Goal: Task Accomplishment & Management: Complete application form

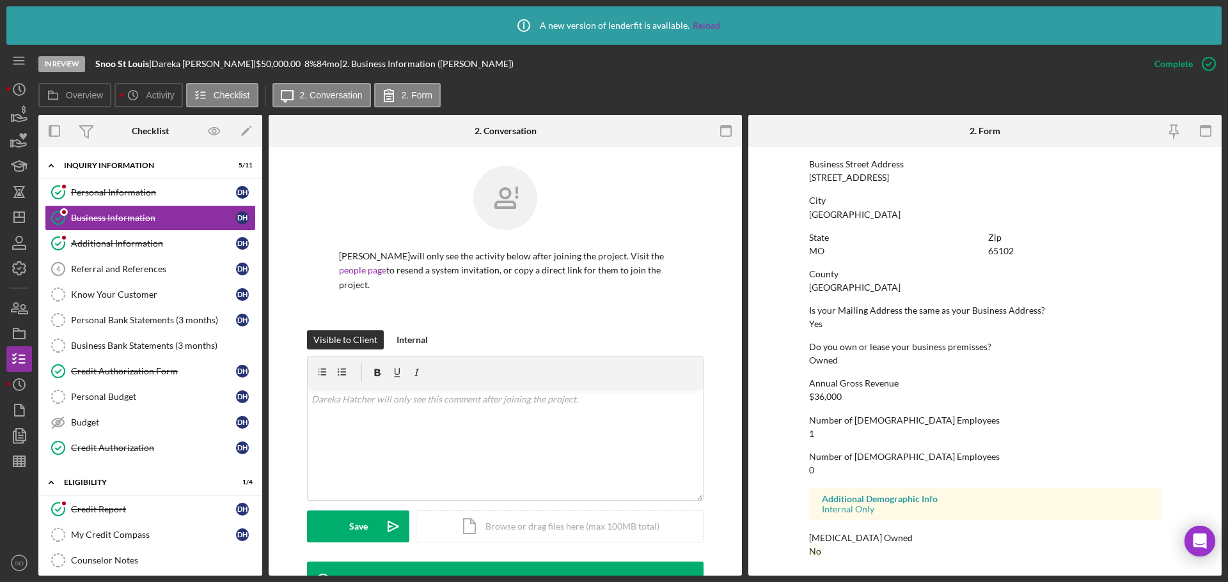
scroll to position [152, 0]
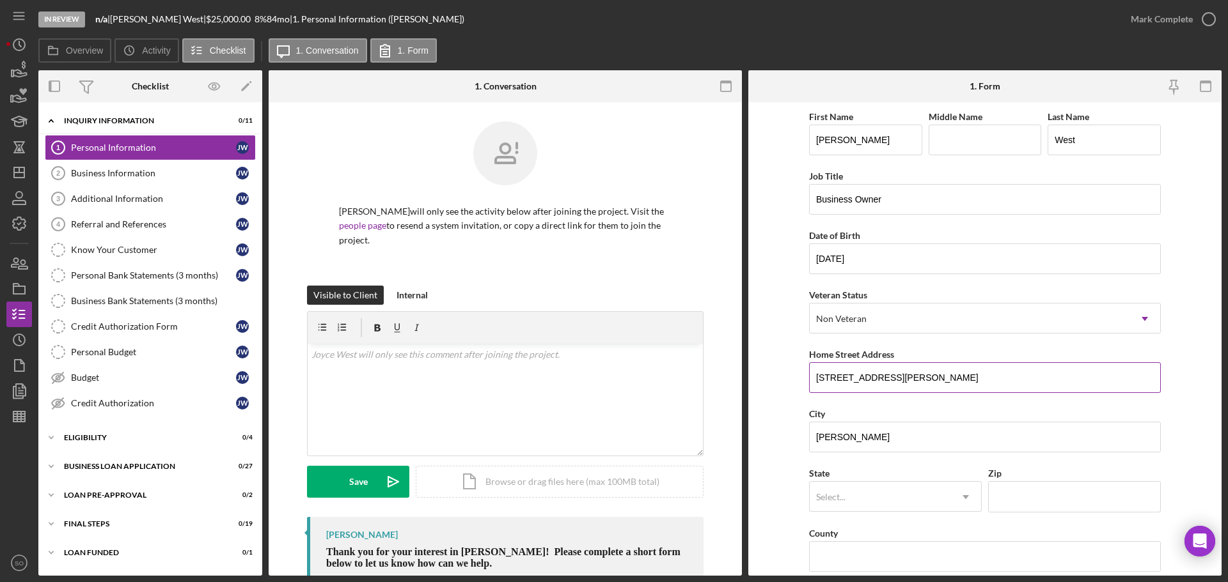
scroll to position [128, 0]
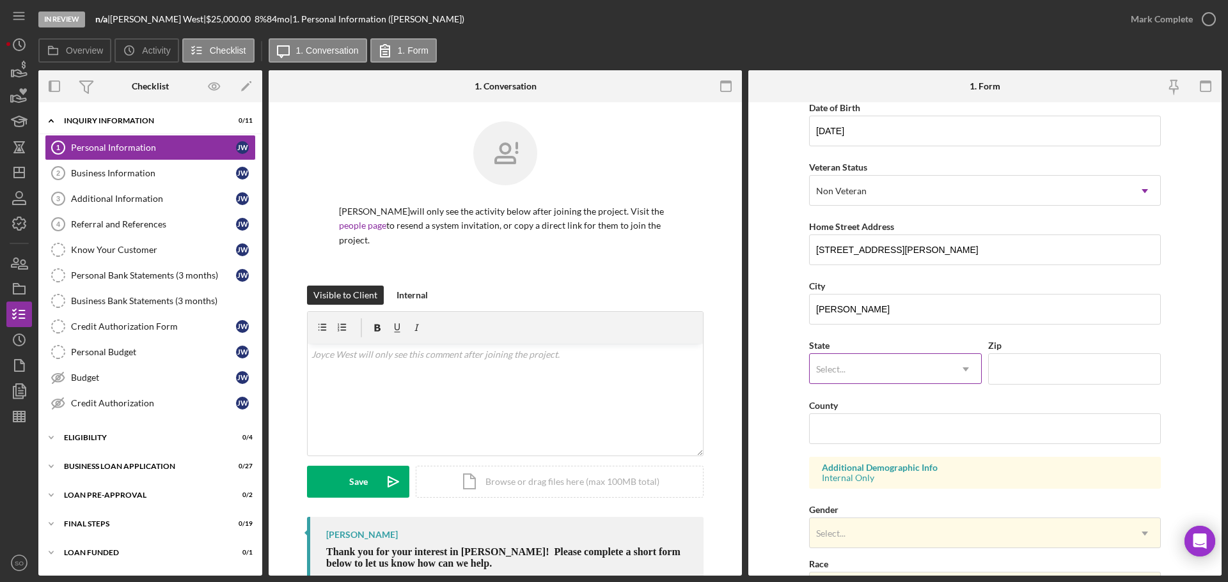
click at [903, 368] on div "Select..." at bounding box center [879, 369] width 141 height 29
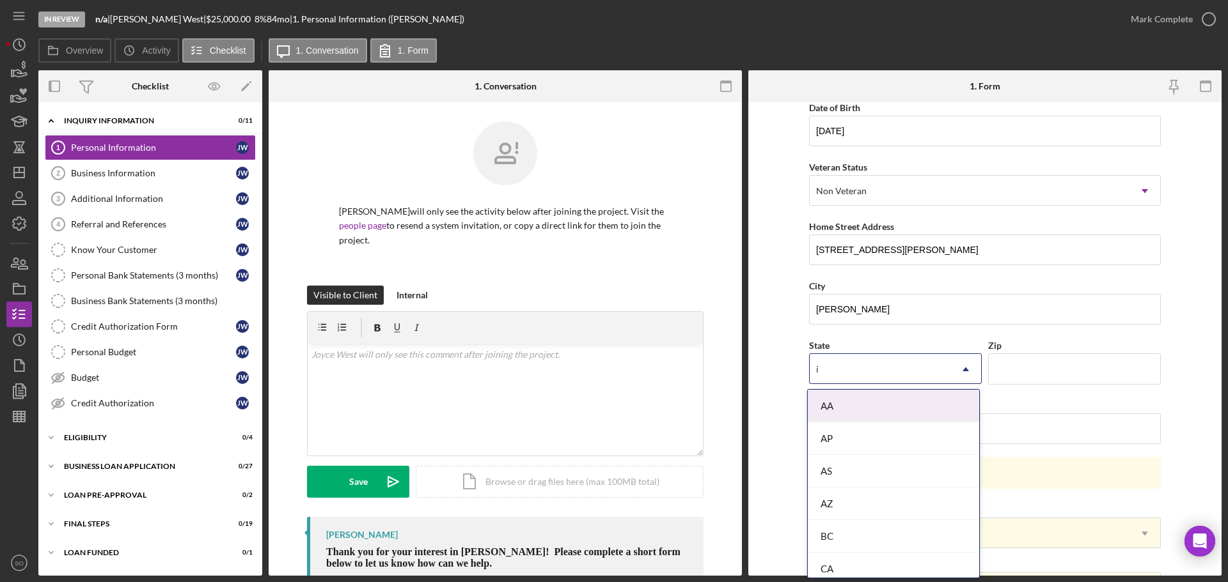
type input "il"
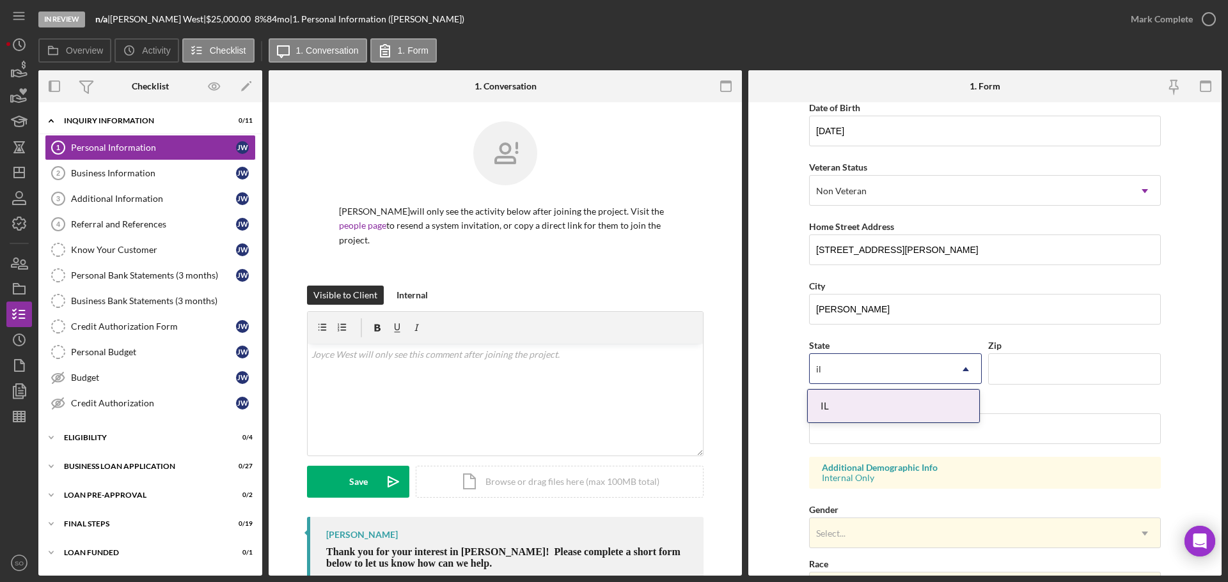
click at [876, 412] on div "IL" at bounding box center [893, 406] width 171 height 33
click at [1028, 366] on input "Zip" at bounding box center [1074, 369] width 173 height 31
paste input "62002"
type input "62002"
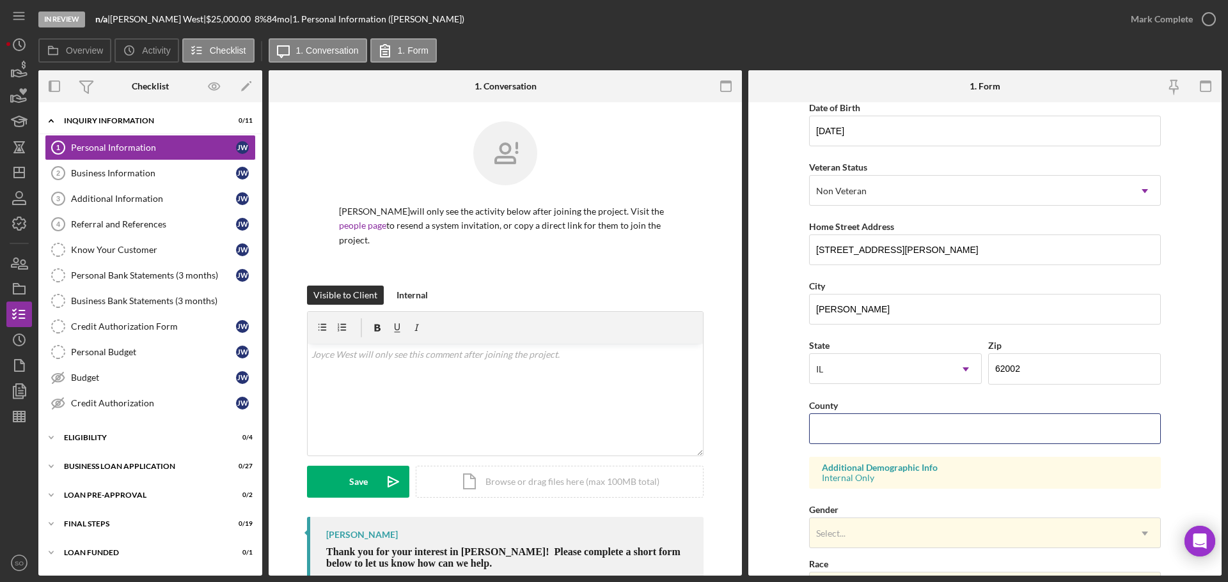
drag, startPoint x: 868, startPoint y: 414, endPoint x: 1175, endPoint y: 423, distance: 307.0
click at [868, 414] on input "County" at bounding box center [985, 429] width 352 height 31
click at [838, 436] on input "County" at bounding box center [985, 429] width 352 height 31
paste input "Madison"
type input "[GEOGRAPHIC_DATA]"
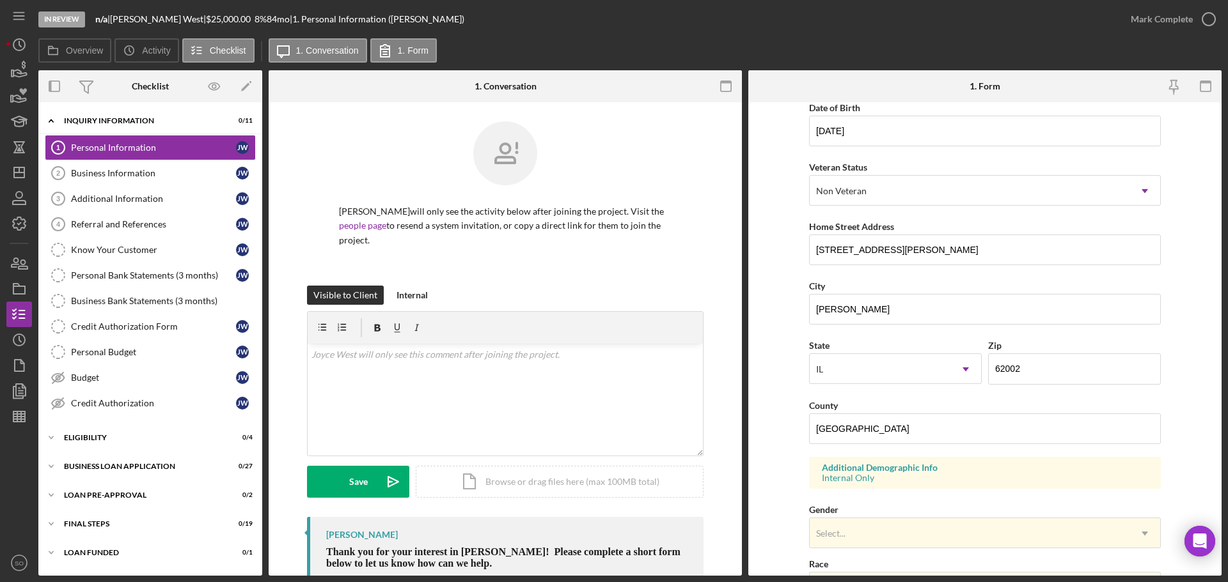
click at [759, 461] on form "First Name Joyce Middle Name Last Name West Job Title Business Owner Date of Bi…" at bounding box center [984, 339] width 473 height 474
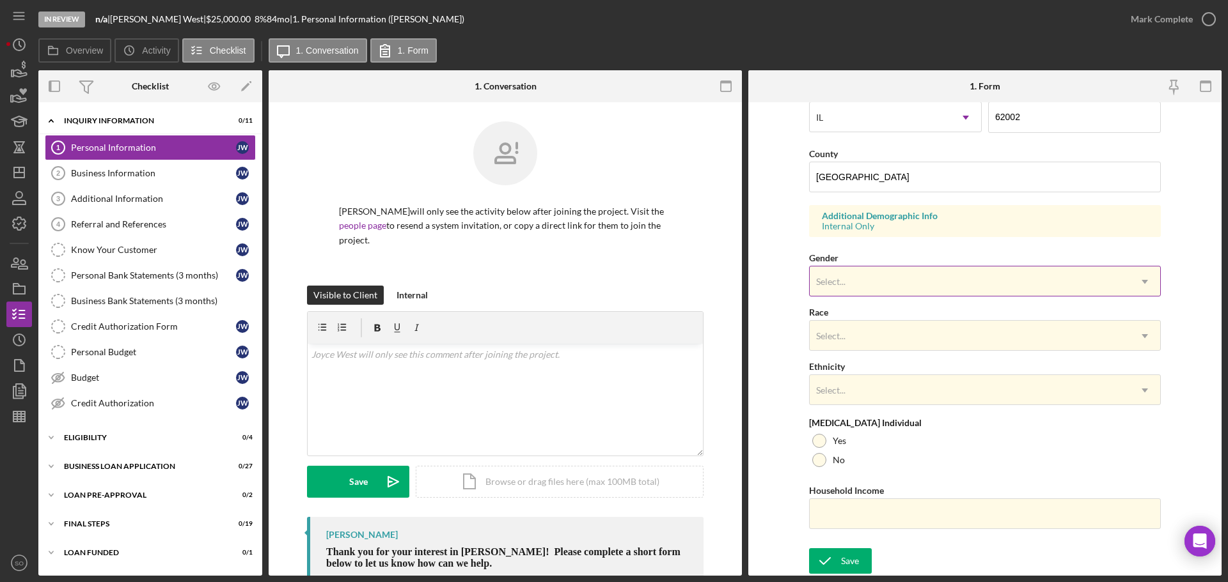
click at [855, 281] on div "Select..." at bounding box center [969, 281] width 320 height 29
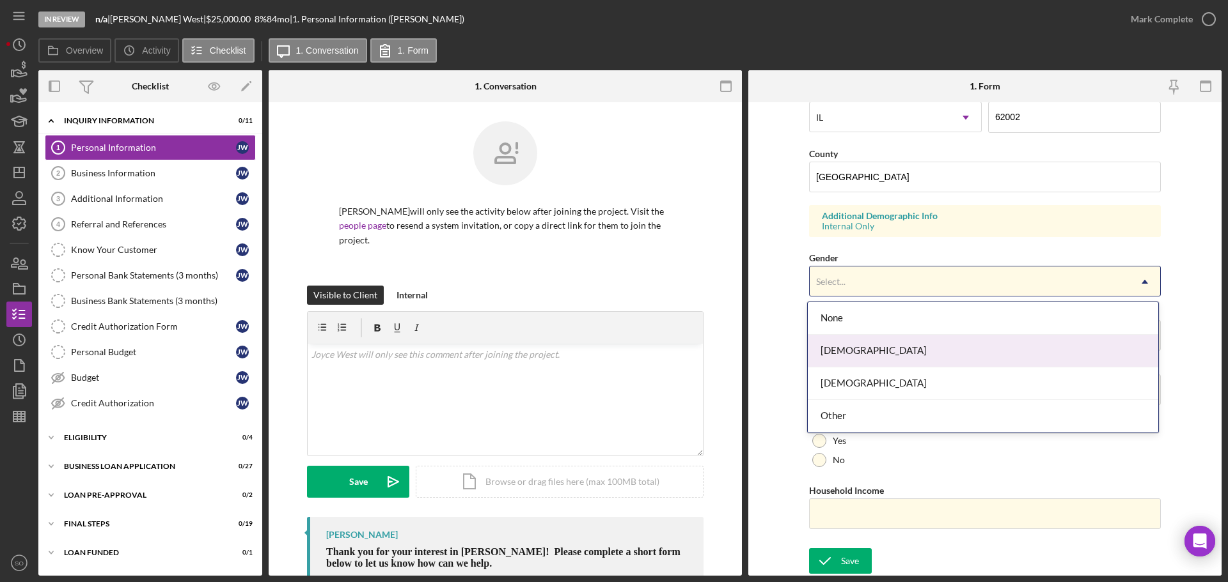
drag, startPoint x: 854, startPoint y: 350, endPoint x: 854, endPoint y: 366, distance: 16.0
click at [854, 351] on div "Female" at bounding box center [983, 351] width 350 height 33
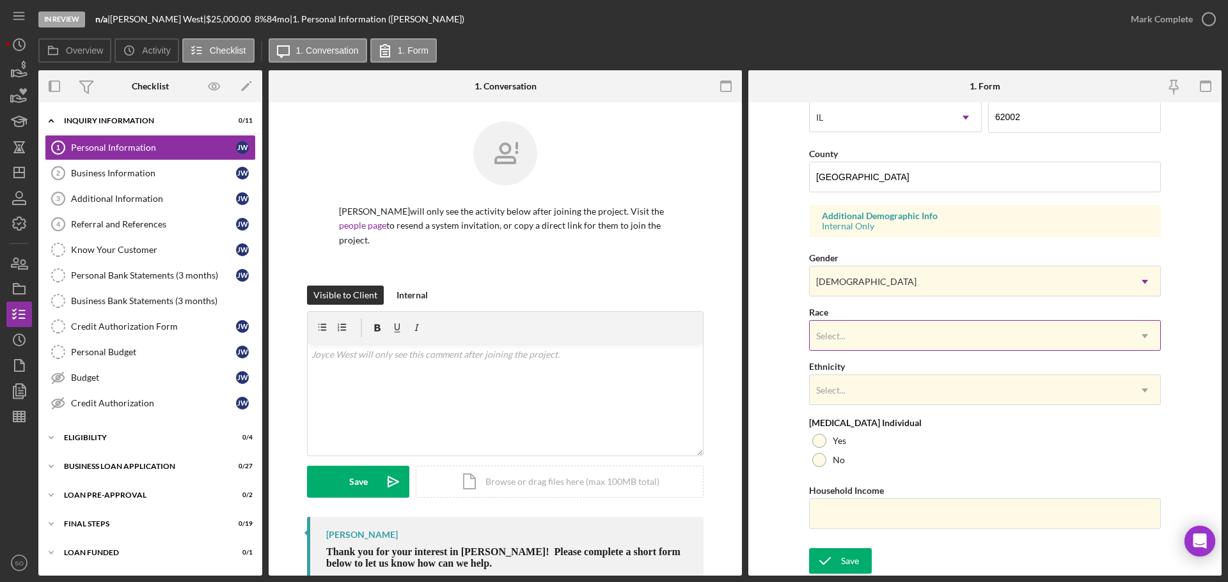
click at [855, 335] on div "Select..." at bounding box center [969, 336] width 320 height 29
click at [880, 326] on div "Select..." at bounding box center [969, 336] width 320 height 29
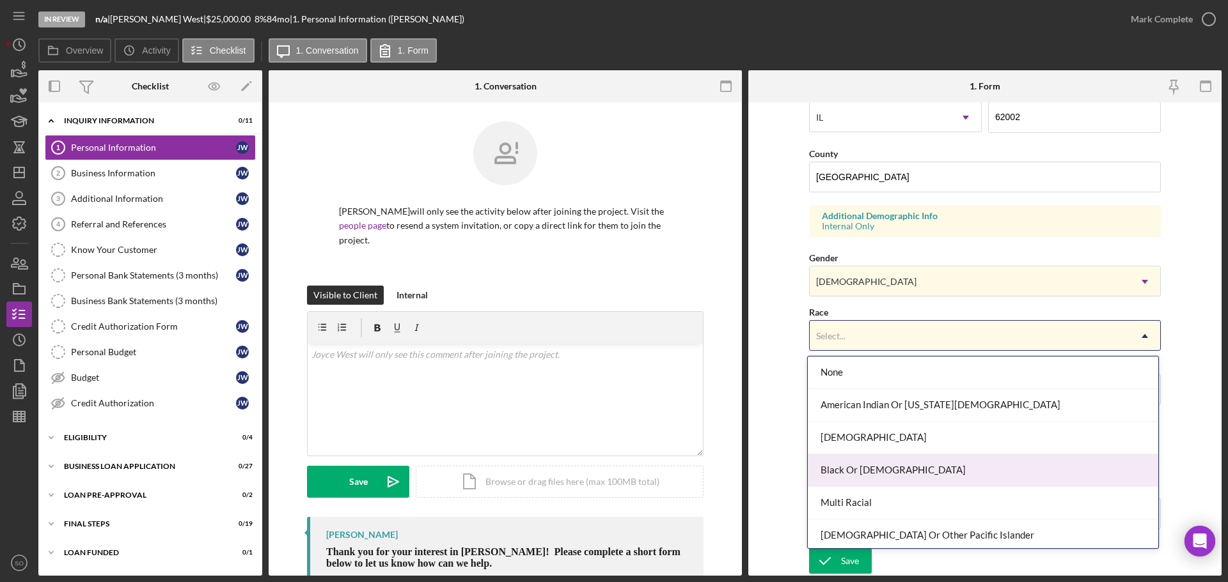
click at [858, 474] on div "Black Or African American" at bounding box center [983, 471] width 350 height 33
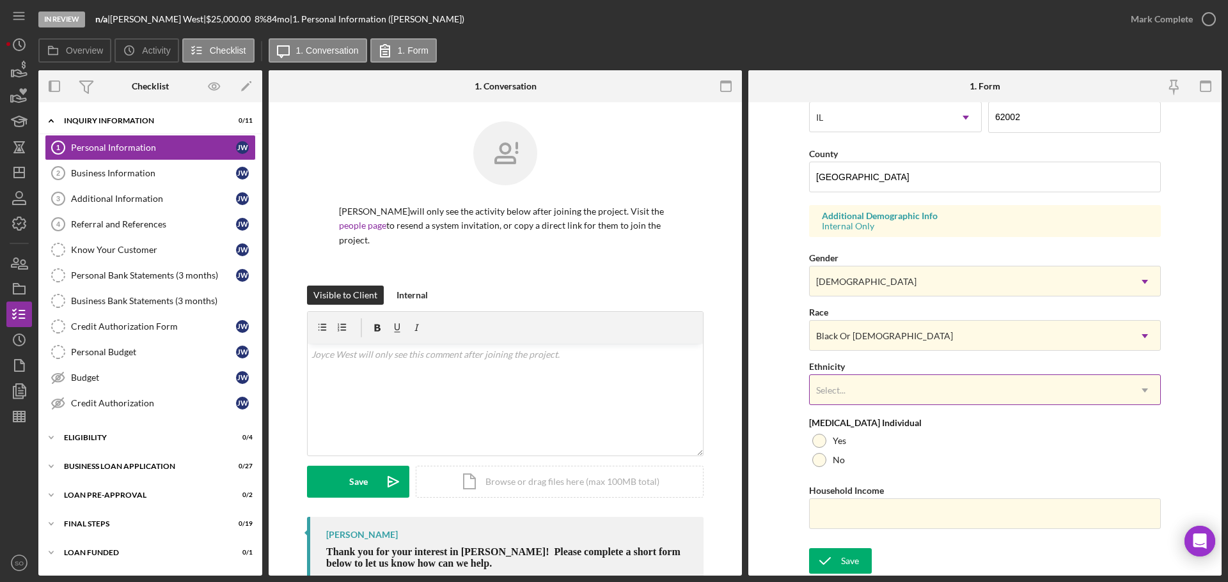
click at [870, 395] on div "Select..." at bounding box center [969, 390] width 320 height 29
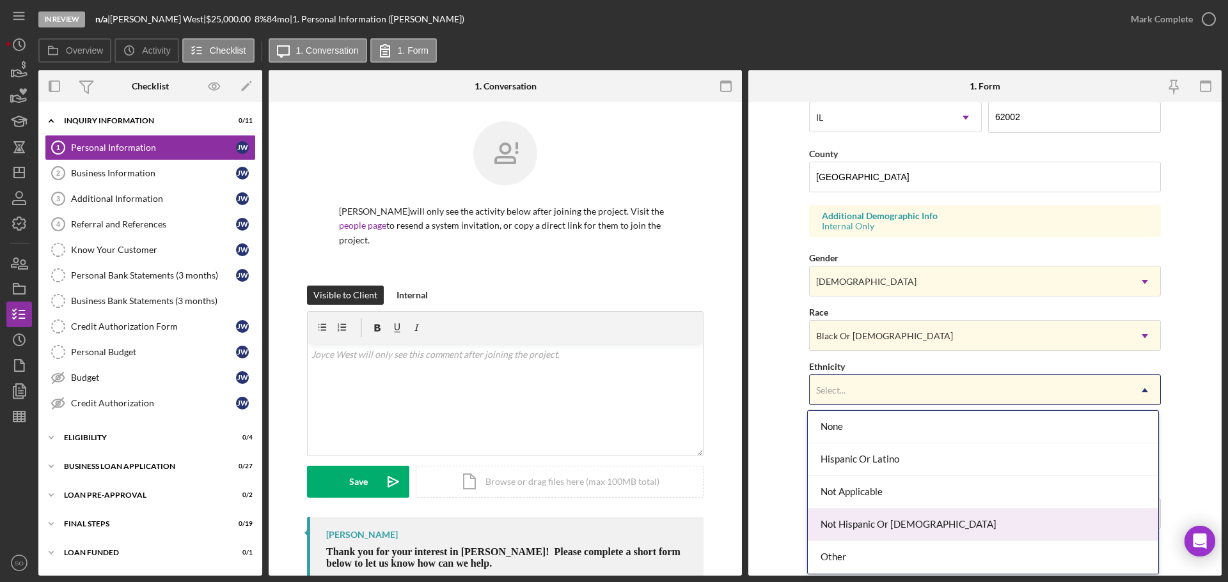
click at [879, 522] on div "Not Hispanic Or Latino" at bounding box center [983, 525] width 350 height 33
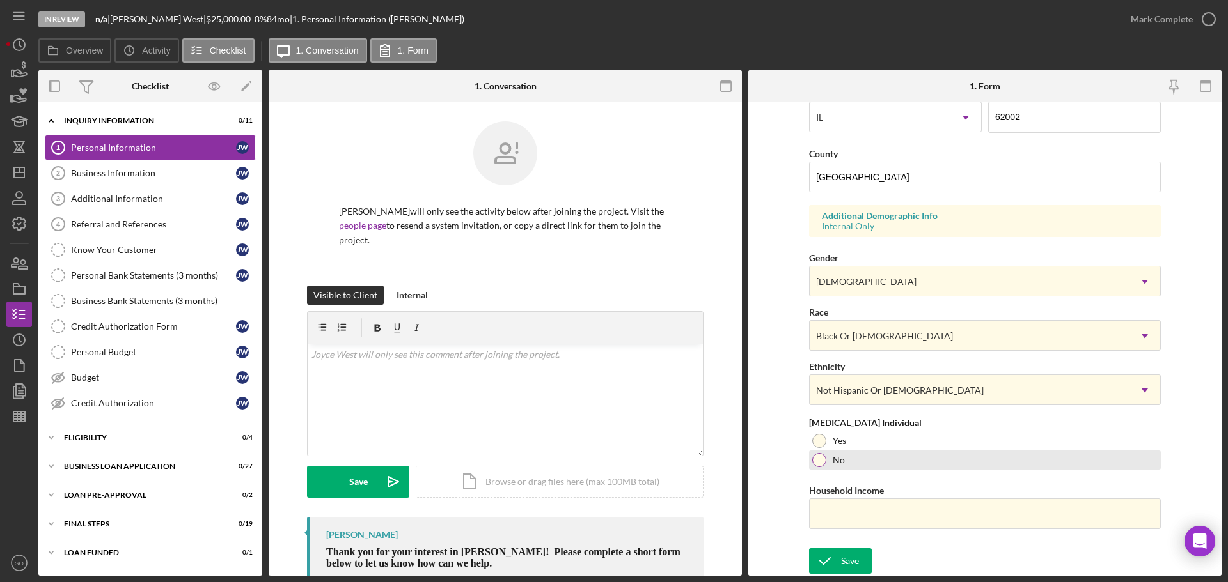
click at [824, 462] on div at bounding box center [819, 460] width 14 height 14
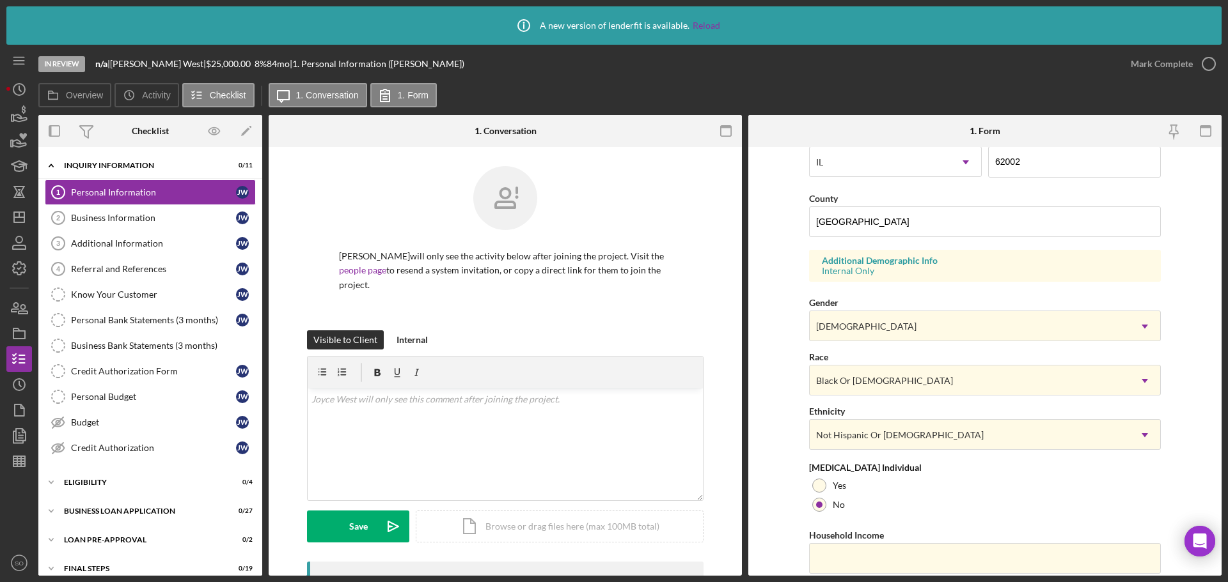
scroll to position [425, 0]
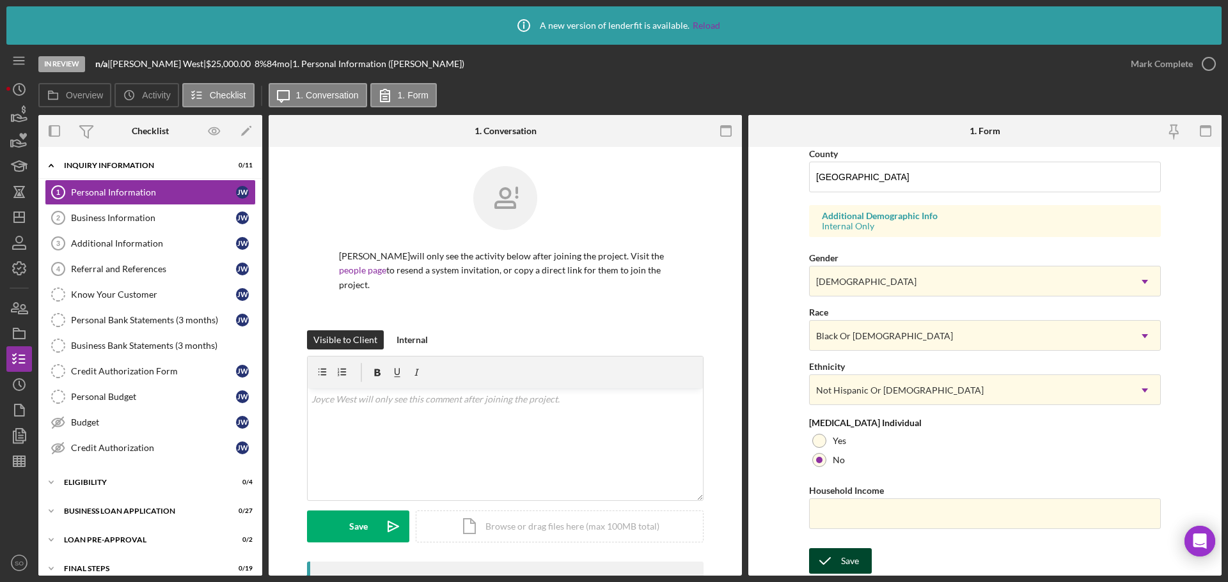
click at [841, 557] on div "Save" at bounding box center [850, 562] width 18 height 26
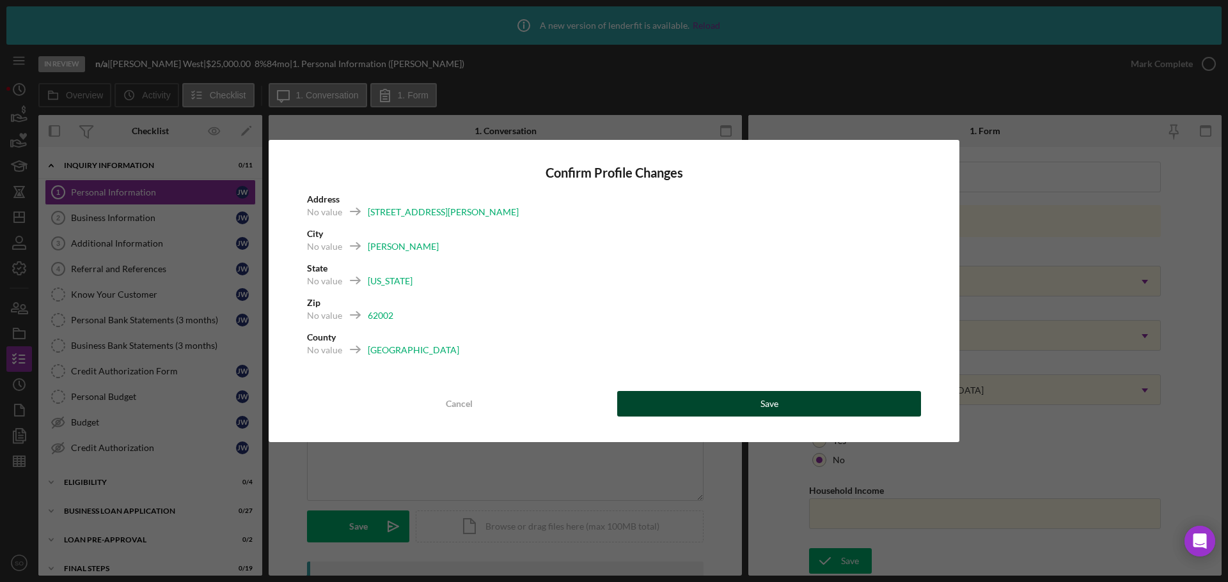
click at [817, 407] on button "Save" at bounding box center [769, 404] width 304 height 26
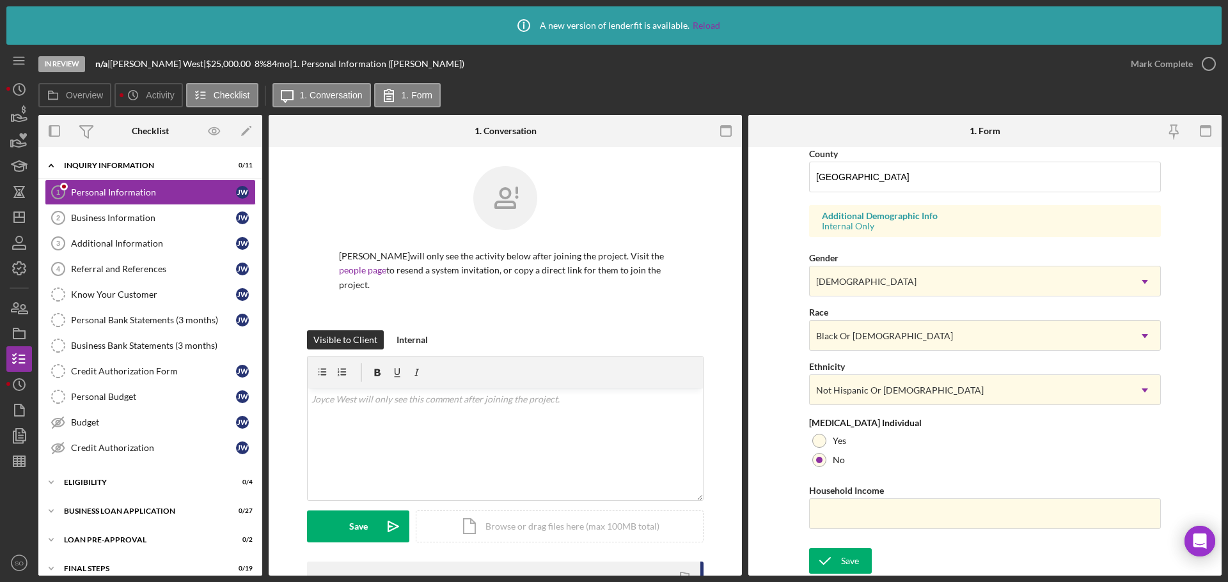
click at [703, 29] on link "Reload" at bounding box center [705, 25] width 27 height 10
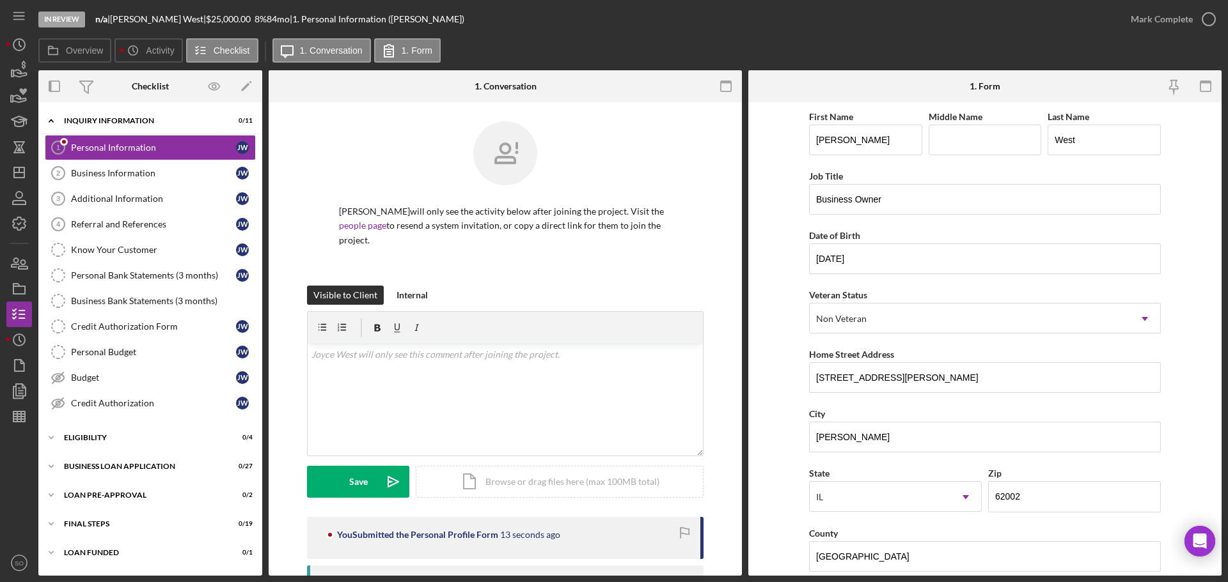
drag, startPoint x: 1137, startPoint y: 24, endPoint x: 1121, endPoint y: 88, distance: 66.7
click at [1137, 24] on div "Mark Complete" at bounding box center [1161, 19] width 62 height 26
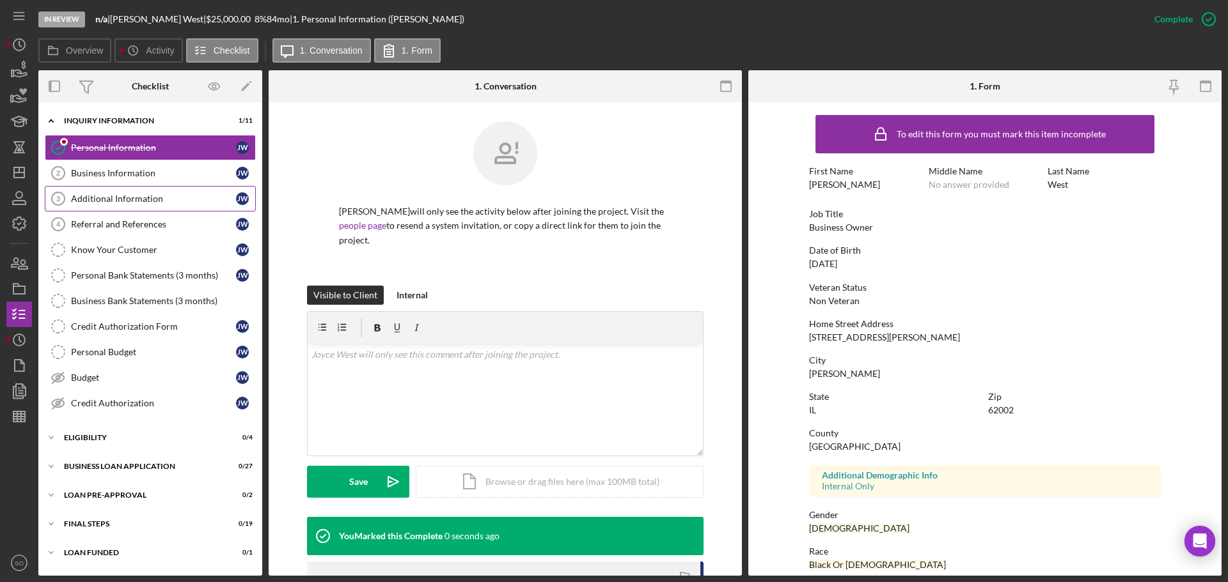
click at [117, 176] on div "Business Information" at bounding box center [153, 173] width 165 height 10
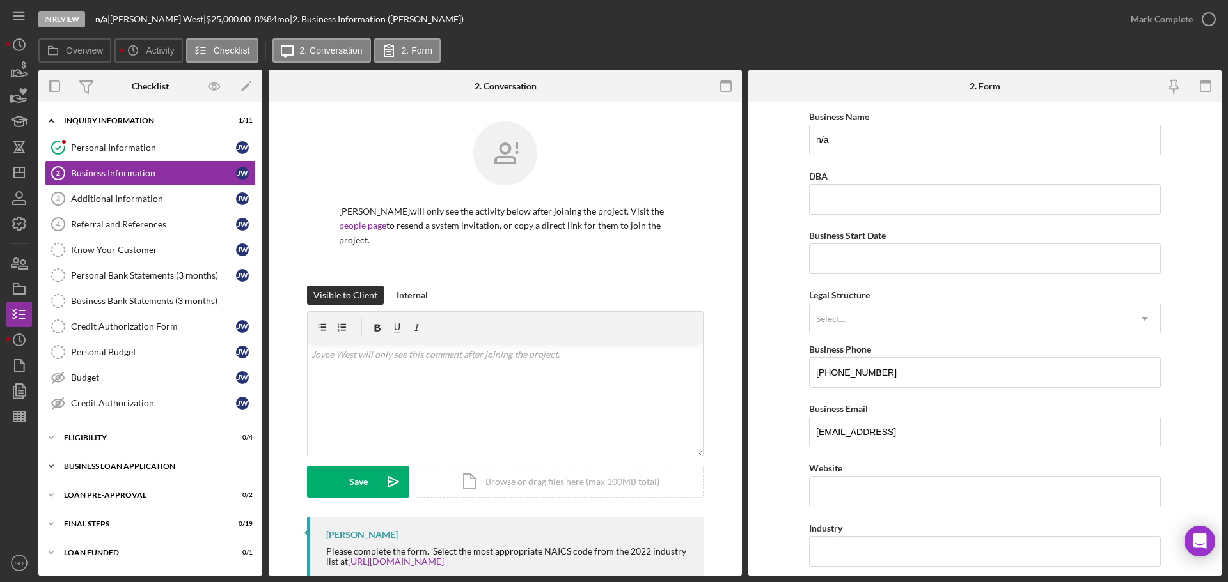
click at [113, 473] on div "Icon/Expander BUSINESS LOAN APPLICATION 0 / 27" at bounding box center [150, 467] width 224 height 26
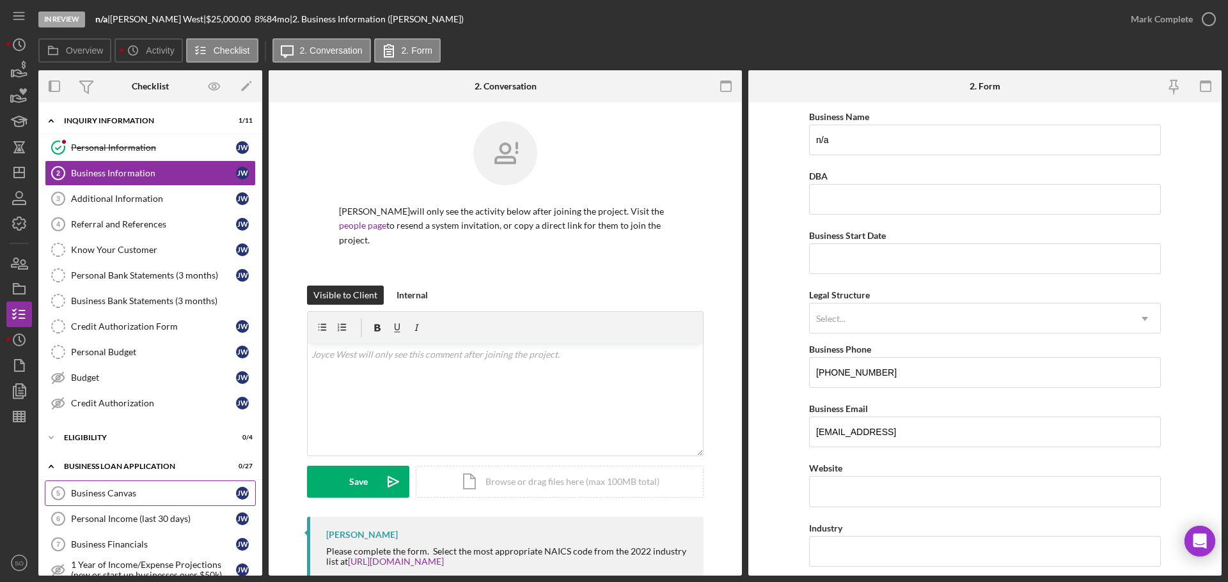
click at [110, 502] on link "Business Canvas 5 Business Canvas J W" at bounding box center [150, 494] width 211 height 26
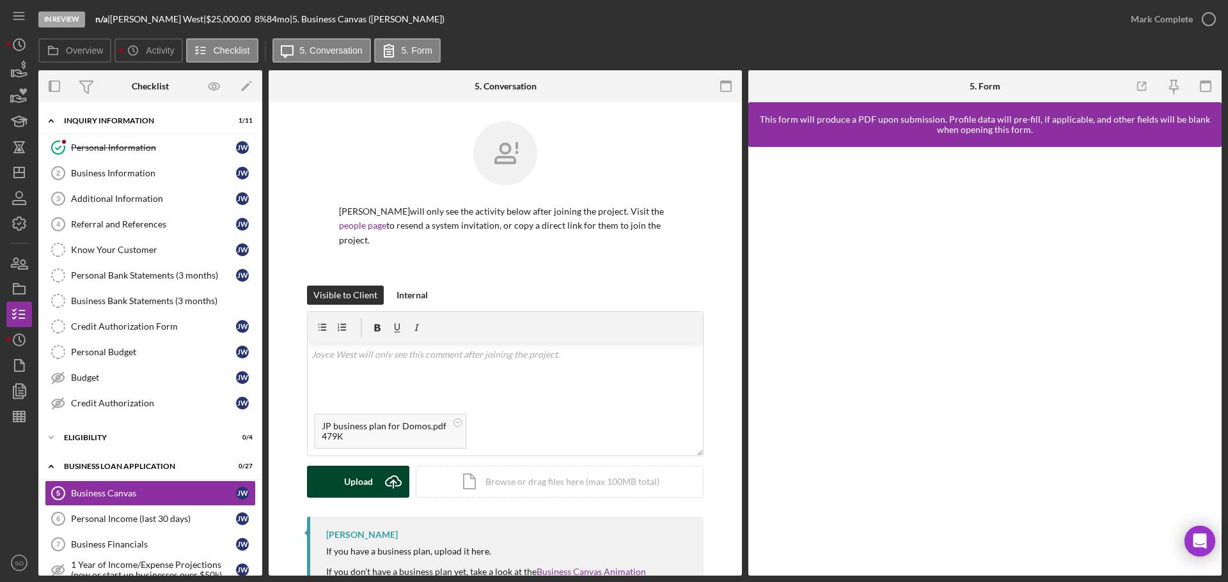
click at [361, 472] on div "Upload" at bounding box center [358, 482] width 29 height 32
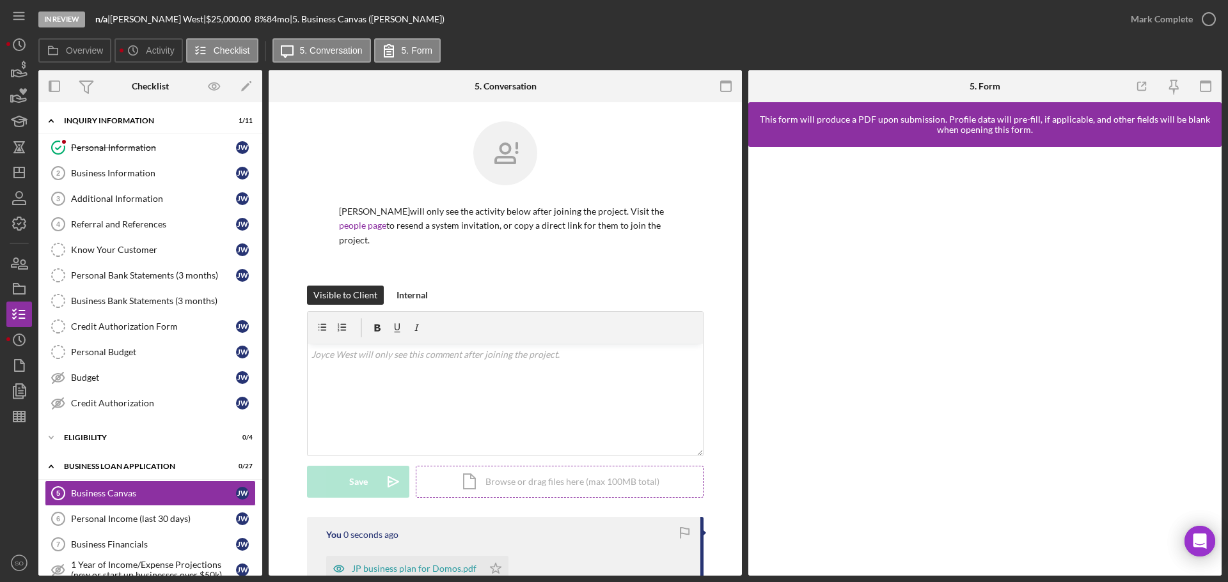
scroll to position [192, 0]
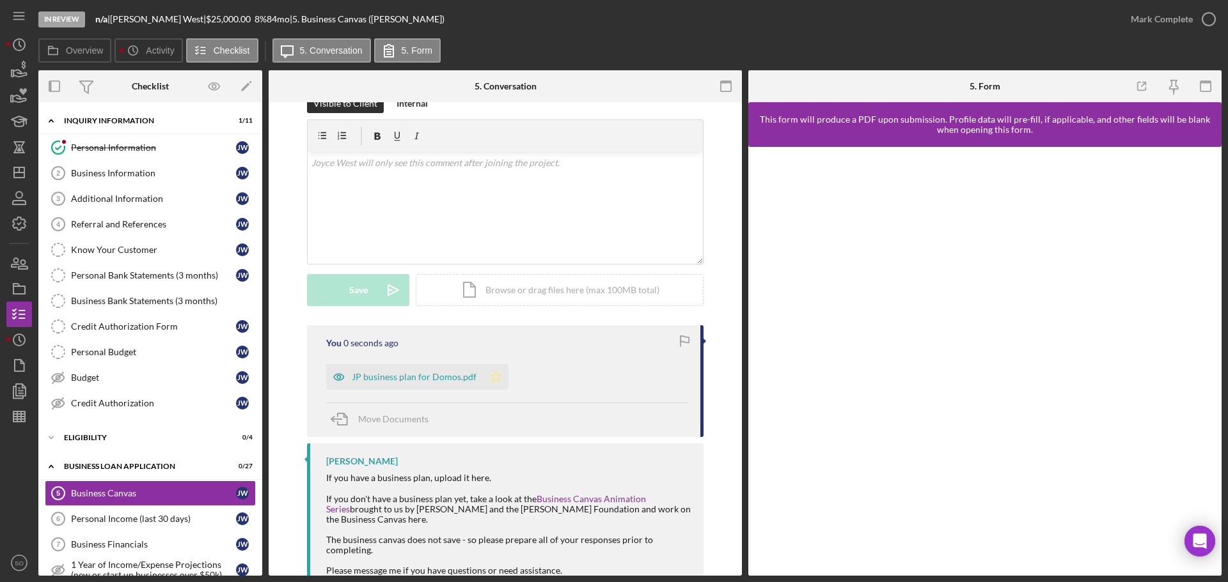
click at [488, 364] on icon "Icon/Star" at bounding box center [496, 377] width 26 height 26
click at [1167, 23] on div "Mark Complete" at bounding box center [1161, 19] width 62 height 26
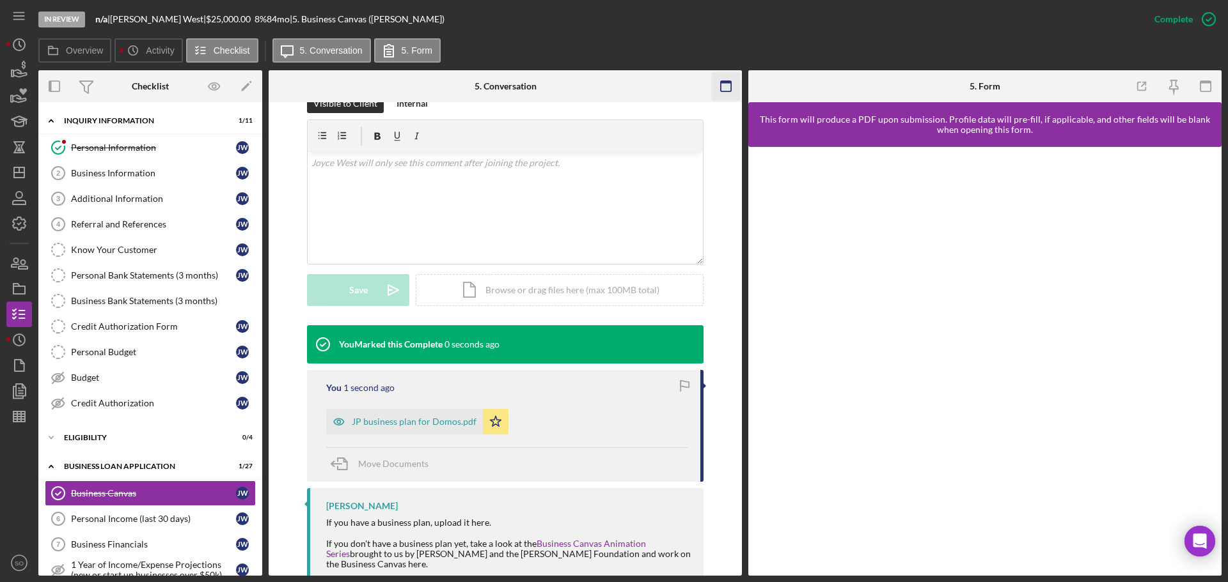
click at [1201, 84] on icon "button" at bounding box center [1205, 86] width 29 height 29
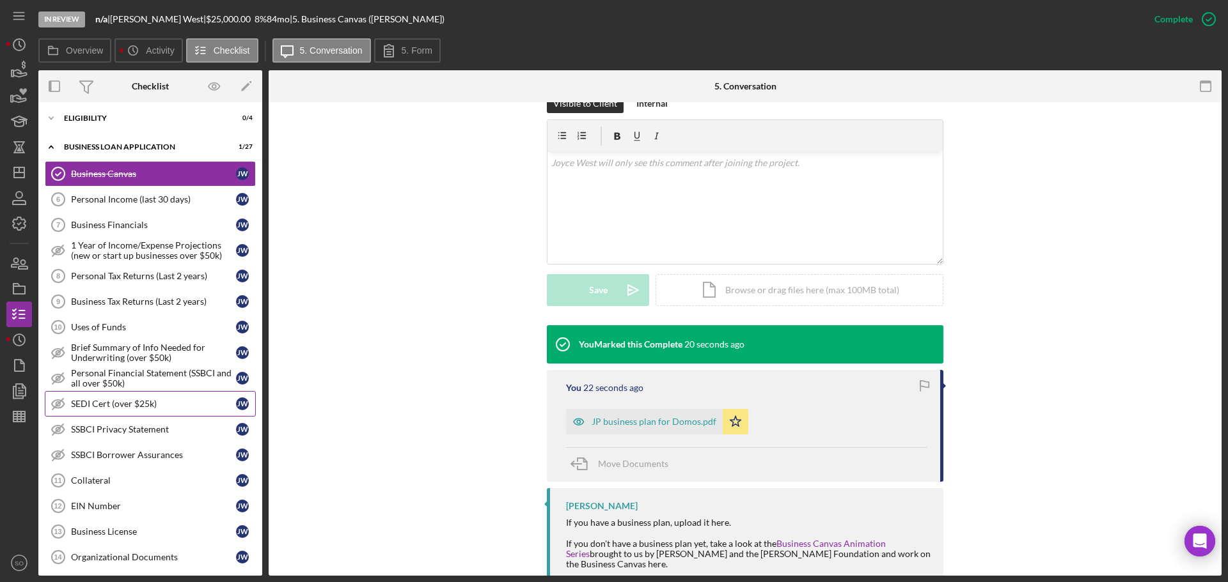
scroll to position [448, 0]
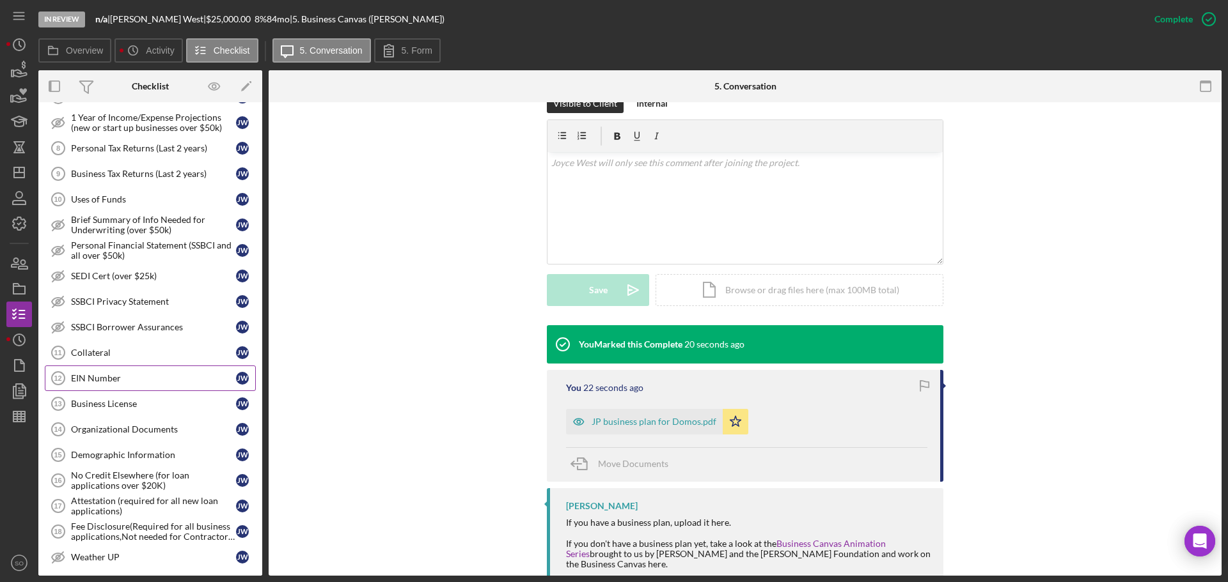
click at [129, 381] on div "EIN Number" at bounding box center [153, 378] width 165 height 10
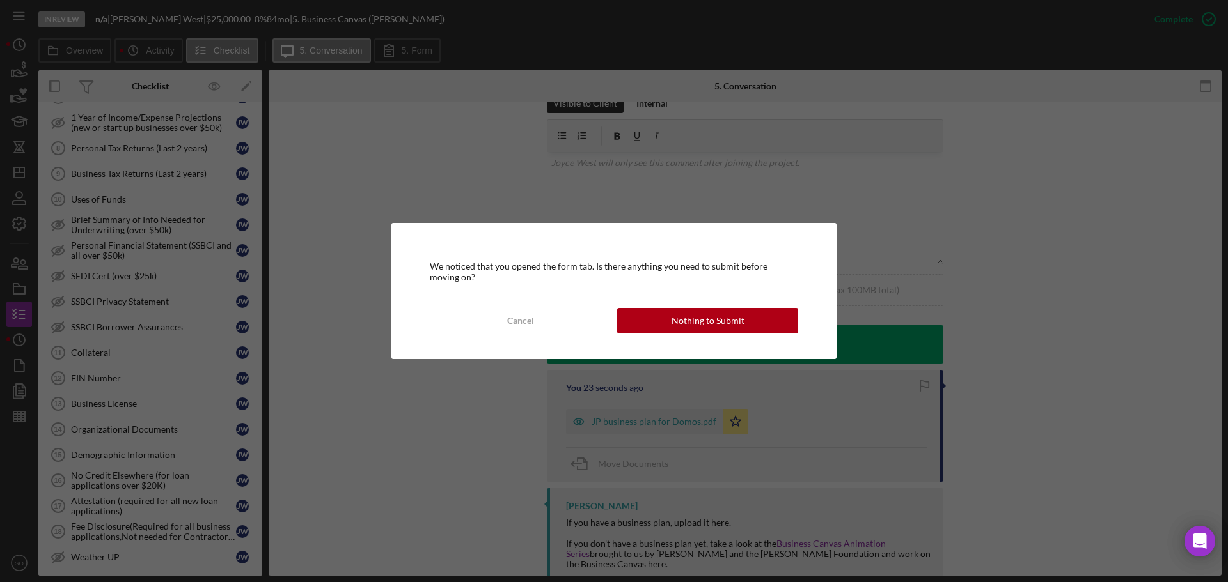
click at [731, 319] on div "Nothing to Submit" at bounding box center [707, 321] width 73 height 26
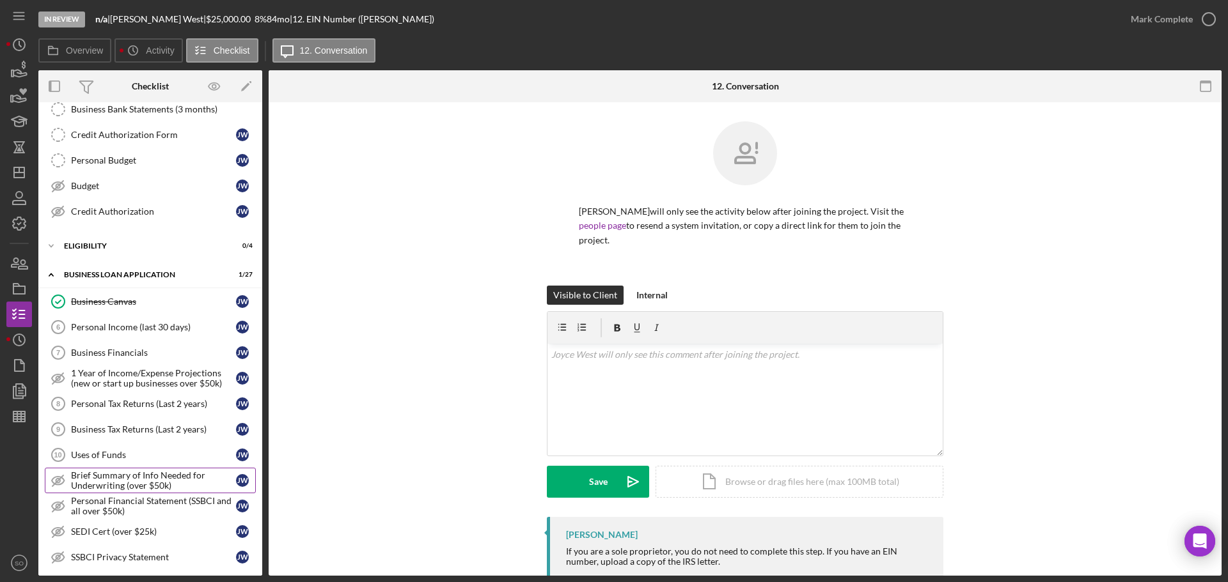
scroll to position [384, 0]
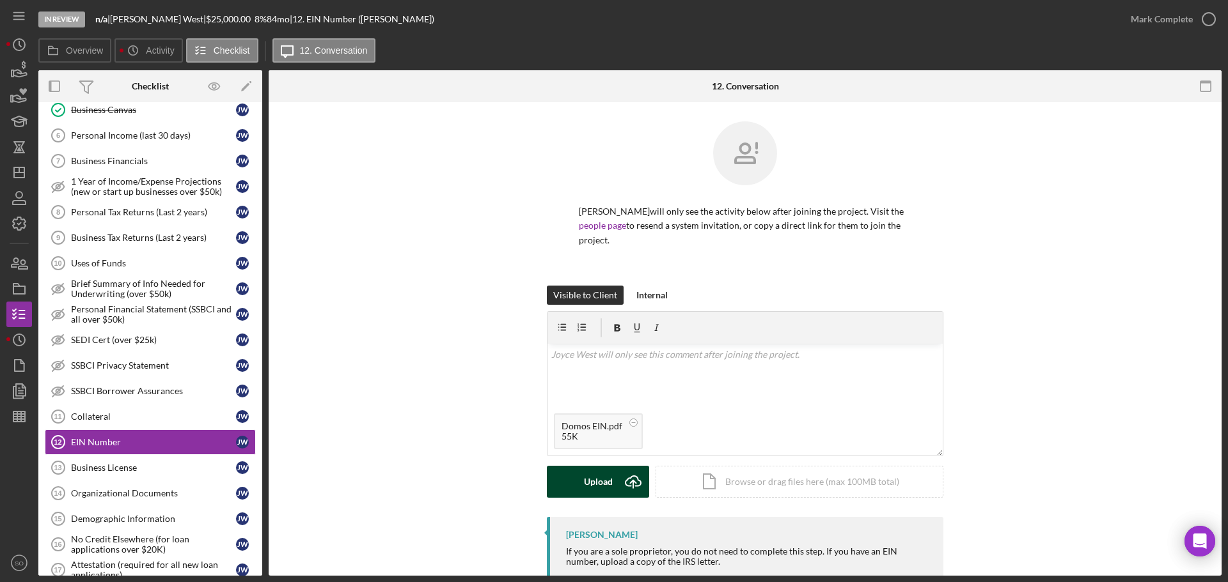
click at [579, 468] on button "Upload Icon/Upload" at bounding box center [598, 482] width 102 height 32
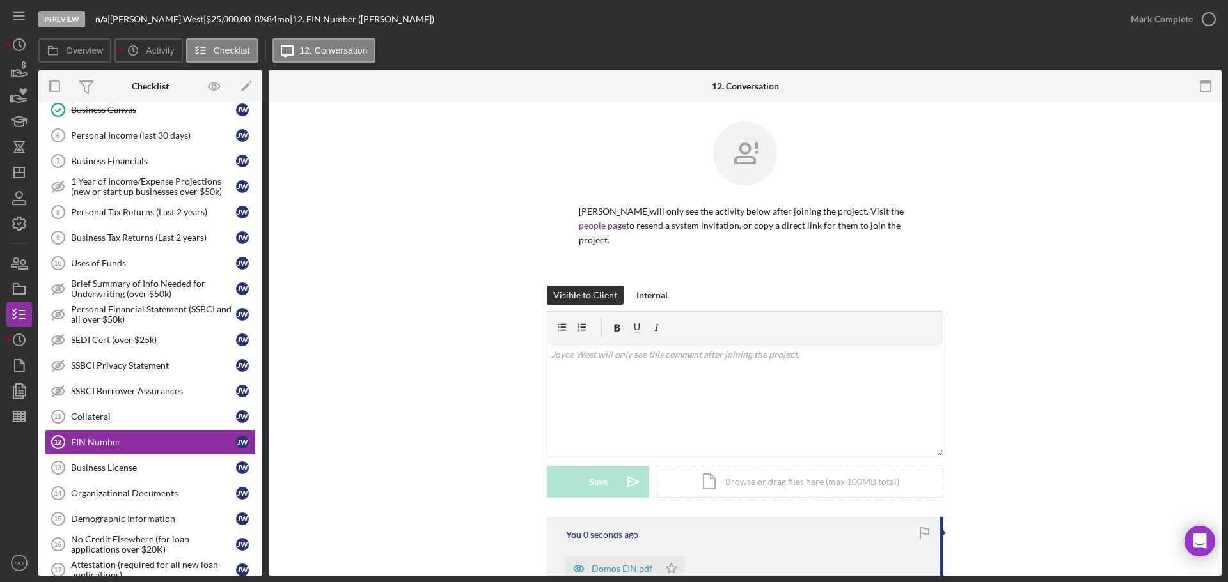
scroll to position [137, 0]
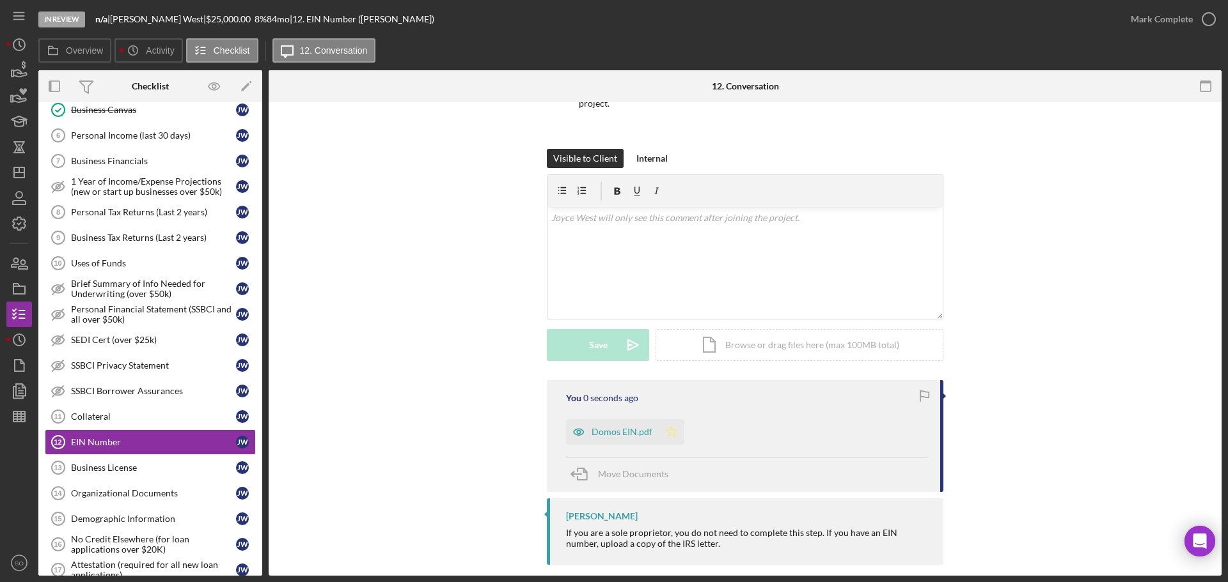
click at [666, 419] on icon "Icon/Star" at bounding box center [672, 432] width 26 height 26
click at [1133, 19] on div "Mark Complete" at bounding box center [1161, 19] width 62 height 26
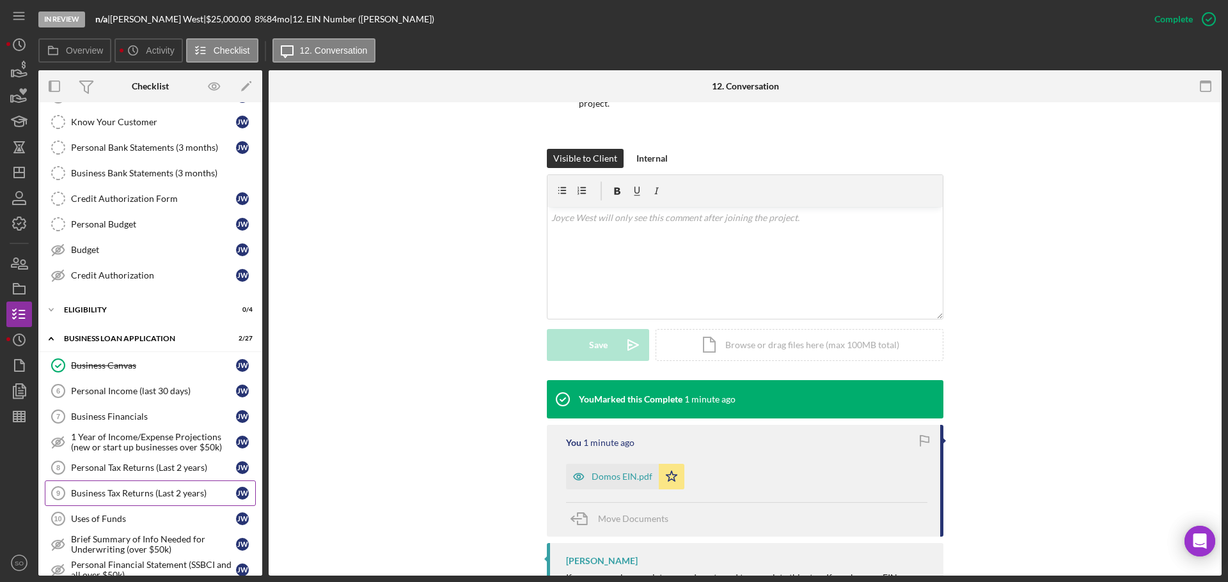
scroll to position [0, 0]
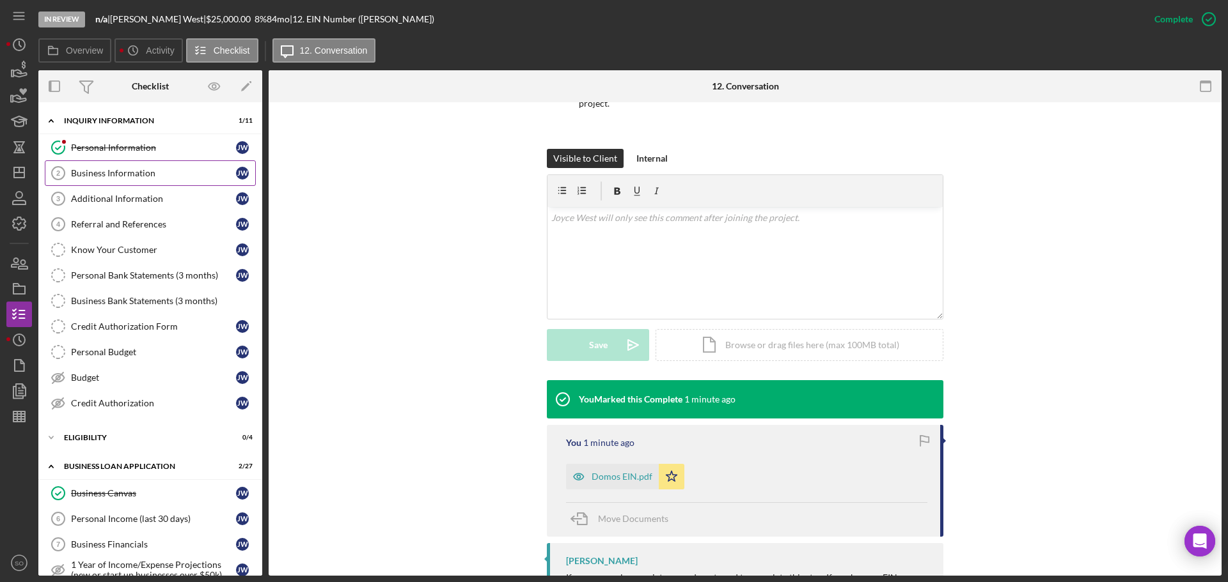
click at [123, 172] on div "Business Information" at bounding box center [153, 173] width 165 height 10
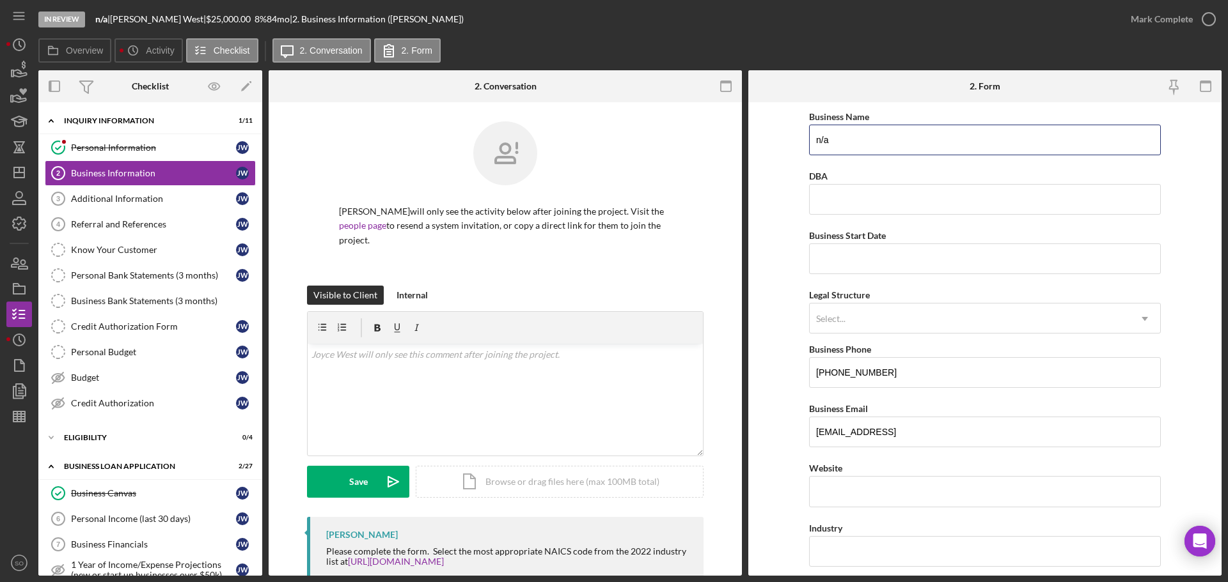
click at [664, 125] on div "Overview Internal Workflow Stage In Review Icon/Dropdown Arrow Archive (can una…" at bounding box center [629, 323] width 1183 height 506
type input "Domos Helping Hands Cleaning"
click at [847, 265] on input "Business Start Date" at bounding box center [985, 259] width 352 height 31
type input "12/13/2023"
click at [776, 287] on form "Business Name Domos Helping Hands Cleaning DBA Business Start Date 12/13/2023 L…" at bounding box center [984, 339] width 473 height 474
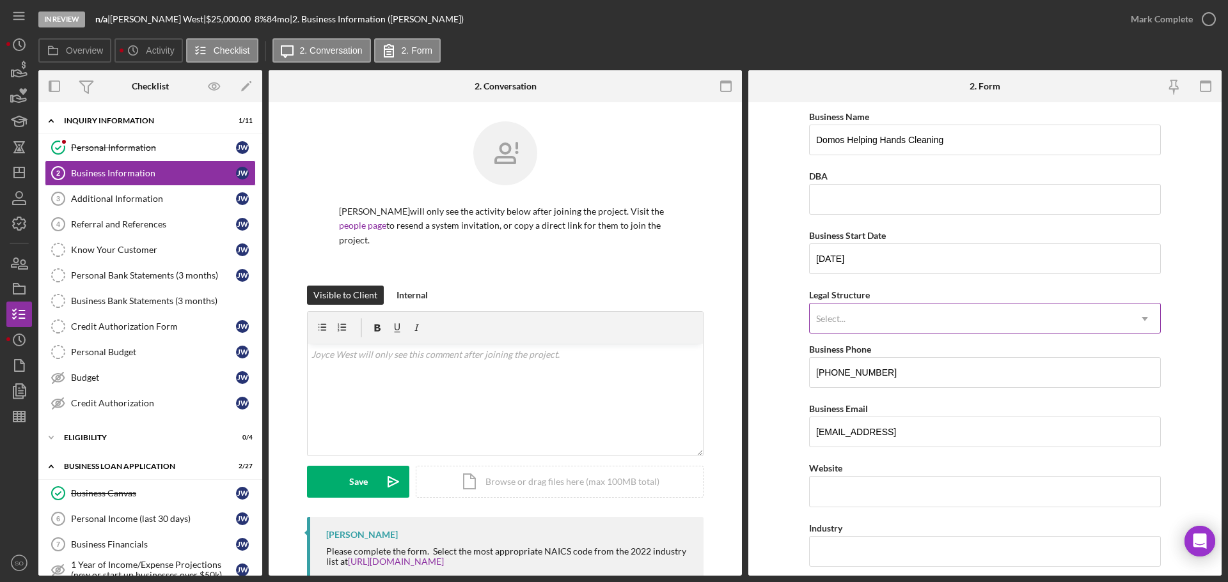
click at [915, 332] on div "Select..." at bounding box center [969, 318] width 320 height 29
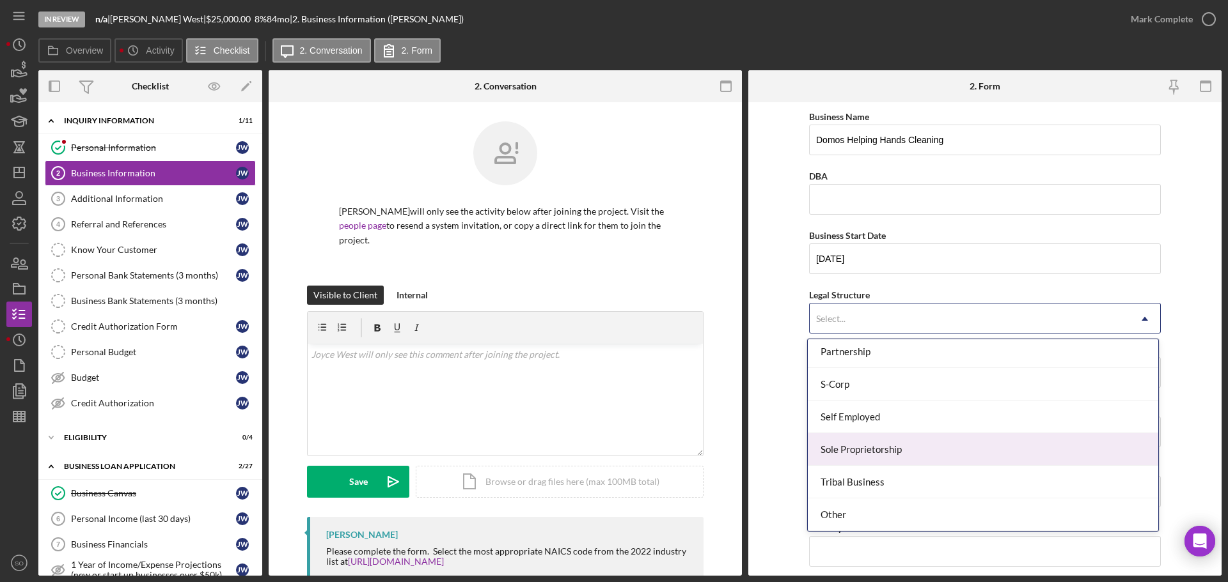
scroll to position [233, 0]
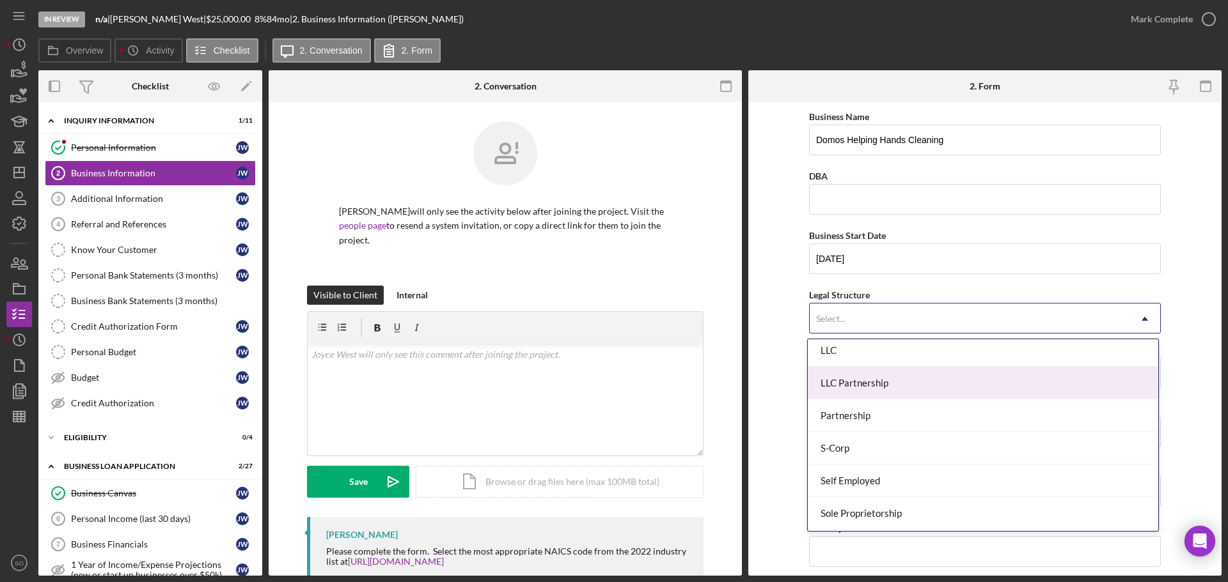
click at [852, 354] on div "LLC" at bounding box center [983, 350] width 350 height 33
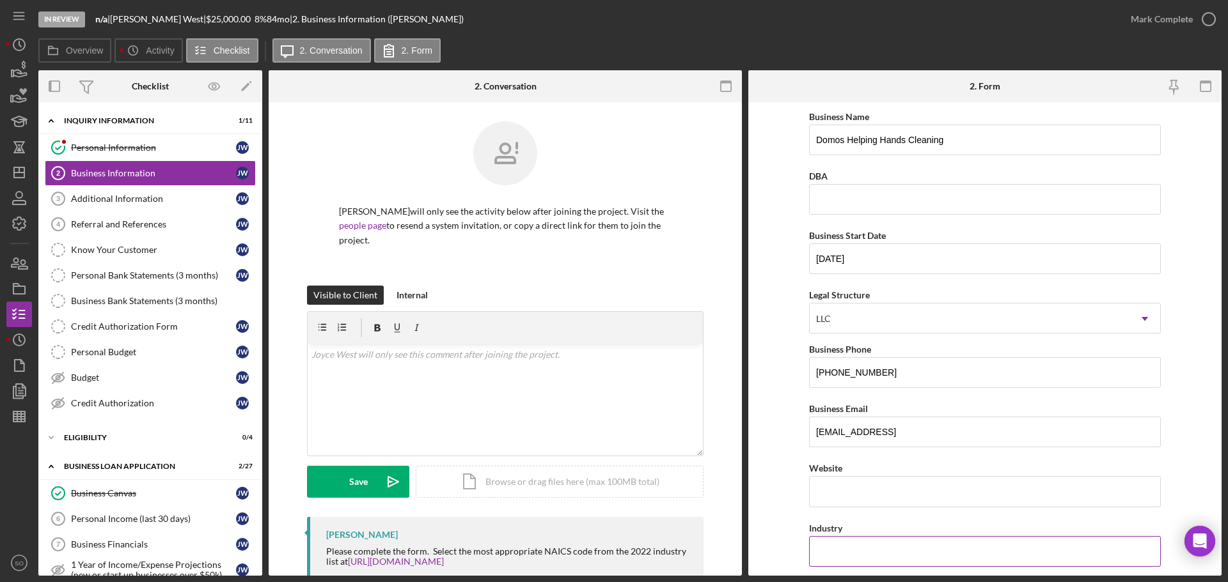
scroll to position [128, 0]
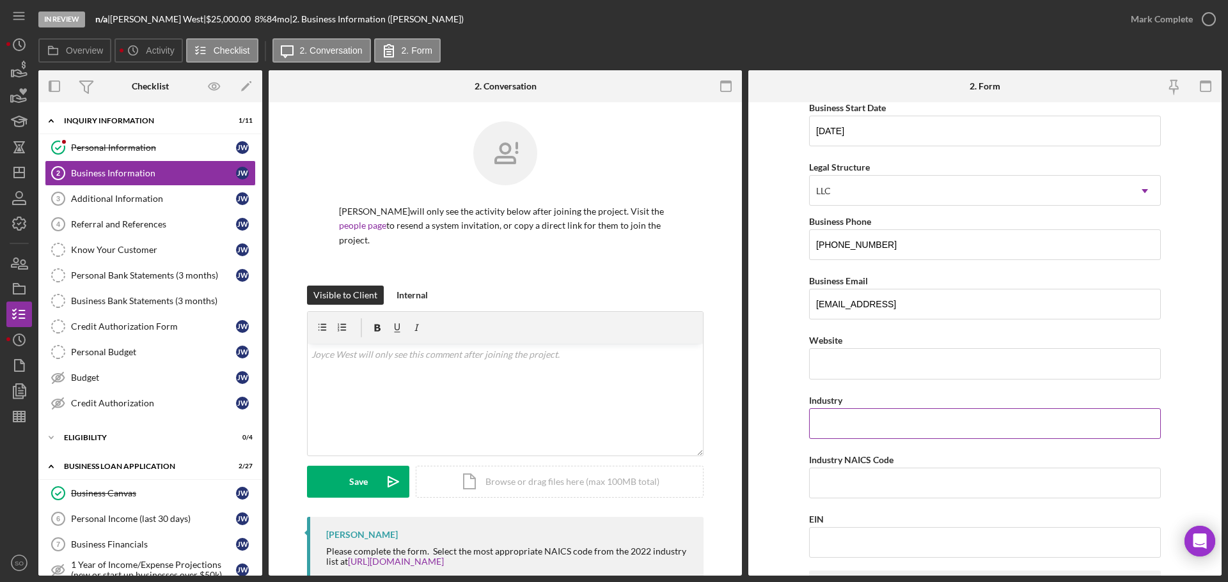
click at [856, 432] on input "Industry" at bounding box center [985, 424] width 352 height 31
type input "Cleaning Service"
drag, startPoint x: 901, startPoint y: 421, endPoint x: 859, endPoint y: 431, distance: 42.7
click at [812, 426] on input "Cleaning Service" at bounding box center [985, 424] width 352 height 31
paste input
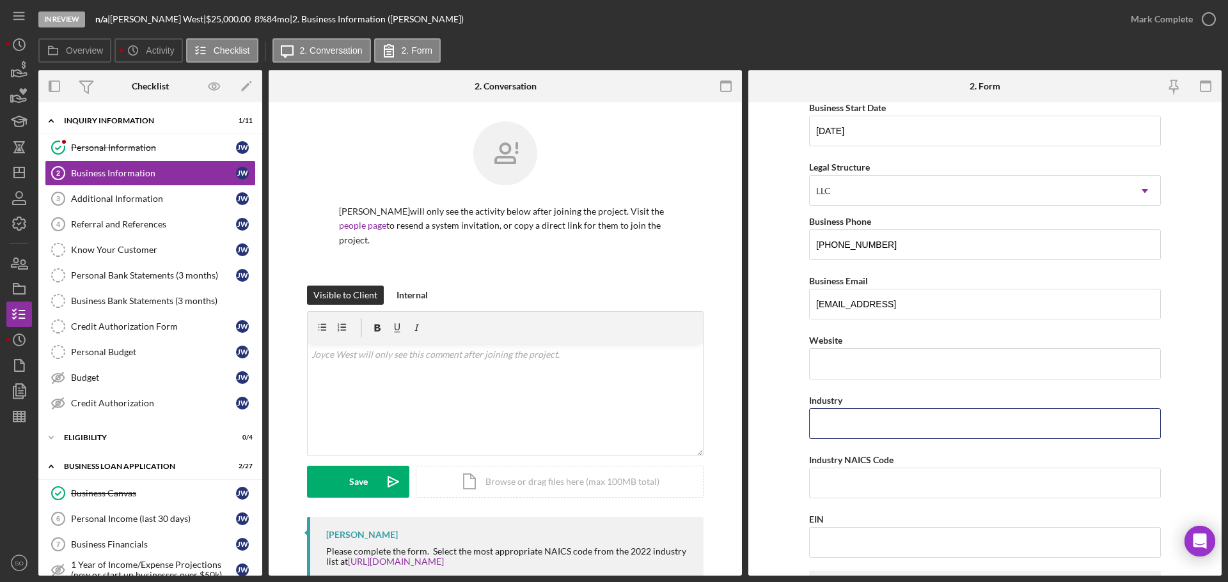
type input "Cleaning Service"
paste input
click at [840, 425] on input "Industry" at bounding box center [985, 424] width 352 height 31
type input "Cleaning Service"
drag, startPoint x: 886, startPoint y: 423, endPoint x: 681, endPoint y: 423, distance: 204.6
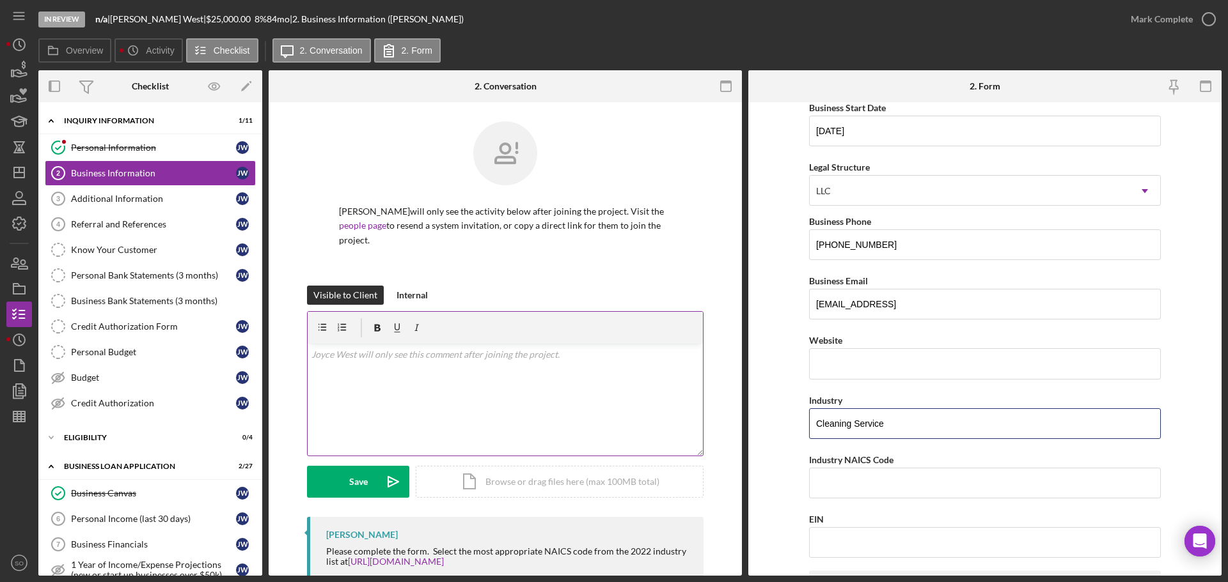
click at [681, 423] on div "Overview Internal Workflow Stage In Review Icon/Dropdown Arrow Archive (can una…" at bounding box center [629, 323] width 1183 height 506
click at [838, 475] on input "Industry NAICS Code" at bounding box center [985, 483] width 352 height 31
paste input "561720"
type input "561720"
click at [839, 532] on input "EIN" at bounding box center [985, 542] width 352 height 31
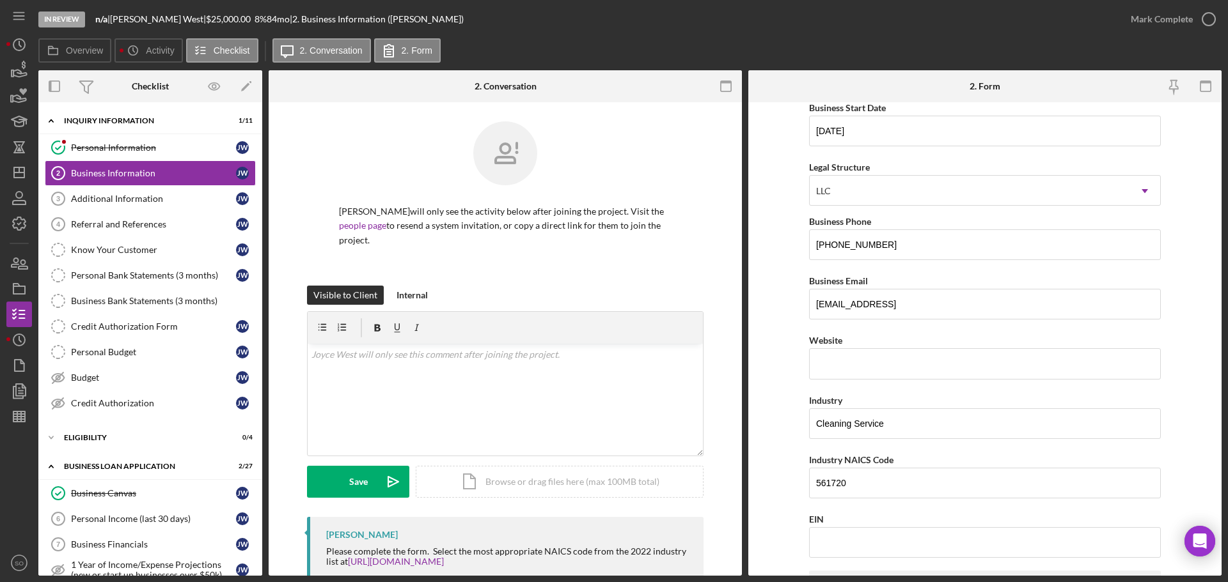
click at [786, 474] on form "Business Name Domos Helping Hands Cleaning DBA Business Start Date 12/13/2023 L…" at bounding box center [984, 339] width 473 height 474
drag, startPoint x: 868, startPoint y: 542, endPoint x: 864, endPoint y: 529, distance: 13.4
click at [868, 542] on input "EIN" at bounding box center [985, 542] width 352 height 31
type input "93-4844627"
click at [790, 411] on form "Business Name Domos Helping Hands Cleaning DBA Business Start Date 12/13/2023 L…" at bounding box center [984, 339] width 473 height 474
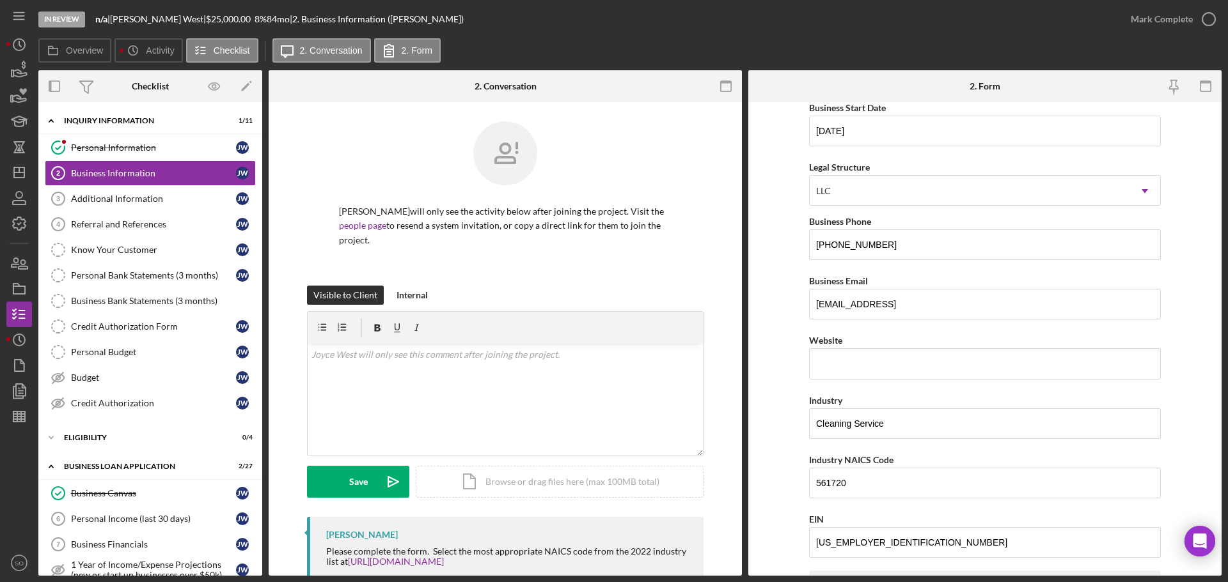
scroll to position [384, 0]
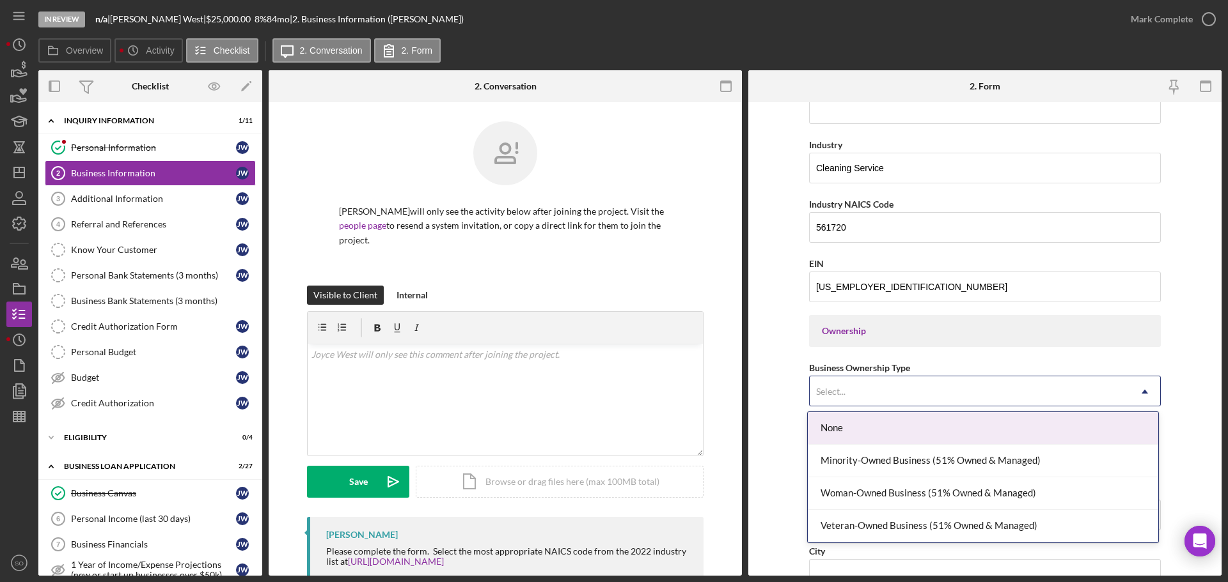
click at [842, 382] on div "Select..." at bounding box center [969, 391] width 320 height 29
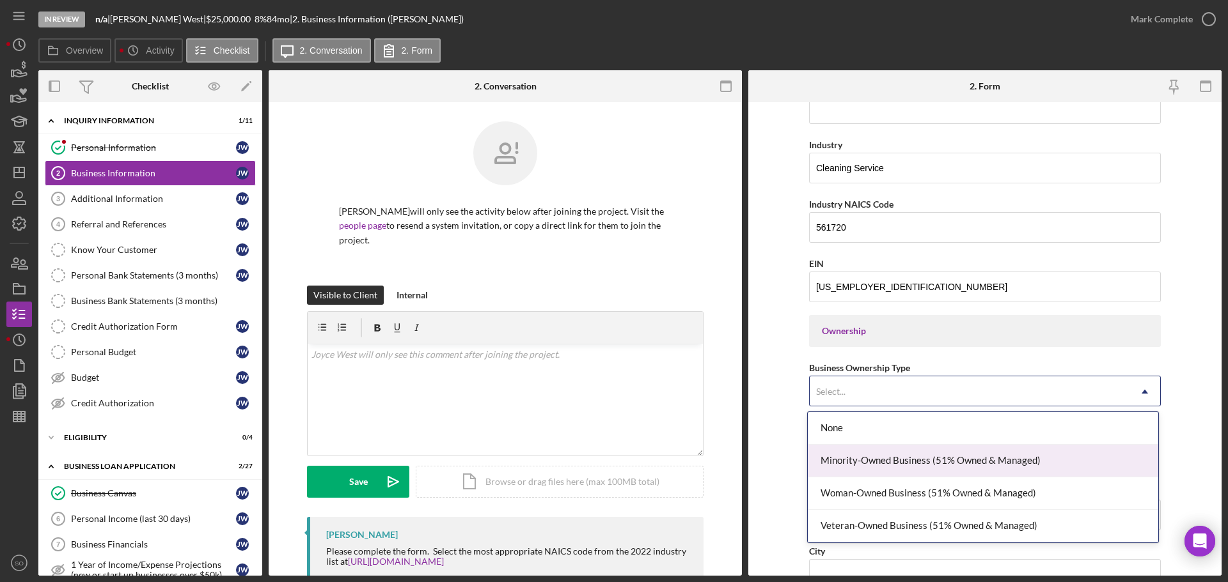
click at [885, 460] on div "Minority-Owned Business (51% Owned & Managed)" at bounding box center [983, 461] width 350 height 33
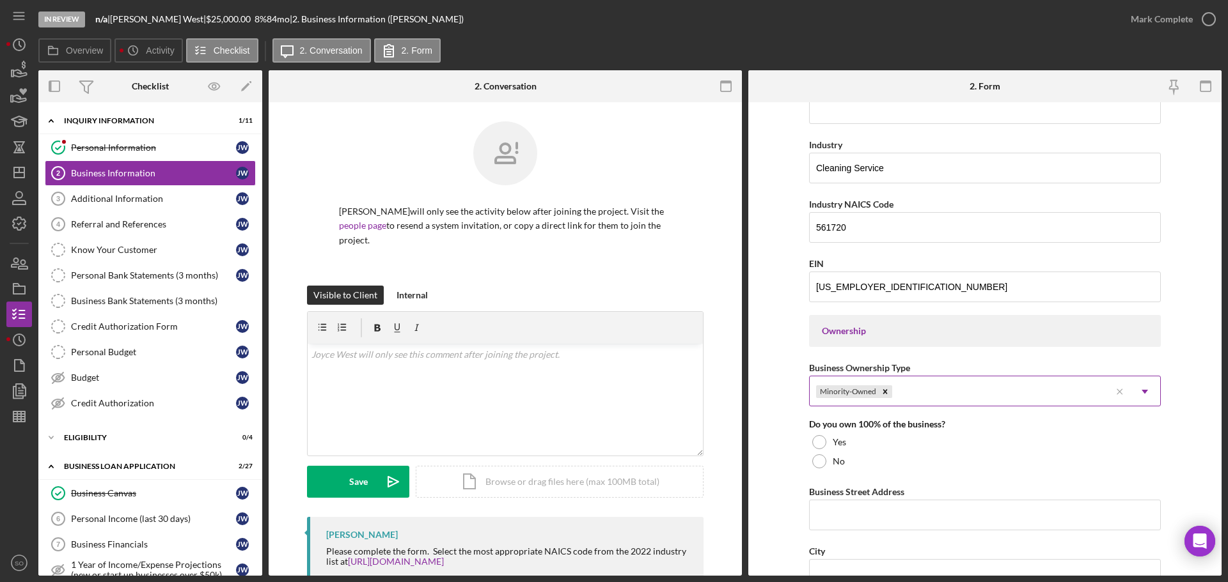
click at [953, 389] on div "Minority-Owned" at bounding box center [959, 391] width 301 height 29
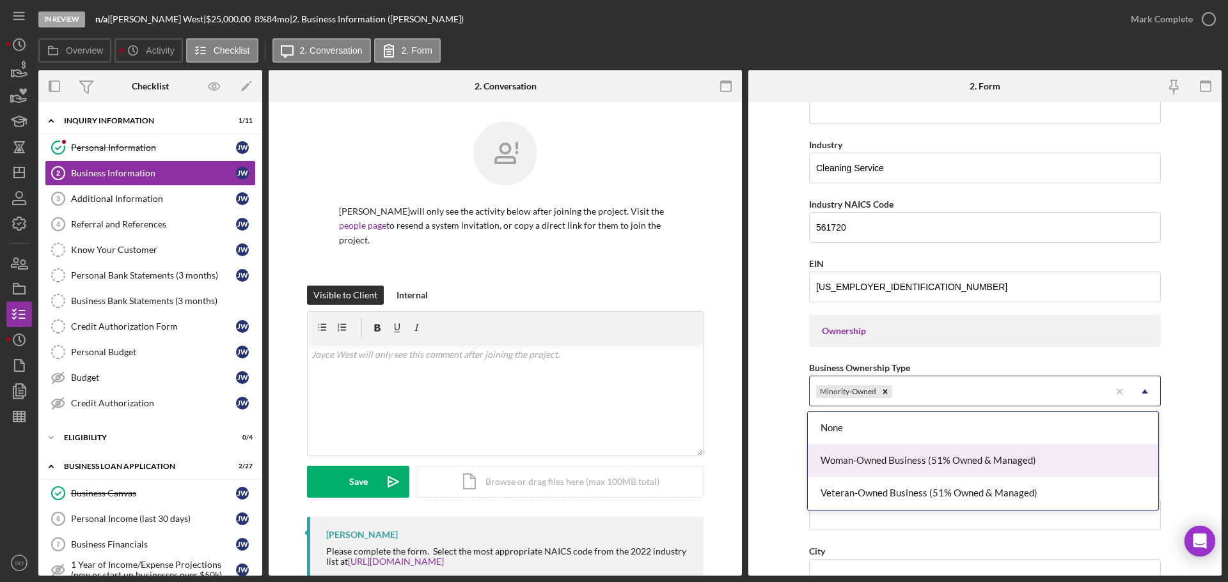
drag, startPoint x: 952, startPoint y: 458, endPoint x: 845, endPoint y: 469, distance: 107.9
click at [952, 459] on div "Woman-Owned Business (51% Owned & Managed)" at bounding box center [983, 461] width 350 height 33
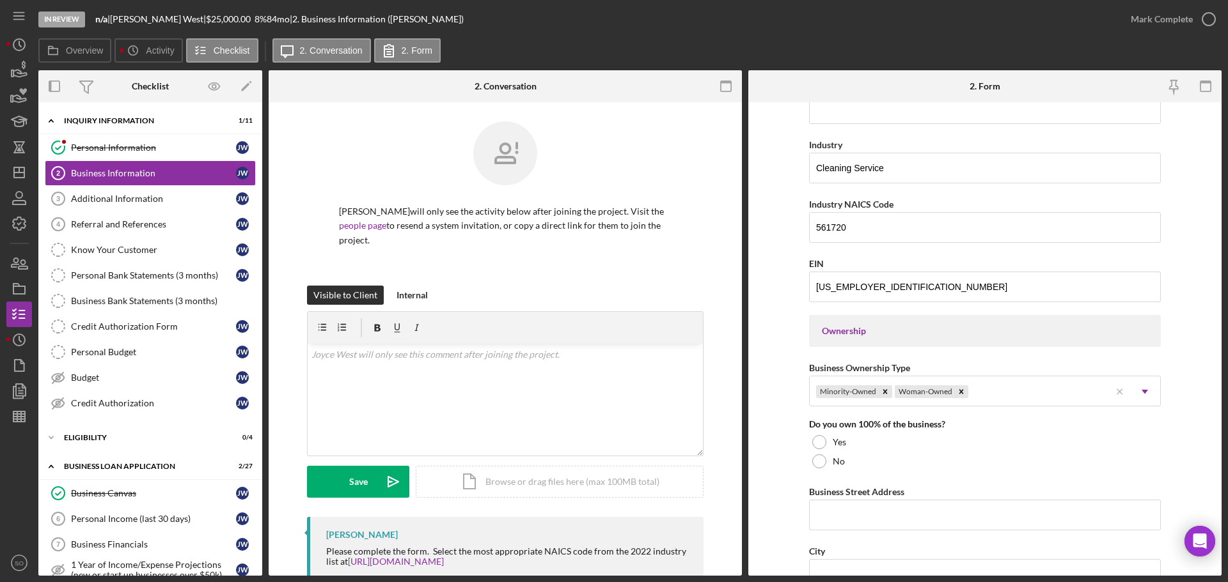
click at [820, 435] on div "Yes" at bounding box center [985, 442] width 352 height 19
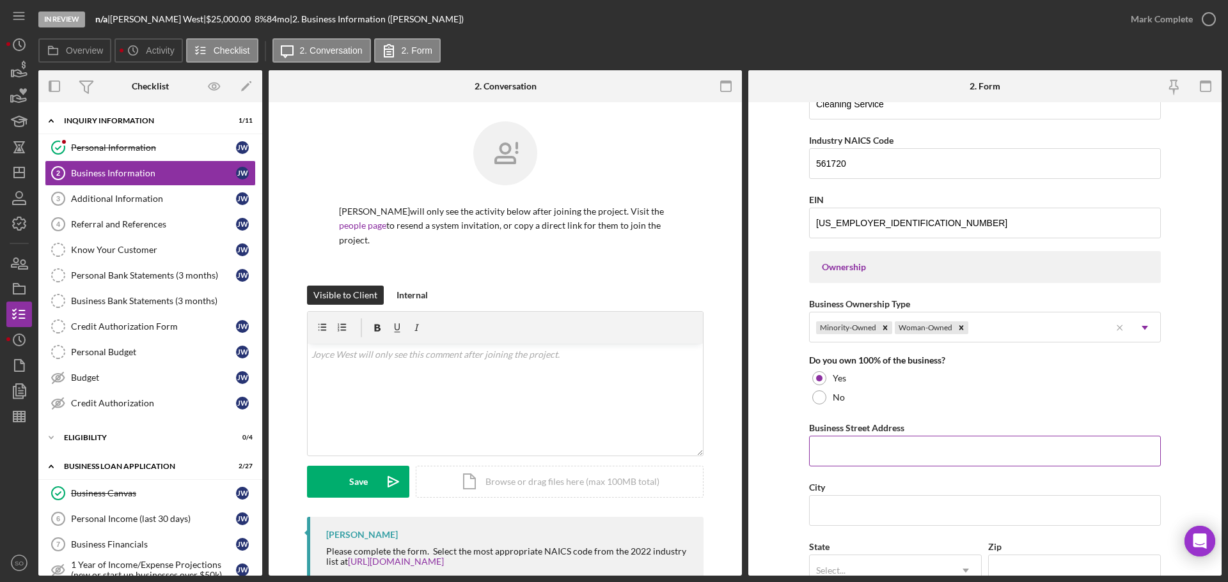
click at [898, 438] on input "Business Street Address" at bounding box center [985, 451] width 352 height 31
paste input "20 Marian Heights apt 113"
type input "20 Marian Heights apt 113"
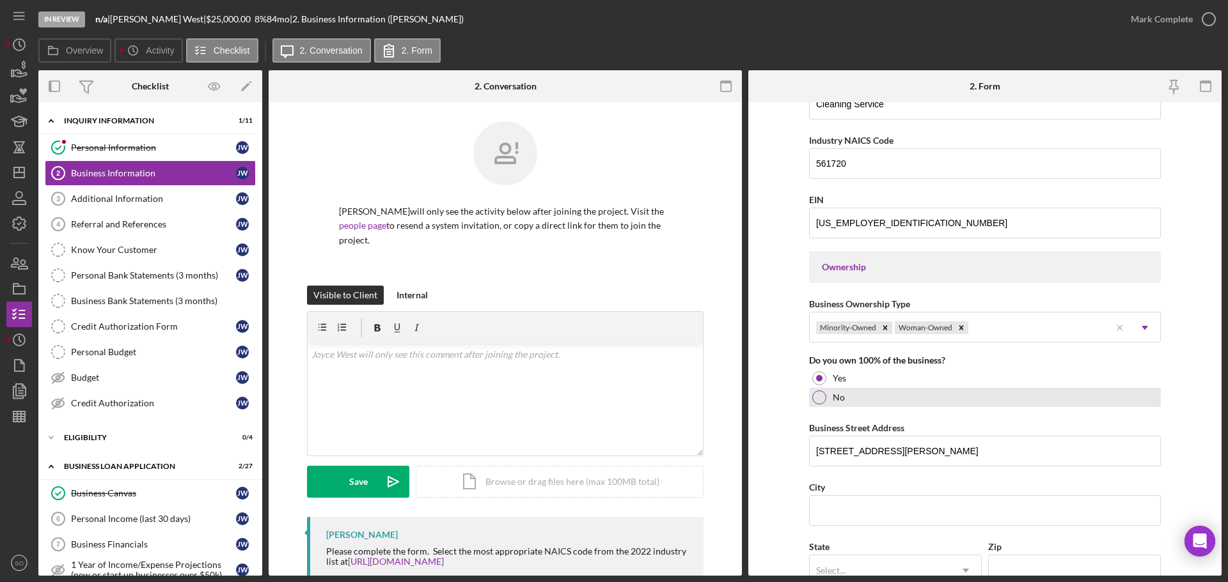
scroll to position [575, 0]
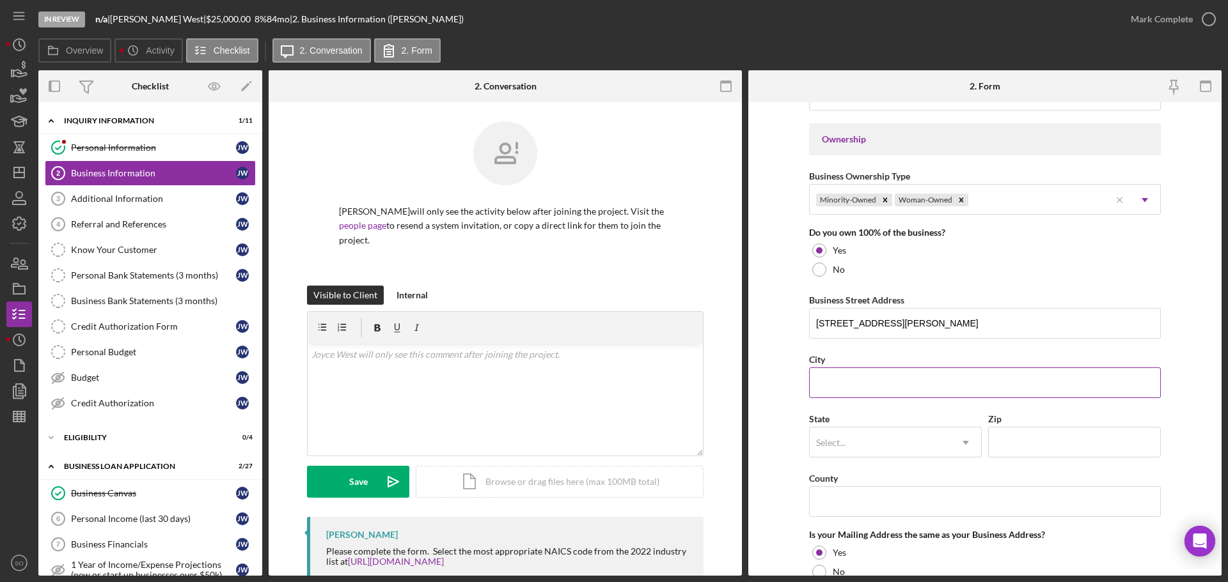
click at [871, 377] on input "City" at bounding box center [985, 383] width 352 height 31
paste input "Alton"
type input "Alton"
click at [909, 443] on div "Select..." at bounding box center [879, 442] width 141 height 29
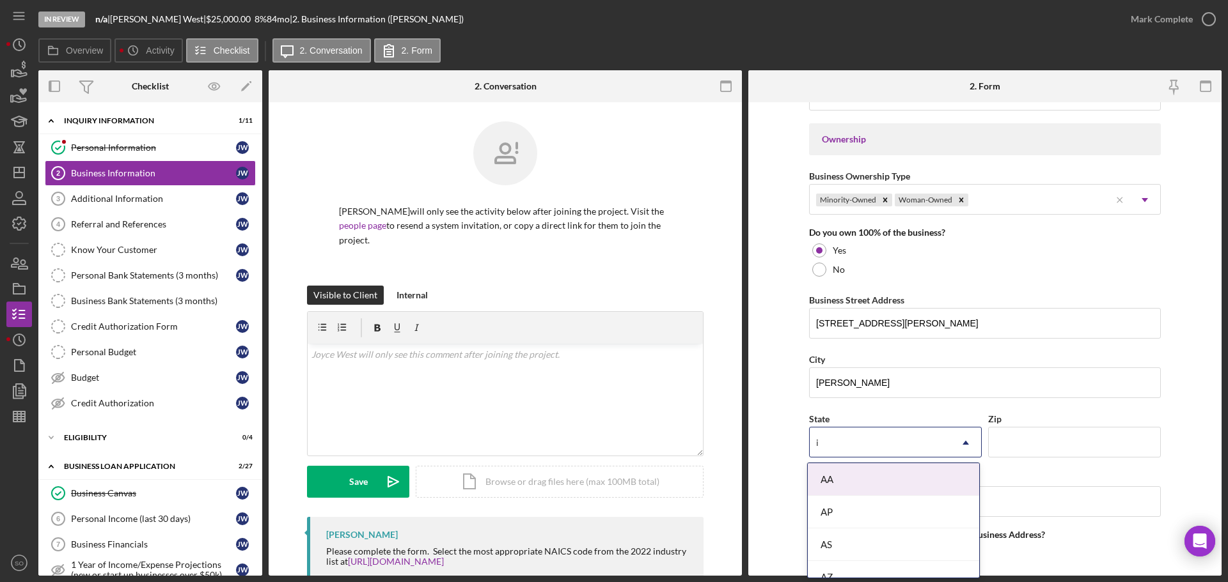
type input "il"
click at [911, 489] on div "IL" at bounding box center [893, 480] width 171 height 33
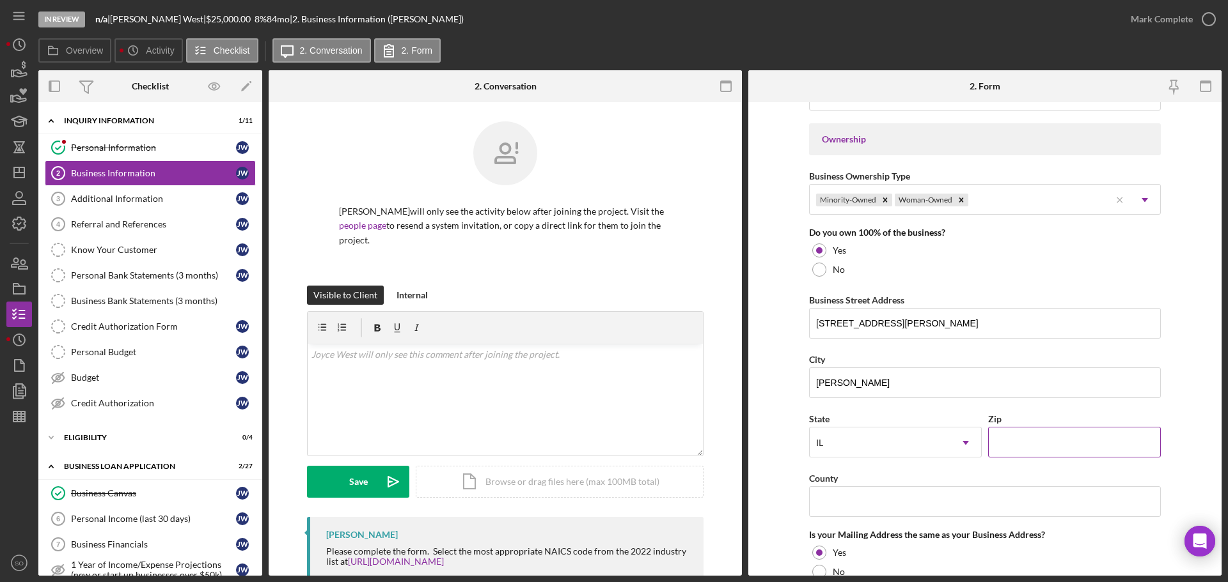
click at [1027, 444] on input "Zip" at bounding box center [1074, 442] width 173 height 31
paste input "62002"
type input "62002"
click at [866, 487] on input "County" at bounding box center [985, 502] width 352 height 31
paste input "Madison County"
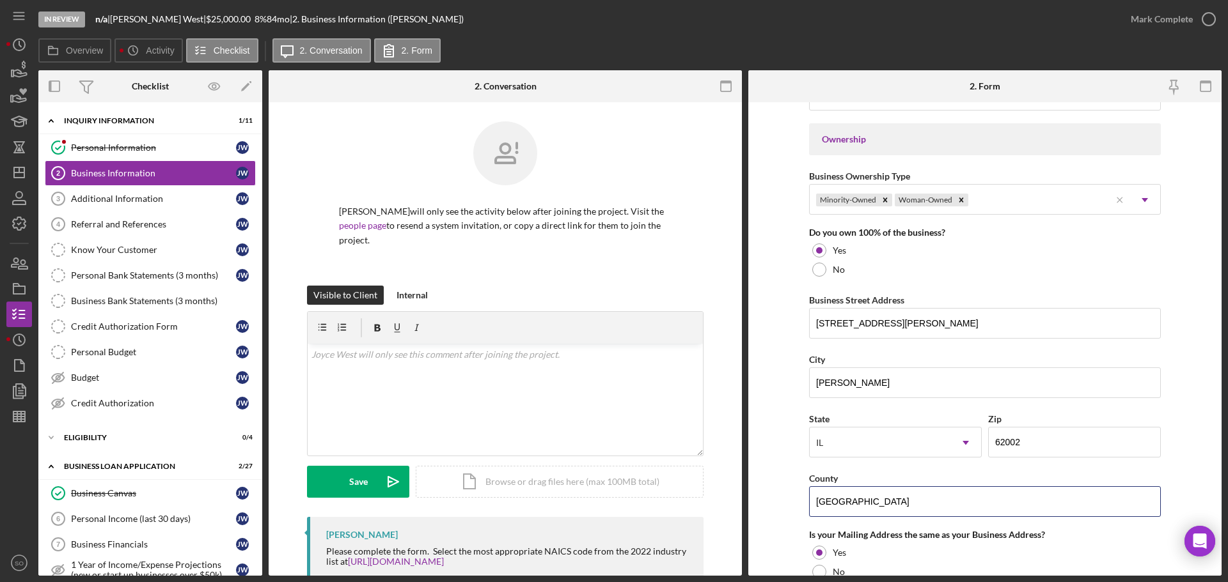
type input "Madison County"
click at [775, 485] on form "Business Name Domos Helping Hands Cleaning DBA Business Start Date 12/13/2023 L…" at bounding box center [984, 339] width 473 height 474
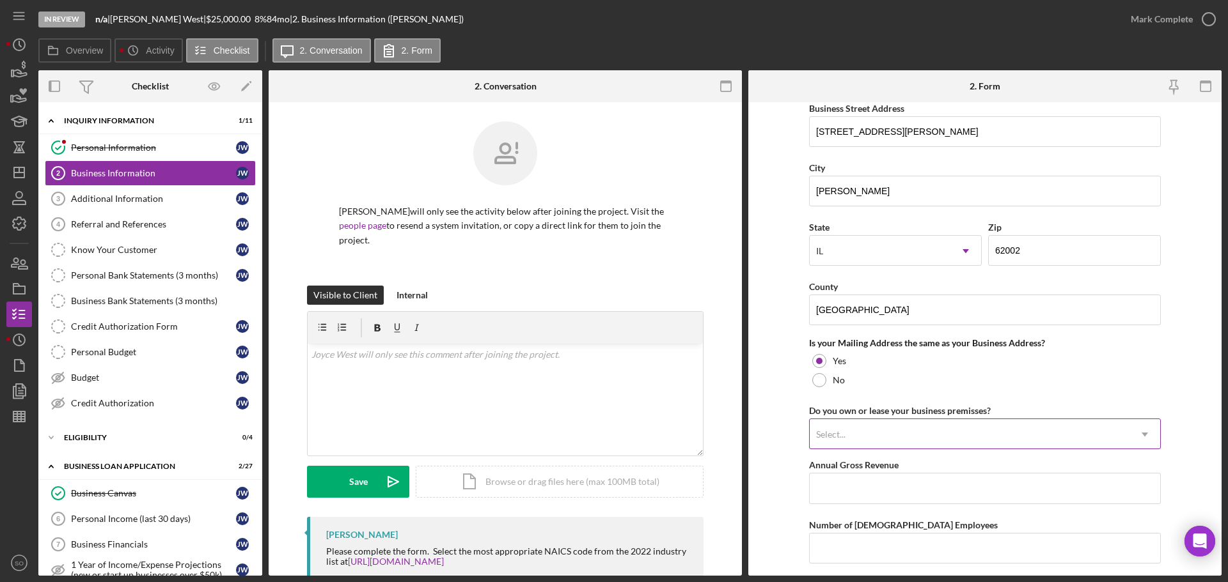
click at [975, 438] on div "Select..." at bounding box center [969, 434] width 320 height 29
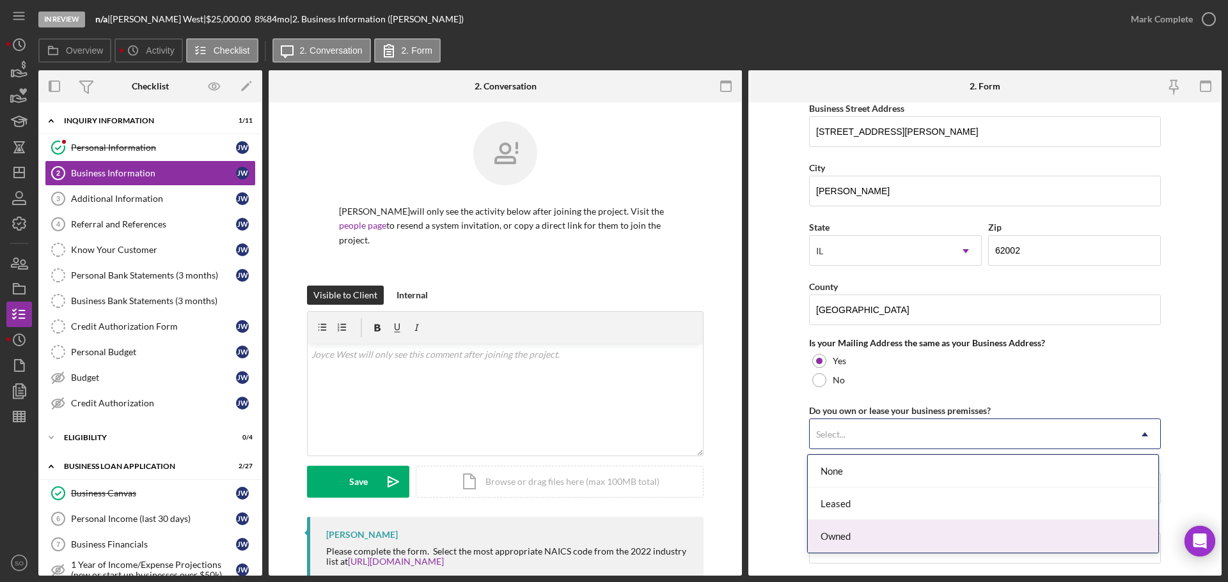
click at [928, 529] on div "Owned" at bounding box center [983, 536] width 350 height 33
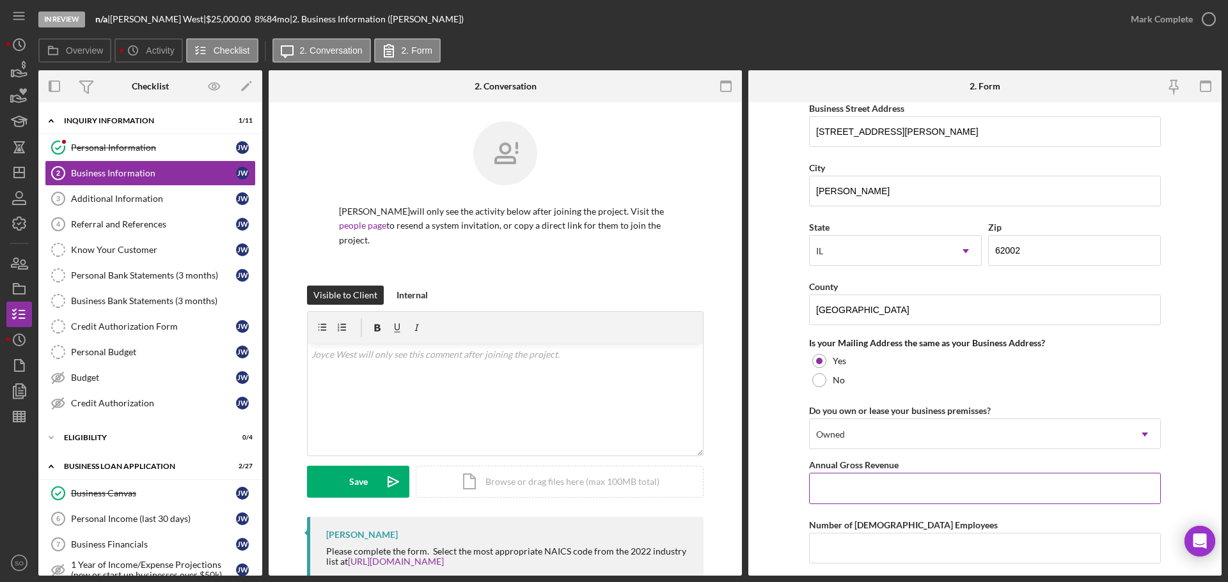
click at [832, 485] on input "Annual Gross Revenue" at bounding box center [985, 488] width 352 height 31
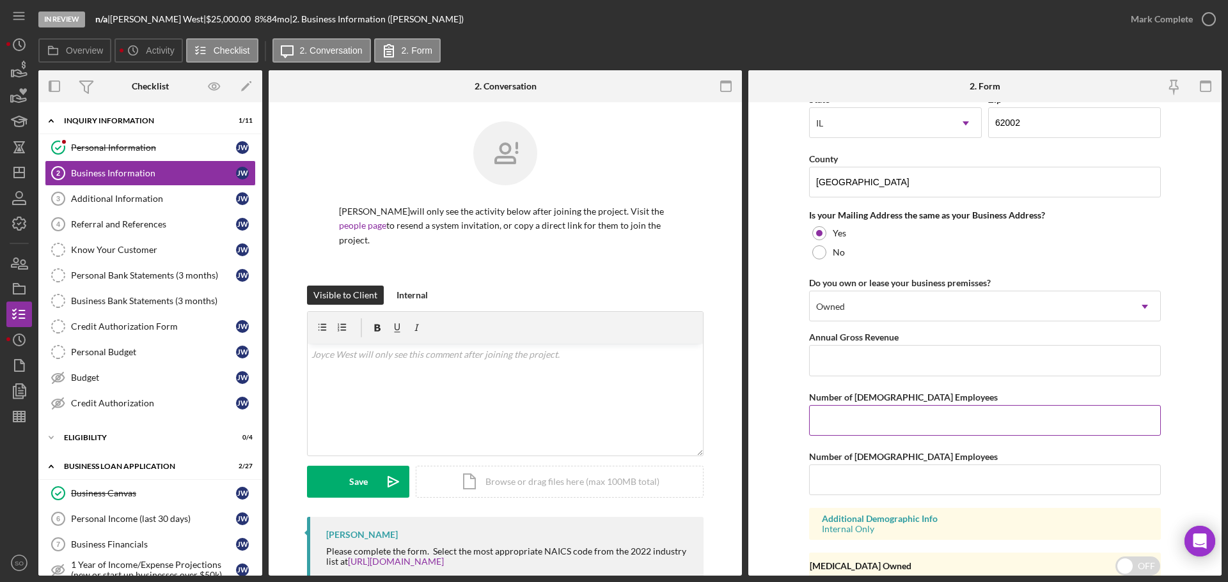
click at [831, 418] on input "Number of Full-Time Employees" at bounding box center [985, 420] width 352 height 31
type input "1"
click at [871, 475] on input "Number of Part-Time Employees" at bounding box center [985, 480] width 352 height 31
type input "0"
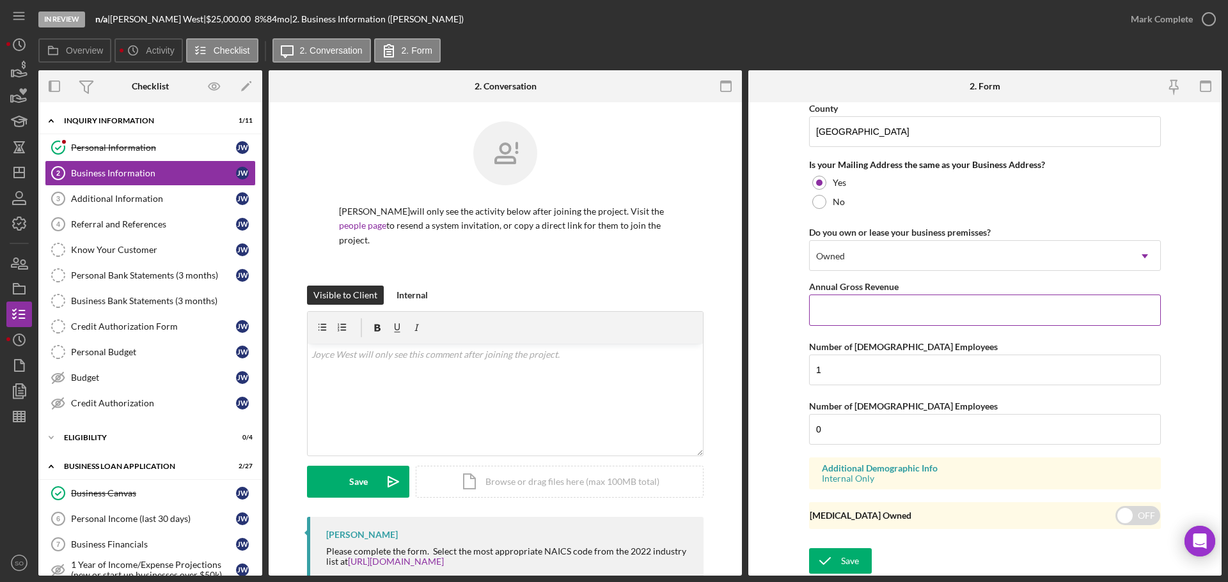
click at [856, 320] on input "Annual Gross Revenue" at bounding box center [985, 310] width 352 height 31
type input "$20,000"
click at [850, 567] on div "Save" at bounding box center [850, 562] width 18 height 26
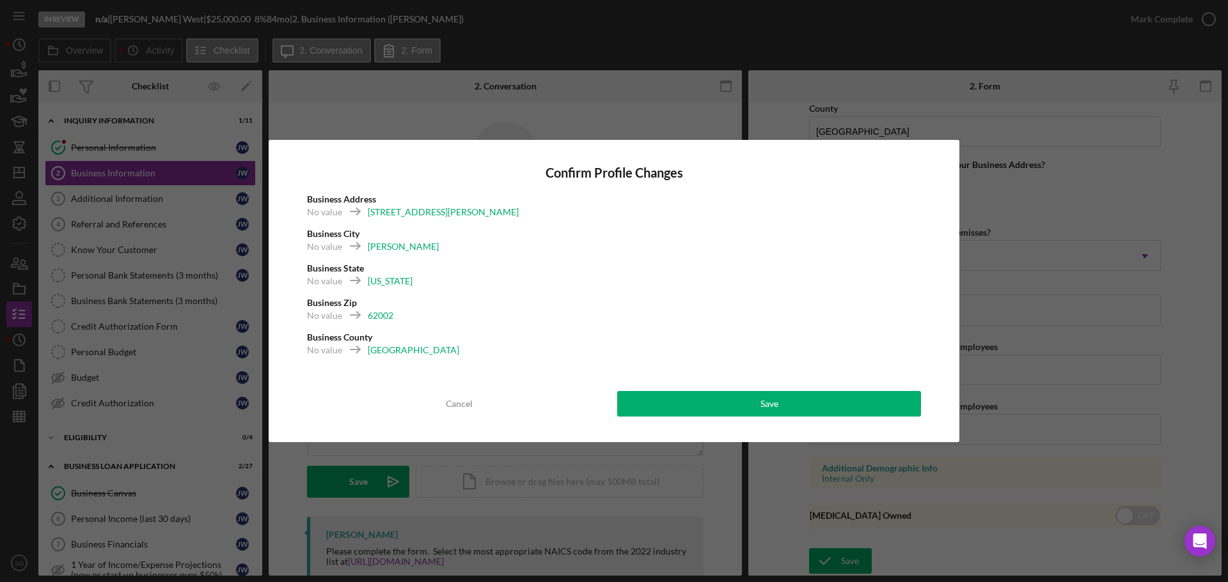
drag, startPoint x: 896, startPoint y: 400, endPoint x: 987, endPoint y: 287, distance: 145.0
click at [897, 400] on button "Save" at bounding box center [769, 404] width 304 height 26
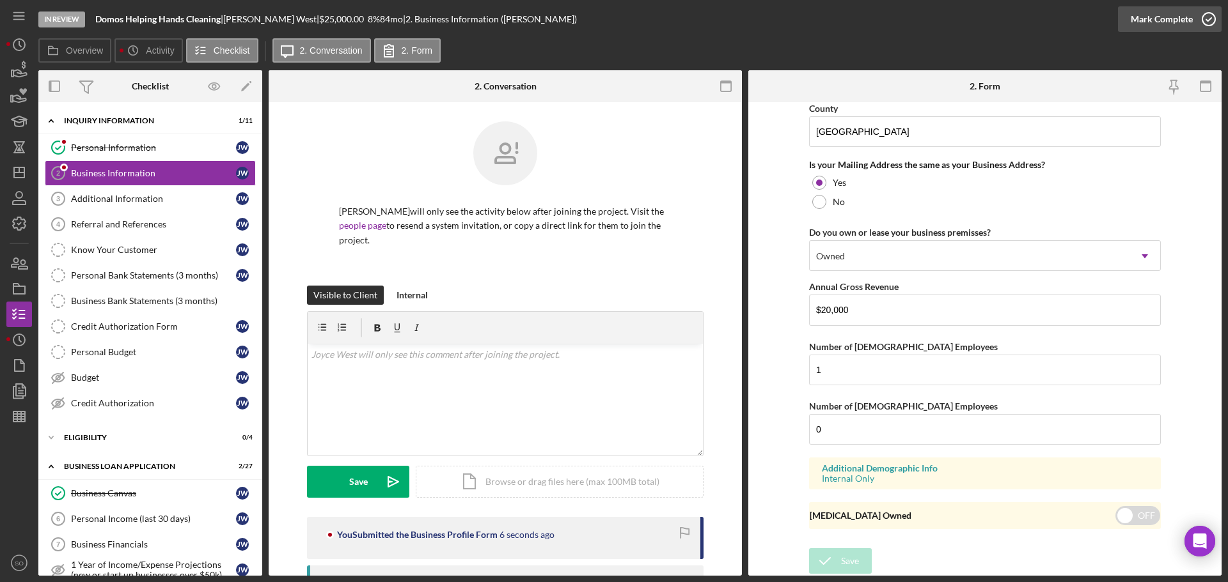
click at [1145, 22] on div "Mark Complete" at bounding box center [1161, 19] width 62 height 26
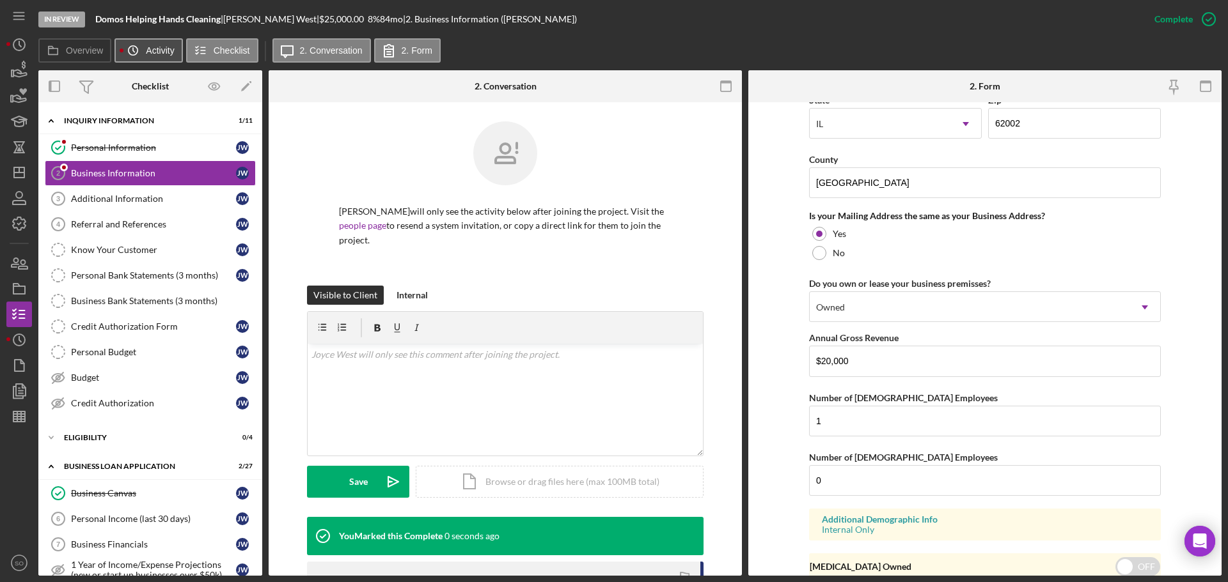
scroll to position [490, 0]
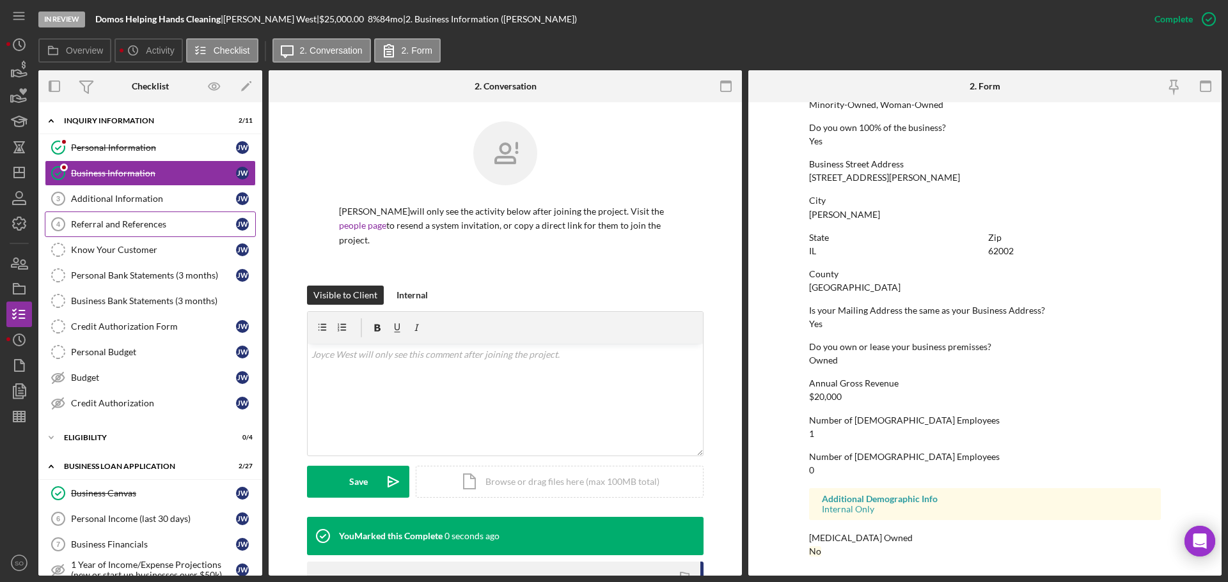
drag, startPoint x: 121, startPoint y: 193, endPoint x: 153, endPoint y: 223, distance: 43.9
click at [121, 194] on div "Additional Information" at bounding box center [153, 199] width 165 height 10
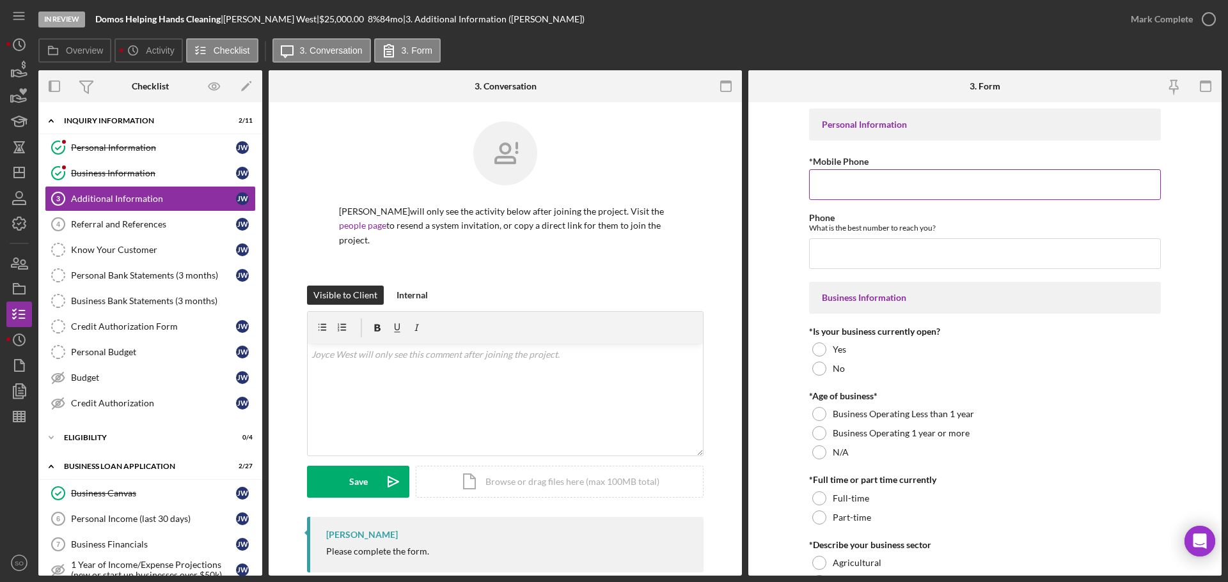
click at [844, 191] on input "*Mobile Phone" at bounding box center [985, 184] width 352 height 31
paste input "(314) 688-1768"
type input "(314) 688-1768"
click at [845, 258] on input "Phone" at bounding box center [985, 253] width 352 height 31
paste input "(314) 688-1768"
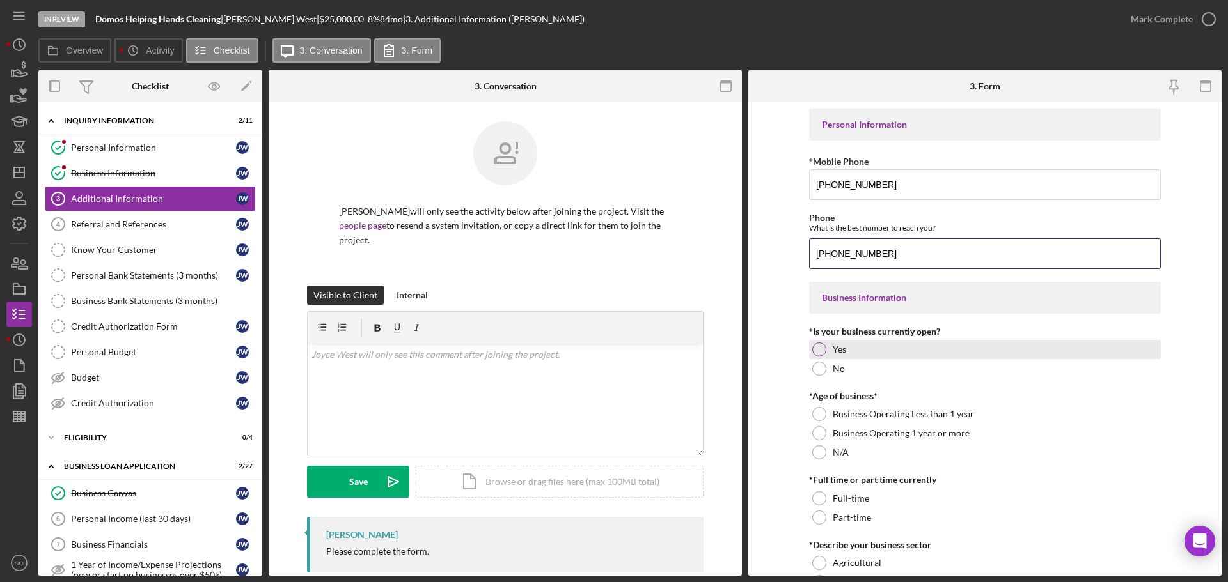
type input "(314) 688-1768"
click at [812, 348] on div at bounding box center [819, 350] width 14 height 14
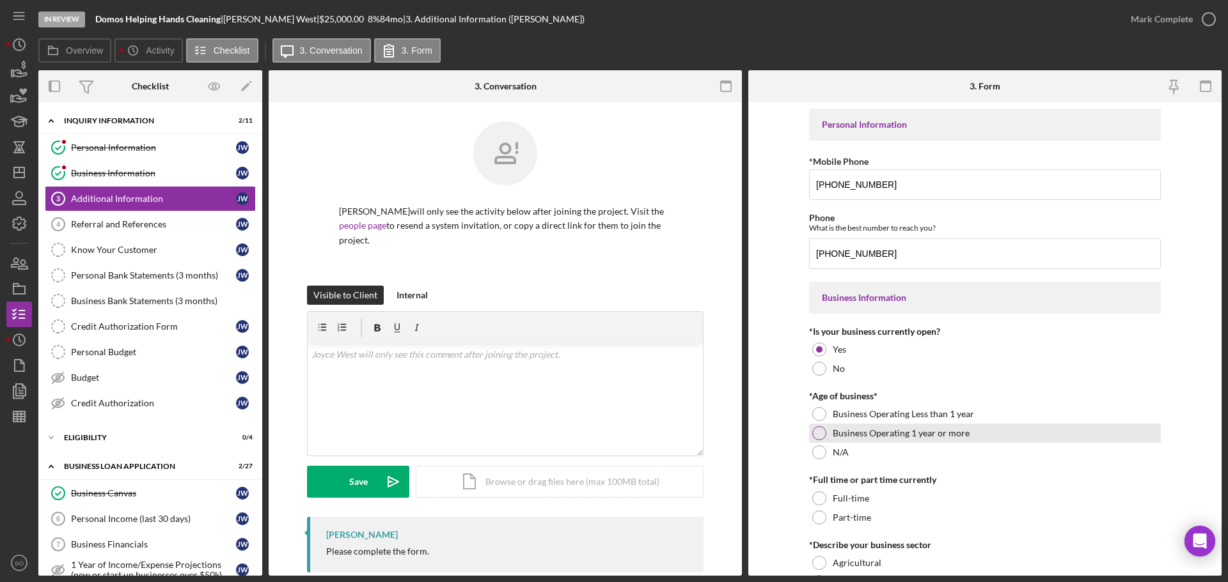
click at [813, 431] on div at bounding box center [819, 433] width 14 height 14
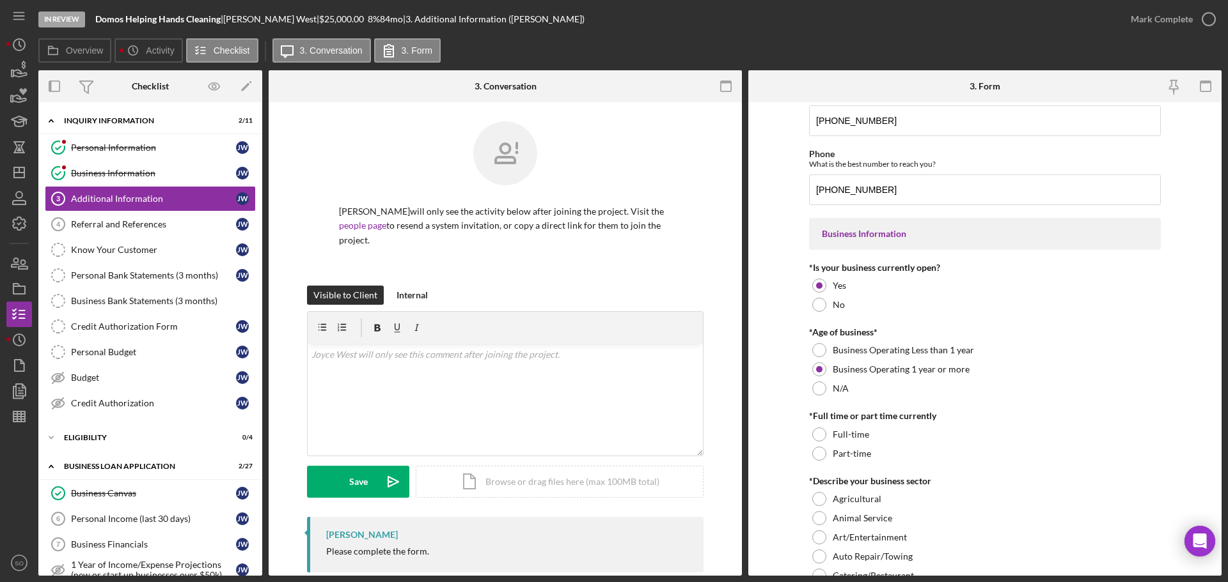
scroll to position [128, 0]
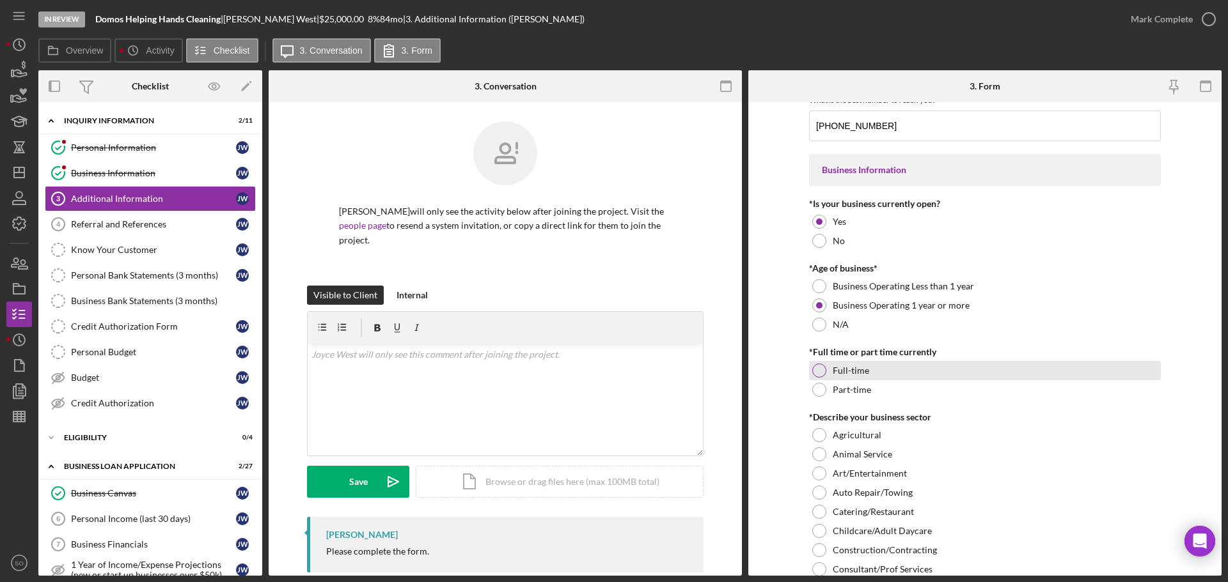
click at [813, 374] on div at bounding box center [819, 371] width 14 height 14
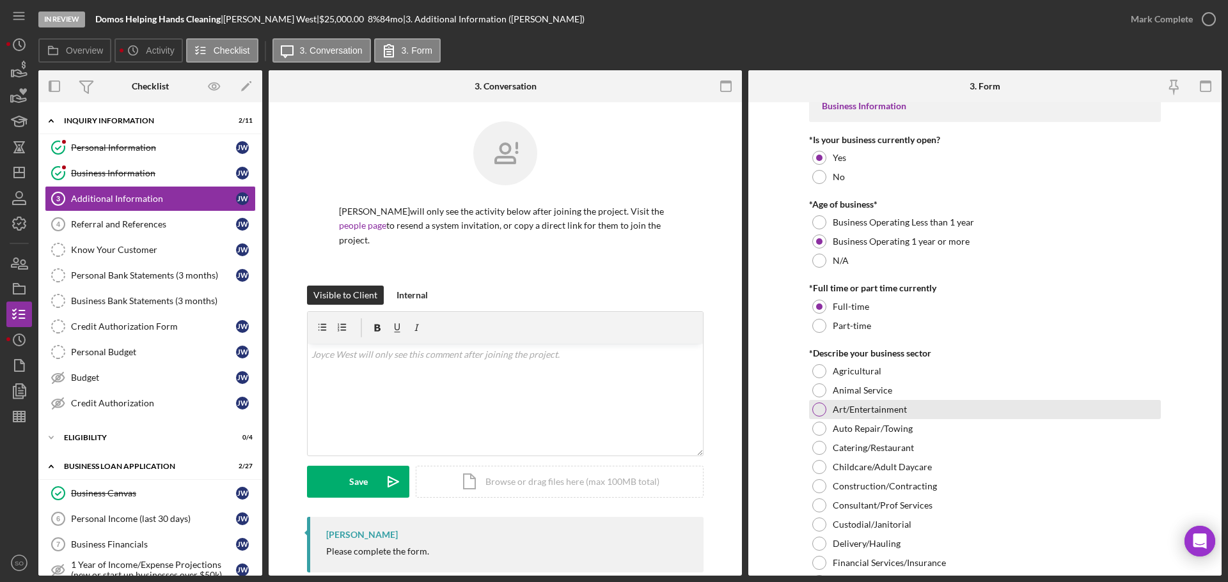
scroll to position [320, 0]
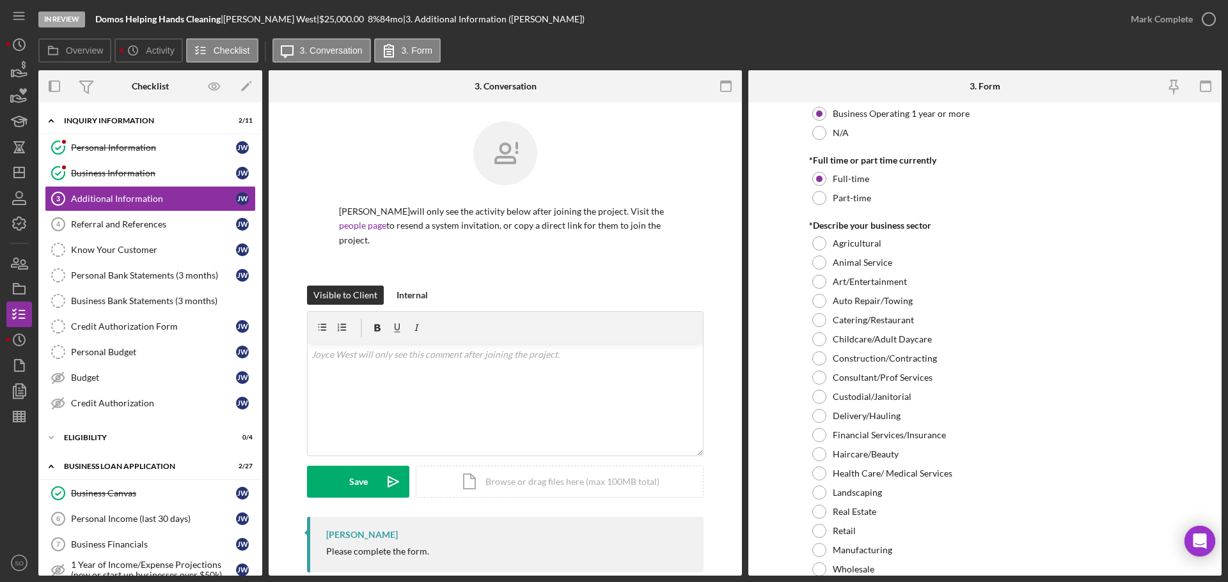
click at [814, 399] on div at bounding box center [819, 397] width 14 height 14
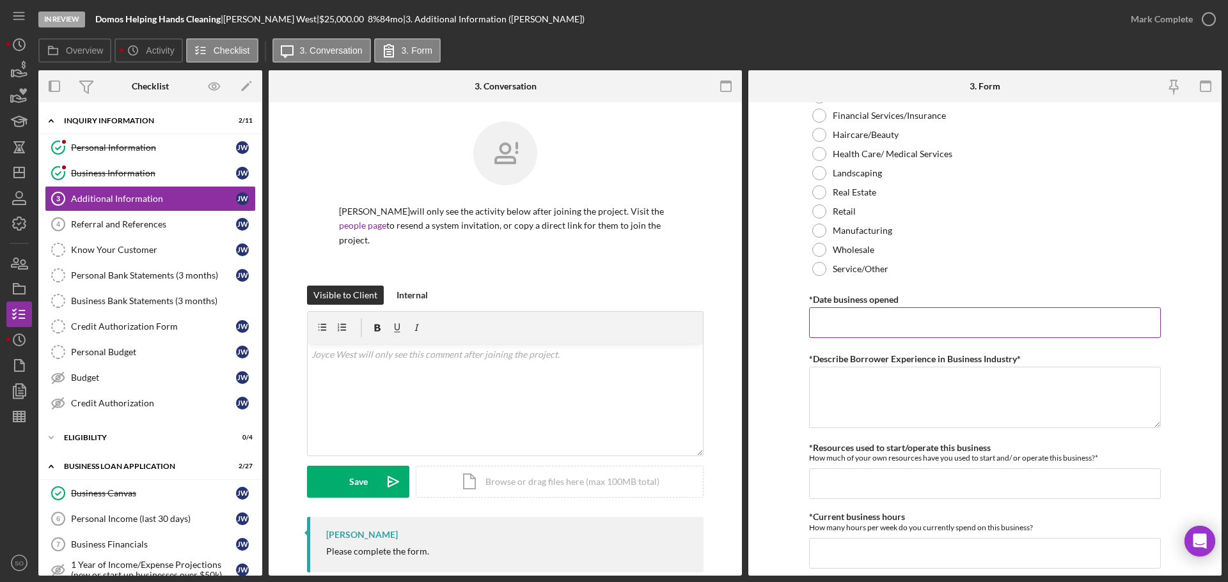
click at [836, 324] on input "*Date business opened" at bounding box center [985, 323] width 352 height 31
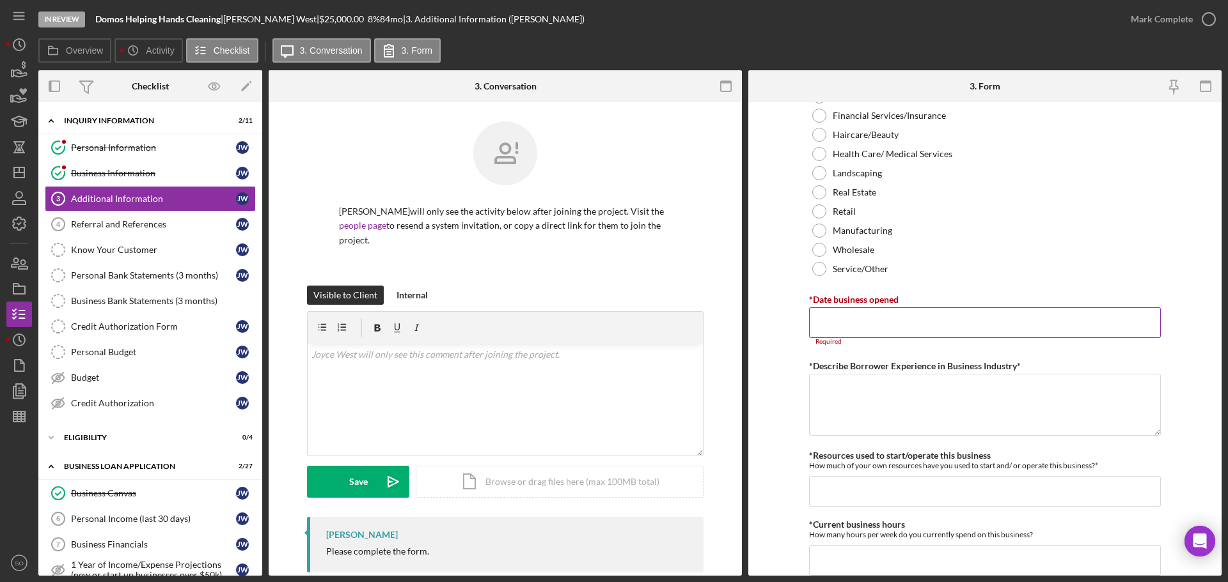
click at [885, 325] on input "*Date business opened" at bounding box center [985, 323] width 352 height 31
paste input "12/13/2023"
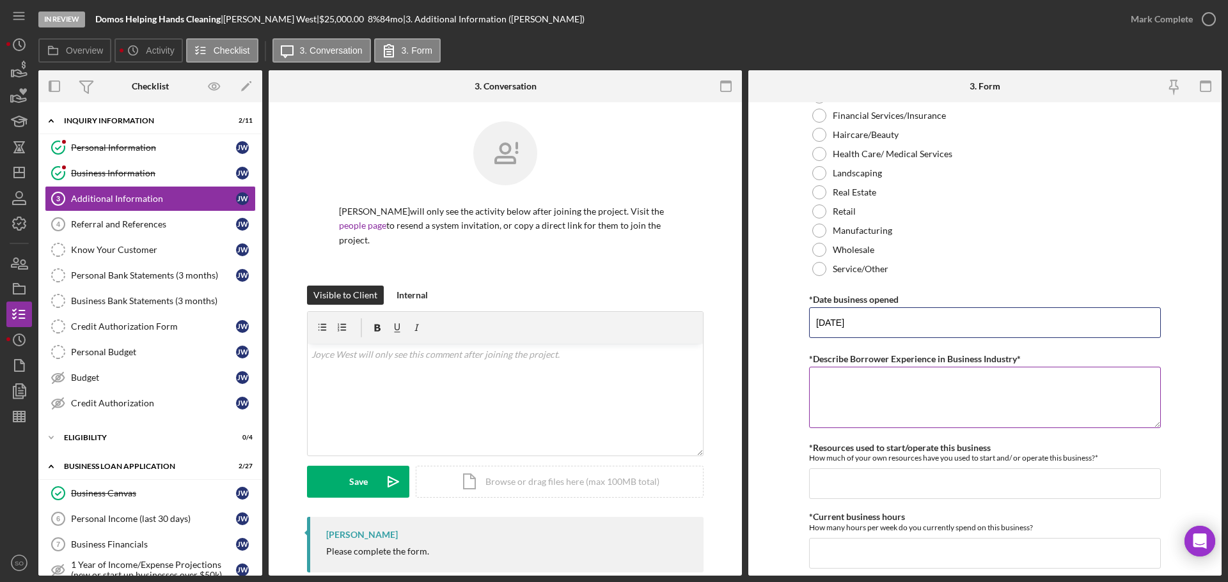
type input "12/13/2023"
click at [918, 402] on textarea "*Describe Borrower Experience in Business Industry*" at bounding box center [985, 397] width 352 height 61
click at [900, 384] on textarea "10 years experience in the industry" at bounding box center [985, 397] width 352 height 61
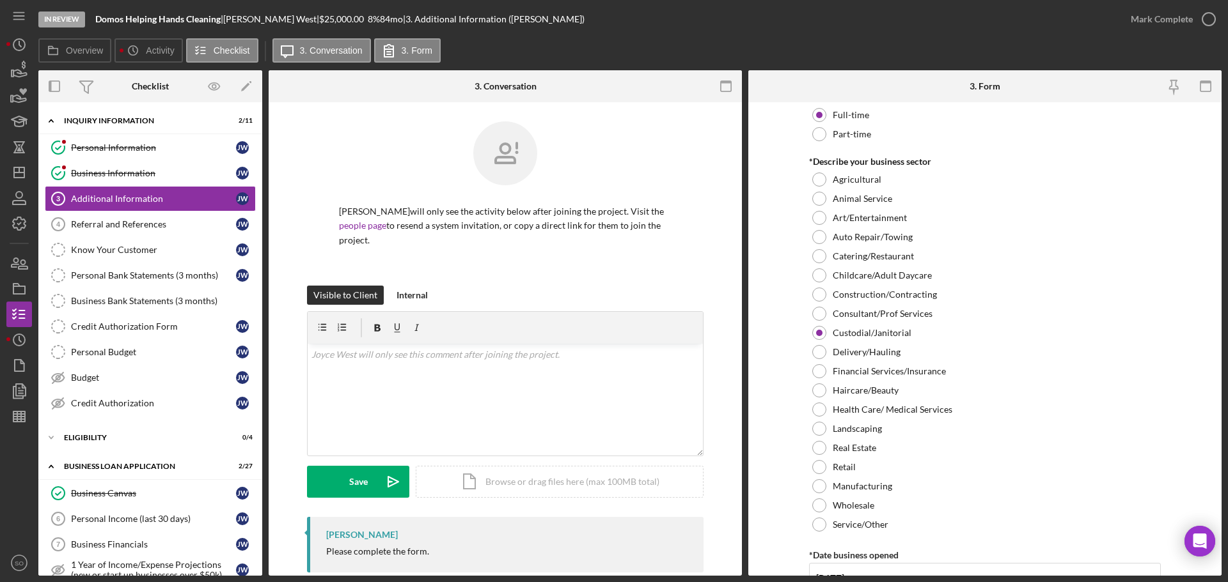
scroll to position [831, 0]
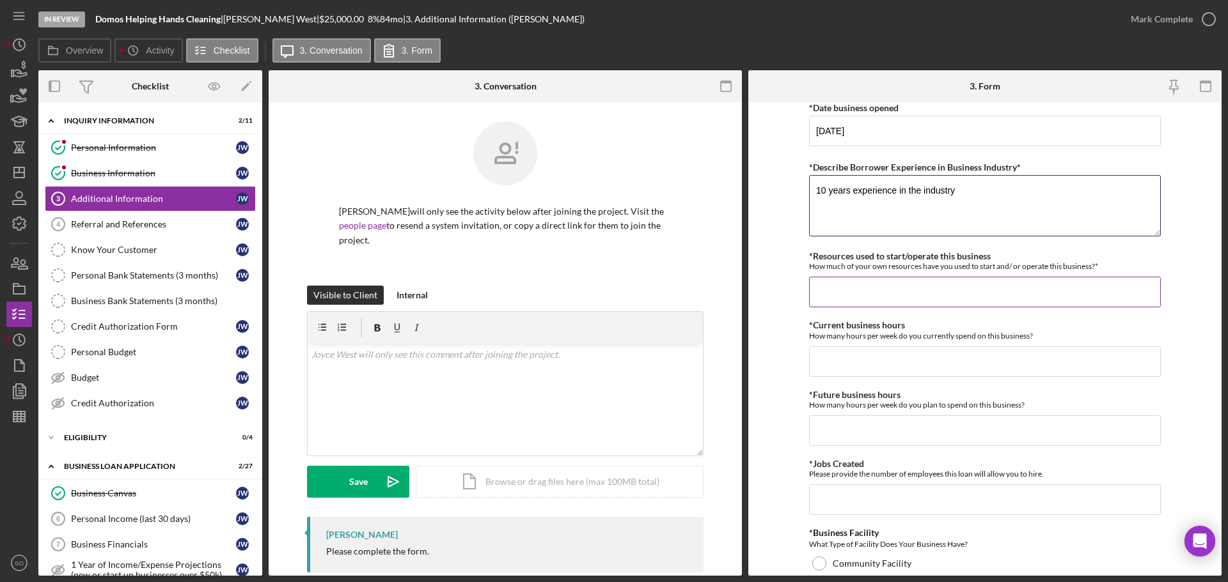
type textarea "10 years experience in the industry"
click at [912, 294] on input "*Resources used to start/operate this business" at bounding box center [985, 292] width 352 height 31
type input "$0"
click at [882, 350] on input "*Current business hours" at bounding box center [985, 362] width 352 height 31
type input "40"
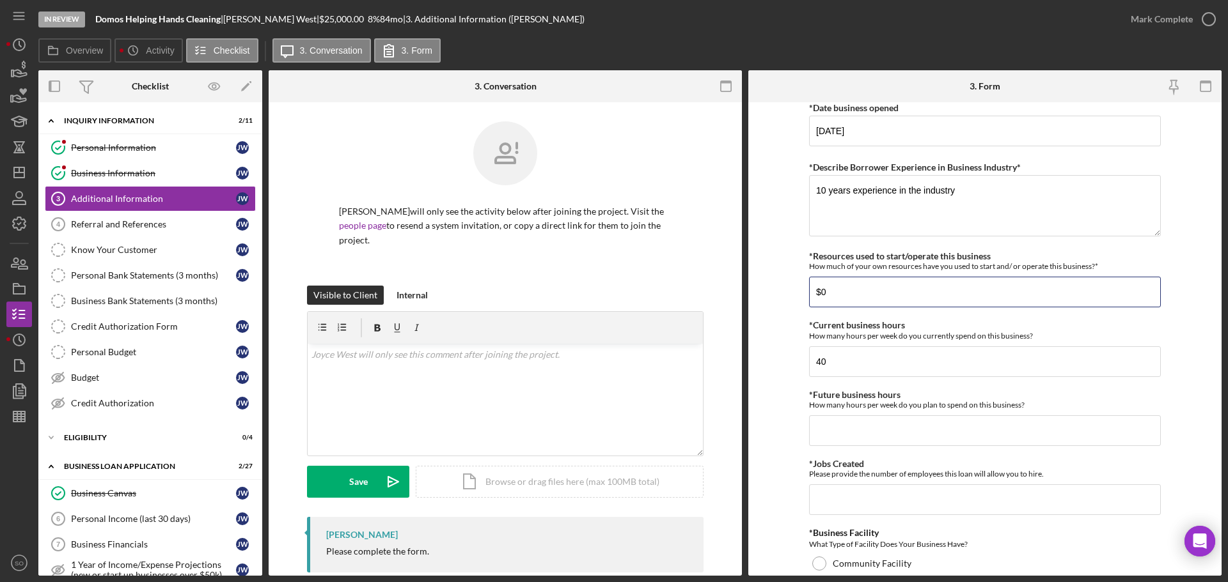
drag, startPoint x: 803, startPoint y: 279, endPoint x: 777, endPoint y: 285, distance: 26.7
click at [776, 280] on form "Personal Information *Mobile Phone (314) 688-1768 Phone What is the best number…" at bounding box center [984, 339] width 473 height 474
type input "$1,000"
click at [841, 421] on input "*Future business hours" at bounding box center [985, 431] width 352 height 31
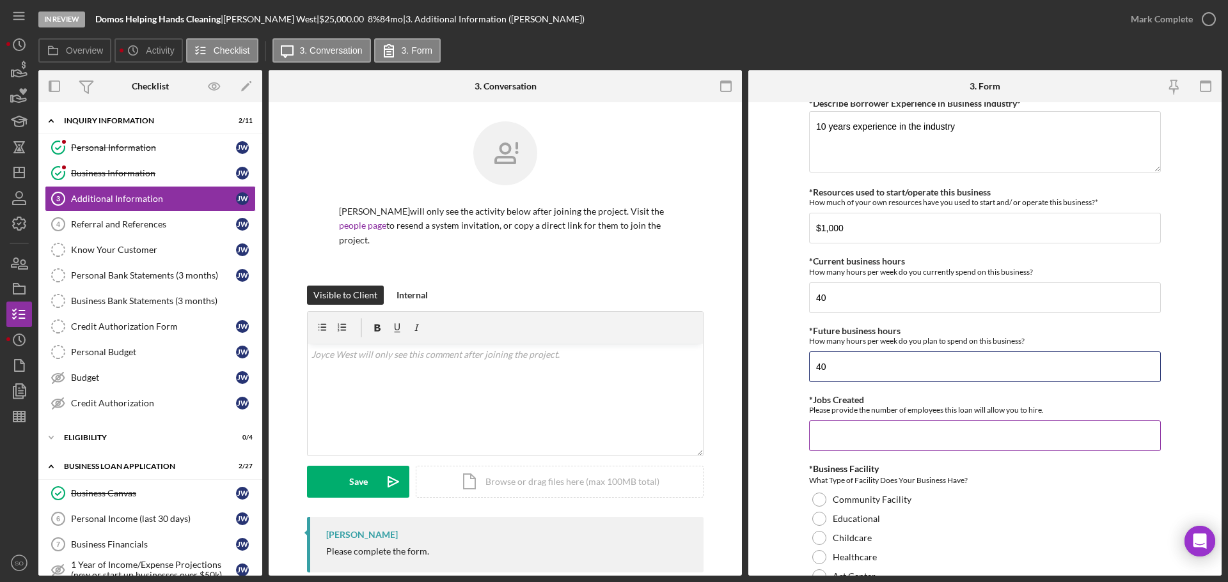
type input "40"
click at [837, 413] on div "Please provide the number of employees this loan will allow you to hire." at bounding box center [985, 410] width 352 height 10
click at [888, 437] on input "*Jobs Created" at bounding box center [985, 436] width 352 height 31
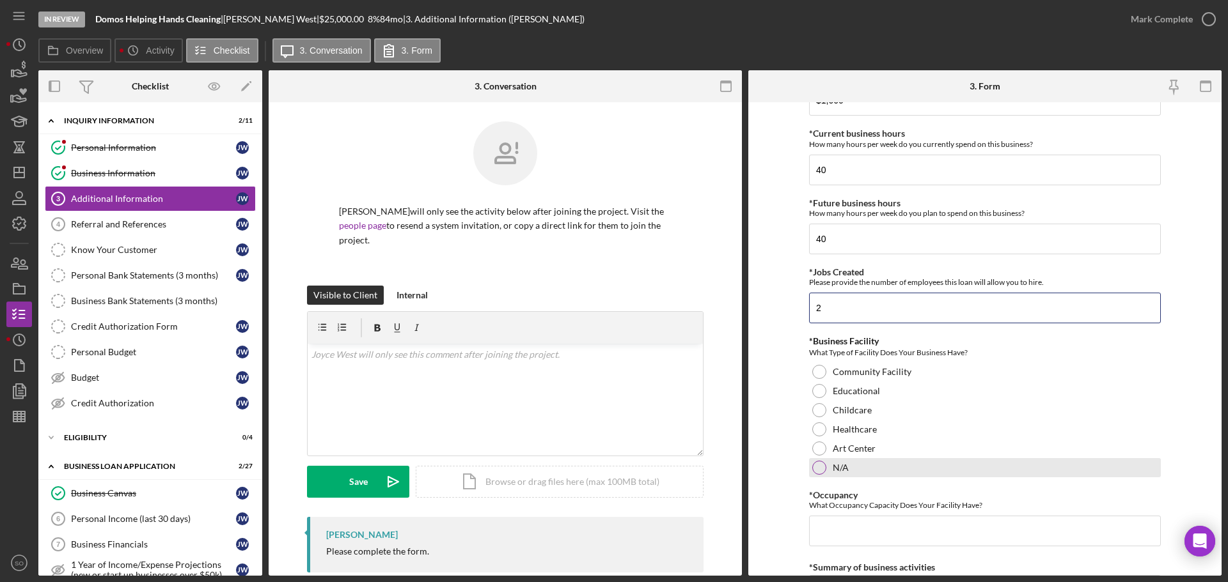
type input "2"
click at [825, 465] on div "N/A" at bounding box center [985, 467] width 352 height 19
click at [853, 524] on input "*Occupancy" at bounding box center [985, 531] width 352 height 31
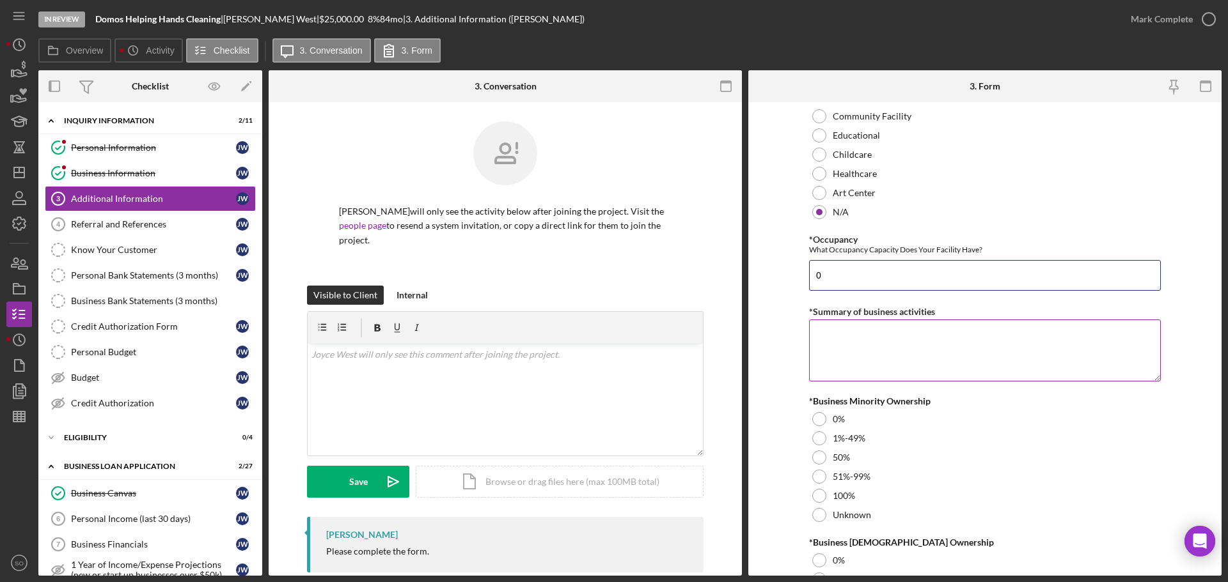
type input "0"
click at [871, 344] on textarea "*Summary of business activities" at bounding box center [985, 350] width 352 height 61
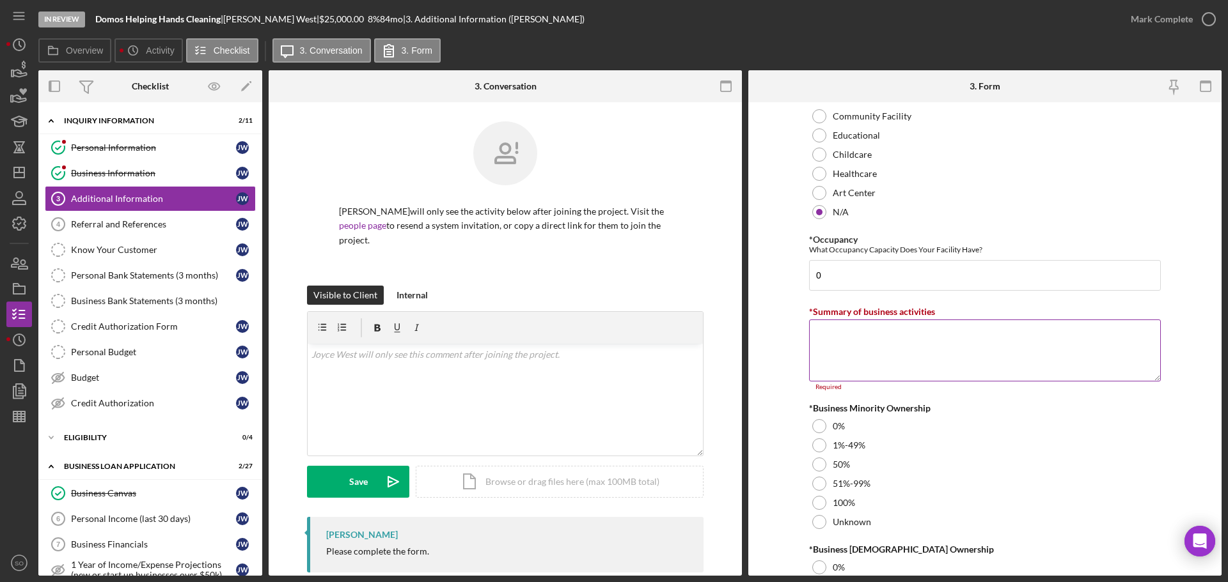
click at [911, 363] on textarea "*Summary of business activities" at bounding box center [985, 350] width 352 height 61
paste textarea "Cleaning Service"
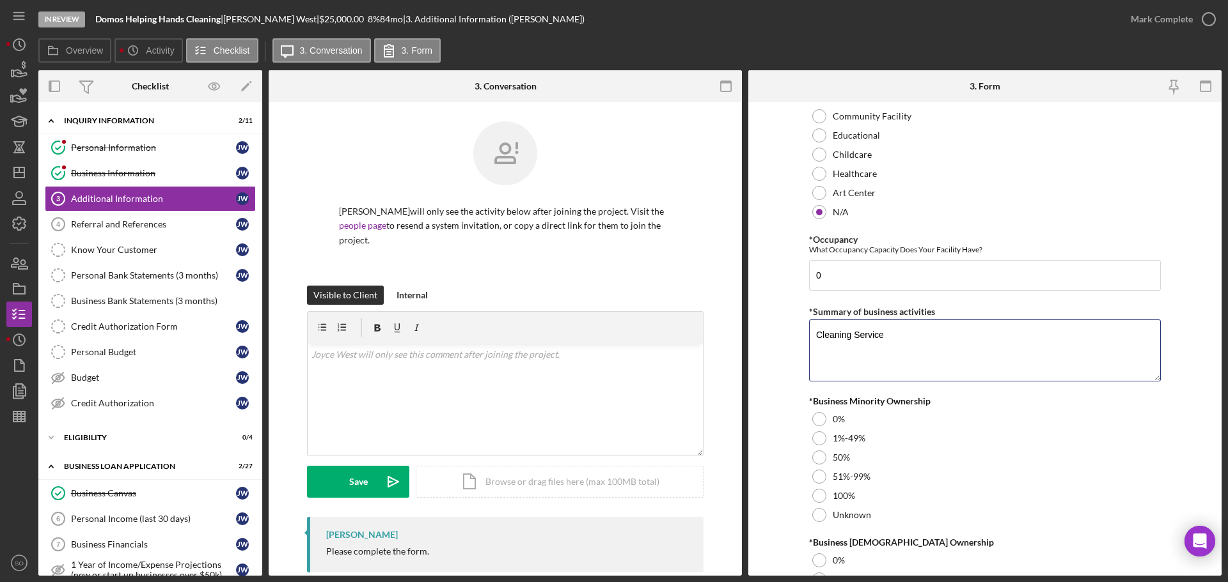
scroll to position [1407, 0]
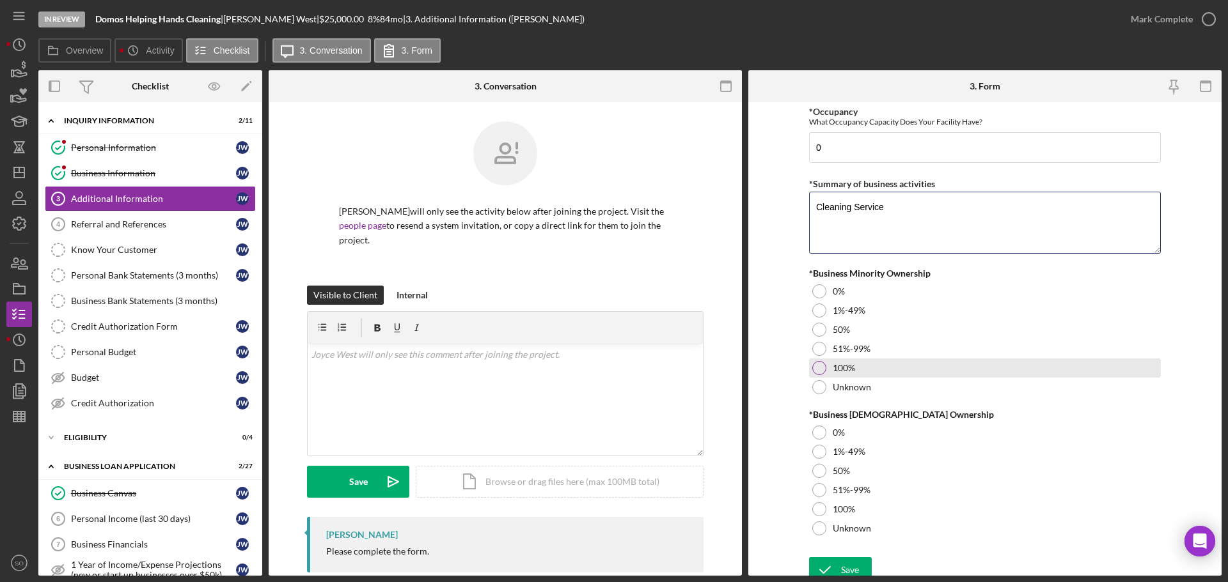
type textarea "Cleaning Service"
click at [824, 368] on div "100%" at bounding box center [985, 368] width 352 height 19
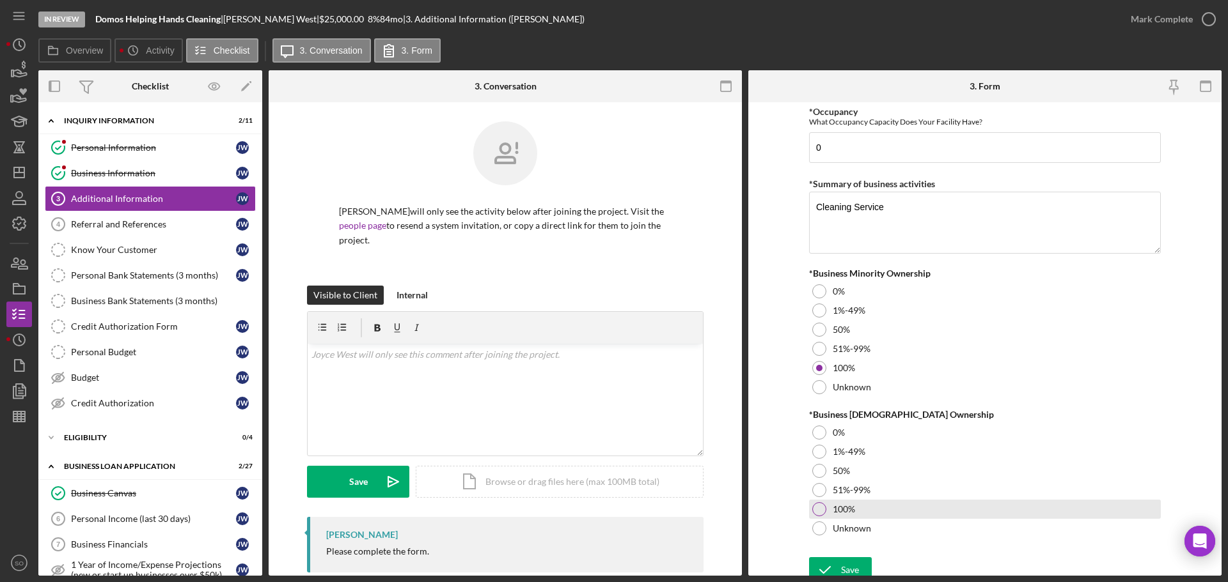
click at [819, 510] on div at bounding box center [819, 510] width 14 height 14
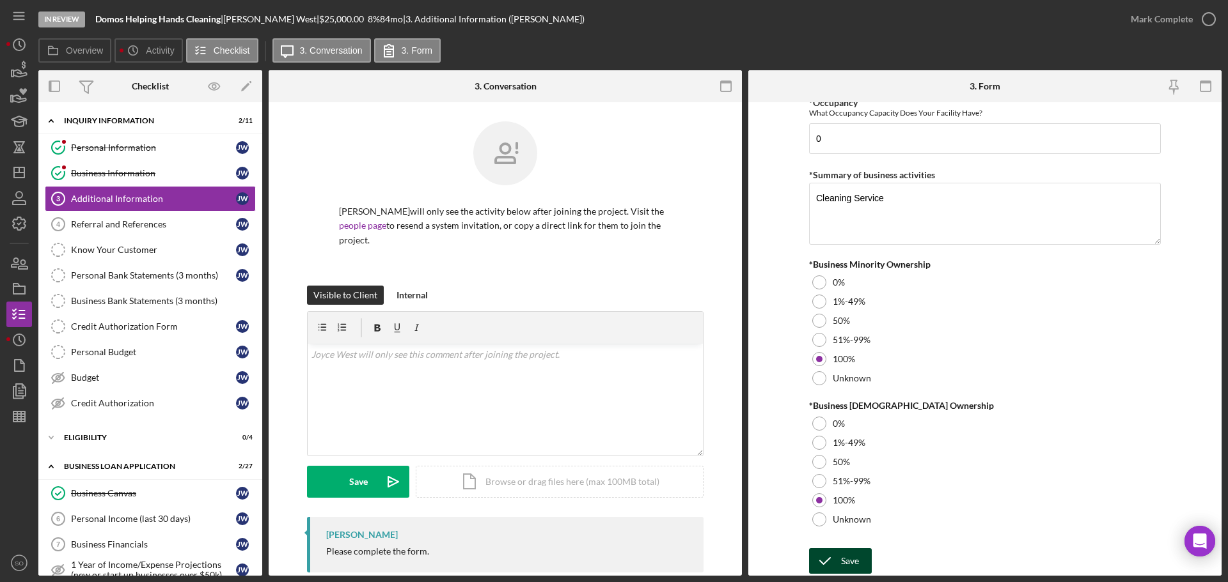
click at [849, 552] on div "Save" at bounding box center [850, 562] width 18 height 26
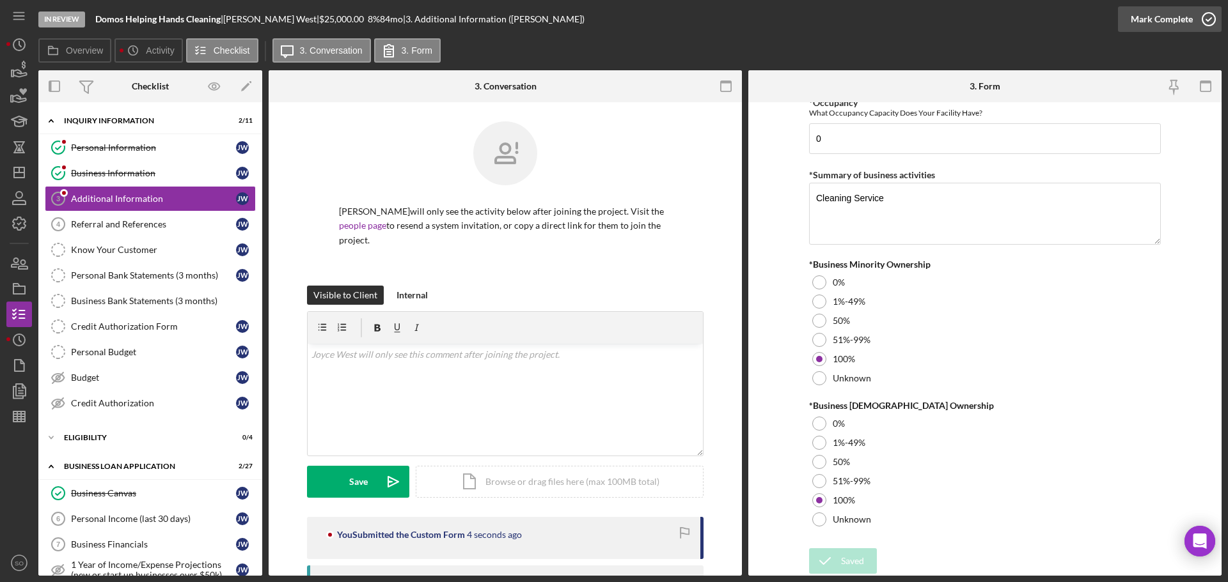
click at [1136, 19] on div "Mark Complete" at bounding box center [1161, 19] width 62 height 26
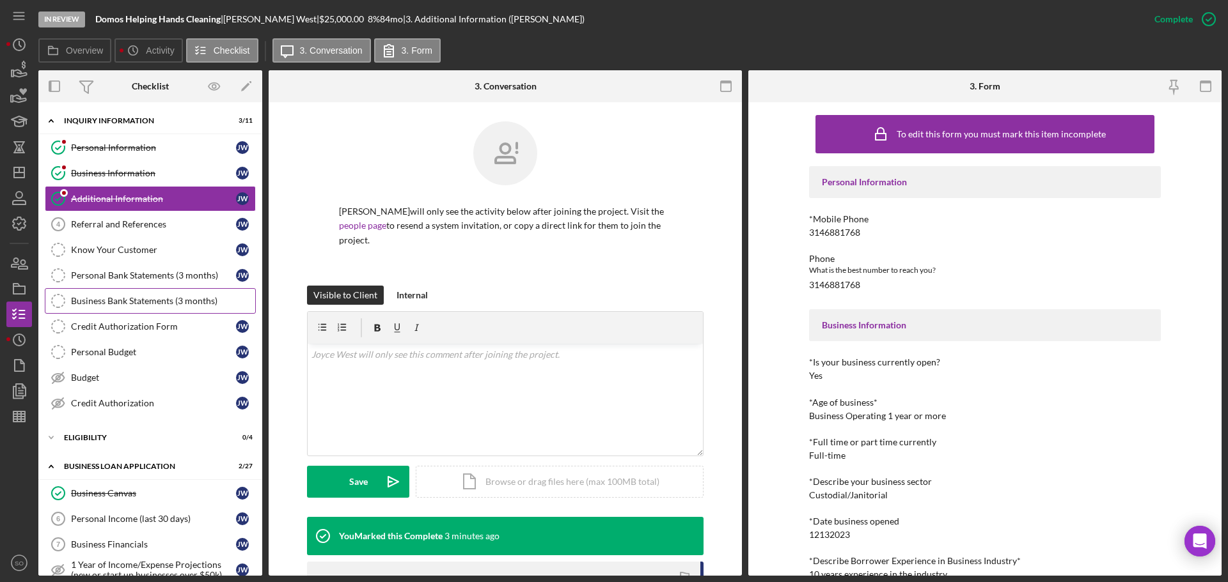
scroll to position [64, 0]
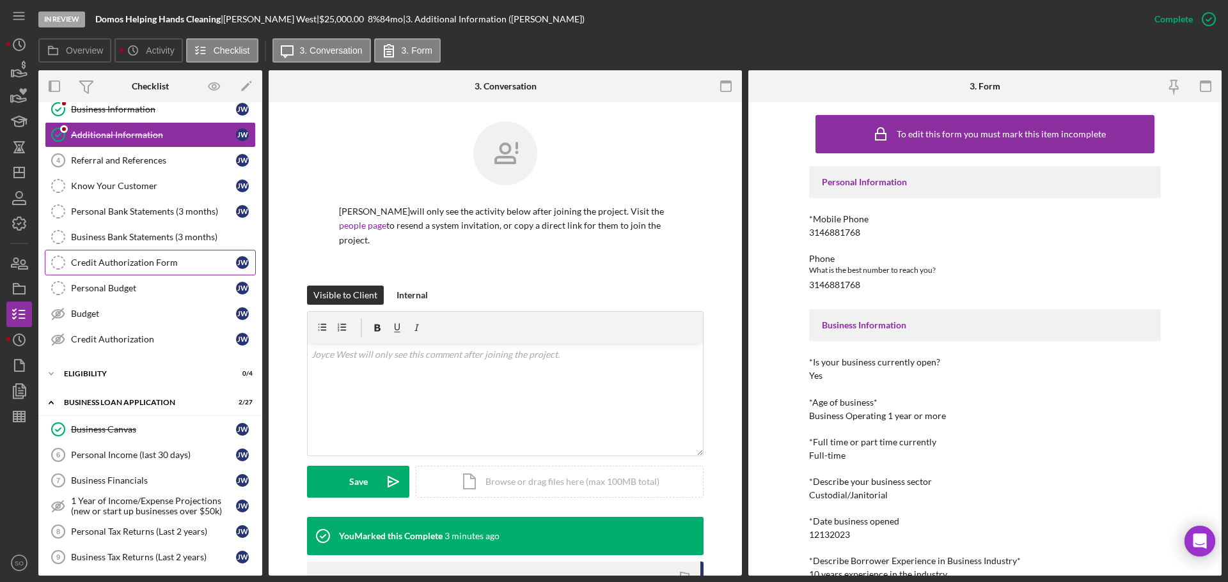
click at [155, 274] on link "Credit Authorization Form Credit Authorization Form J W" at bounding box center [150, 263] width 211 height 26
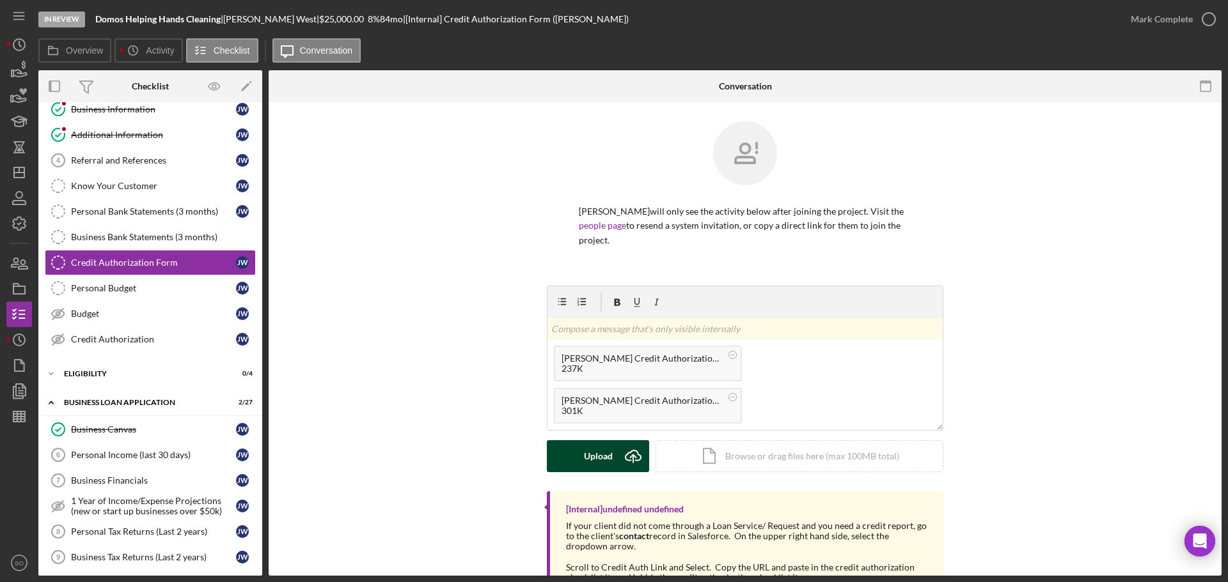
click at [599, 443] on div "Upload" at bounding box center [598, 457] width 29 height 32
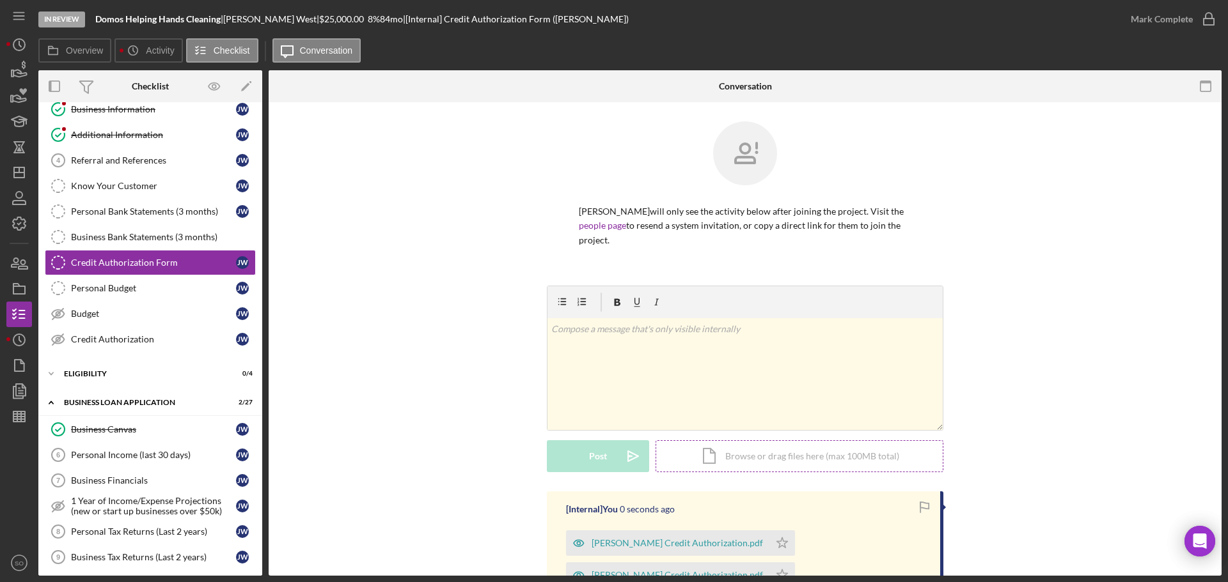
scroll to position [192, 0]
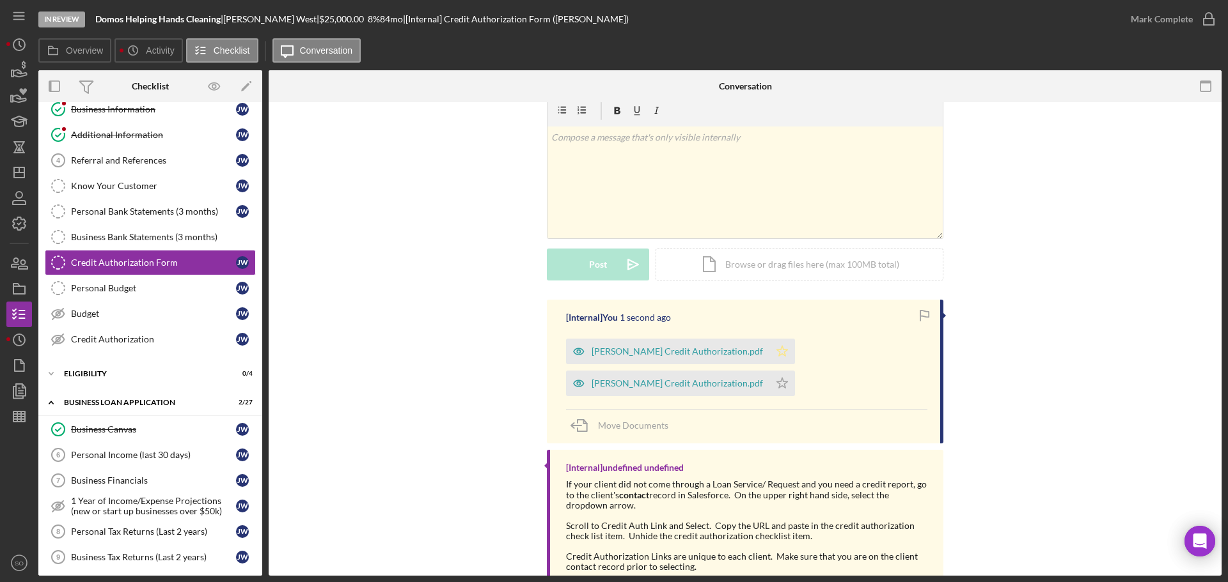
click at [769, 341] on icon "Icon/Star" at bounding box center [782, 352] width 26 height 26
click at [774, 374] on icon "Icon/Star" at bounding box center [782, 384] width 26 height 26
click at [1148, 19] on div "Mark Complete" at bounding box center [1161, 19] width 62 height 26
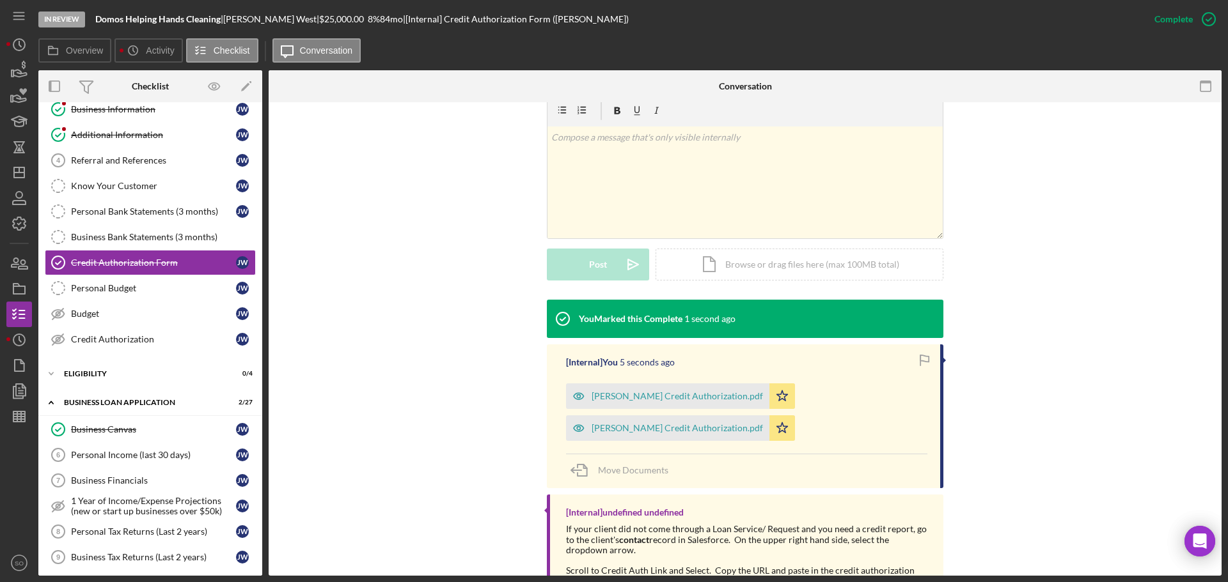
click at [655, 391] on div "Joyce West Credit Authorization.pdf" at bounding box center [676, 396] width 171 height 10
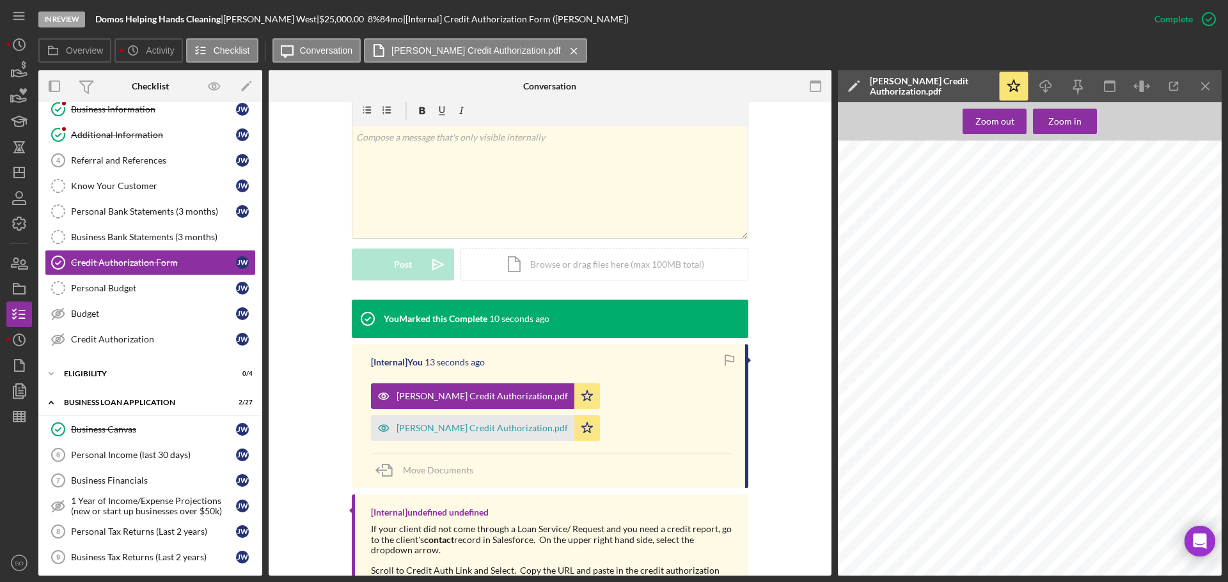
scroll to position [0, 0]
click at [1201, 90] on icon "Icon/Menu Close" at bounding box center [1205, 86] width 29 height 29
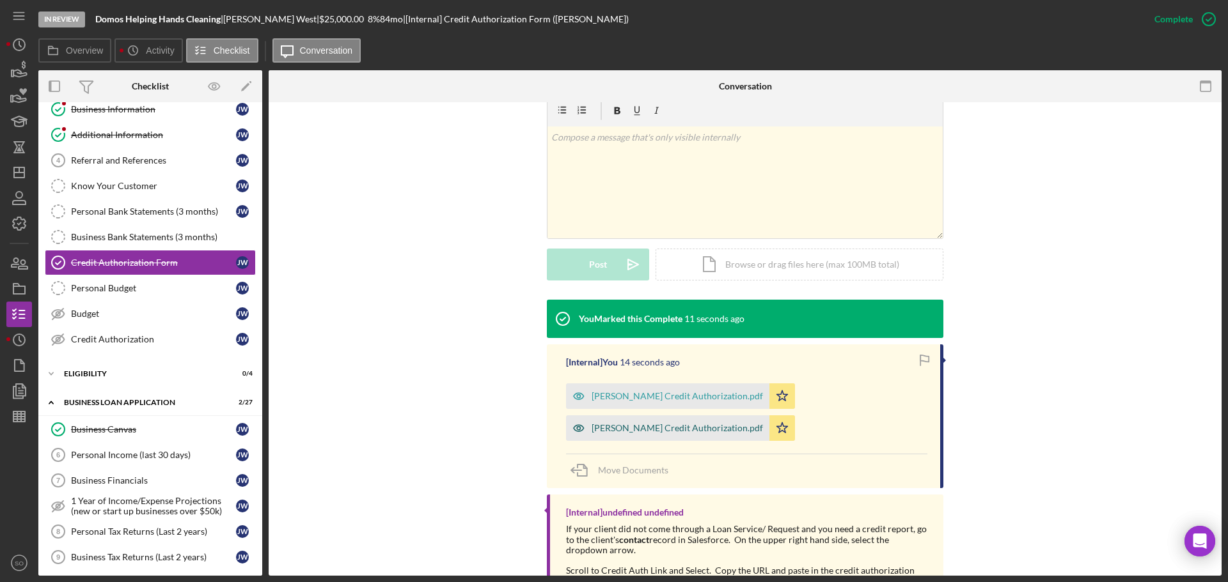
click at [689, 423] on div "Jennifer Mason Credit Authorization.pdf" at bounding box center [676, 428] width 171 height 10
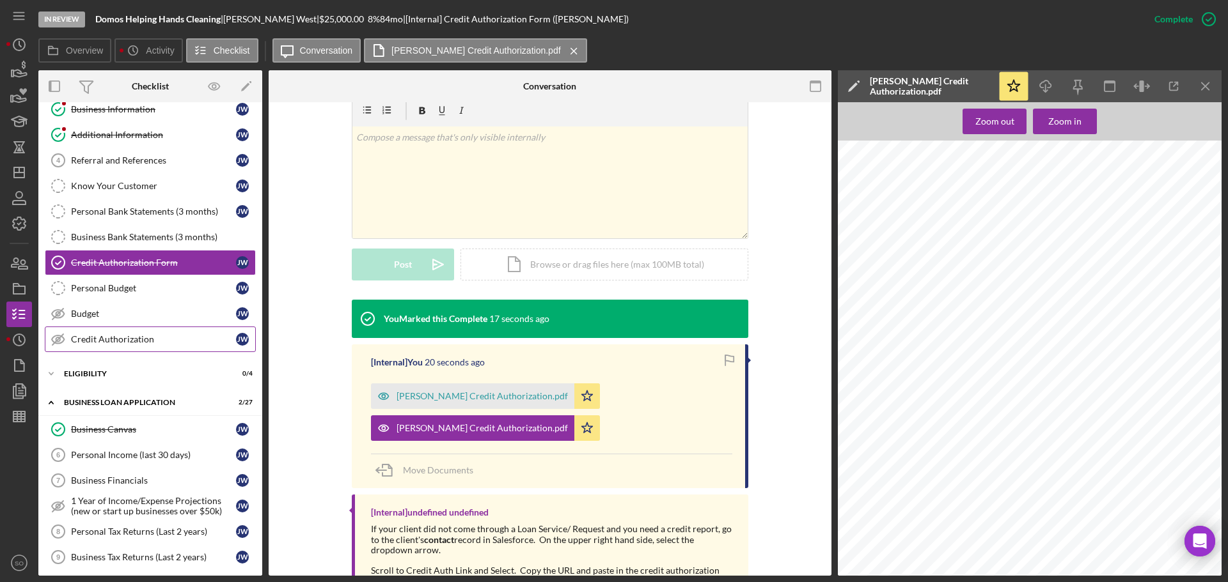
click at [159, 341] on div "Credit Authorization" at bounding box center [153, 339] width 165 height 10
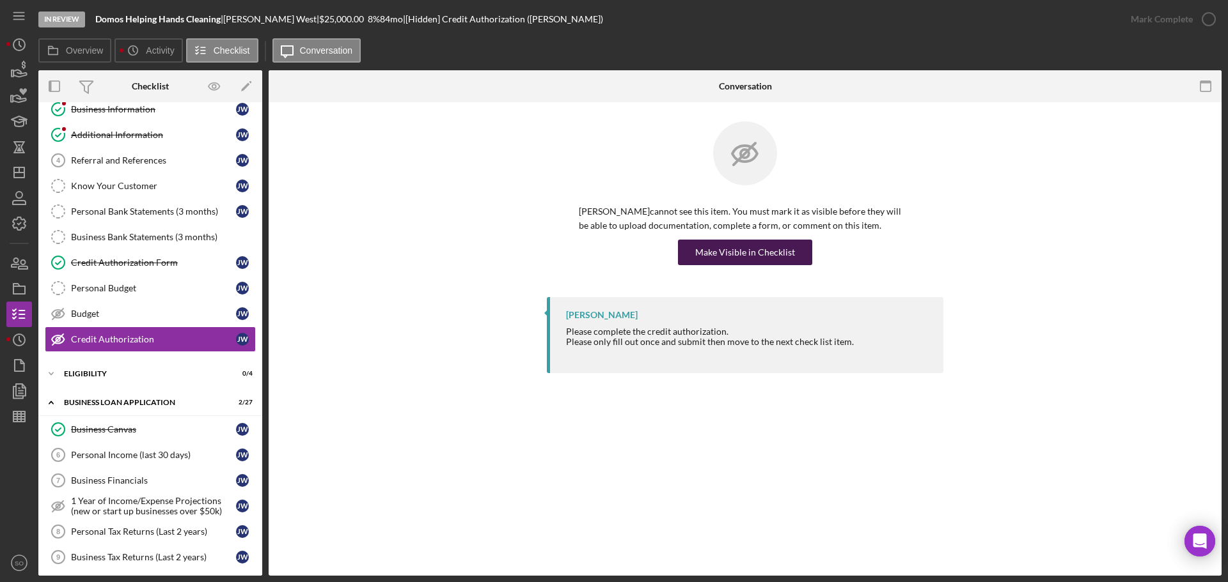
click at [751, 246] on div "Make Visible in Checklist" at bounding box center [745, 253] width 100 height 26
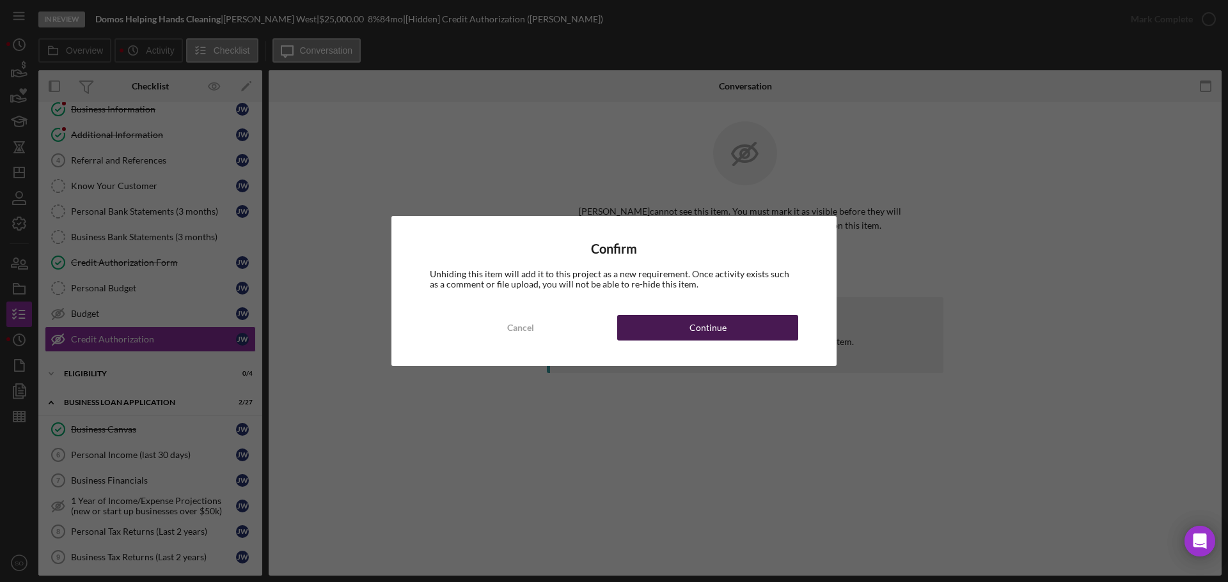
click at [749, 338] on button "Continue" at bounding box center [707, 328] width 181 height 26
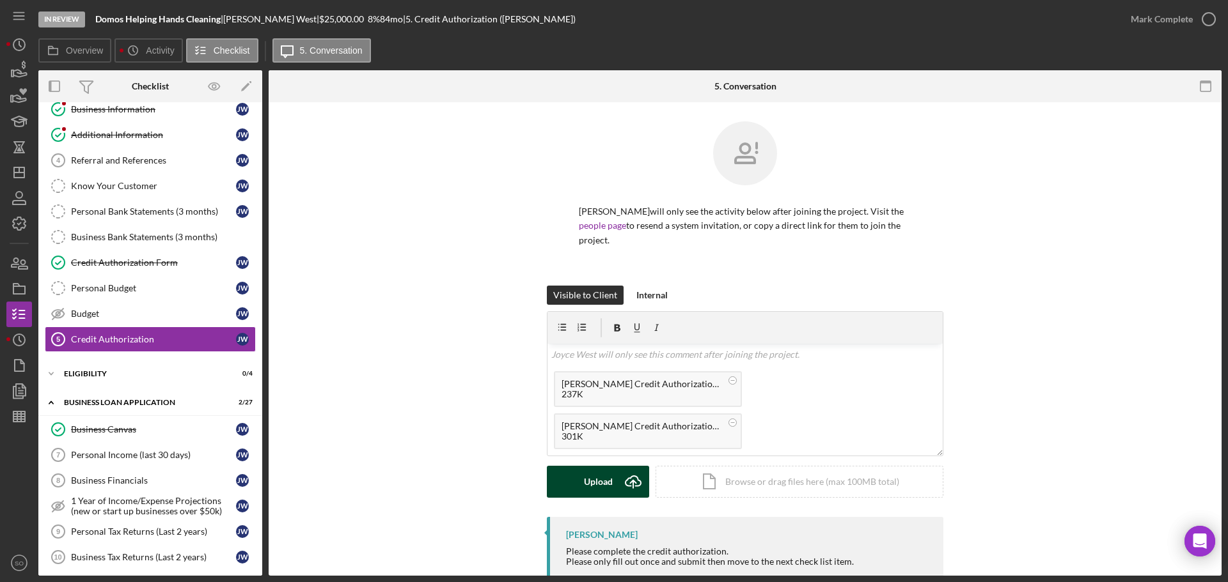
click at [602, 466] on div "Upload" at bounding box center [598, 482] width 29 height 32
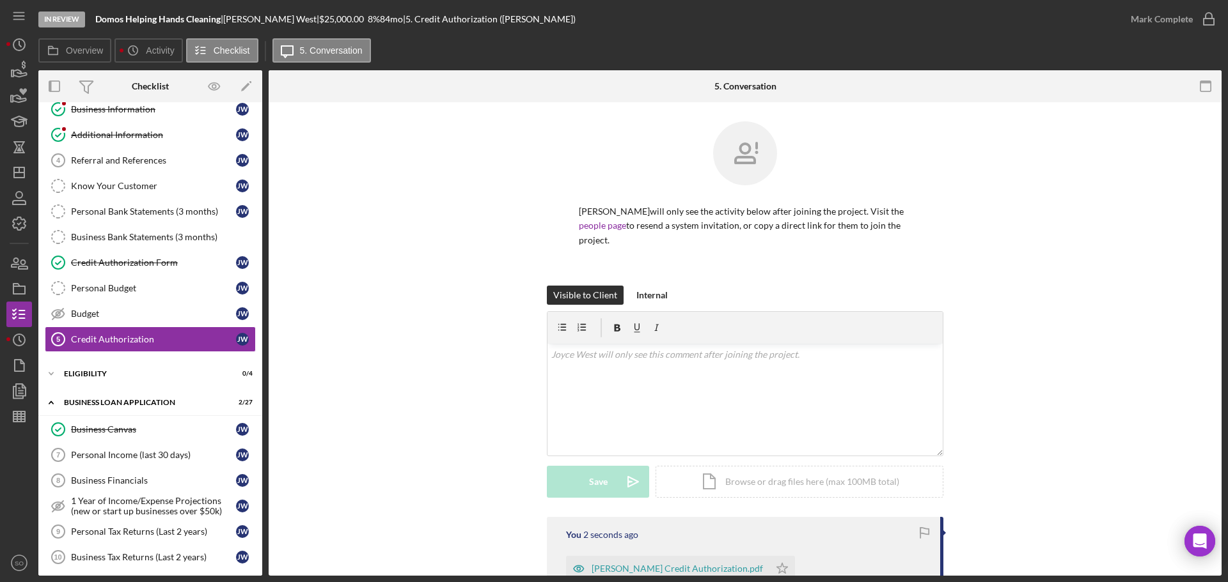
scroll to position [128, 0]
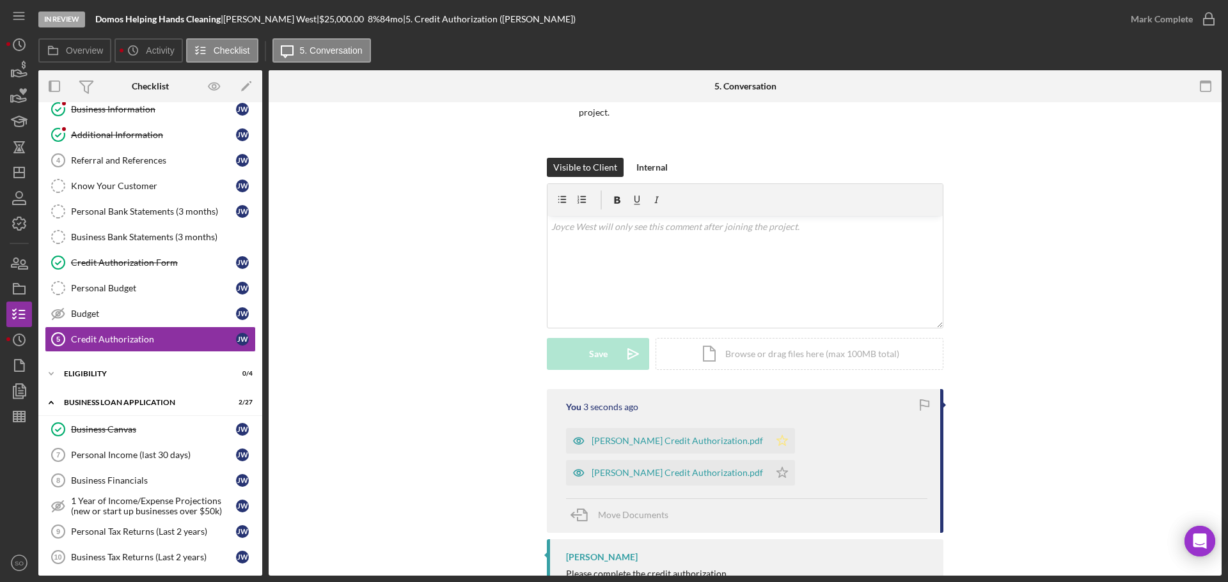
click at [769, 428] on icon "Icon/Star" at bounding box center [782, 441] width 26 height 26
click at [769, 460] on icon "Icon/Star" at bounding box center [782, 473] width 26 height 26
click at [1157, 26] on div "Mark Complete" at bounding box center [1161, 19] width 62 height 26
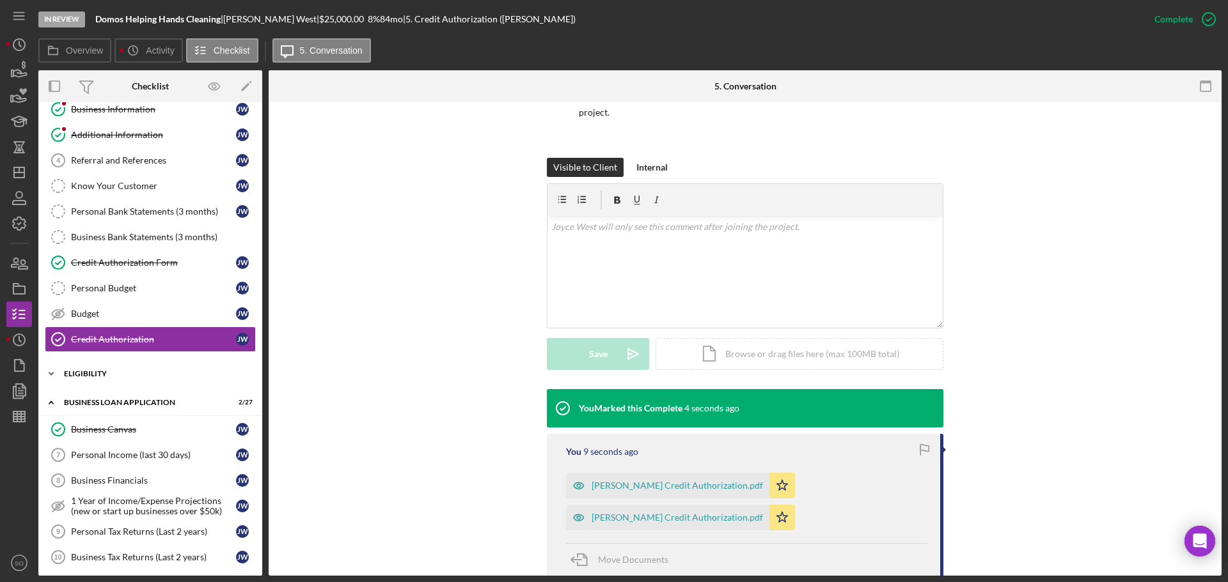
click at [130, 379] on div "Icon/Expander ELIGIBILITY 0 / 4" at bounding box center [150, 374] width 224 height 26
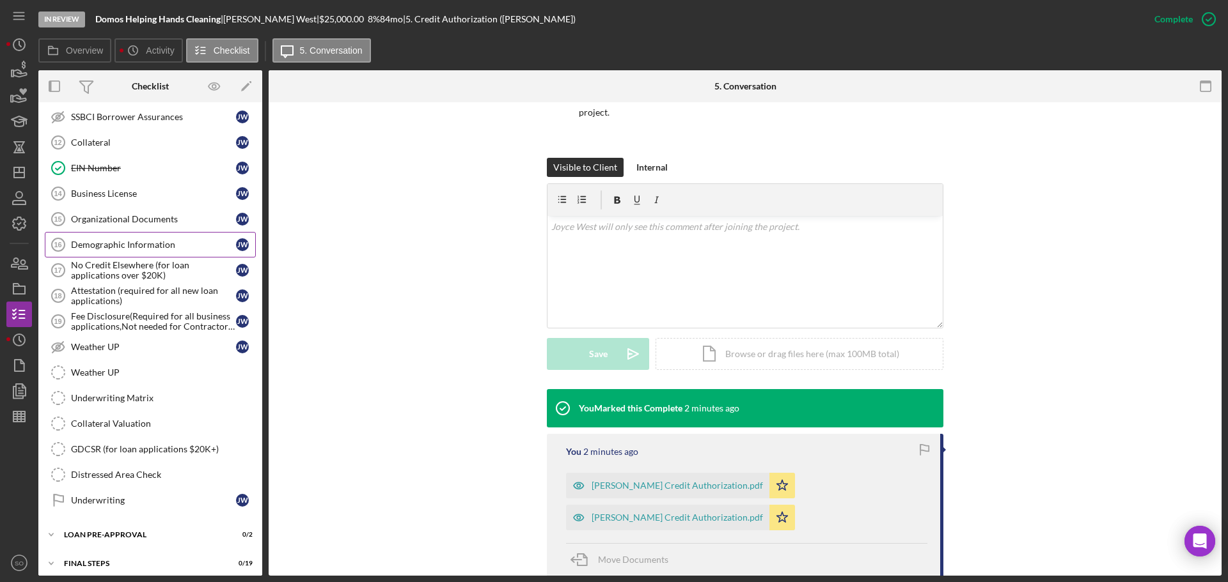
scroll to position [804, 0]
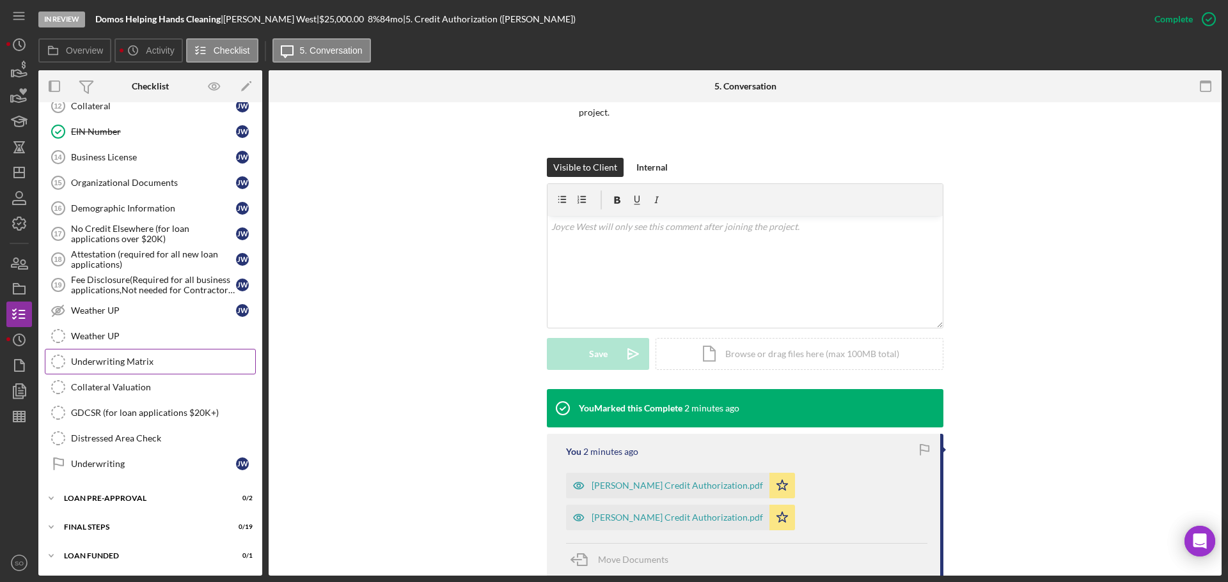
click at [152, 364] on div "Underwriting Matrix" at bounding box center [163, 362] width 184 height 10
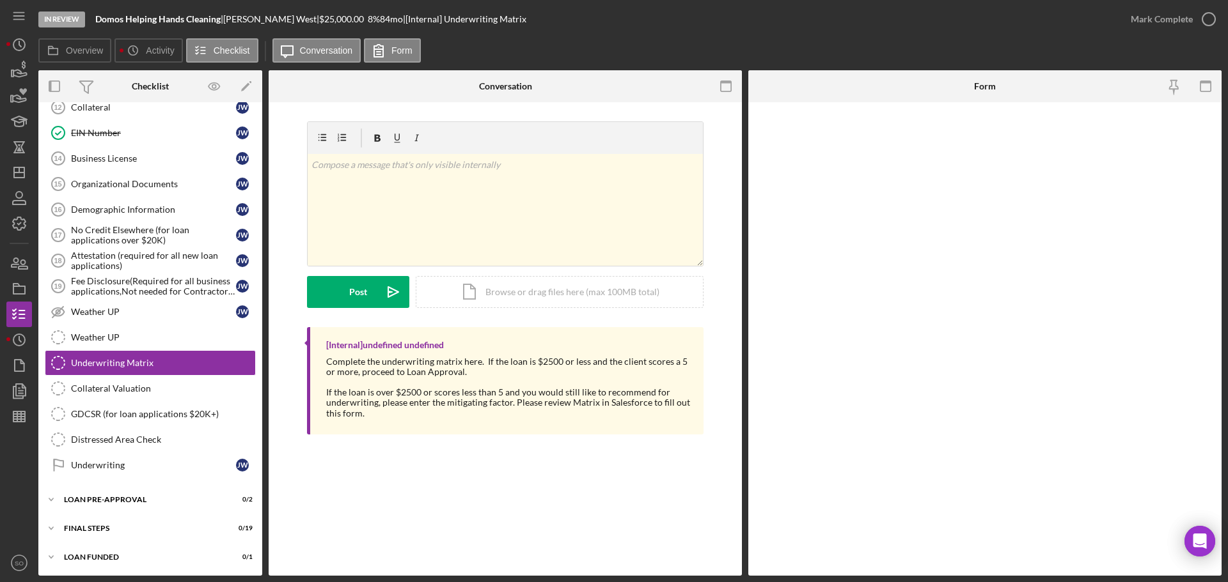
scroll to position [804, 0]
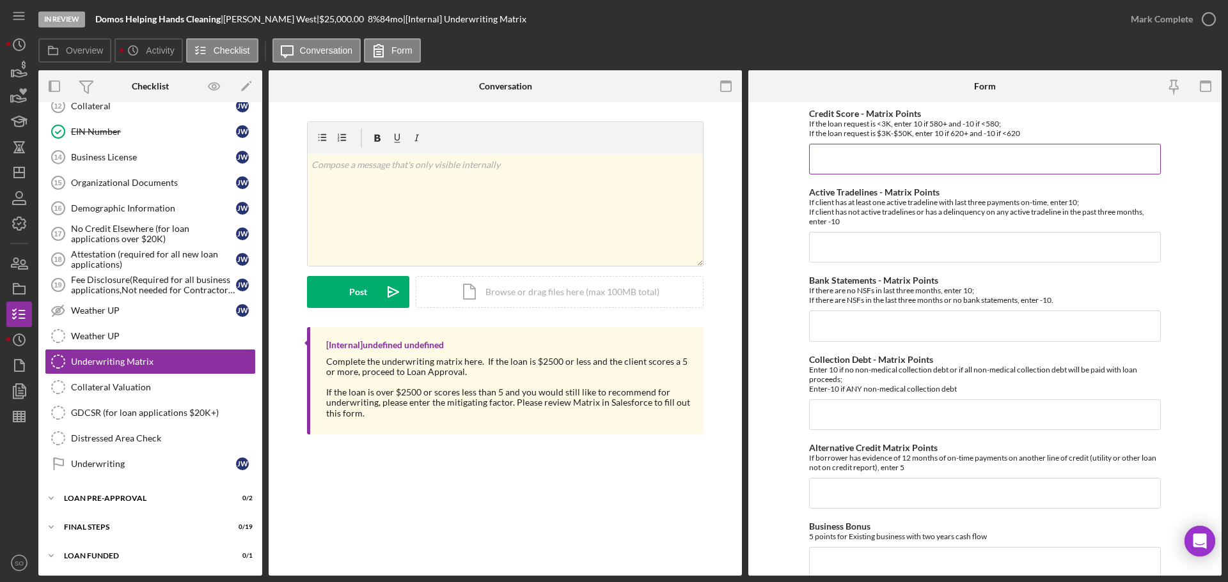
click at [914, 164] on input "Credit Score - Matrix Points" at bounding box center [985, 159] width 352 height 31
type input "10"
click at [816, 250] on input "Active Tradelines - Matrix Points" at bounding box center [985, 247] width 352 height 31
type input "10"
click at [847, 320] on input "Bank Statements - Matrix Points" at bounding box center [985, 326] width 352 height 31
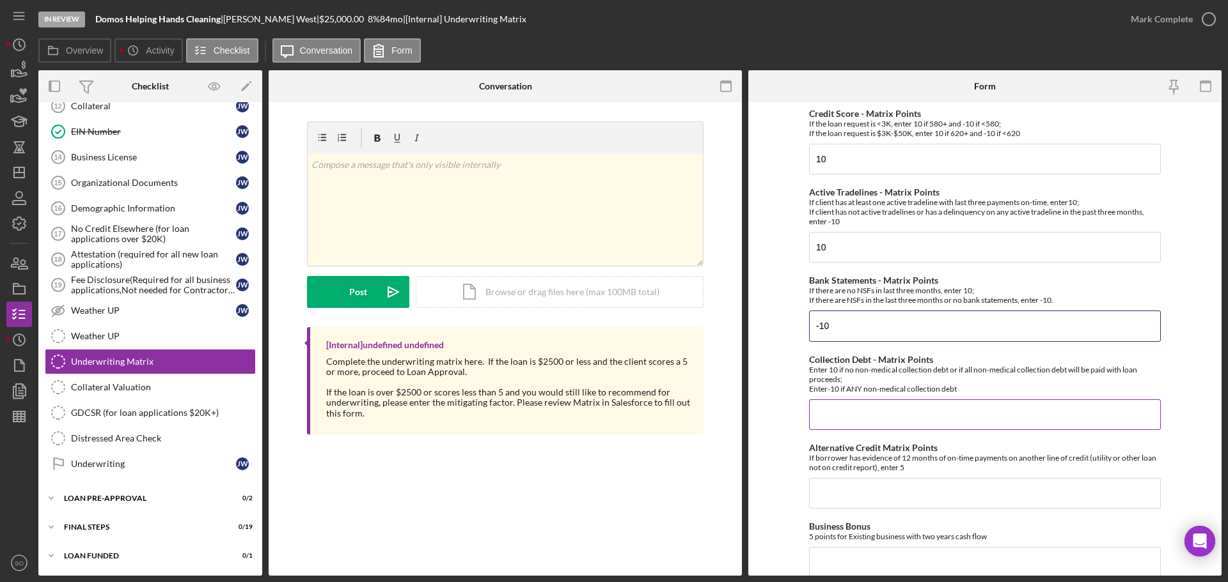
type input "-10"
click at [857, 413] on input "Collection Debt - Matrix Points" at bounding box center [985, 415] width 352 height 31
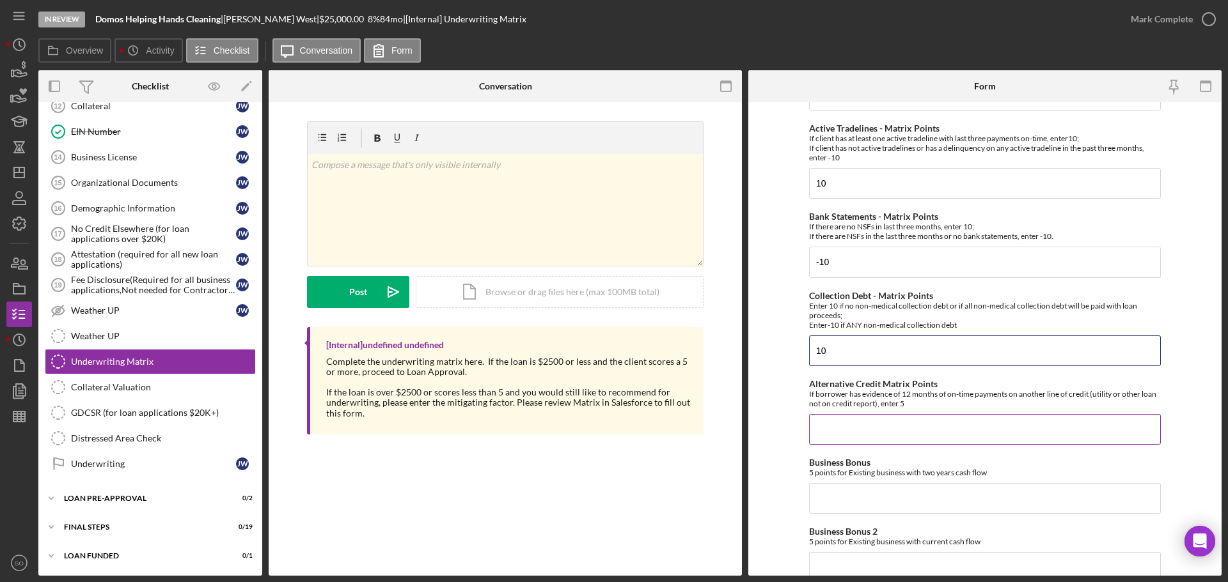
scroll to position [128, 0]
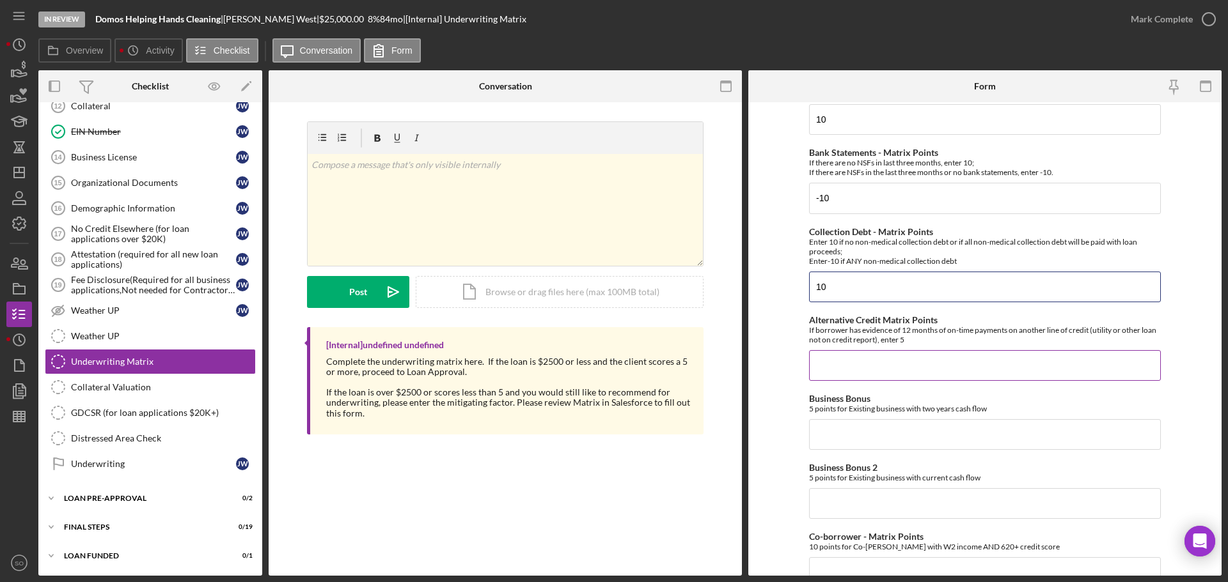
type input "10"
click at [863, 369] on input "Alternative Credit Matrix Points" at bounding box center [985, 365] width 352 height 31
type input "0"
click at [859, 432] on input "Business Bonus" at bounding box center [985, 434] width 352 height 31
type input "0"
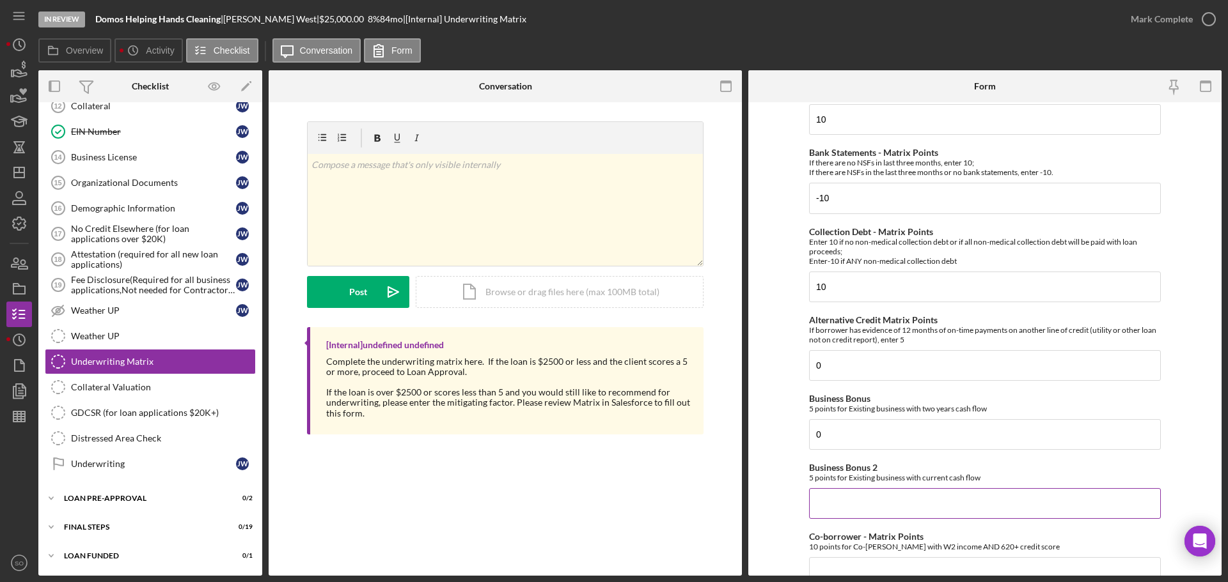
click at [848, 495] on input "Business Bonus 2" at bounding box center [985, 503] width 352 height 31
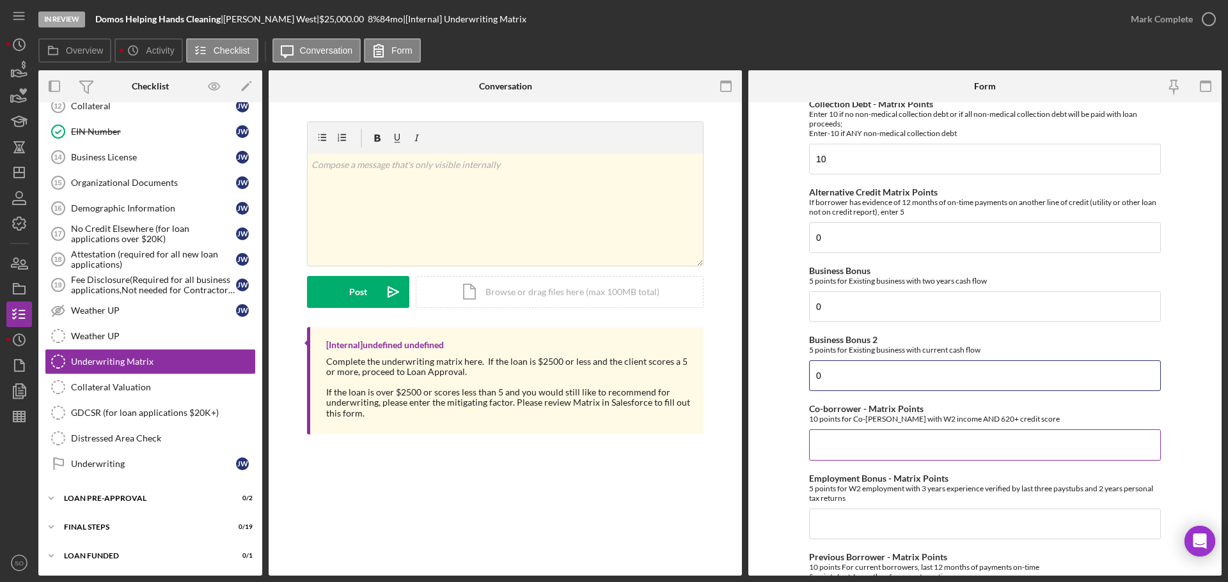
type input "0"
click at [861, 451] on input "Co-borrower - Matrix Points" at bounding box center [985, 445] width 352 height 31
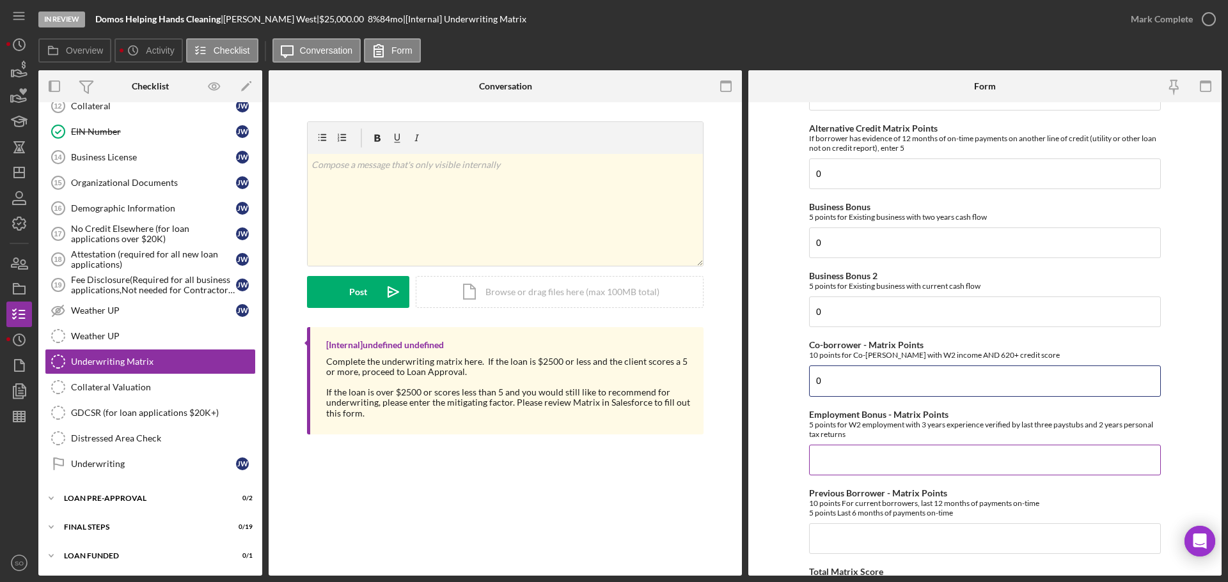
type input "0"
click at [859, 453] on input "Employment Bonus - Matrix Points" at bounding box center [985, 460] width 352 height 31
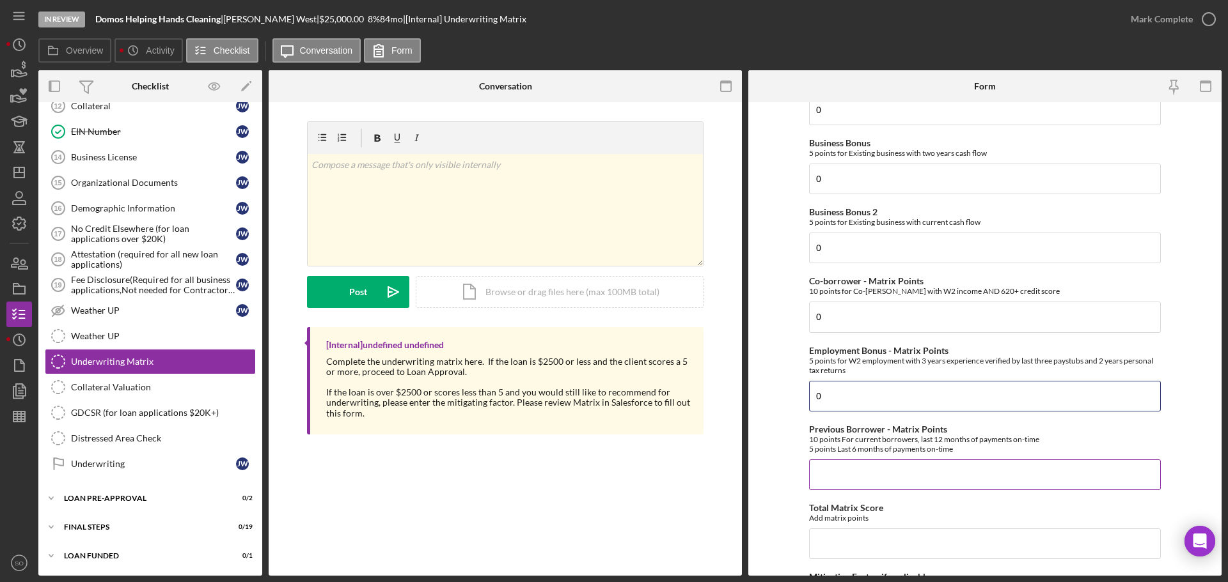
type input "0"
click at [862, 466] on input "Previous Borrower - Matrix Points" at bounding box center [985, 475] width 352 height 31
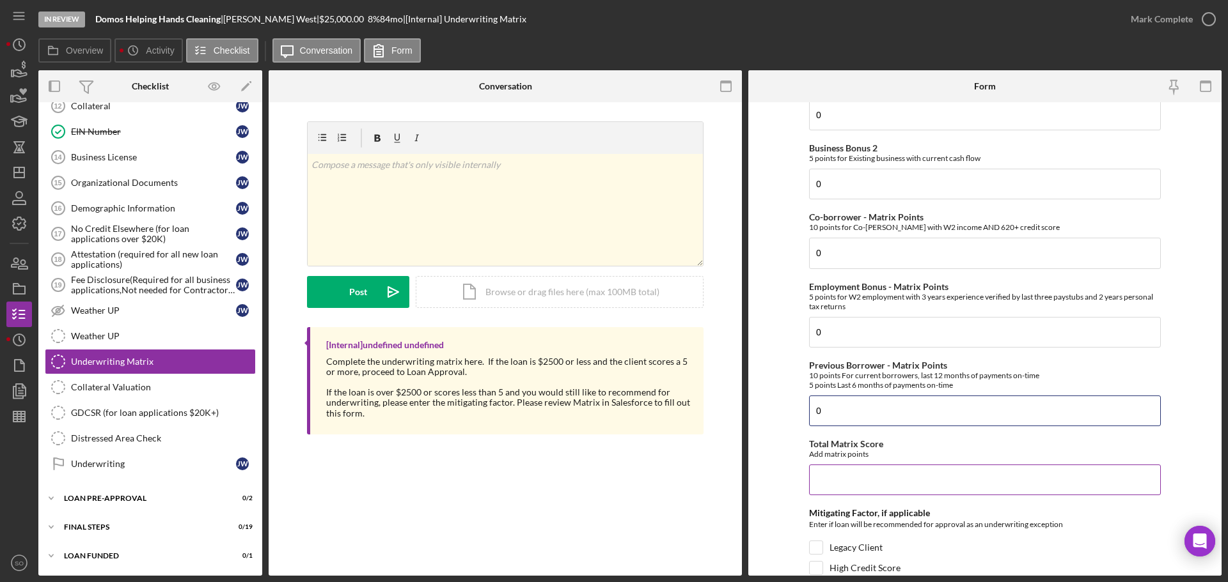
type input "0"
click at [867, 478] on input "Total Matrix Score" at bounding box center [985, 480] width 352 height 31
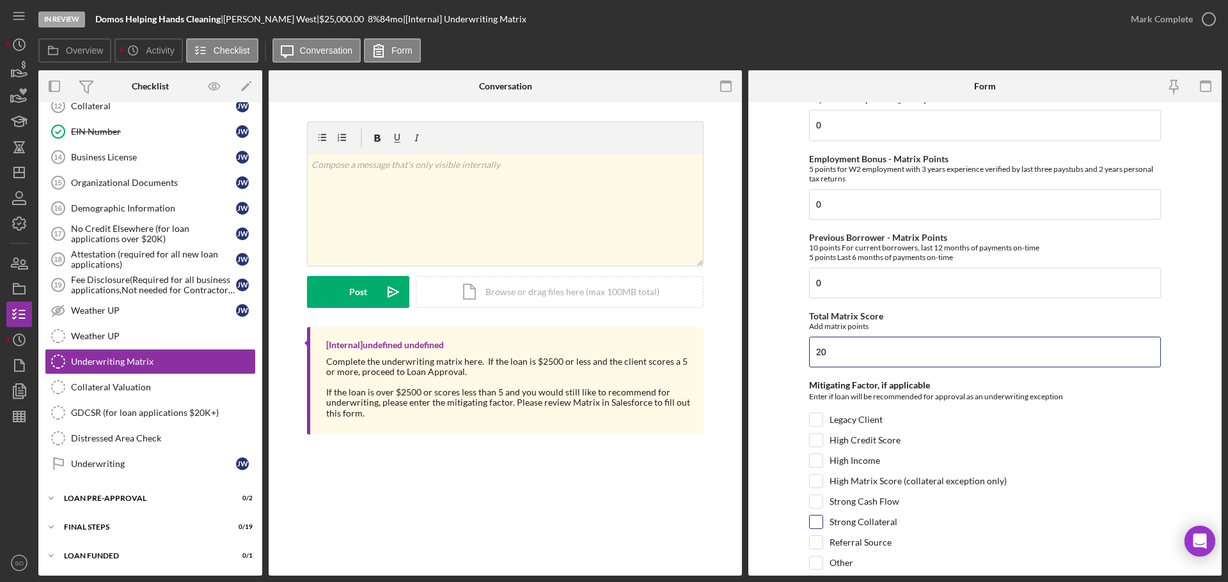
scroll to position [623, 0]
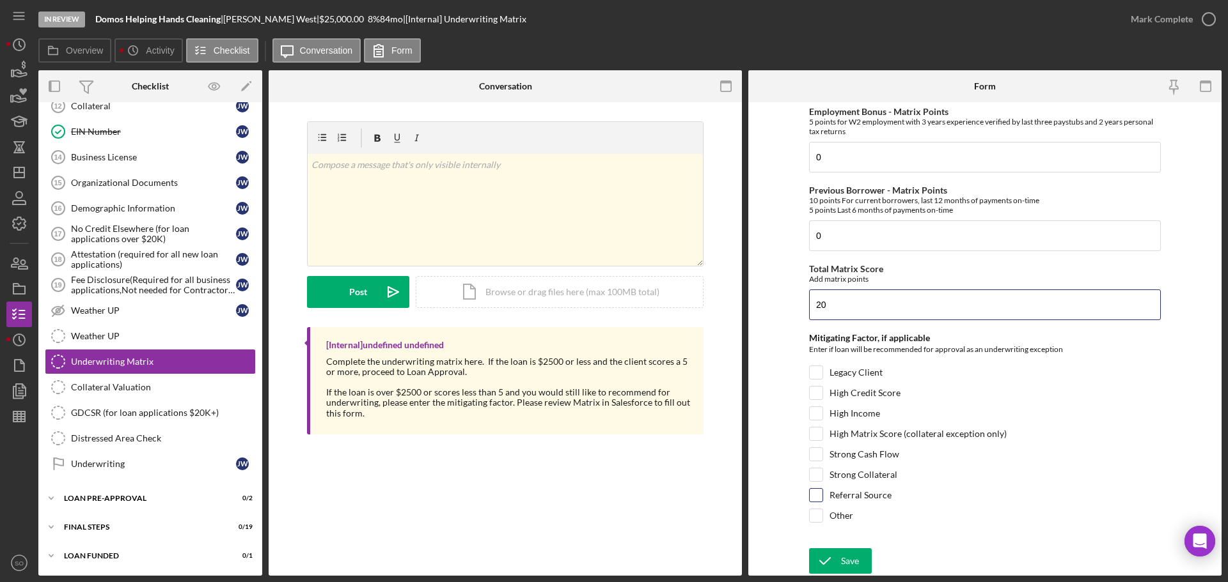
type input "20"
click at [809, 499] on input "Referral Source" at bounding box center [815, 495] width 13 height 13
checkbox input "true"
click at [851, 550] on div "Save" at bounding box center [850, 562] width 18 height 26
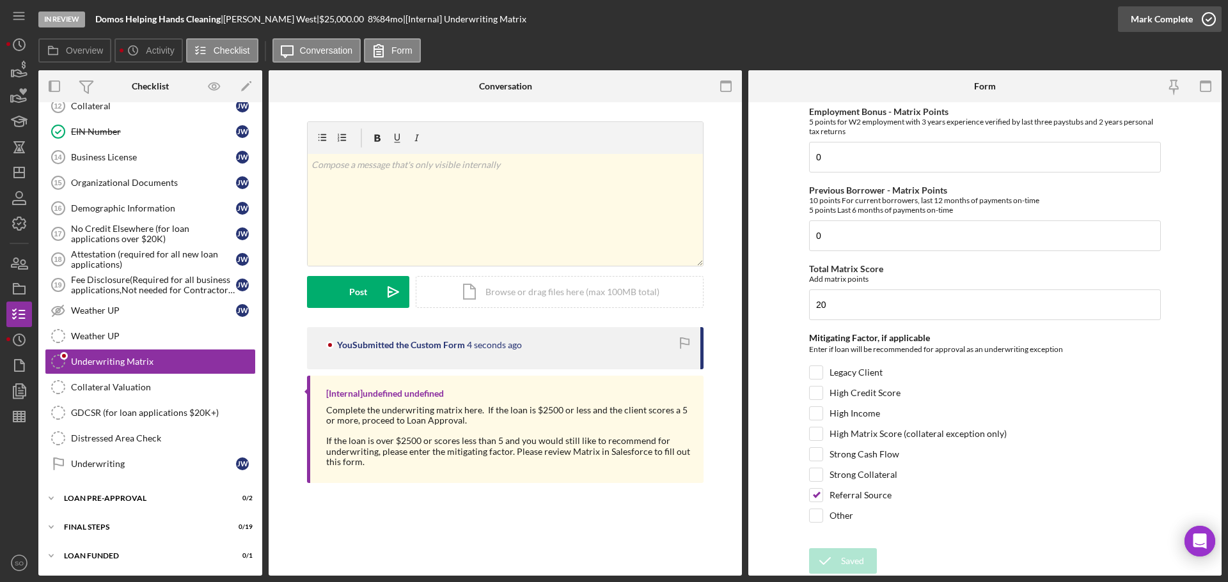
click at [1146, 24] on div "Mark Complete" at bounding box center [1161, 19] width 62 height 26
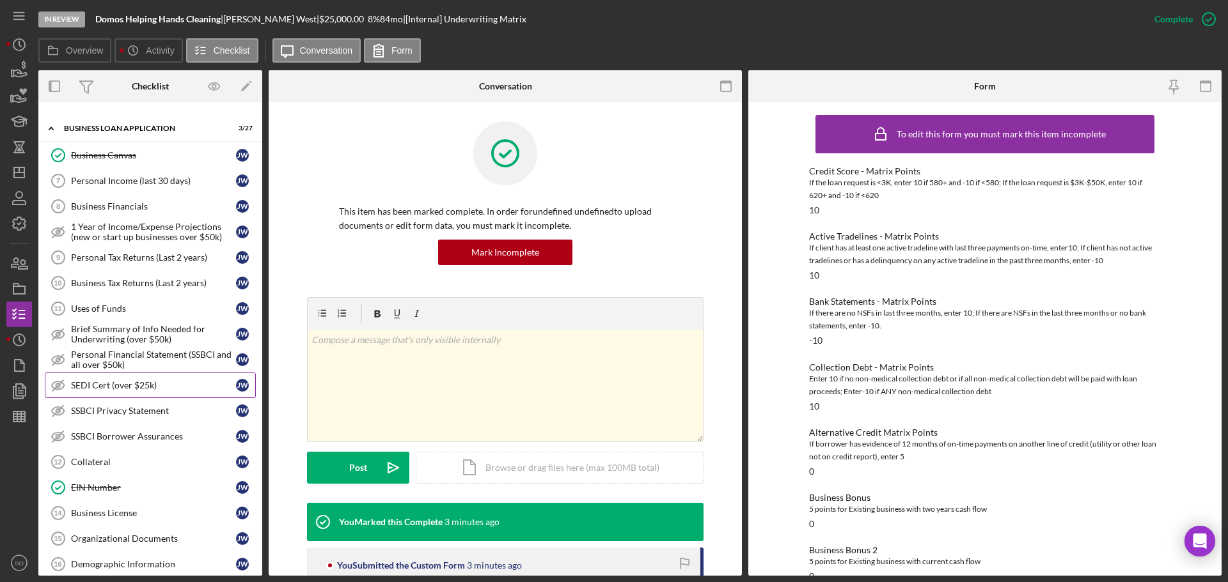
scroll to position [512, 0]
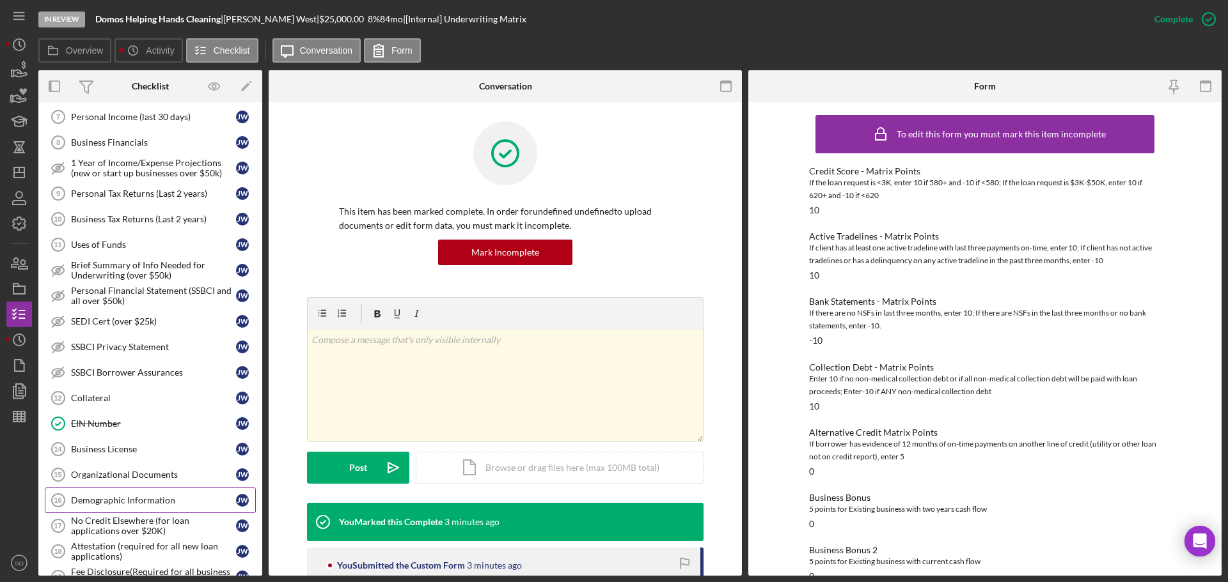
click at [123, 496] on div "Demographic Information" at bounding box center [153, 501] width 165 height 10
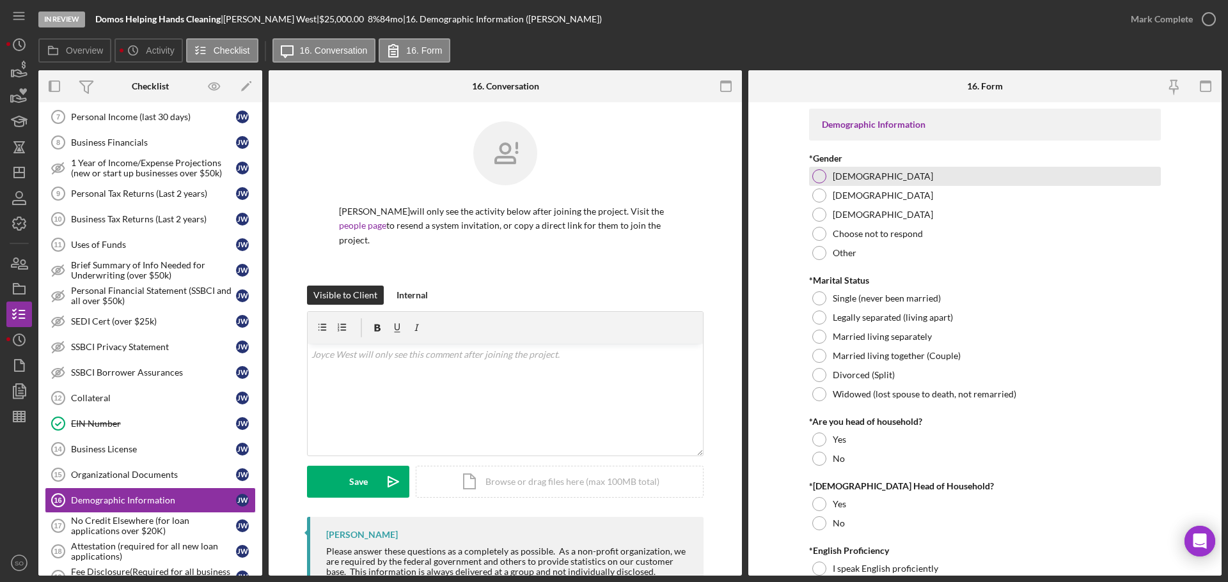
click at [819, 184] on div "Female" at bounding box center [985, 176] width 352 height 19
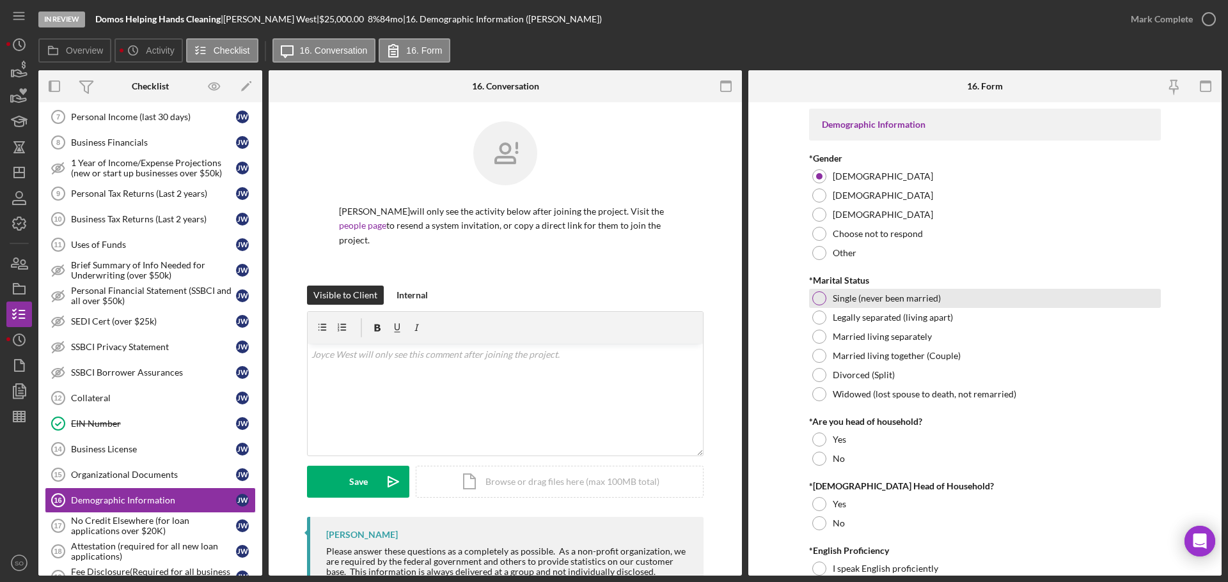
click at [813, 301] on div at bounding box center [819, 299] width 14 height 14
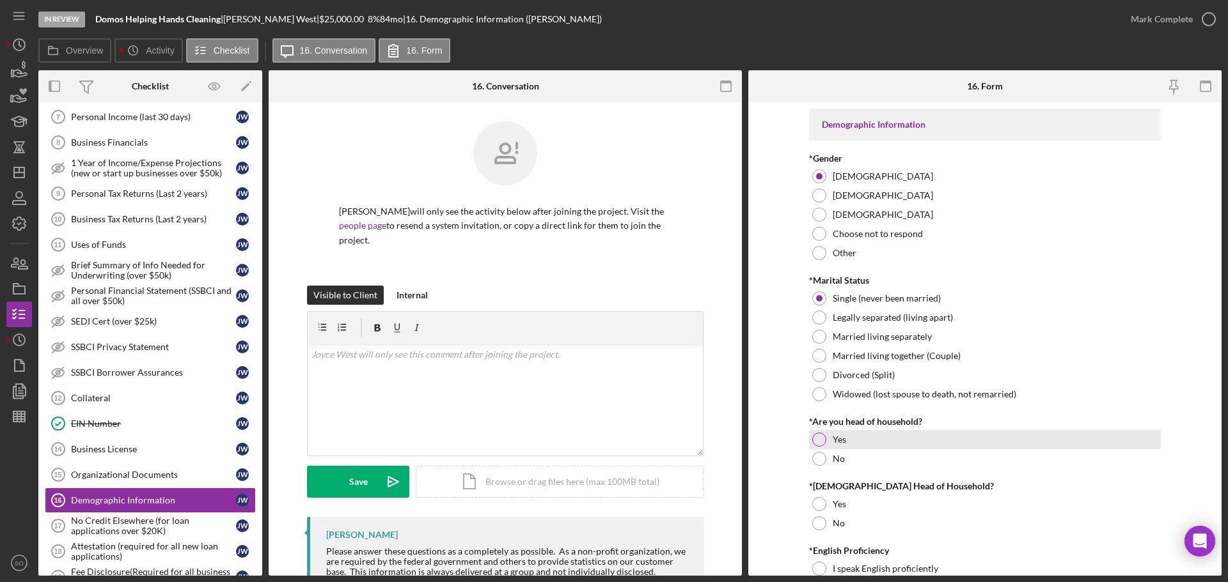
click at [812, 441] on div at bounding box center [819, 440] width 14 height 14
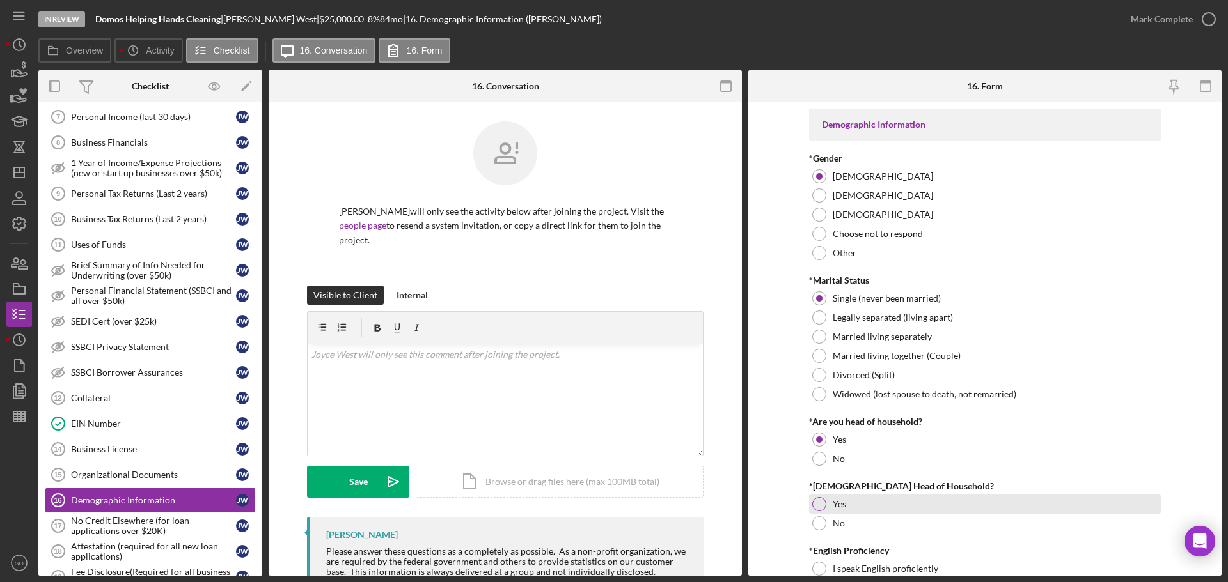
click at [816, 508] on div at bounding box center [819, 504] width 14 height 14
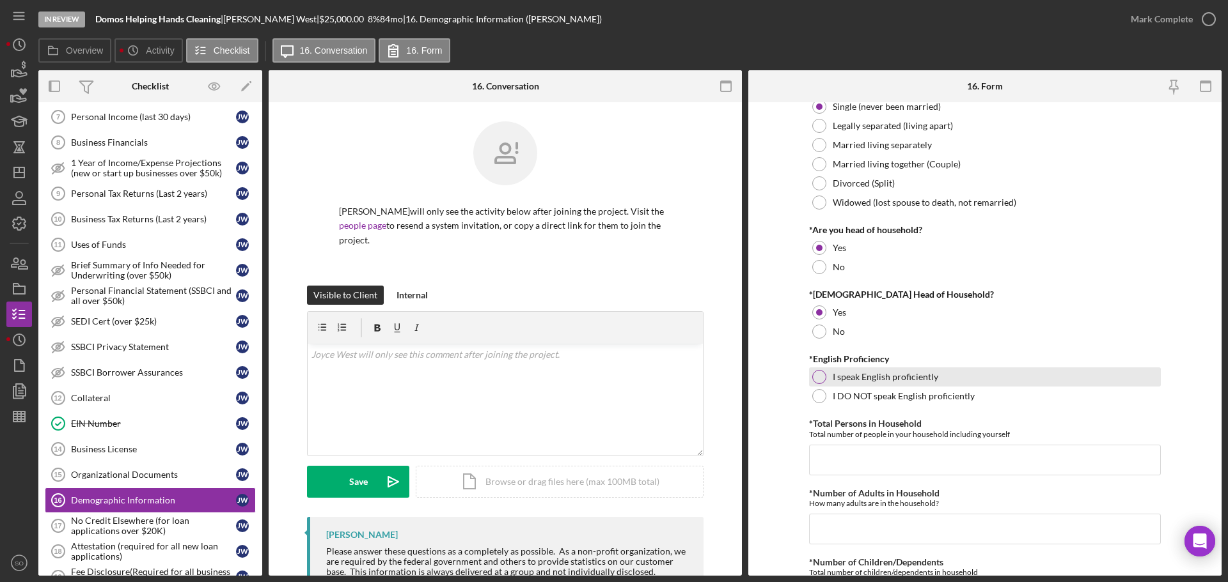
click at [809, 379] on div "I speak English proficiently" at bounding box center [985, 377] width 352 height 19
click at [889, 461] on input "*Total Persons in Household" at bounding box center [985, 460] width 352 height 31
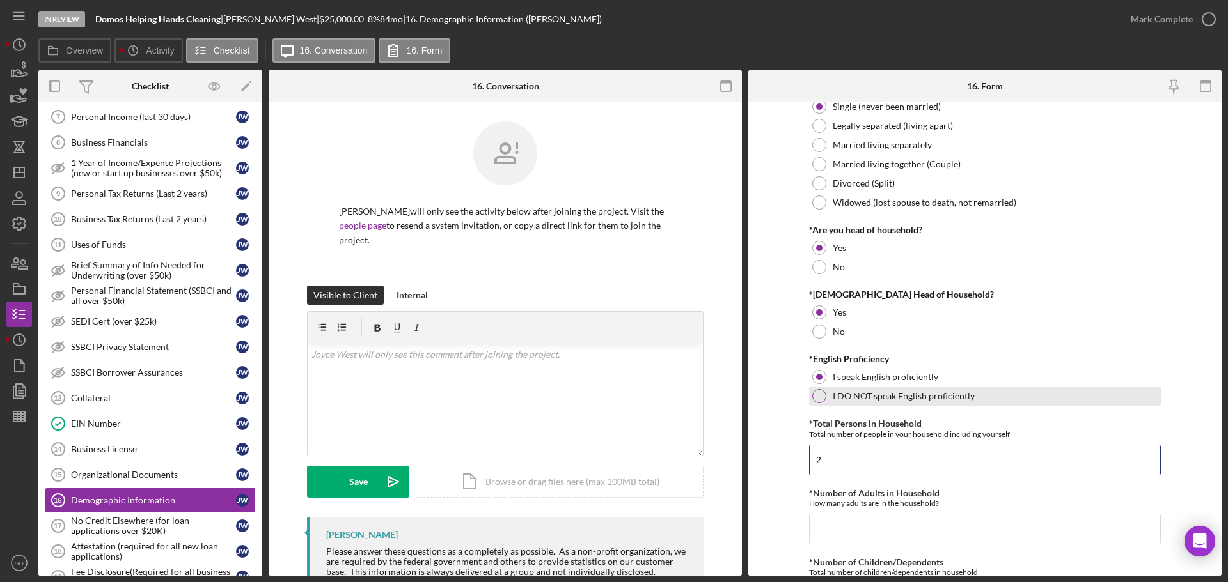
scroll to position [448, 0]
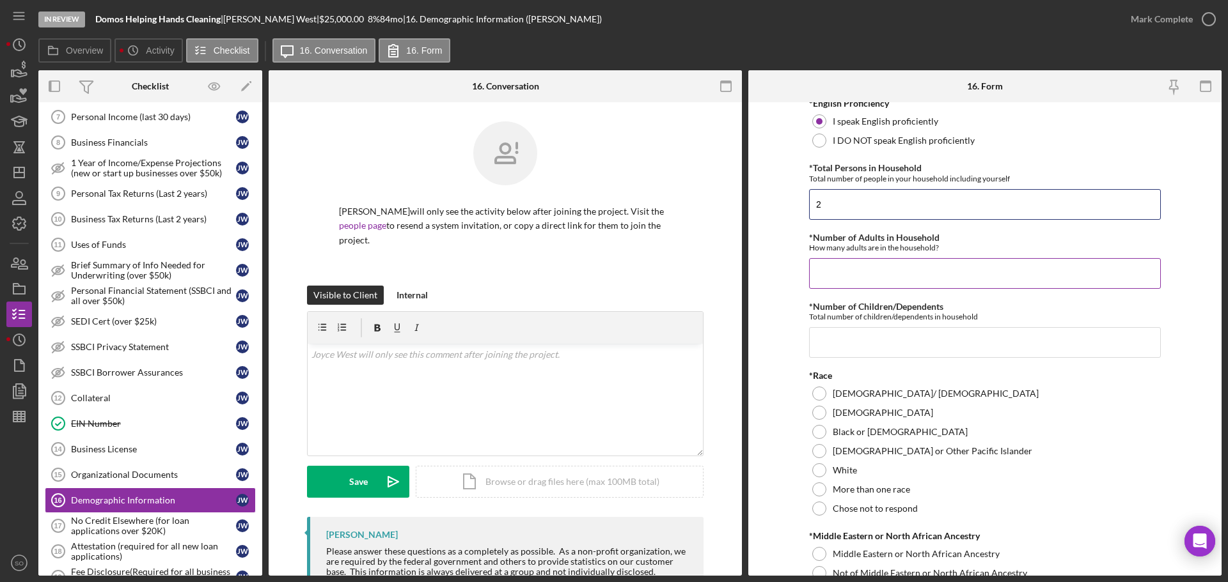
type input "2"
click at [899, 260] on input "*Number of Adults in Household" at bounding box center [985, 273] width 352 height 31
type input "1"
click at [849, 348] on input "*Number of Children/Dependents" at bounding box center [985, 342] width 352 height 31
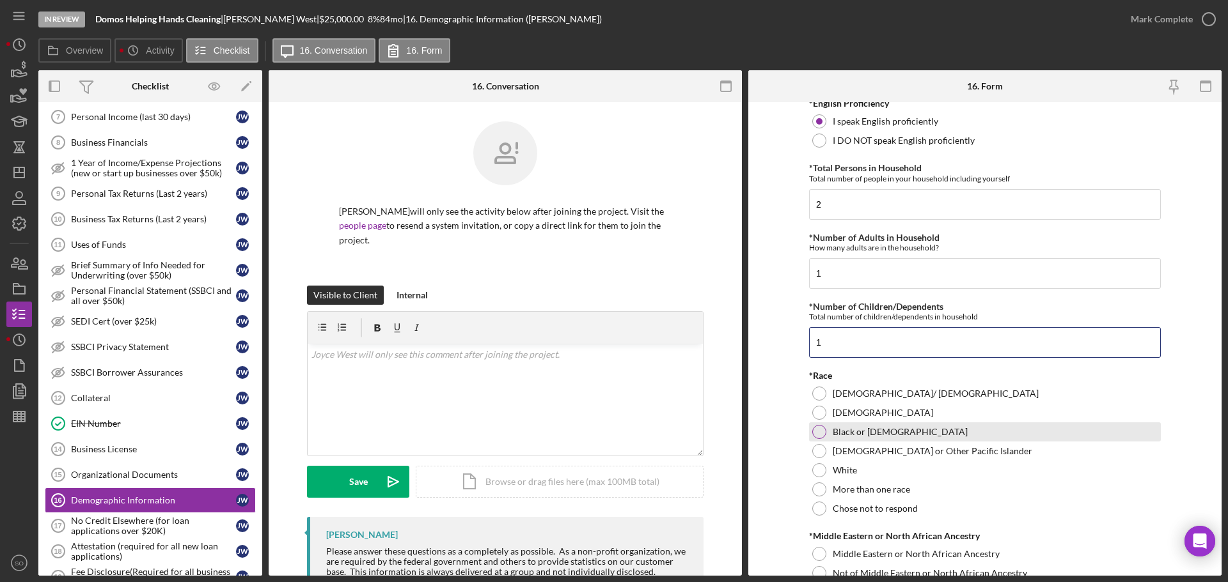
type input "1"
click at [815, 434] on div at bounding box center [819, 432] width 14 height 14
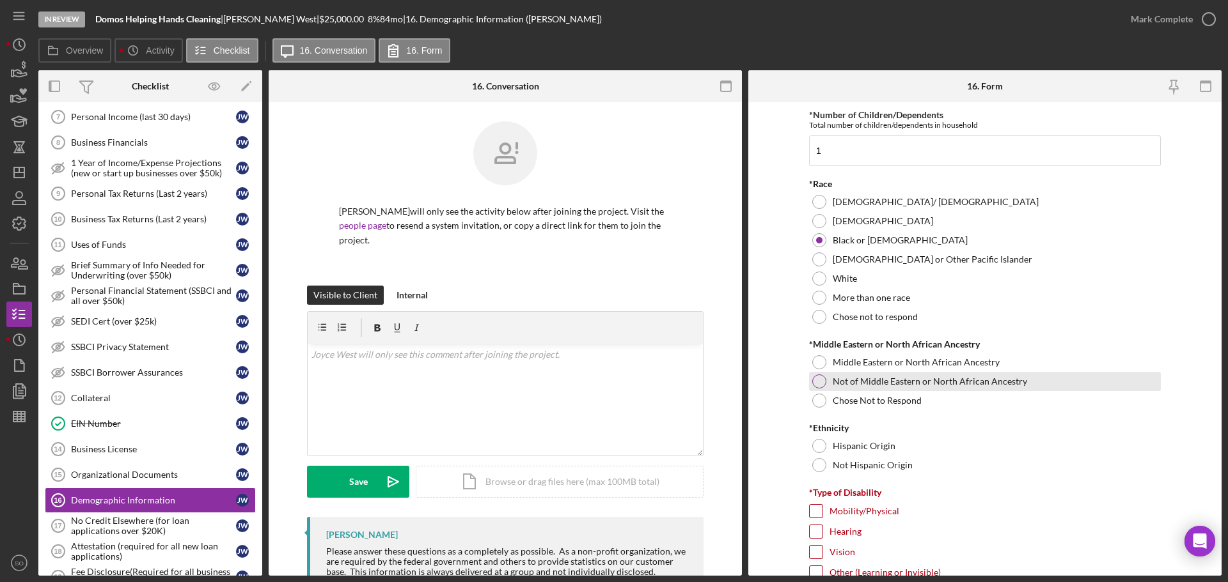
click at [813, 382] on div at bounding box center [819, 382] width 14 height 14
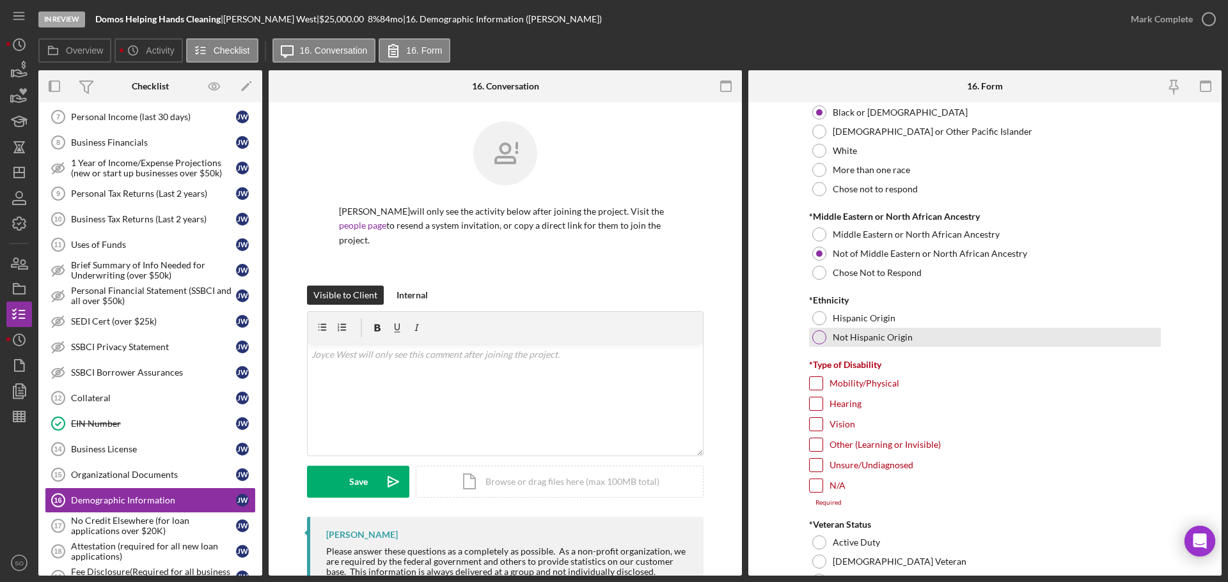
click at [814, 341] on div at bounding box center [819, 338] width 14 height 14
click at [816, 493] on div at bounding box center [816, 486] width 14 height 14
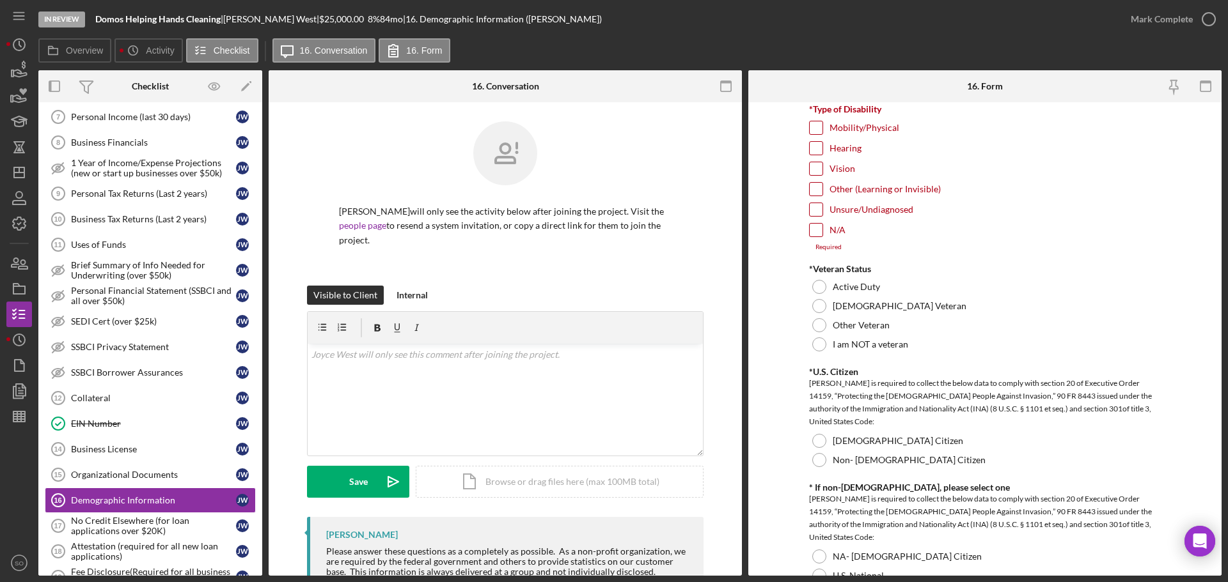
click at [815, 234] on input "N/A" at bounding box center [815, 230] width 13 height 13
checkbox input "true"
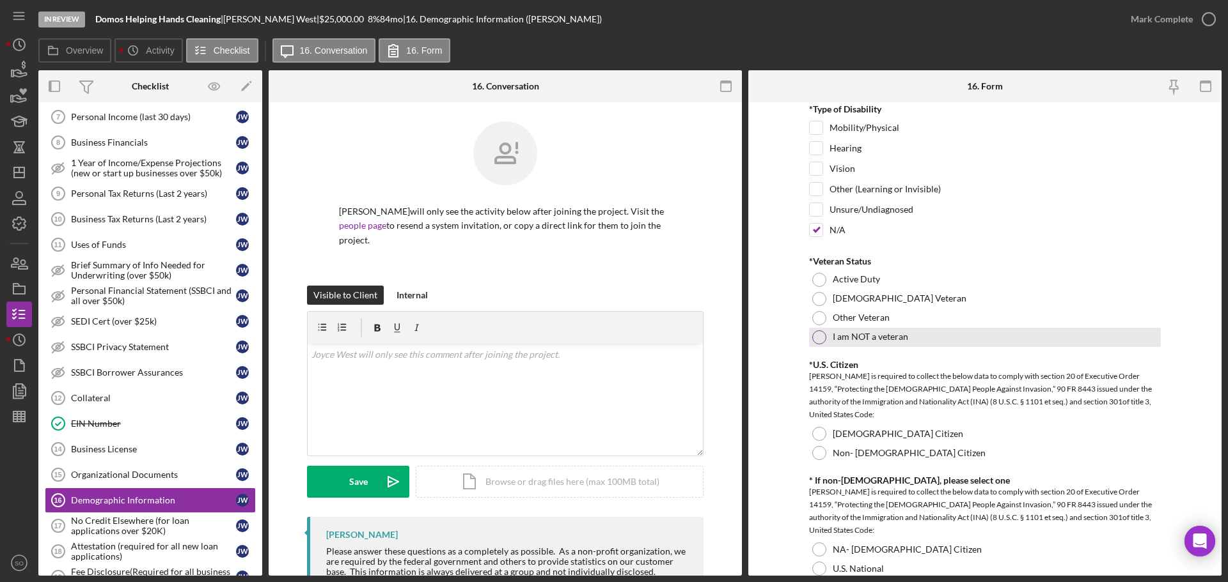
drag, startPoint x: 821, startPoint y: 336, endPoint x: 811, endPoint y: 347, distance: 14.5
click at [821, 338] on div at bounding box center [819, 338] width 14 height 14
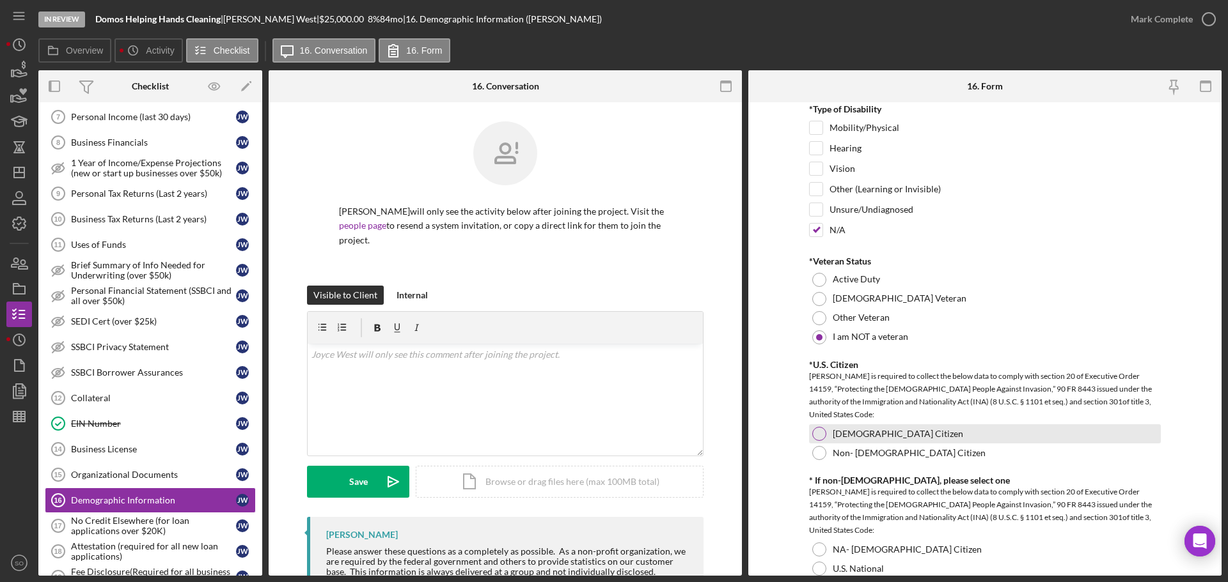
click at [824, 437] on div at bounding box center [819, 434] width 14 height 14
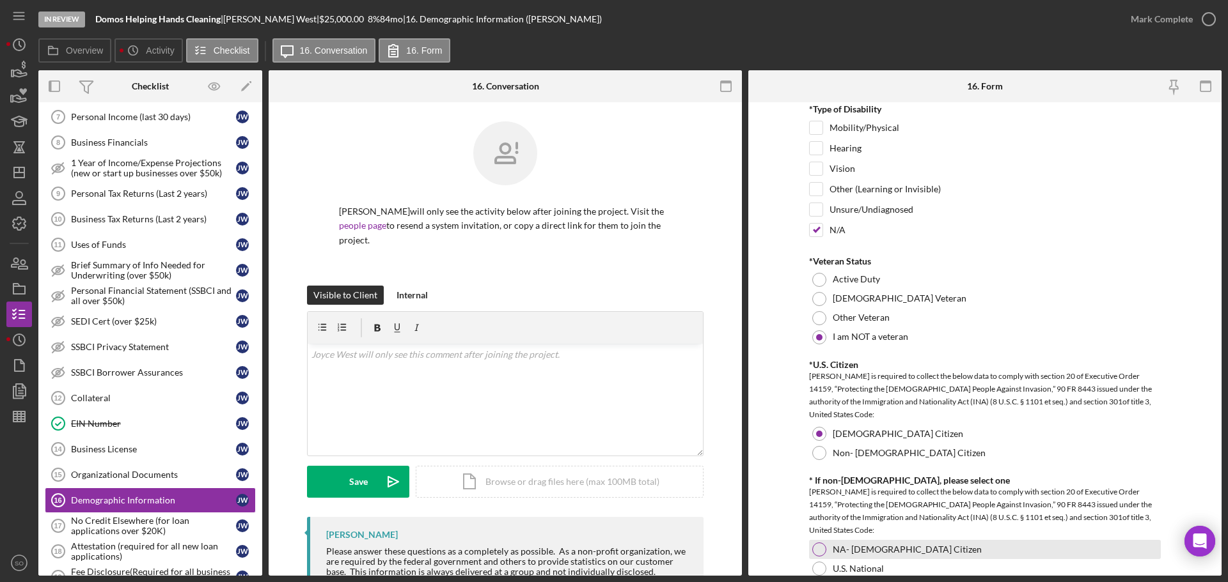
click at [817, 552] on div at bounding box center [819, 550] width 14 height 14
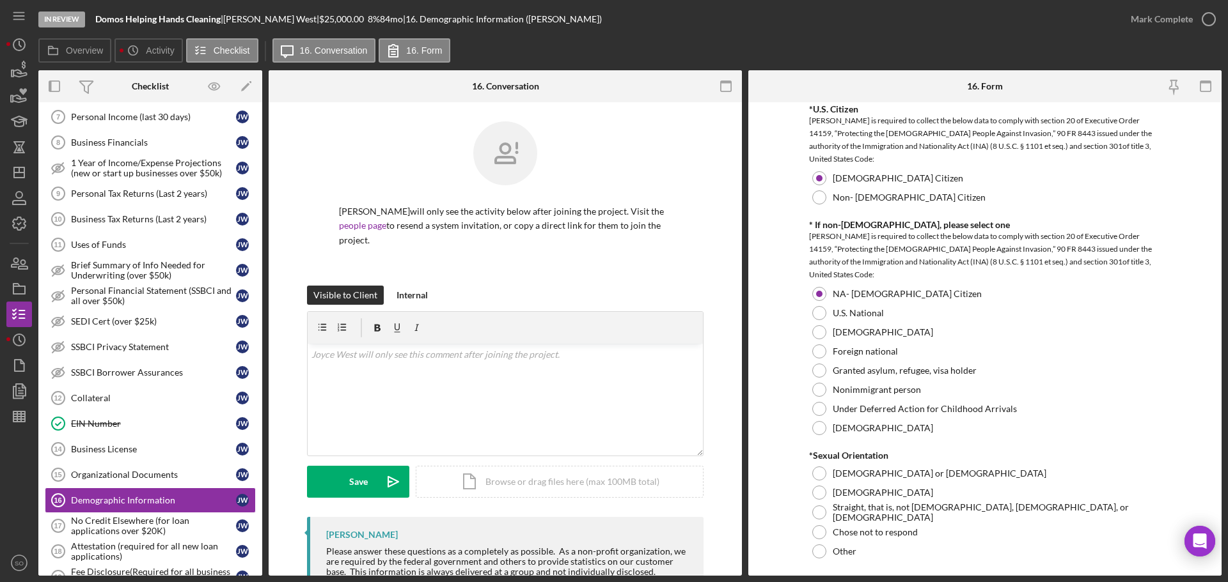
scroll to position [1407, 0]
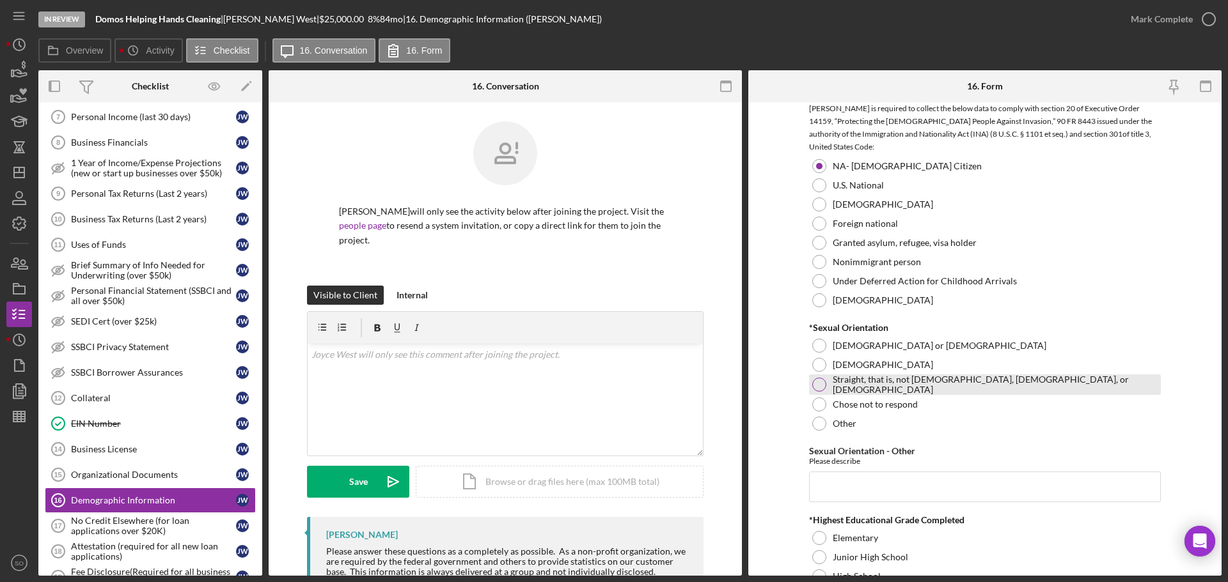
click at [820, 384] on div at bounding box center [819, 385] width 14 height 14
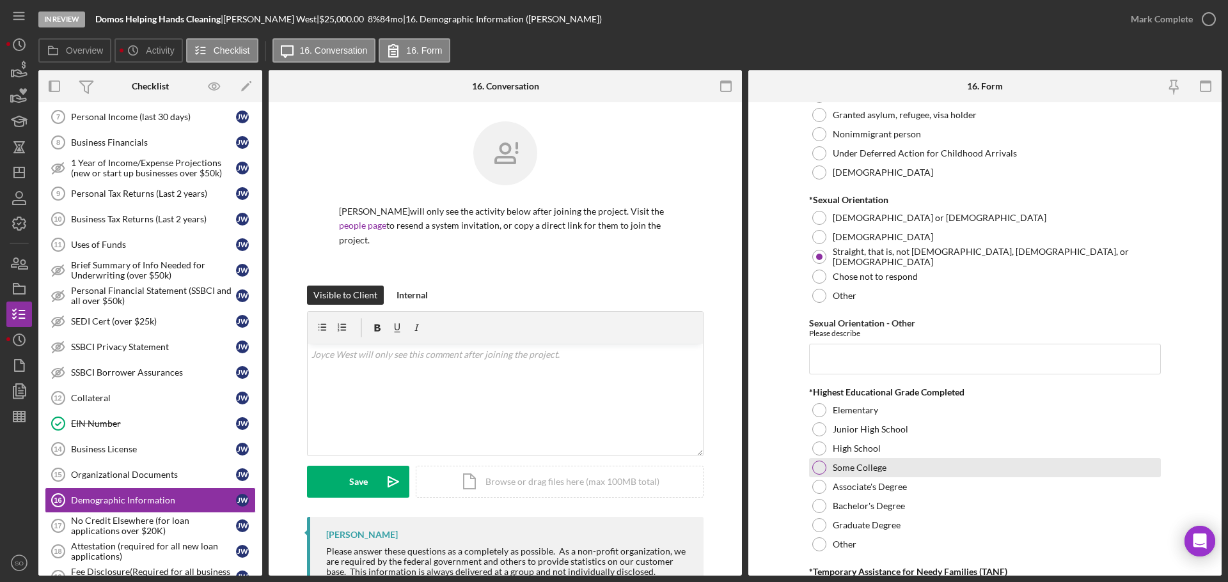
click at [816, 464] on div at bounding box center [819, 468] width 14 height 14
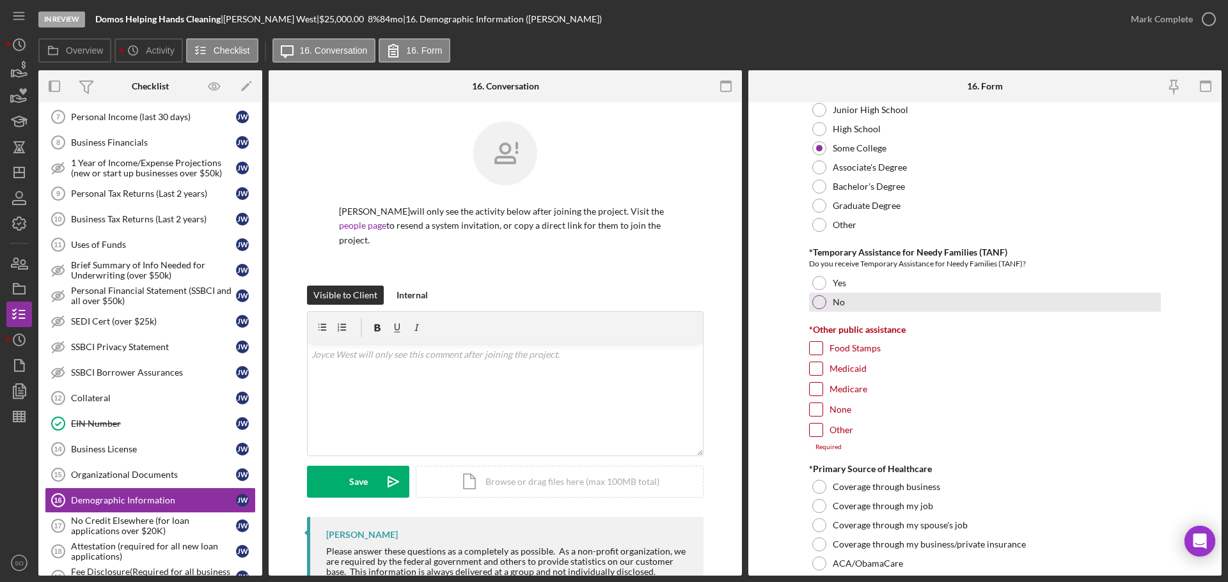
click at [818, 297] on div at bounding box center [819, 302] width 14 height 14
click at [814, 409] on input "None" at bounding box center [815, 409] width 13 height 13
checkbox input "true"
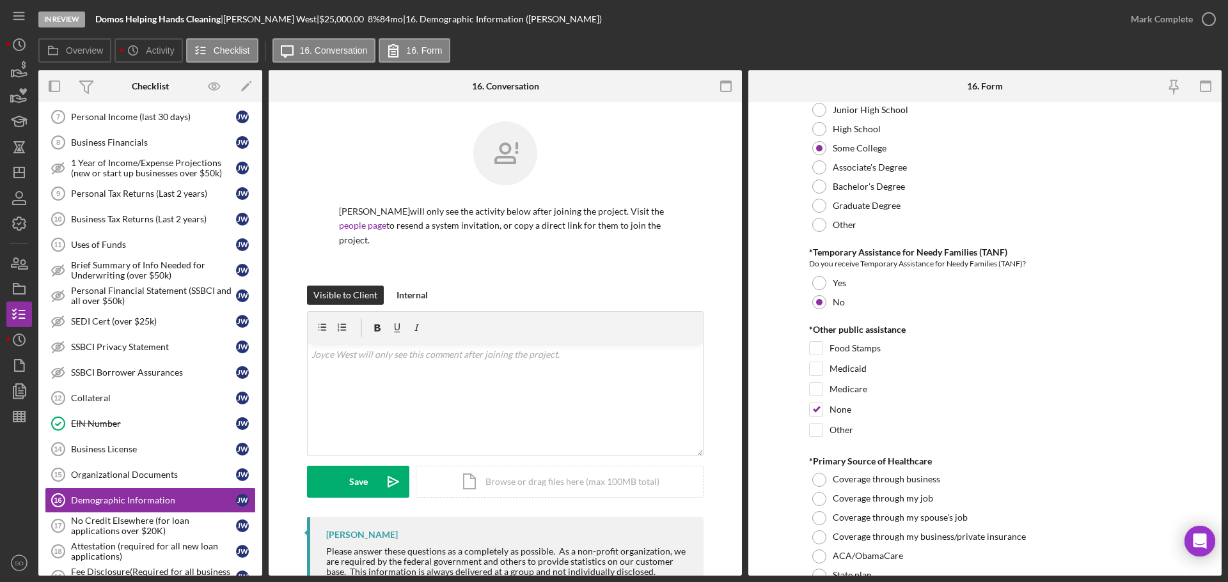
scroll to position [1918, 0]
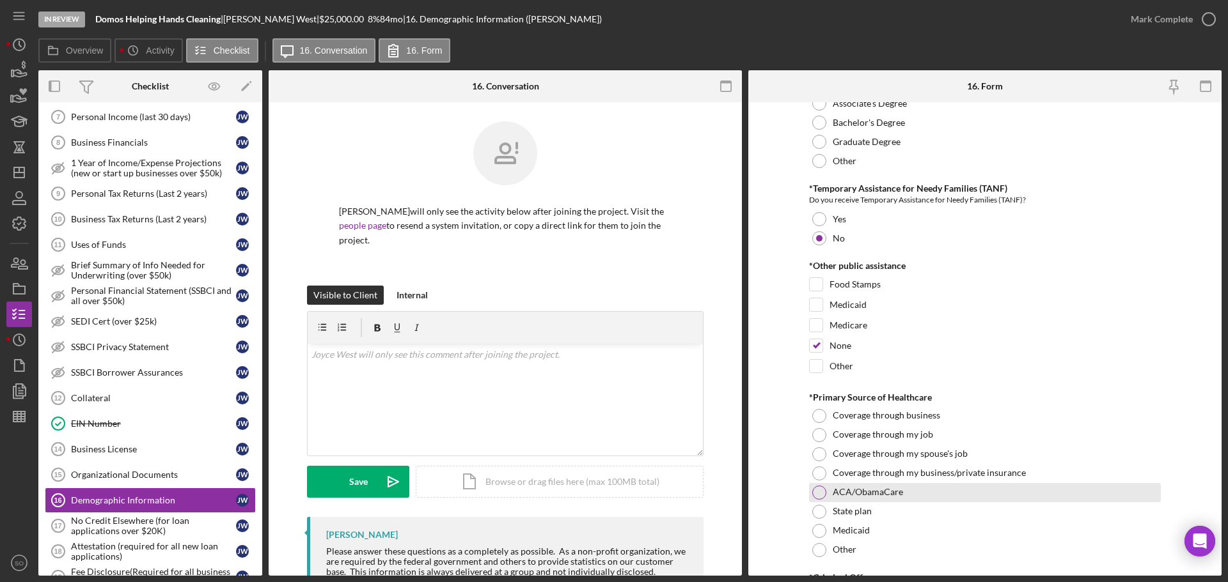
click at [812, 490] on div at bounding box center [819, 493] width 14 height 14
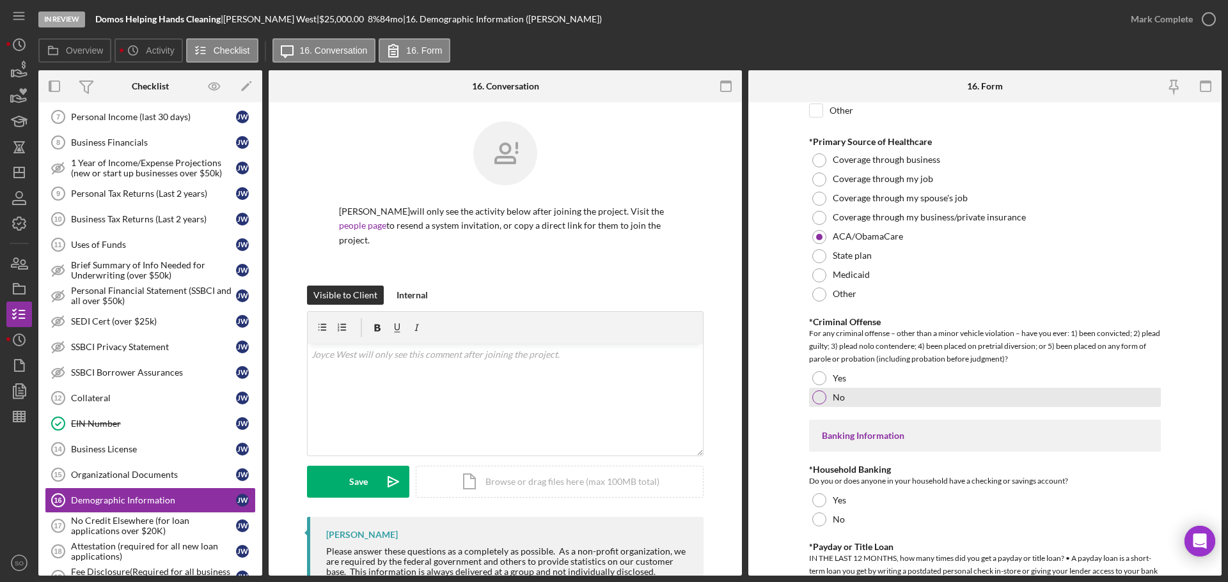
click at [822, 398] on div at bounding box center [819, 398] width 14 height 14
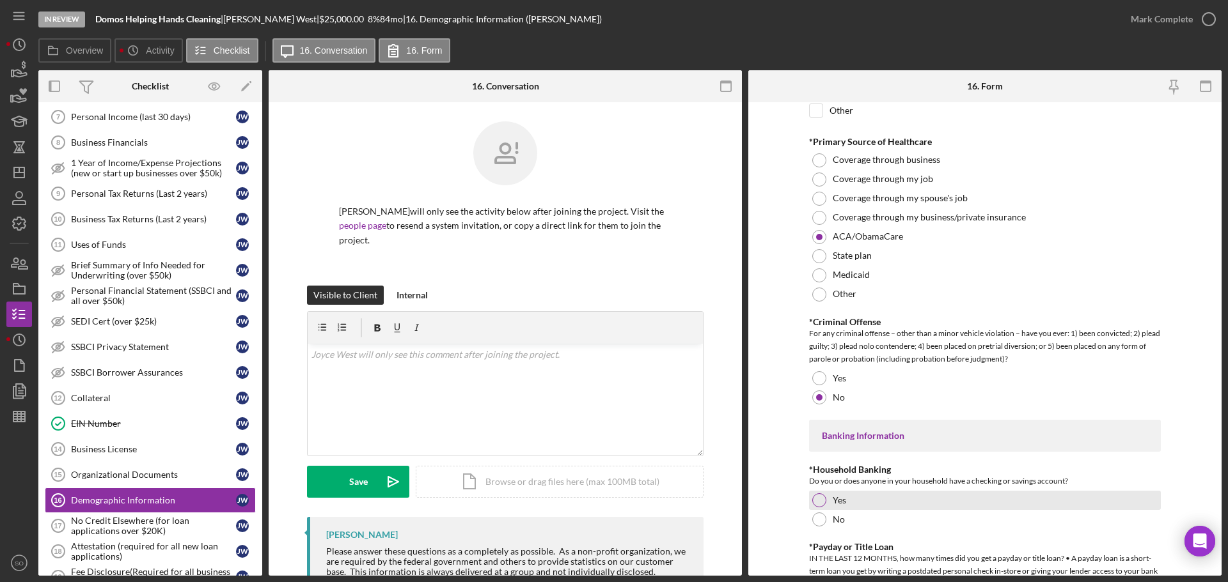
click at [812, 492] on div "Yes" at bounding box center [985, 500] width 352 height 19
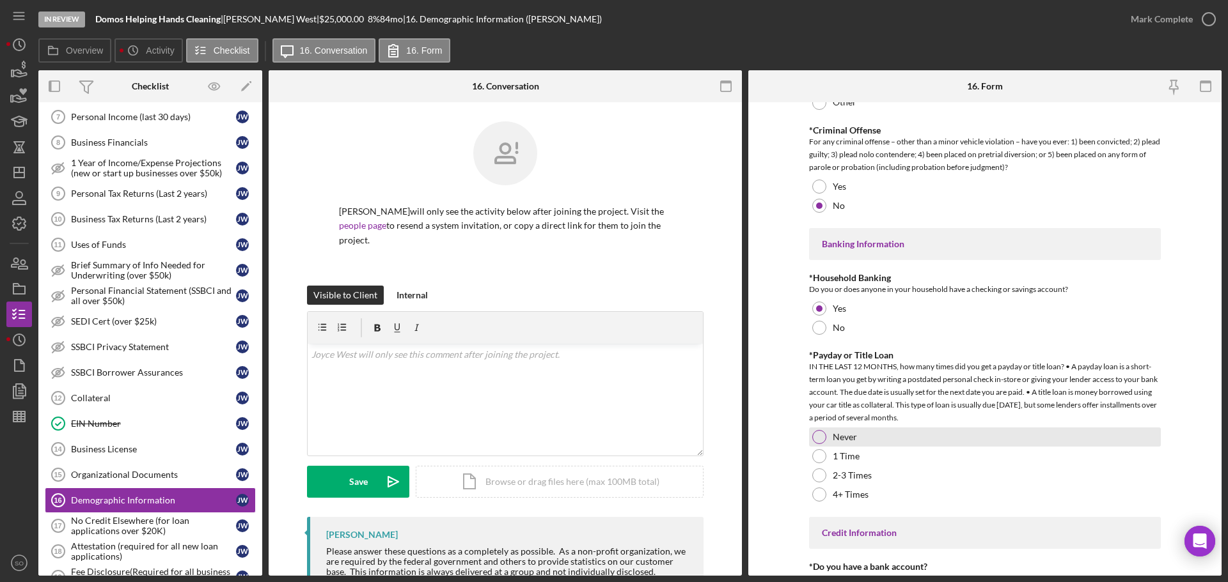
click at [820, 437] on div at bounding box center [819, 437] width 14 height 14
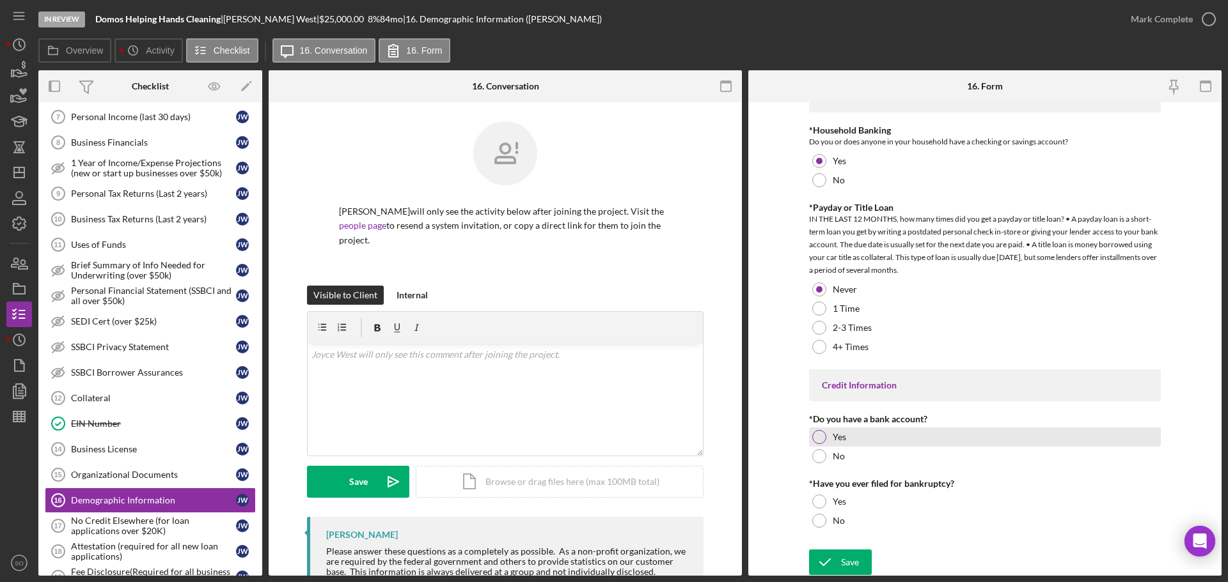
click at [815, 439] on div at bounding box center [819, 437] width 14 height 14
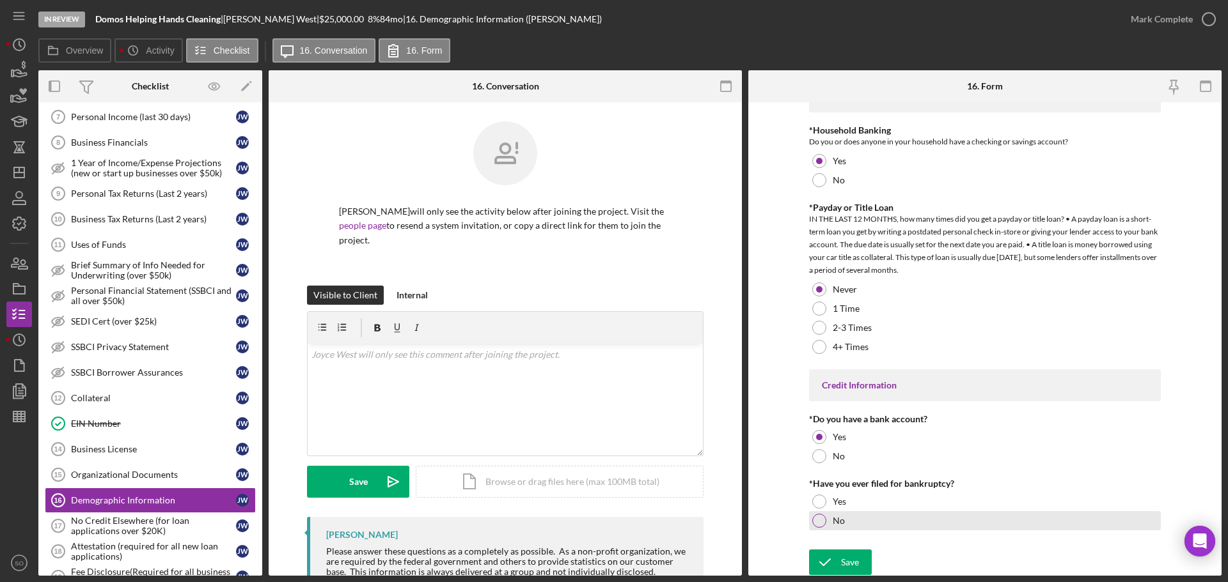
click at [822, 517] on div at bounding box center [819, 521] width 14 height 14
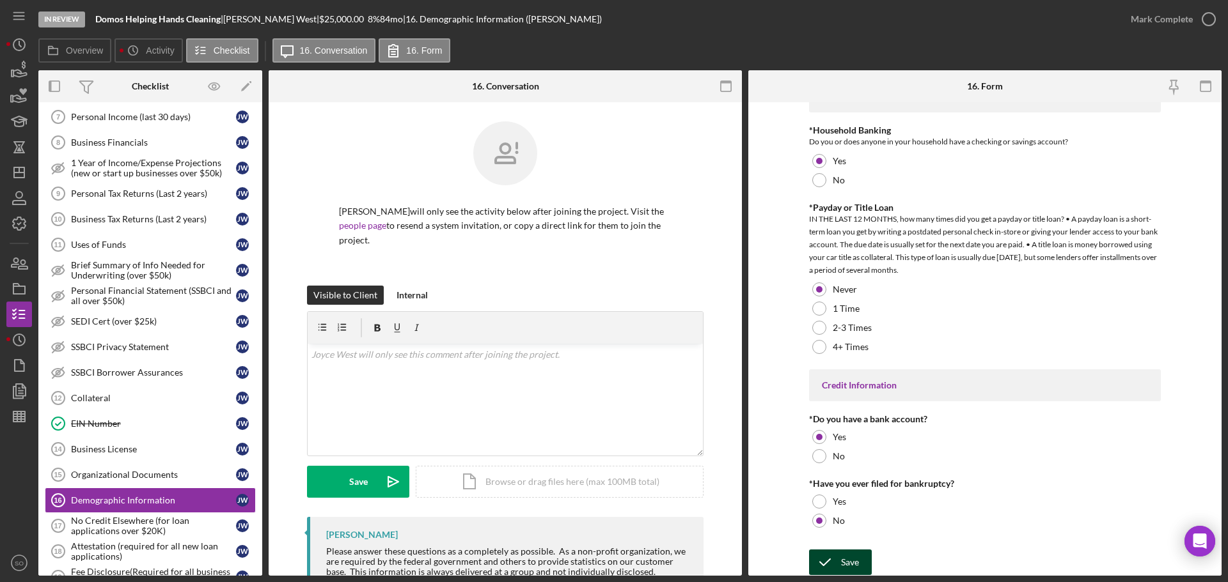
drag, startPoint x: 852, startPoint y: 558, endPoint x: 861, endPoint y: 556, distance: 9.7
click at [852, 558] on div "Save" at bounding box center [850, 563] width 18 height 26
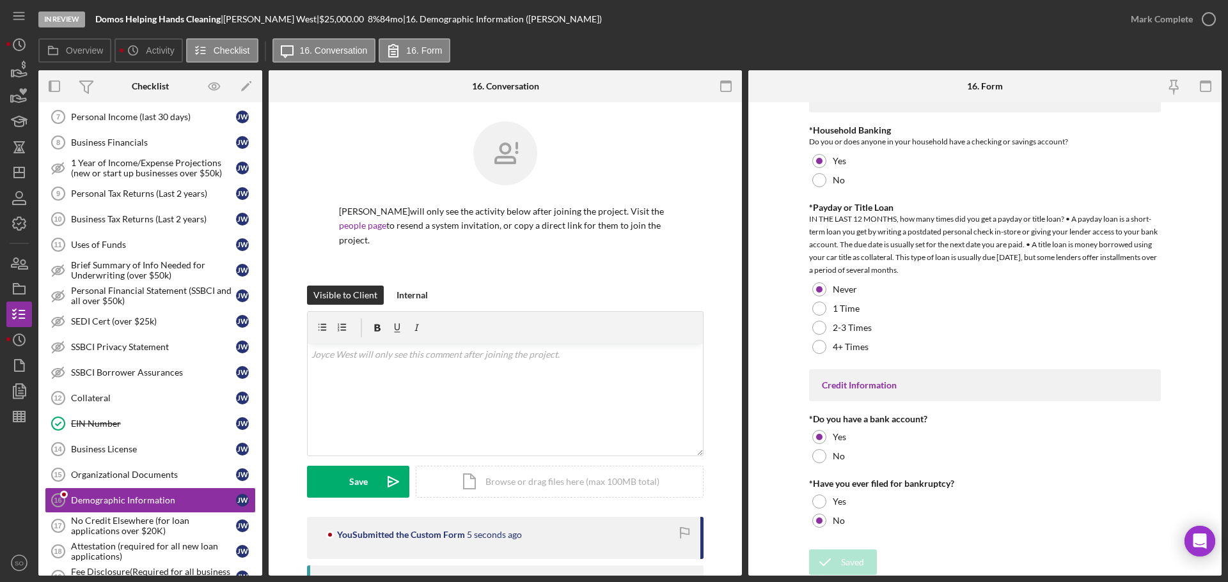
drag, startPoint x: 1143, startPoint y: 19, endPoint x: 1170, endPoint y: 47, distance: 39.4
click at [1146, 26] on div "Mark Complete" at bounding box center [1161, 19] width 62 height 26
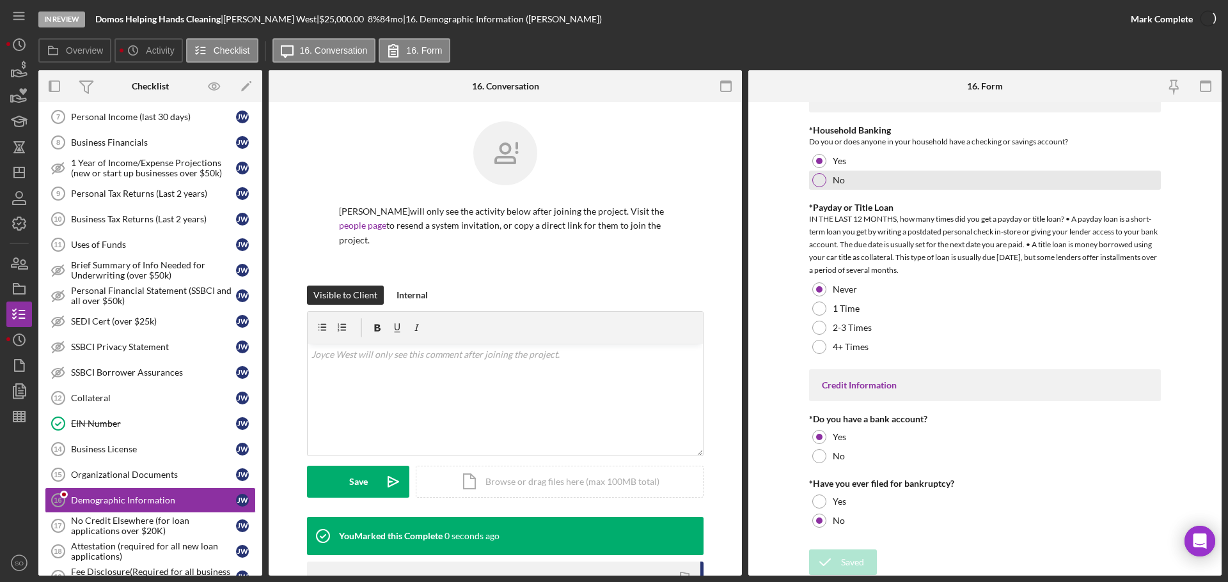
scroll to position [0, 0]
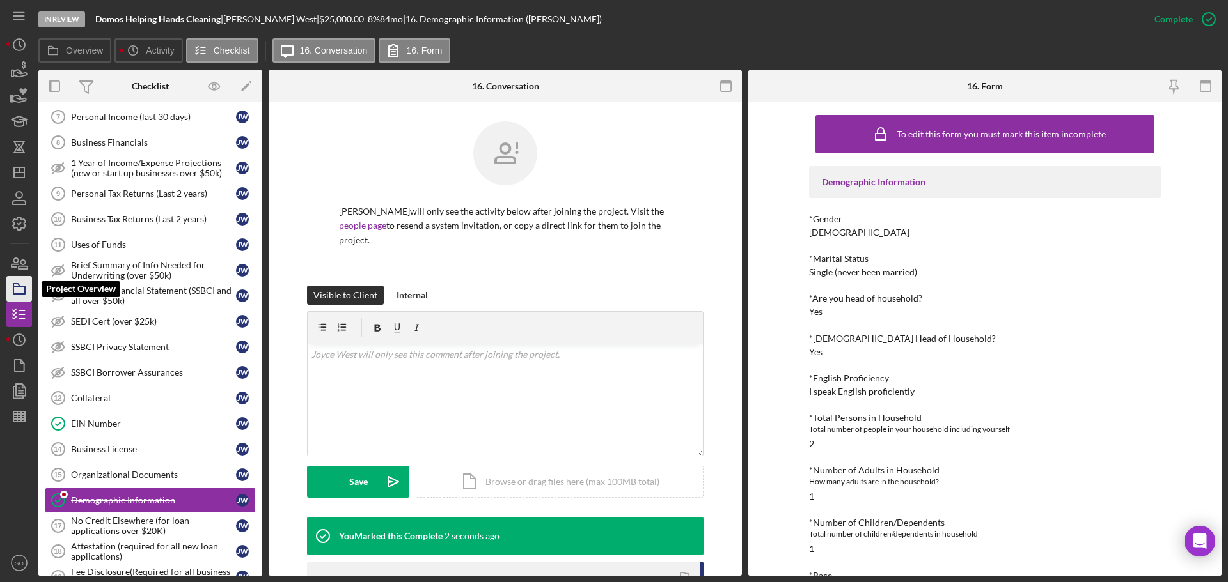
click at [28, 293] on icon "button" at bounding box center [19, 289] width 32 height 32
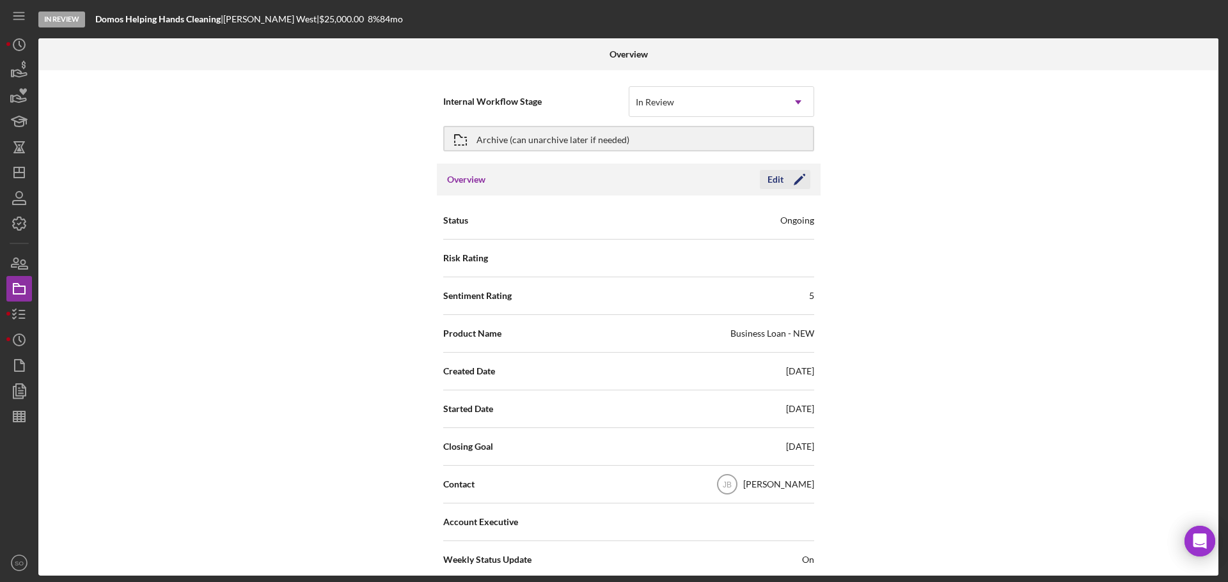
click at [795, 182] on polygon "button" at bounding box center [798, 181] width 10 height 10
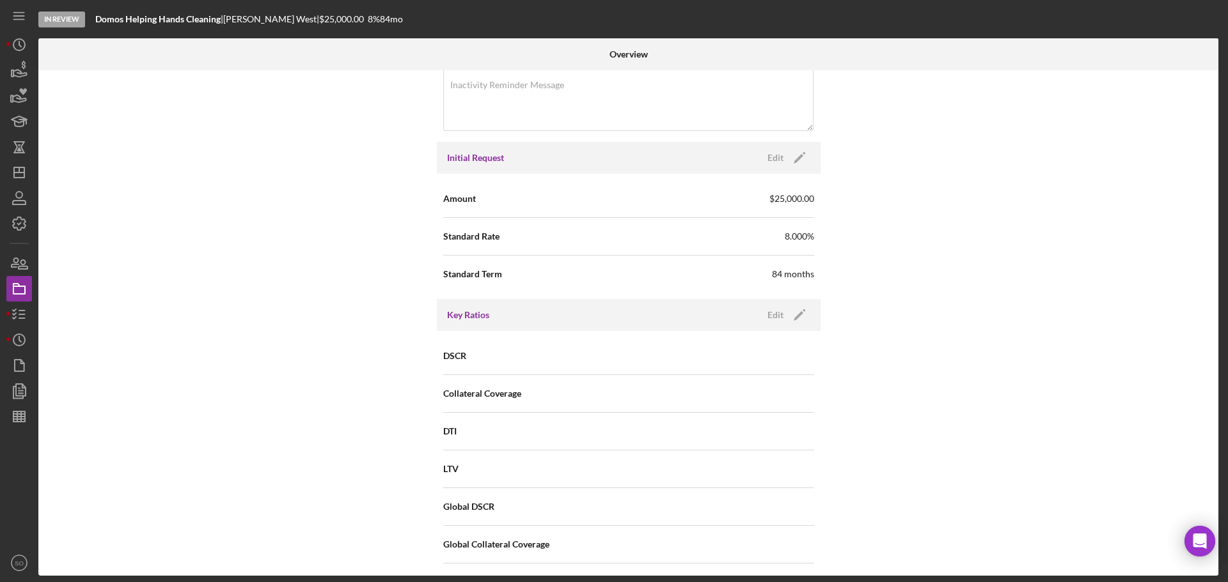
scroll to position [512, 0]
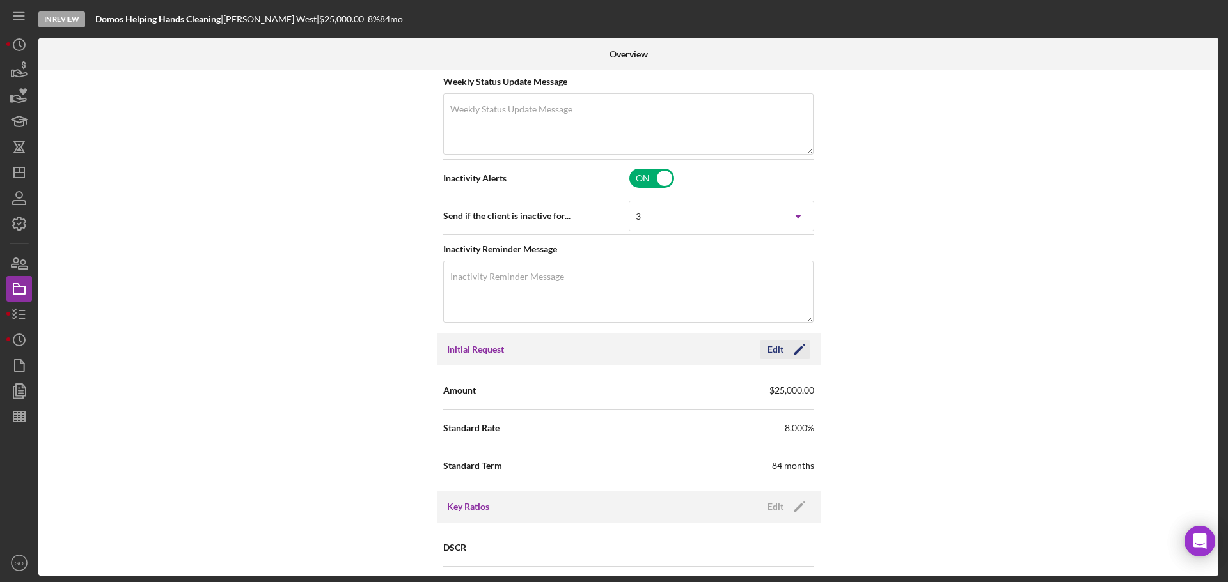
click at [800, 347] on icon "Icon/Edit" at bounding box center [799, 350] width 32 height 32
drag, startPoint x: 722, startPoint y: 395, endPoint x: 537, endPoint y: 389, distance: 184.9
click at [537, 389] on div "Amount $25,000" at bounding box center [628, 391] width 371 height 32
type input "$15,000"
click at [295, 344] on div "Internal Workflow Stage In Review Icon/Dropdown Arrow Archive (can unarchive la…" at bounding box center [628, 323] width 1180 height 506
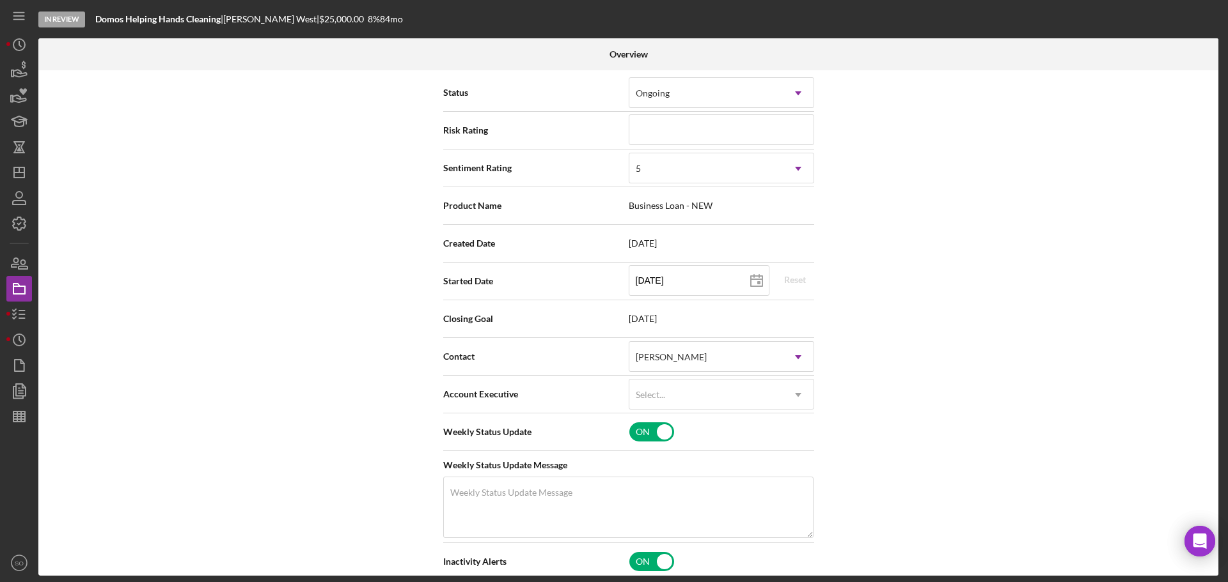
scroll to position [0, 0]
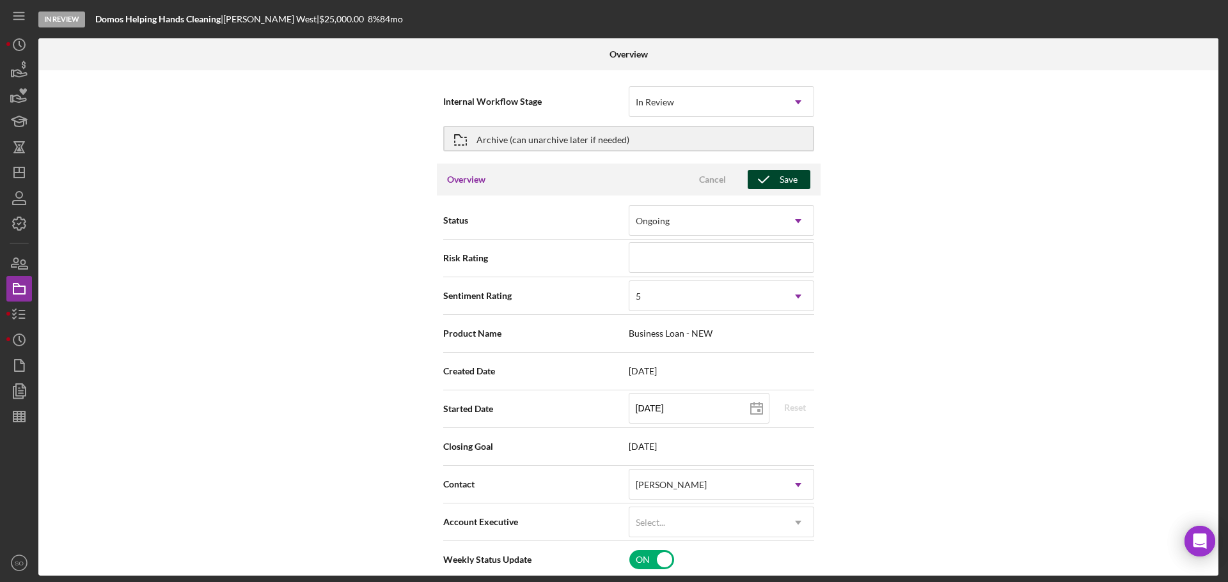
click at [779, 177] on div "Save" at bounding box center [788, 179] width 18 height 19
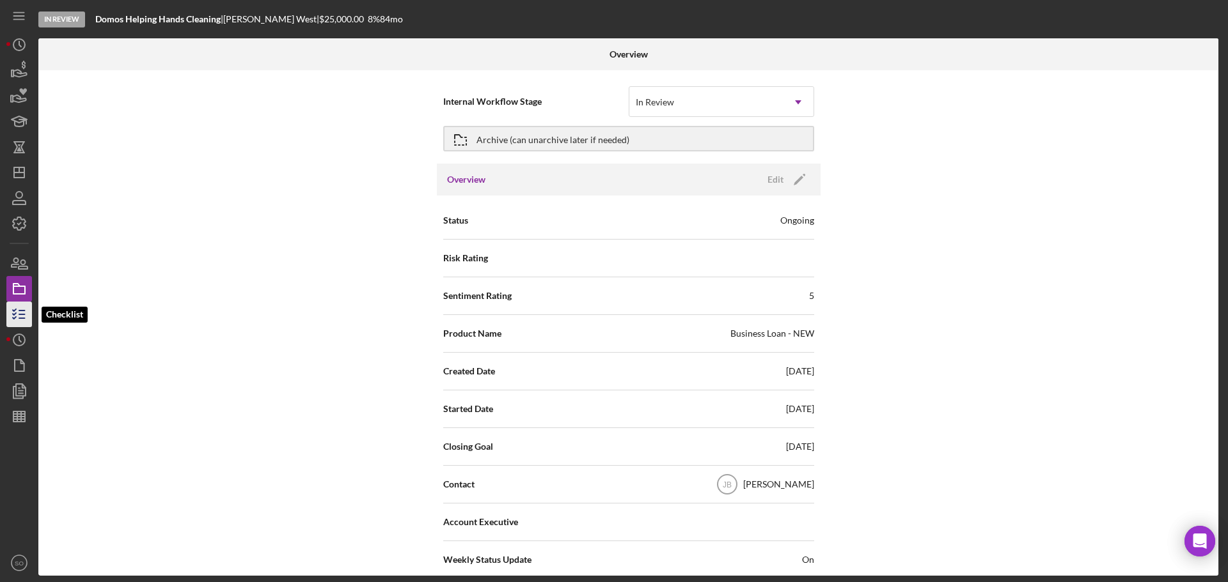
click at [21, 315] on line "button" at bounding box center [22, 315] width 6 height 0
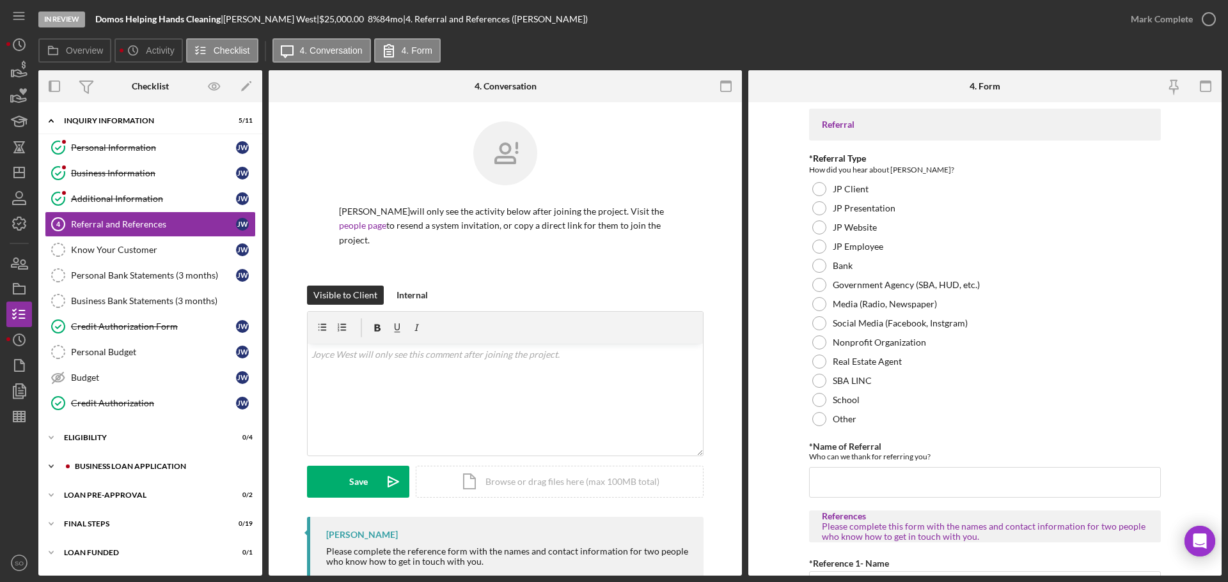
click at [141, 467] on div "BUSINESS LOAN APPLICATION" at bounding box center [160, 467] width 171 height 8
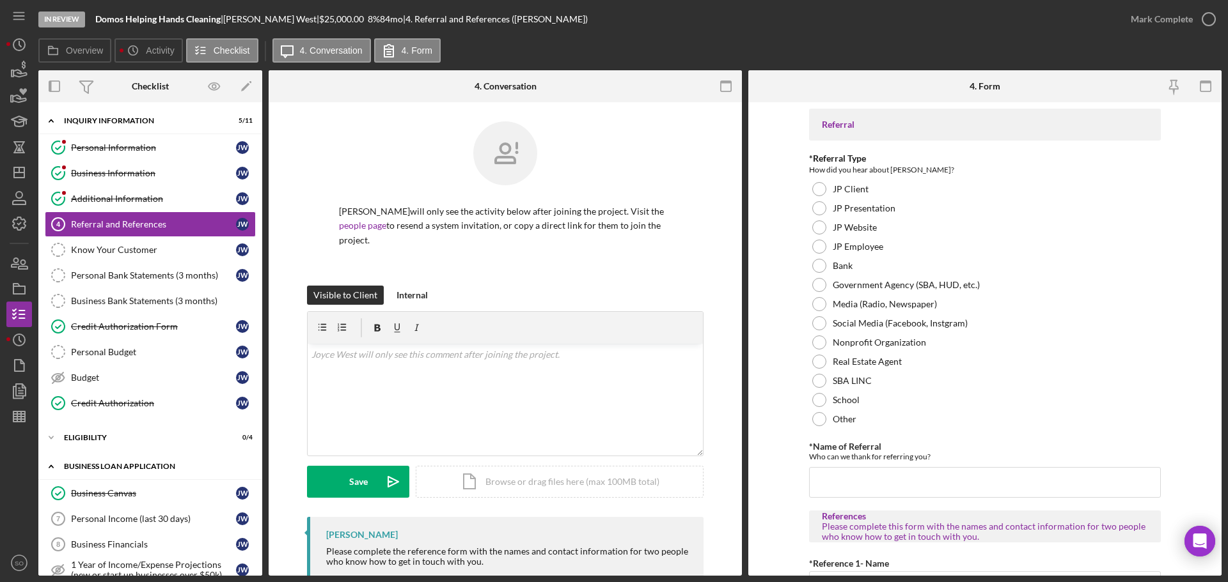
scroll to position [256, 0]
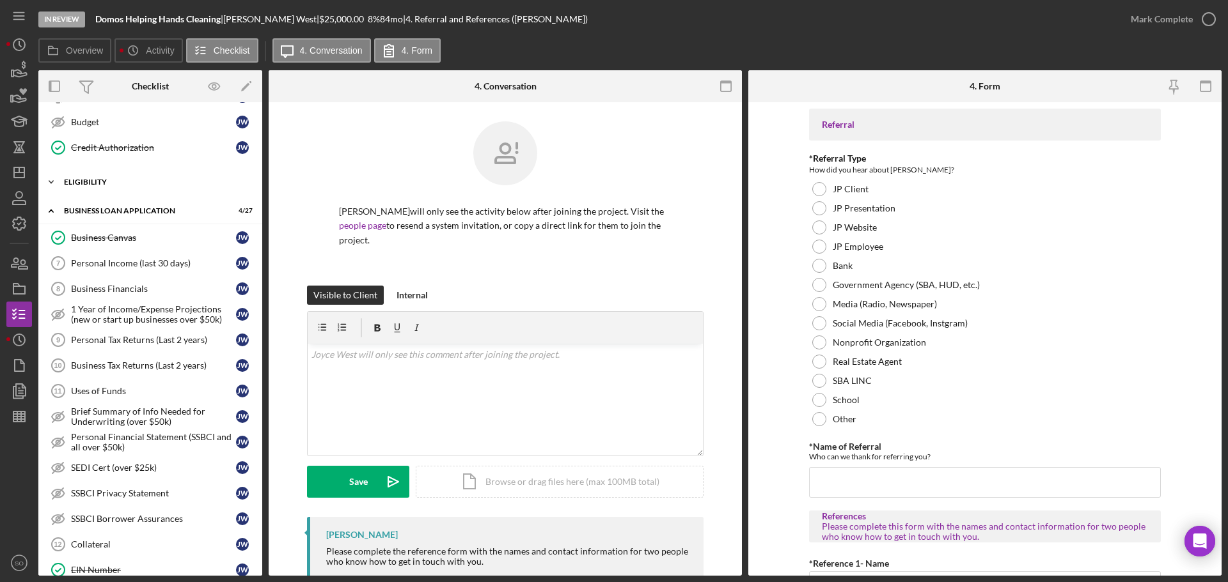
click at [101, 174] on div "Icon/Expander ELIGIBILITY 0 / 4" at bounding box center [150, 182] width 224 height 26
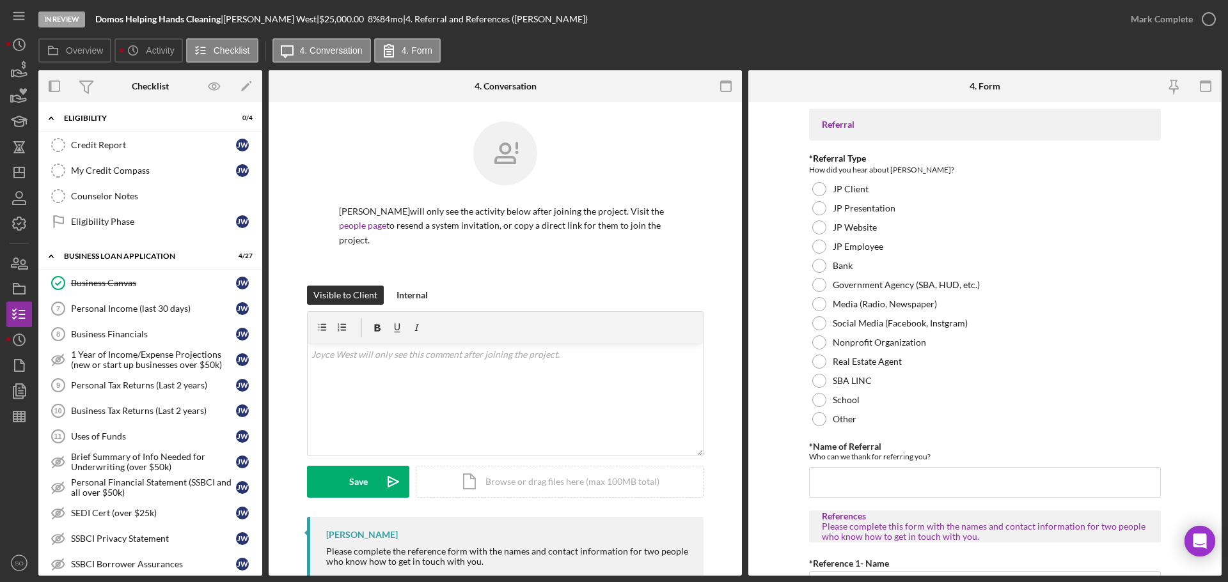
scroll to position [192, 0]
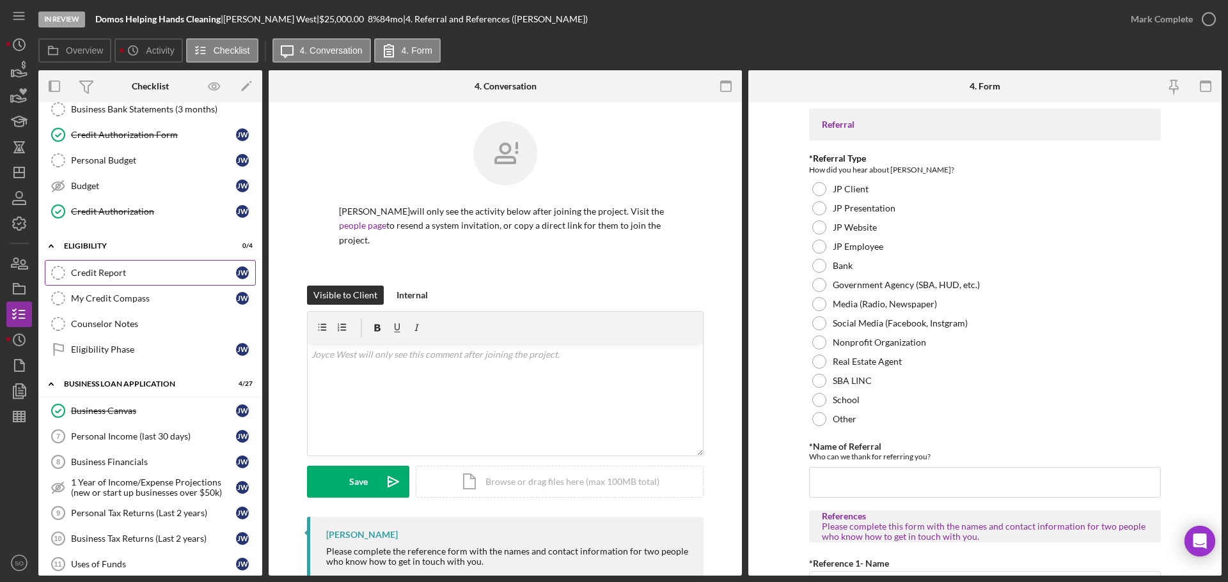
click at [116, 268] on div "Credit Report" at bounding box center [153, 273] width 165 height 10
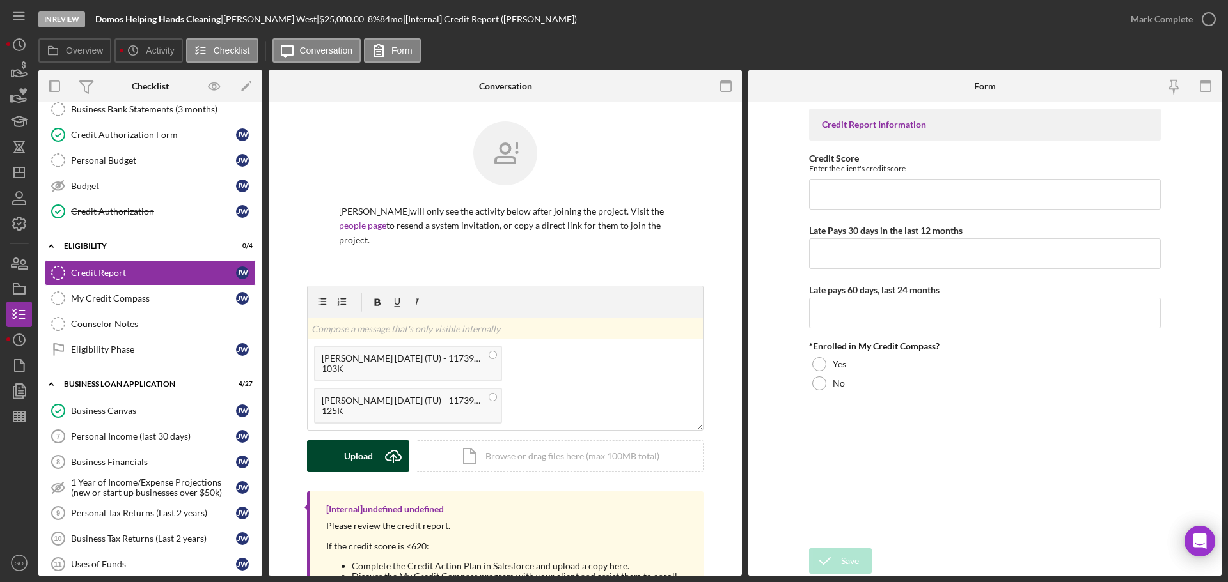
click at [324, 442] on button "Upload Icon/Upload" at bounding box center [358, 457] width 102 height 32
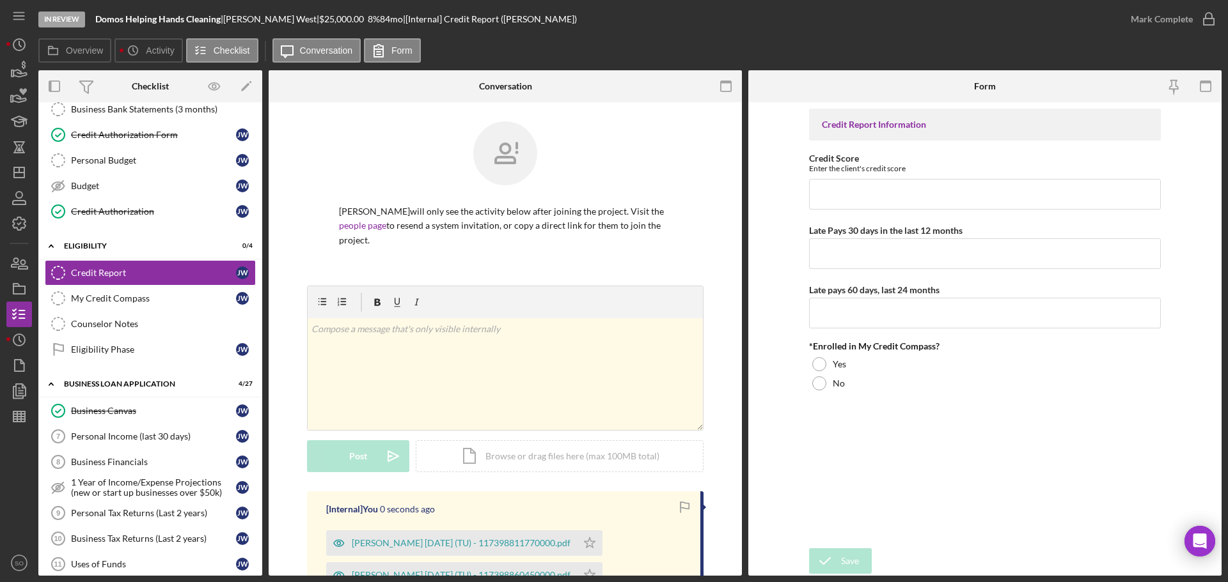
scroll to position [192, 0]
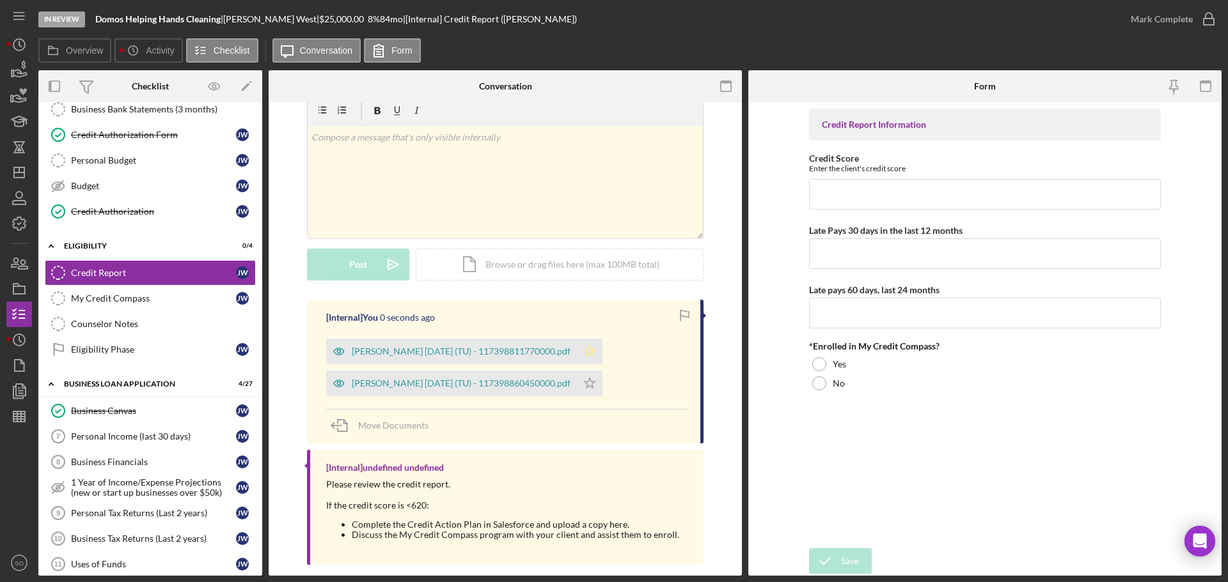
click at [587, 339] on icon "Icon/Star" at bounding box center [590, 352] width 26 height 26
click at [969, 189] on input "Credit Score" at bounding box center [985, 194] width 352 height 31
type input "666"
click at [880, 250] on input "Late Pays 30 days in the last 12 months" at bounding box center [985, 253] width 352 height 31
type input "0"
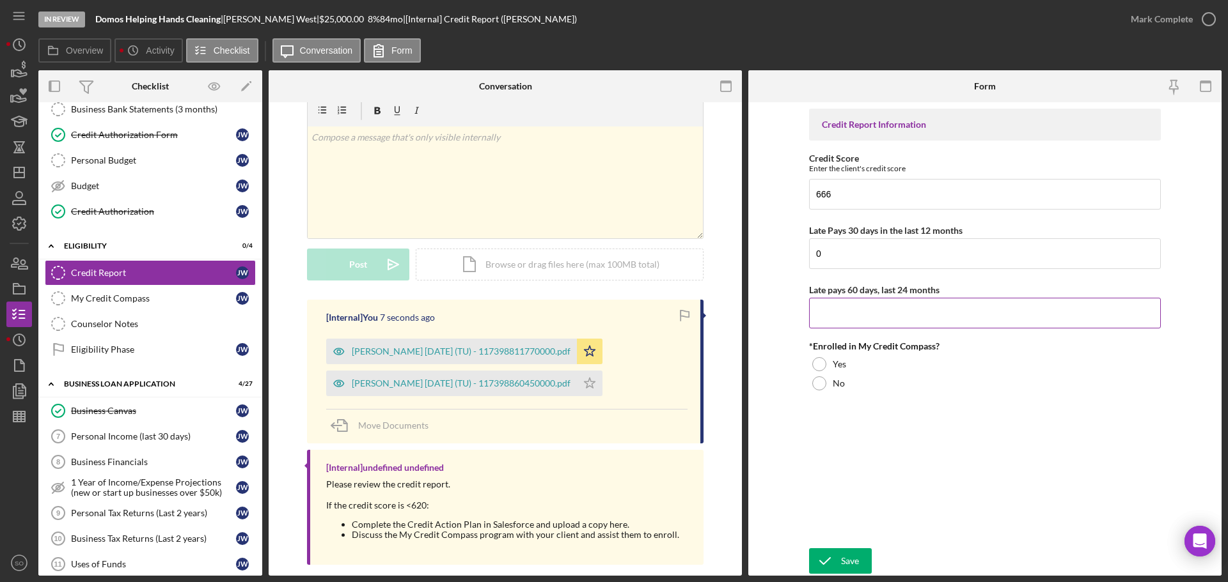
click at [861, 318] on input "Late pays 60 days, last 24 months" at bounding box center [985, 313] width 352 height 31
type input "0"
click at [834, 379] on label "No" at bounding box center [838, 384] width 12 height 10
click at [831, 361] on div "Yes" at bounding box center [985, 364] width 352 height 19
click at [859, 559] on button "Save" at bounding box center [840, 562] width 63 height 26
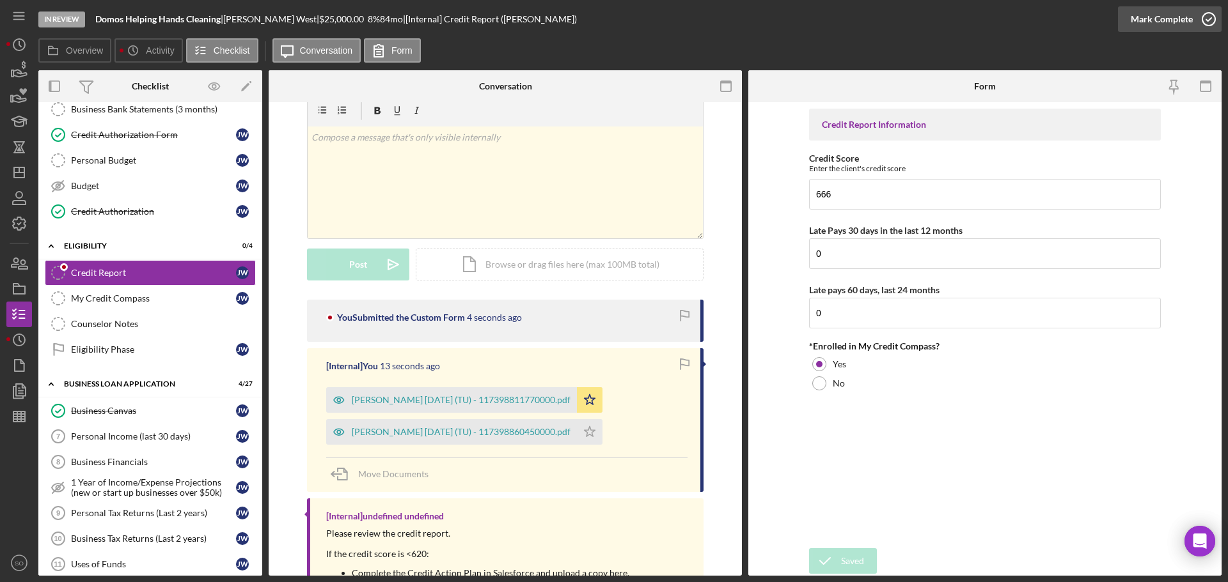
click at [1157, 17] on div "Mark Complete" at bounding box center [1161, 19] width 62 height 26
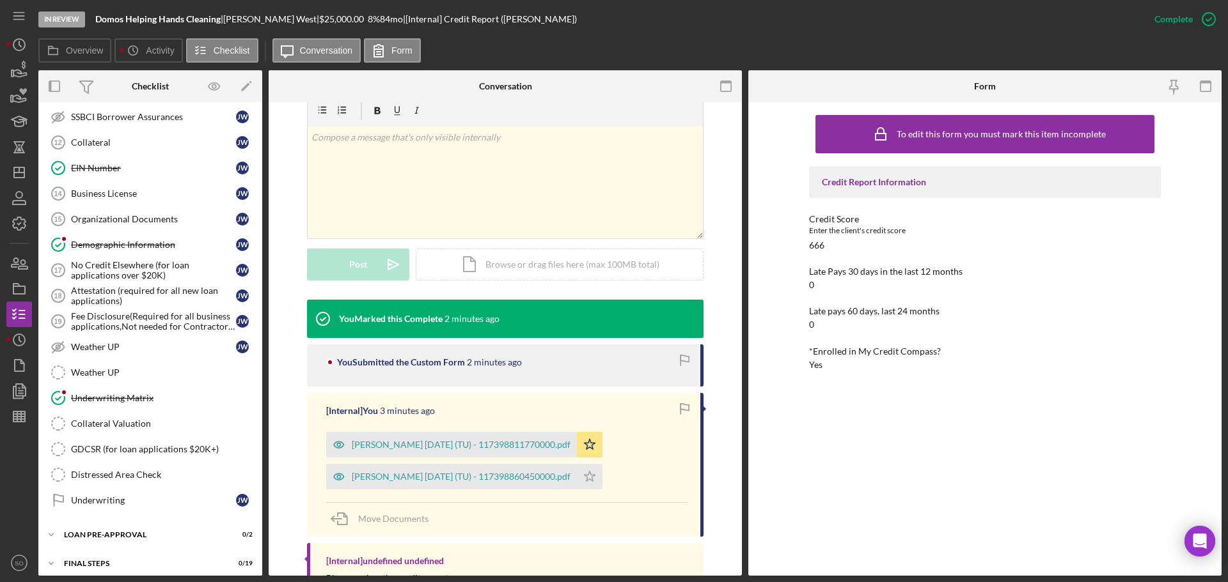
scroll to position [804, 0]
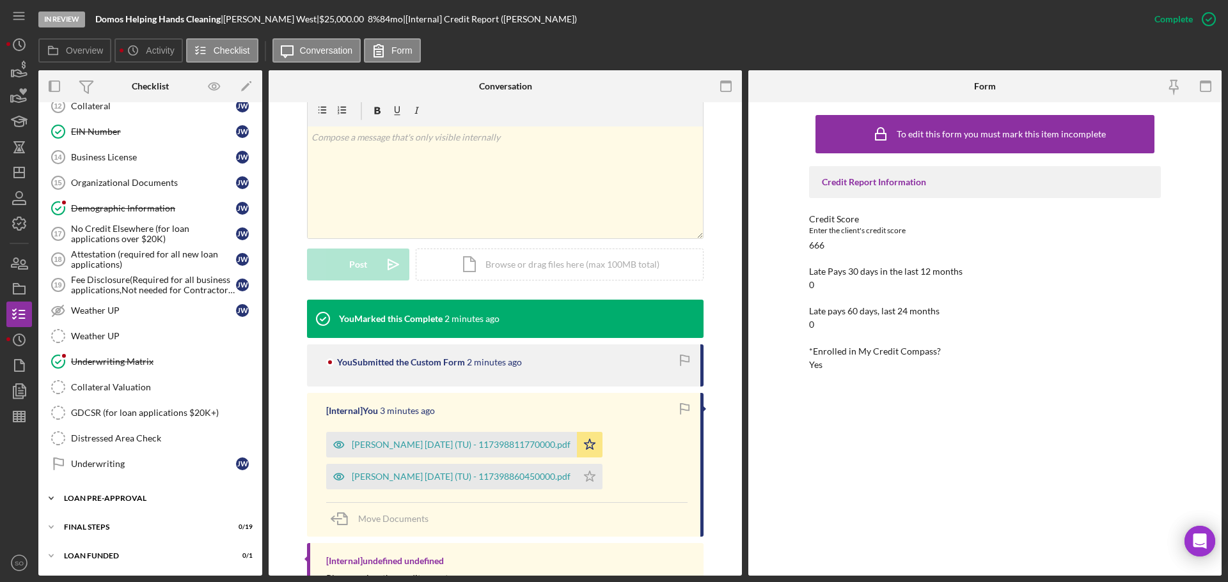
click at [120, 502] on div "LOAN PRE-APPROVAL" at bounding box center [155, 499] width 182 height 8
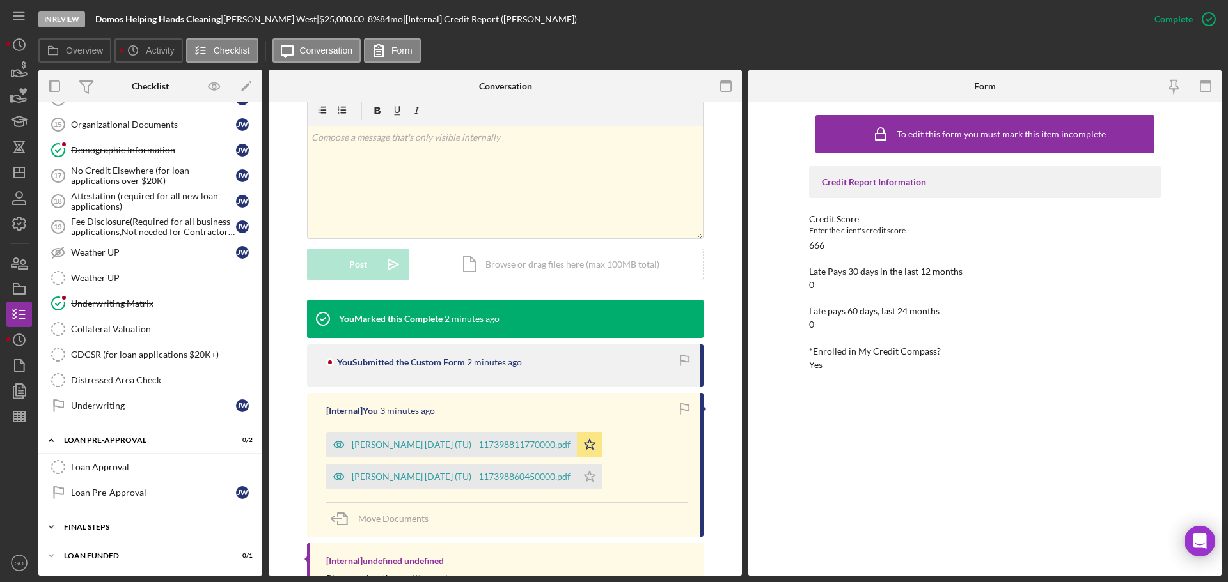
click at [134, 532] on div "Icon/Expander FINAL STEPS 0 / 19" at bounding box center [150, 528] width 224 height 26
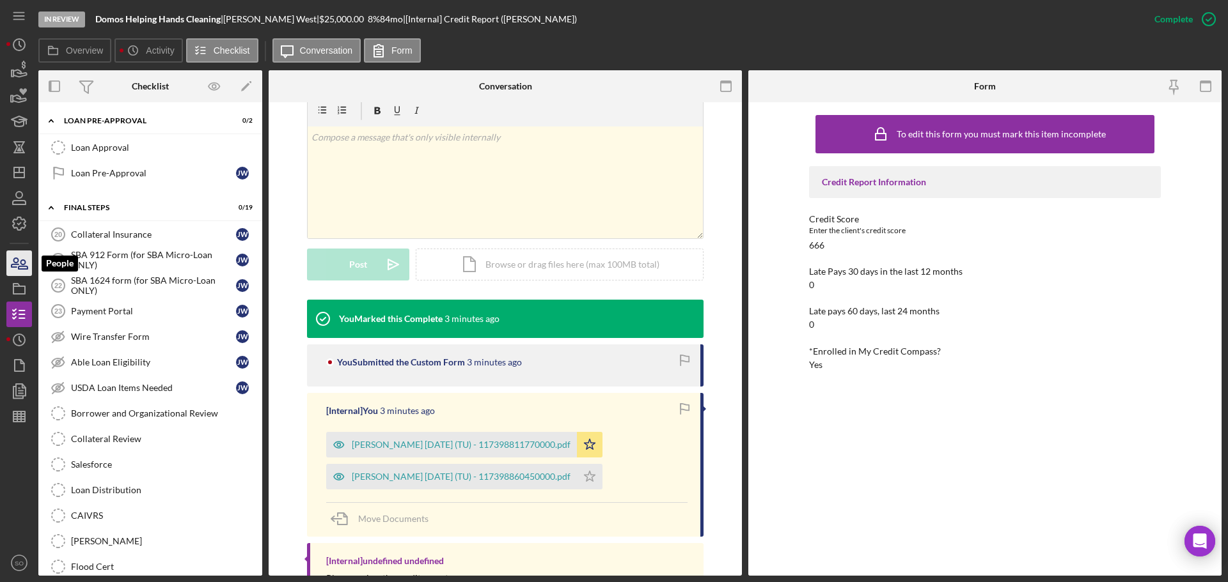
click at [13, 261] on icon "button" at bounding box center [15, 262] width 7 height 9
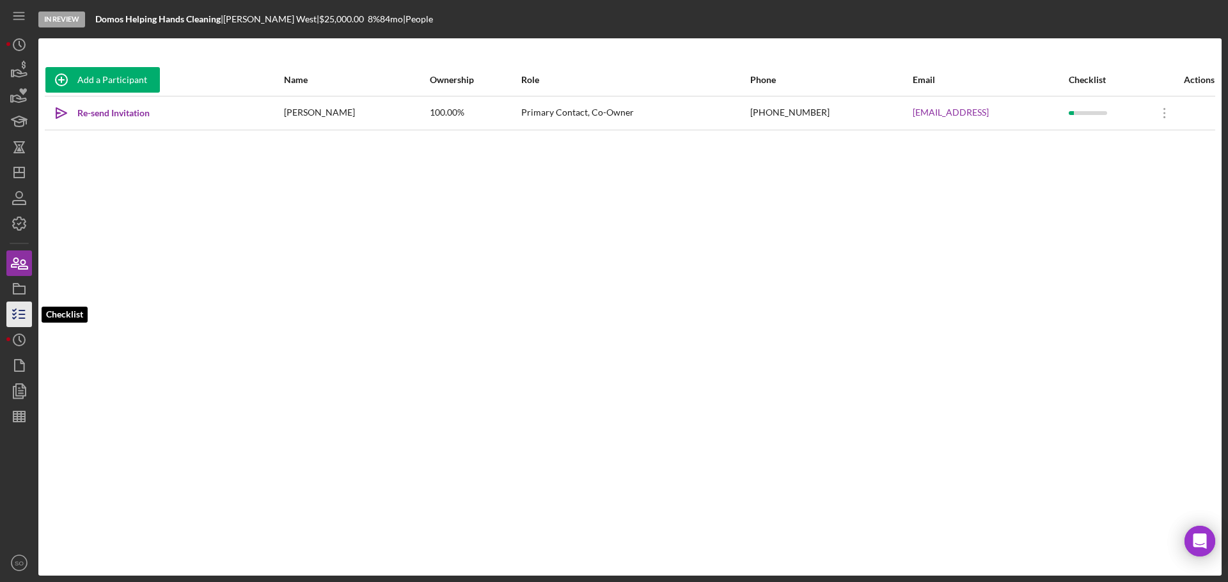
click at [20, 321] on icon "button" at bounding box center [19, 315] width 32 height 32
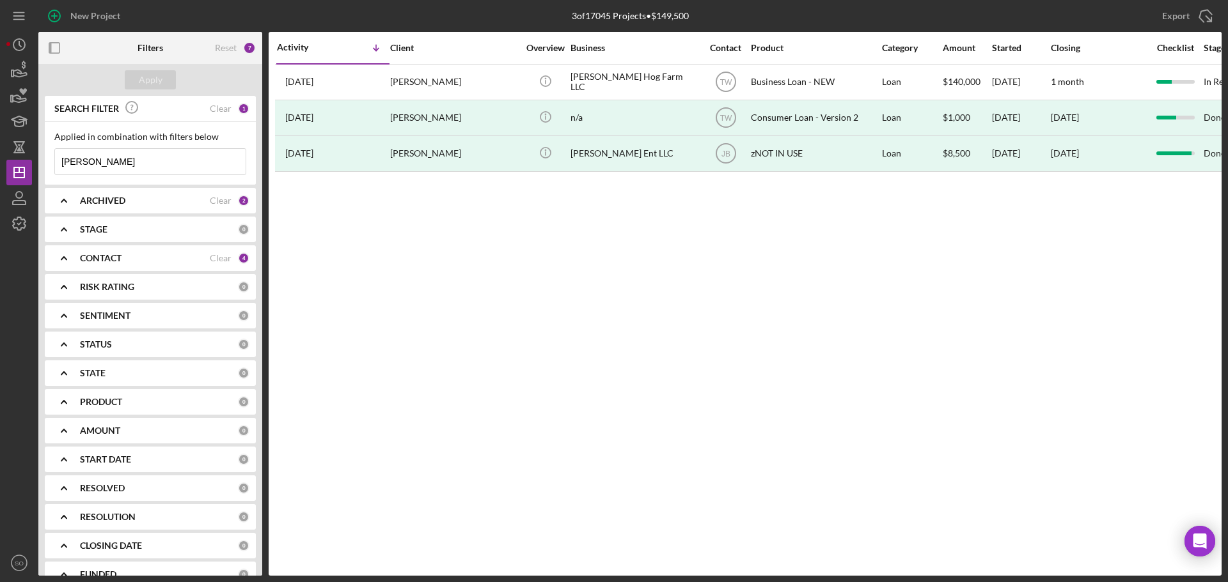
drag, startPoint x: 122, startPoint y: 169, endPoint x: 0, endPoint y: 155, distance: 122.9
click at [0, 155] on div "New Project 3 of 17045 Projects • $149,500 kenny Export Icon/Export Filters Res…" at bounding box center [614, 291] width 1228 height 582
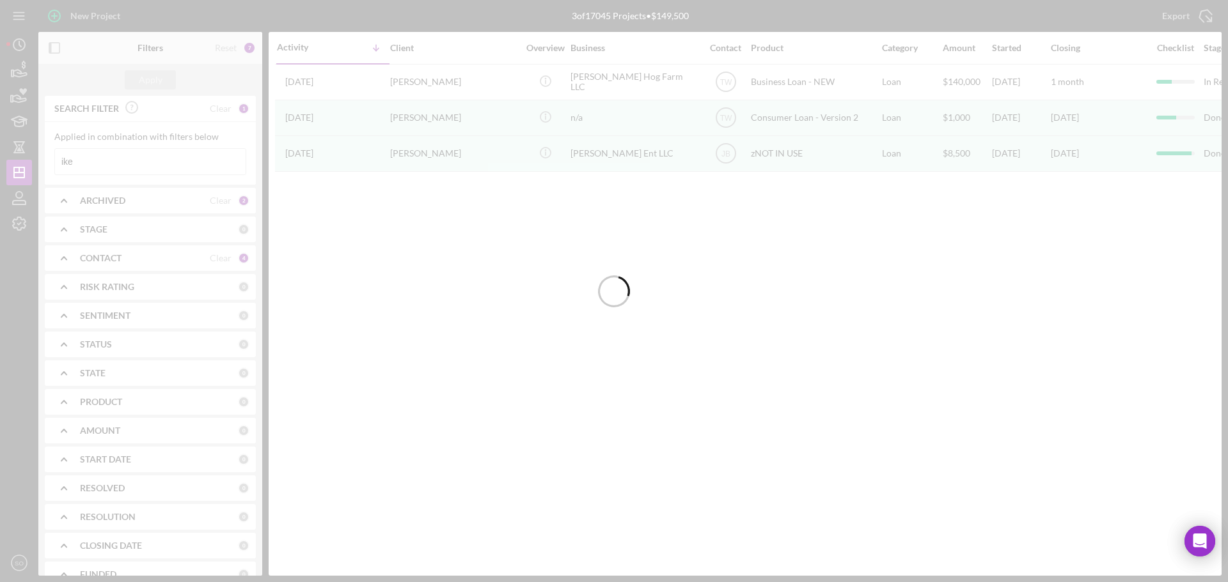
type input "Ike Crawford"
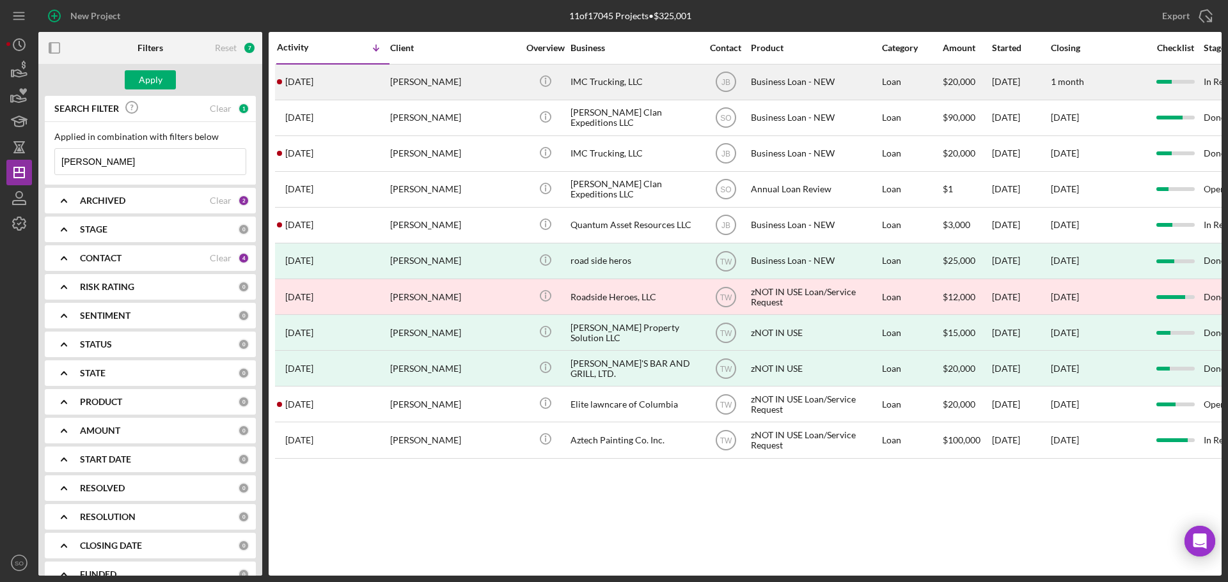
click at [410, 90] on div "Ike Crawford" at bounding box center [454, 82] width 128 height 34
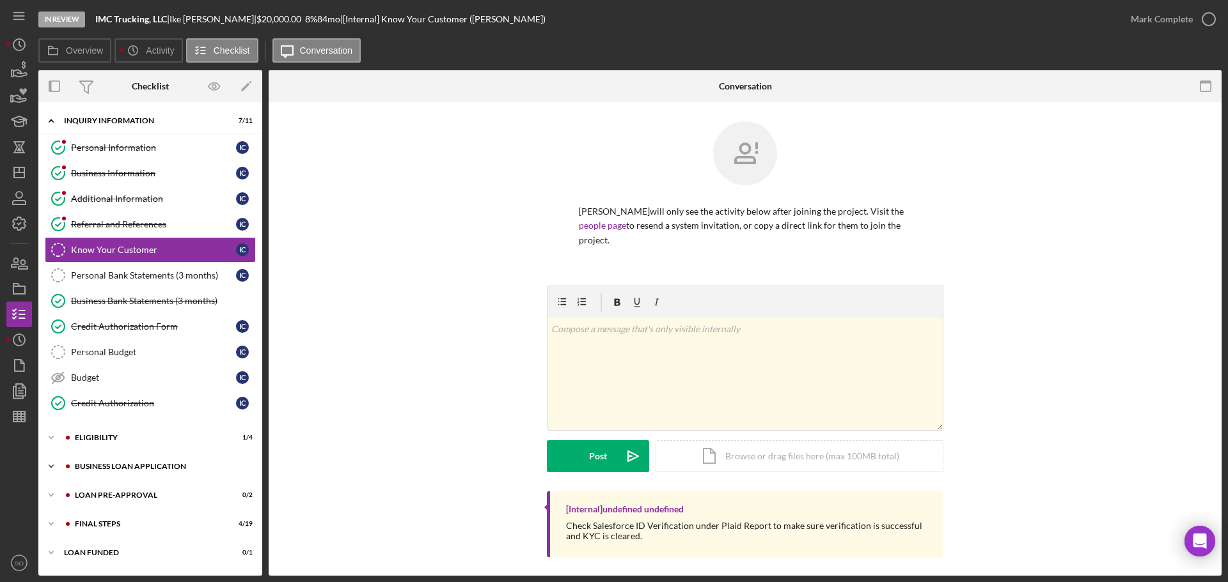
drag, startPoint x: 134, startPoint y: 468, endPoint x: 146, endPoint y: 469, distance: 12.8
click at [136, 469] on div "BUSINESS LOAN APPLICATION" at bounding box center [160, 467] width 171 height 8
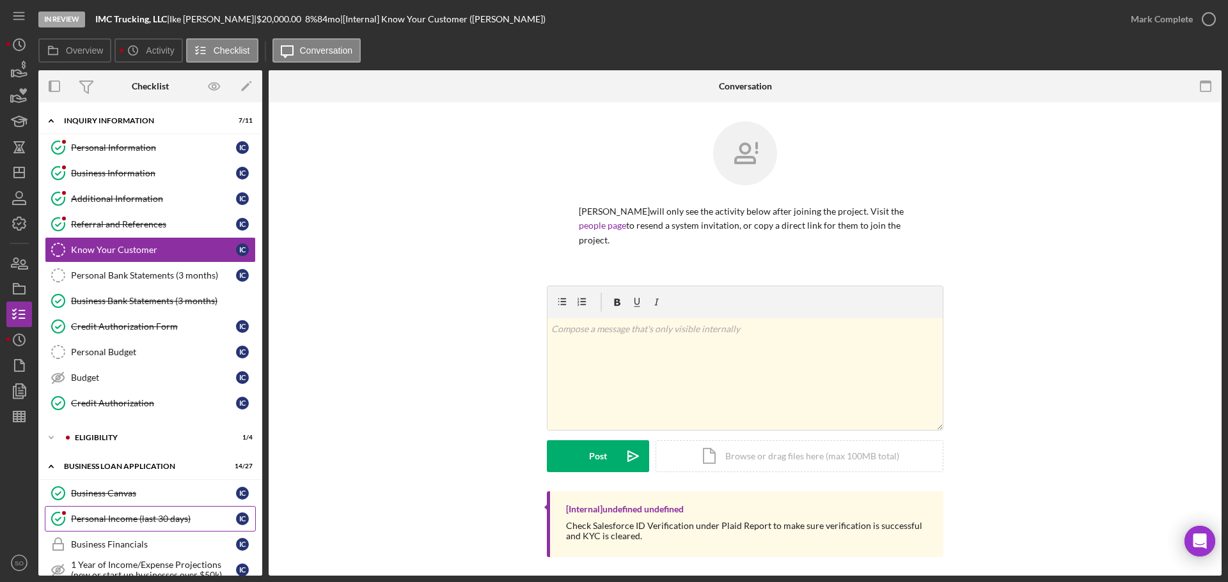
scroll to position [256, 0]
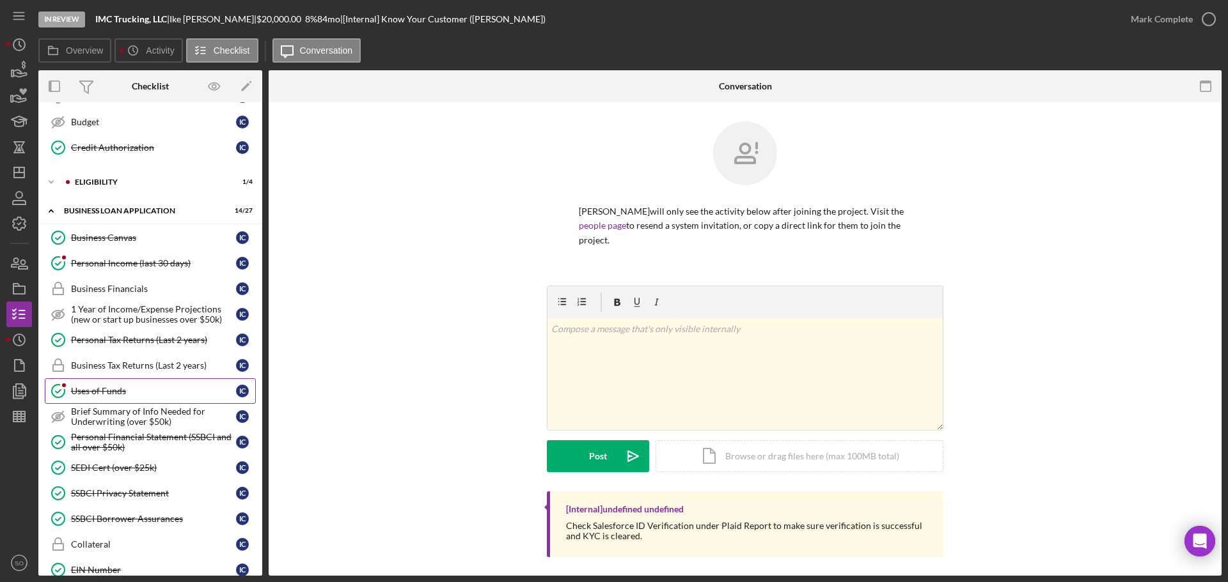
click at [120, 382] on link "Uses of Funds Uses of Funds I C" at bounding box center [150, 392] width 211 height 26
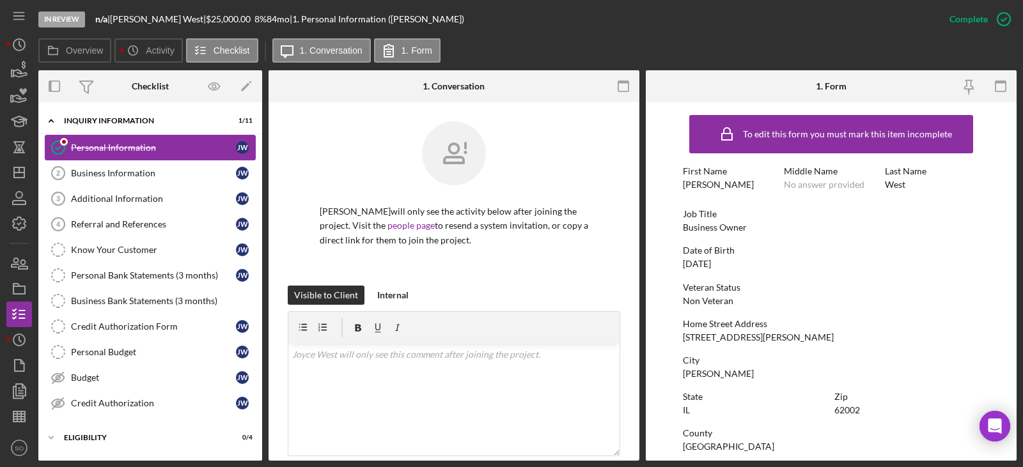
click at [132, 150] on div "Personal Information" at bounding box center [153, 148] width 165 height 10
click at [752, 337] on div "[STREET_ADDRESS][PERSON_NAME]" at bounding box center [758, 337] width 151 height 10
drag, startPoint x: 752, startPoint y: 337, endPoint x: 772, endPoint y: 192, distance: 145.9
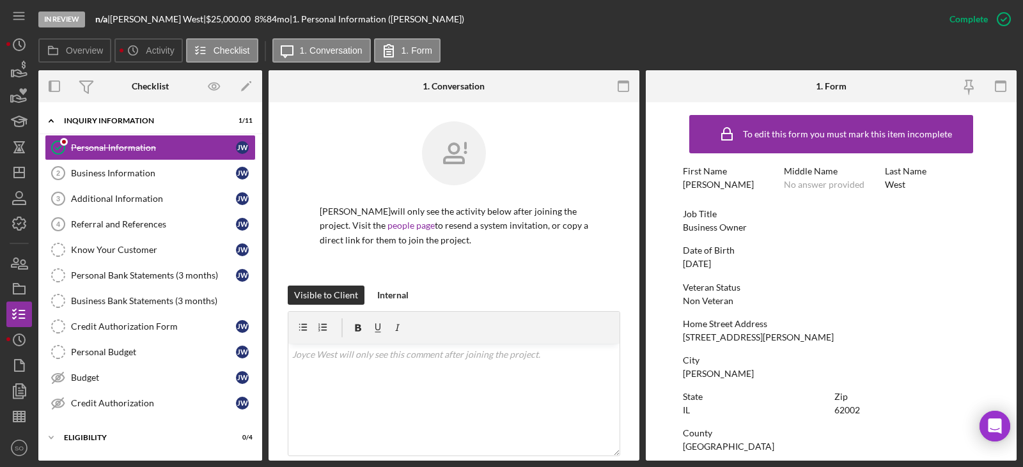
click at [772, 192] on div "First Name [PERSON_NAME] Middle Name No answer provided Last Name West" at bounding box center [831, 184] width 297 height 36
click at [742, 336] on div "[STREET_ADDRESS][PERSON_NAME]" at bounding box center [758, 337] width 151 height 10
copy div "[STREET_ADDRESS][PERSON_NAME]"
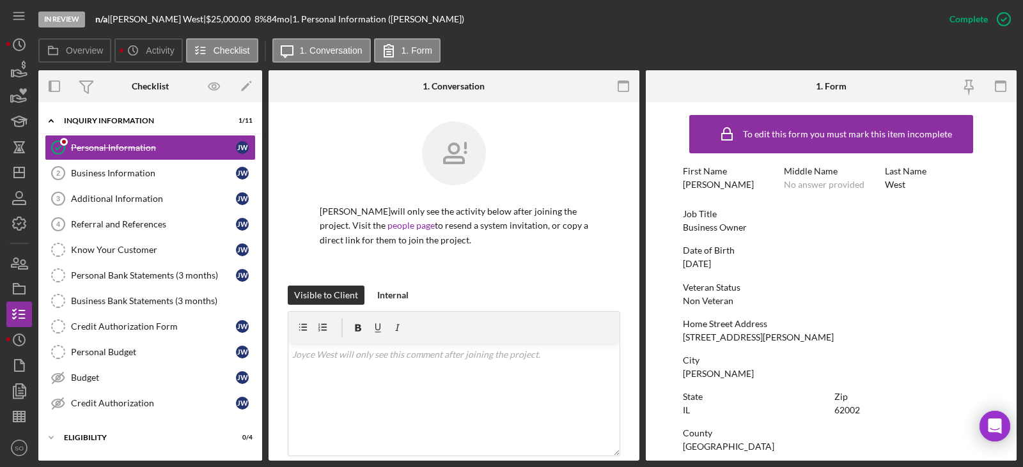
click at [699, 376] on div "[PERSON_NAME]" at bounding box center [718, 374] width 71 height 10
copy div "[PERSON_NAME]"
click at [834, 413] on div "62002" at bounding box center [847, 410] width 26 height 10
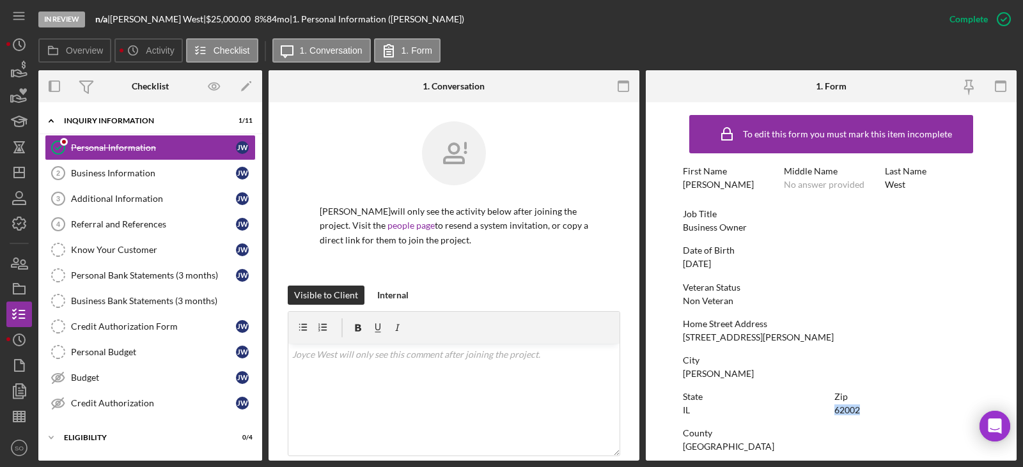
copy div "62002"
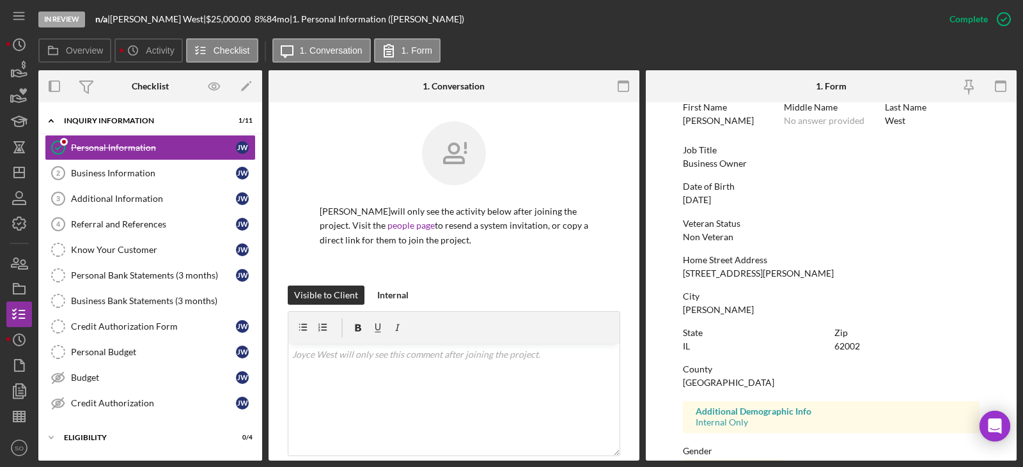
click at [722, 381] on div "[GEOGRAPHIC_DATA]" at bounding box center [728, 383] width 91 height 10
copy div "[GEOGRAPHIC_DATA]"
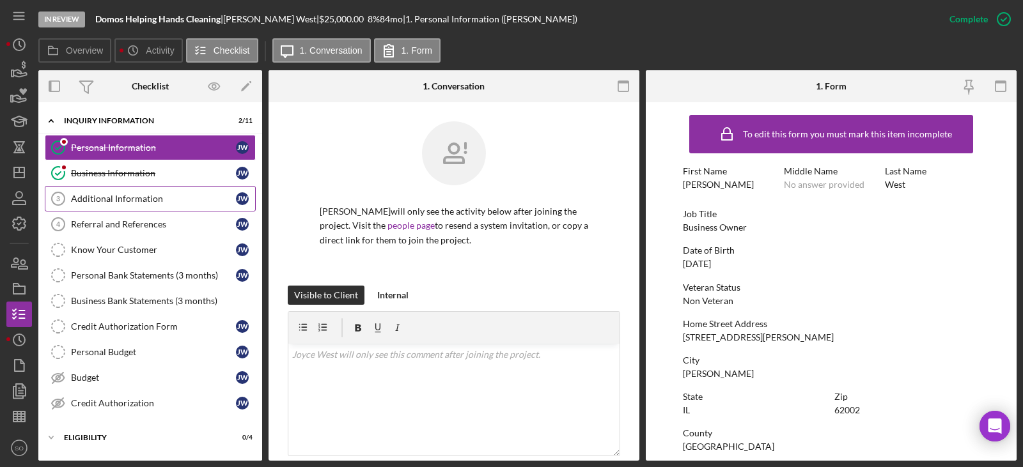
drag, startPoint x: 124, startPoint y: 172, endPoint x: 162, endPoint y: 188, distance: 41.0
click at [124, 173] on div "Business Information" at bounding box center [153, 173] width 165 height 10
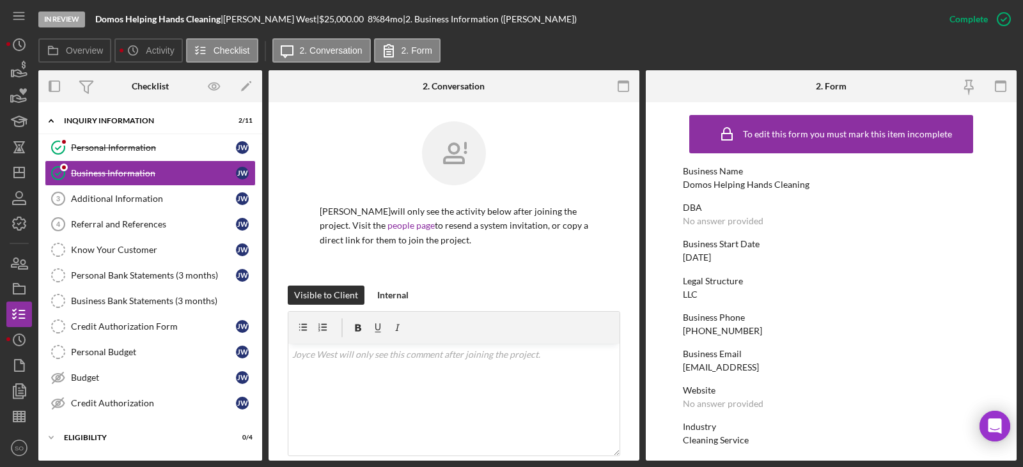
scroll to position [64, 0]
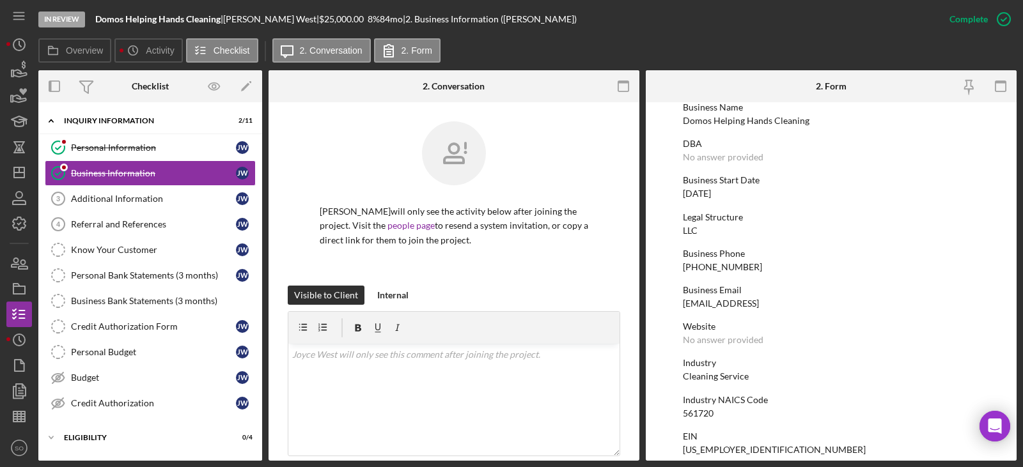
click at [712, 271] on div "(314) 688-1768" at bounding box center [722, 267] width 79 height 10
drag, startPoint x: 719, startPoint y: 272, endPoint x: 717, endPoint y: 263, distance: 9.8
click at [719, 256] on div "Business Phone" at bounding box center [831, 254] width 297 height 10
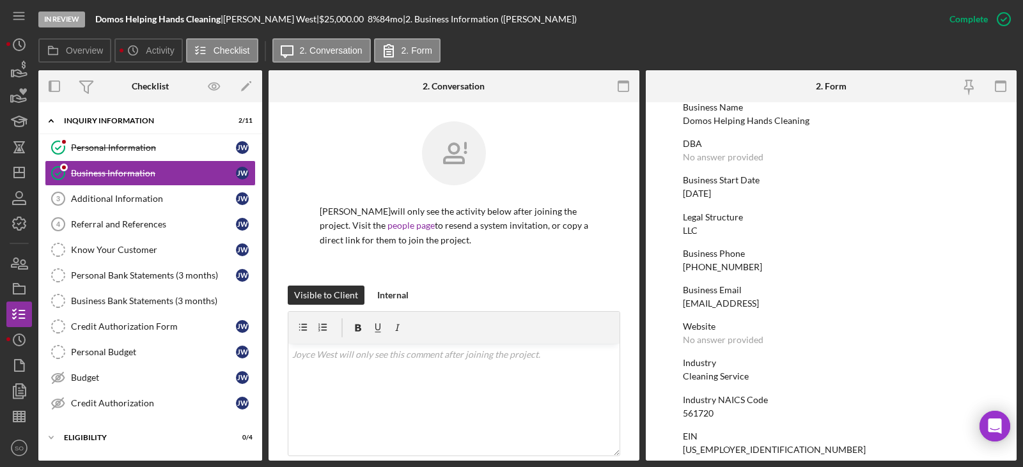
click at [714, 264] on div "(314) 688-1768" at bounding box center [722, 267] width 79 height 10
click at [714, 265] on div "(314) 688-1768" at bounding box center [722, 267] width 79 height 10
copy div "(314) 688-1768"
click at [711, 194] on div "12/13/2023" at bounding box center [697, 194] width 28 height 10
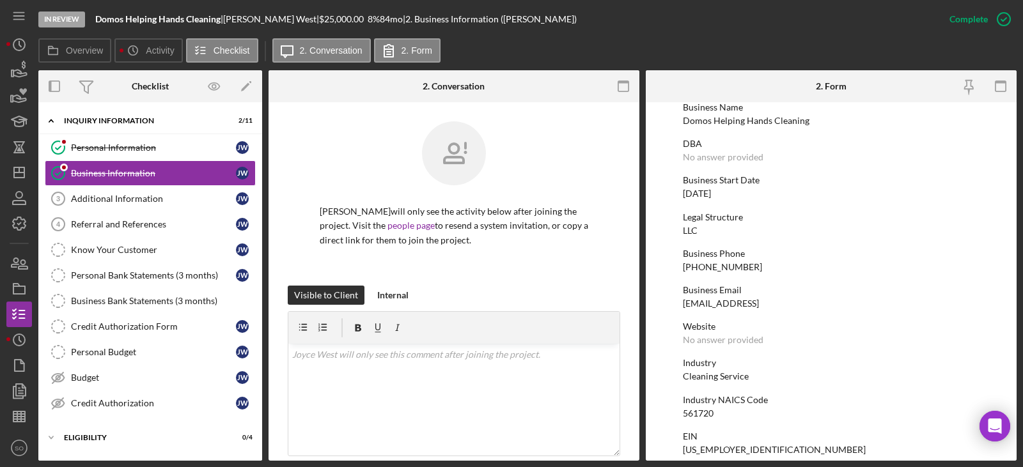
click at [711, 194] on div "12/13/2023" at bounding box center [697, 194] width 28 height 10
copy div "12/13/2023"
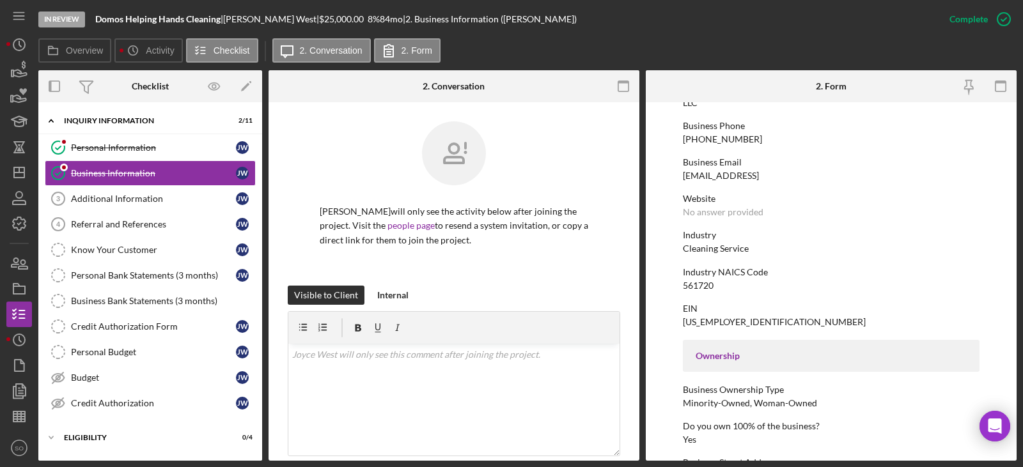
click at [719, 251] on div "Cleaning Service" at bounding box center [716, 249] width 66 height 10
copy div "Cleaning Service"
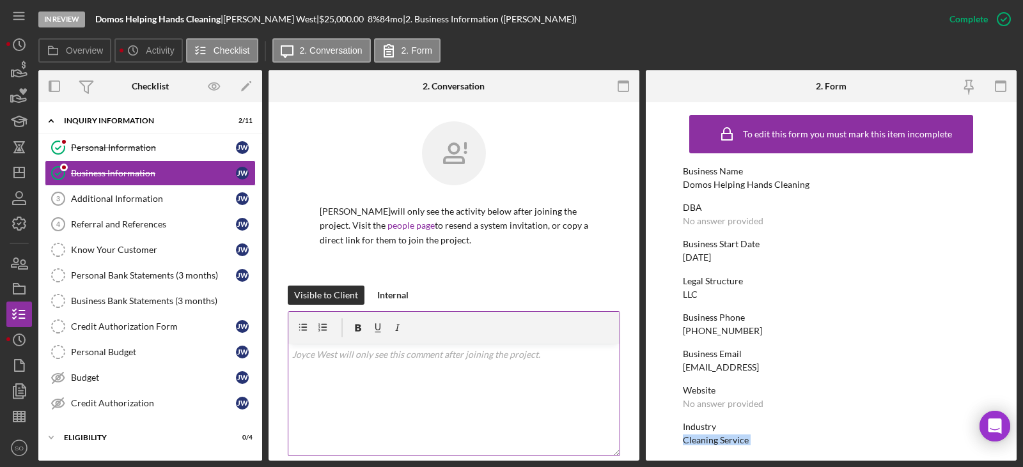
scroll to position [192, 0]
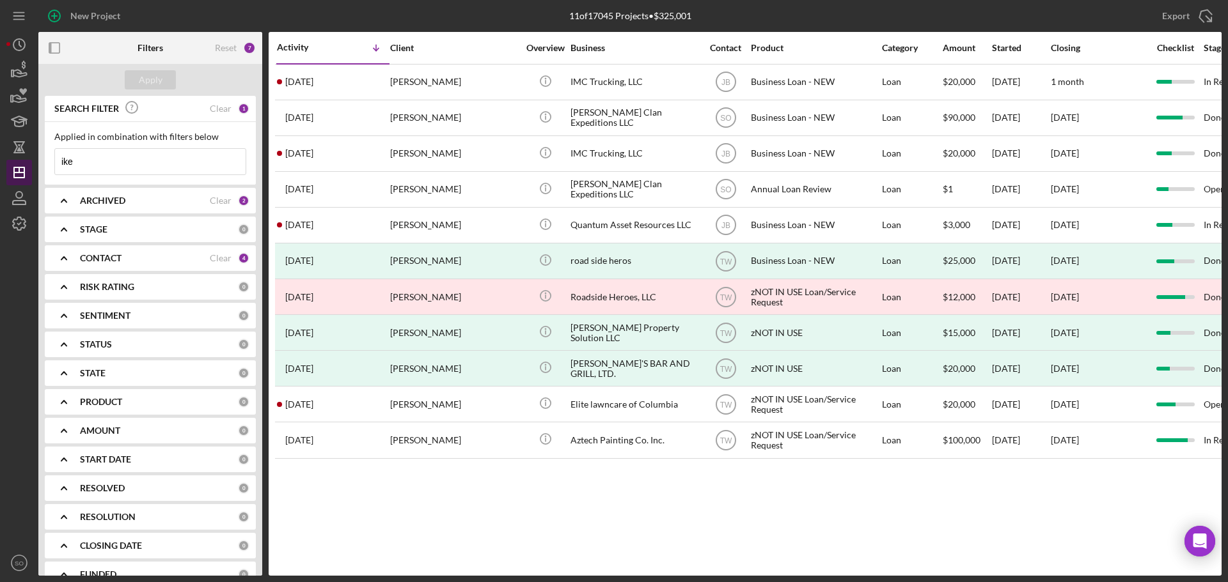
drag, startPoint x: 105, startPoint y: 159, endPoint x: 13, endPoint y: 162, distance: 92.8
click at [13, 162] on div "New Project 11 of 17045 Projects • $325,001 ike Export Icon/Export Filters Rese…" at bounding box center [613, 288] width 1215 height 576
type input "[PERSON_NAME]"
drag, startPoint x: 136, startPoint y: 76, endPoint x: 139, endPoint y: 97, distance: 21.3
click at [136, 76] on button "Apply" at bounding box center [150, 79] width 51 height 19
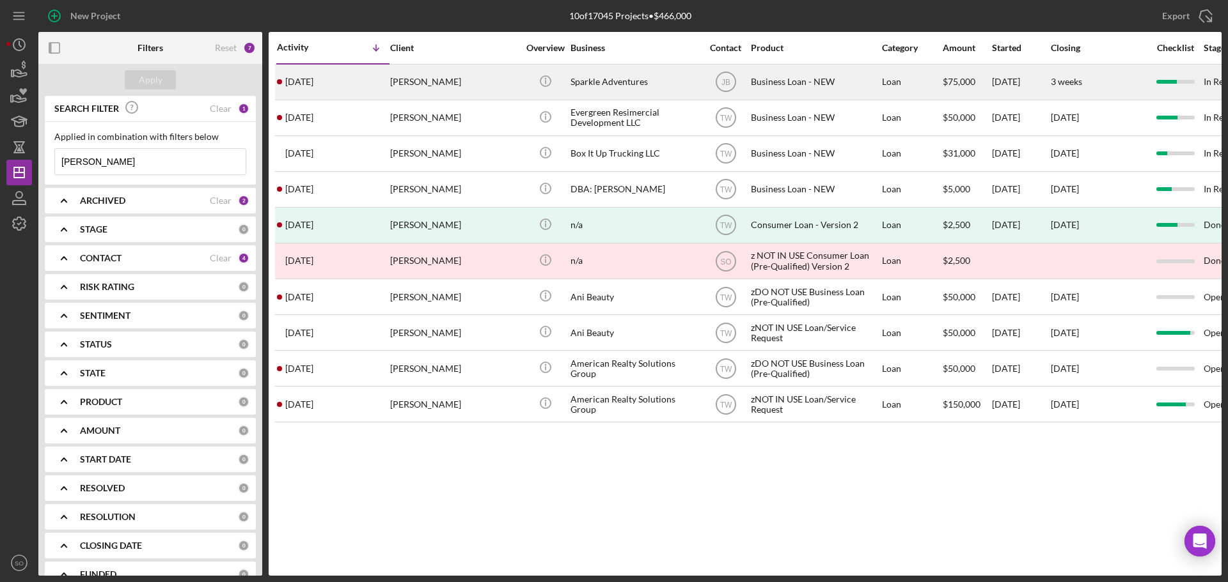
click at [313, 86] on time "[DATE]" at bounding box center [299, 82] width 28 height 10
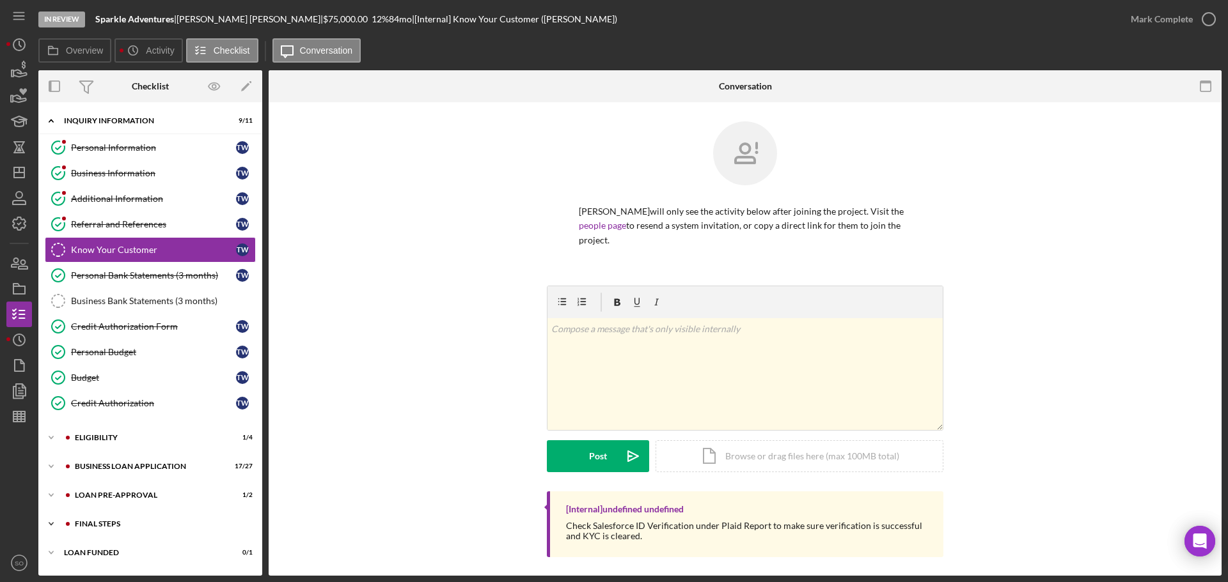
drag, startPoint x: 113, startPoint y: 521, endPoint x: 130, endPoint y: 527, distance: 17.6
click at [113, 523] on div "FINAL STEPS" at bounding box center [160, 524] width 171 height 8
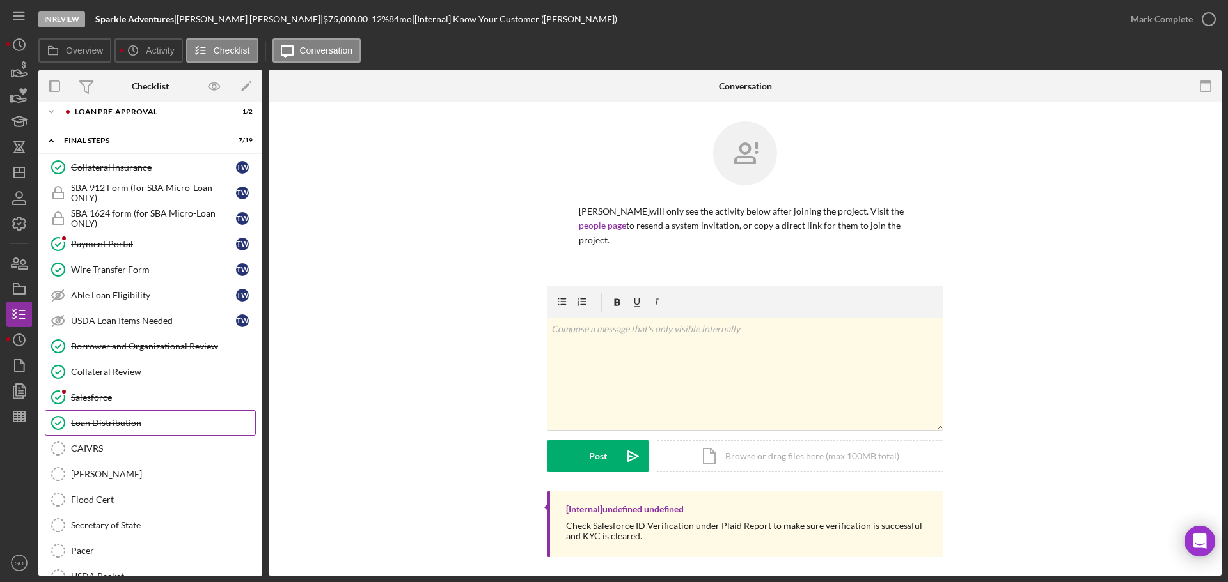
click at [129, 425] on div "Loan Distribution" at bounding box center [163, 423] width 184 height 10
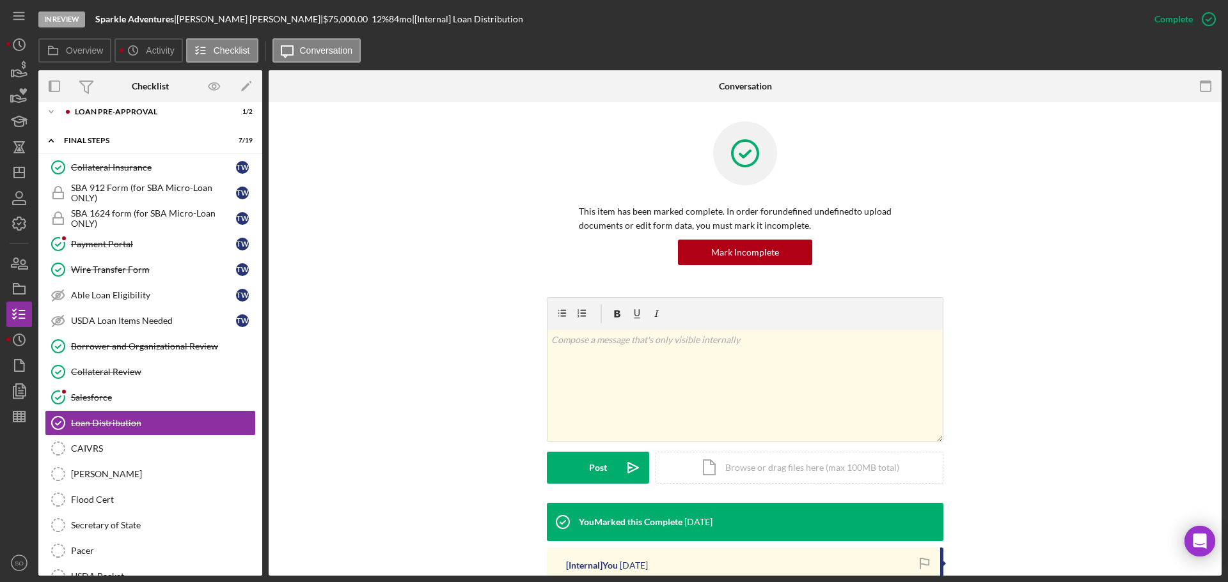
scroll to position [192, 0]
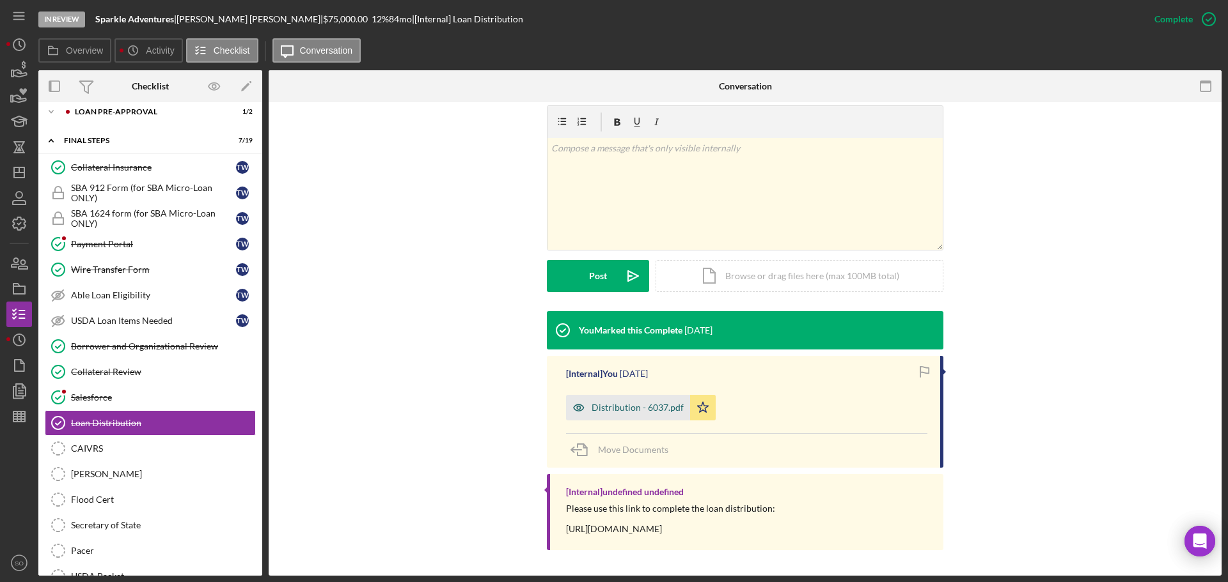
click at [655, 417] on div "Distribution - 6037.pdf" at bounding box center [628, 408] width 124 height 26
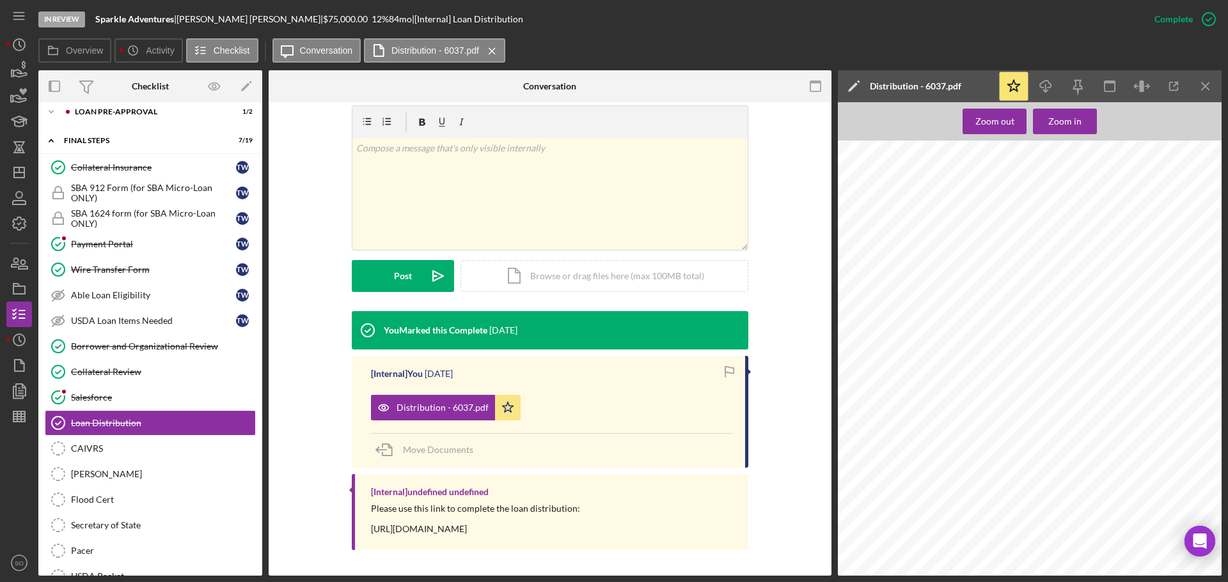
scroll to position [1598, 0]
